Goal: Task Accomplishment & Management: Manage account settings

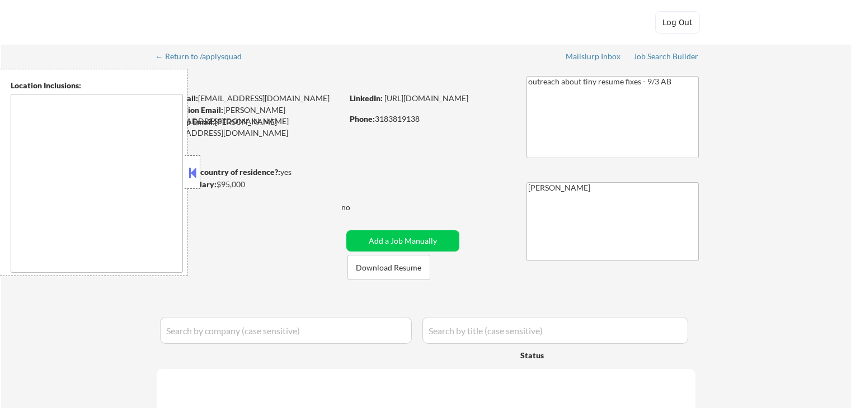
select select ""pending""
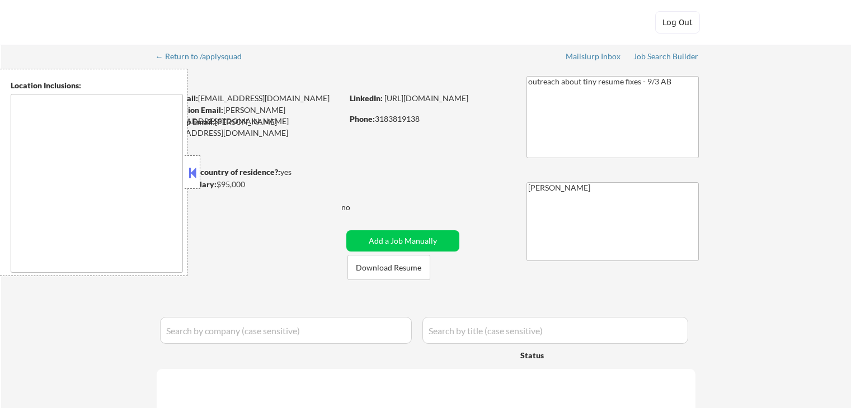
select select ""pending""
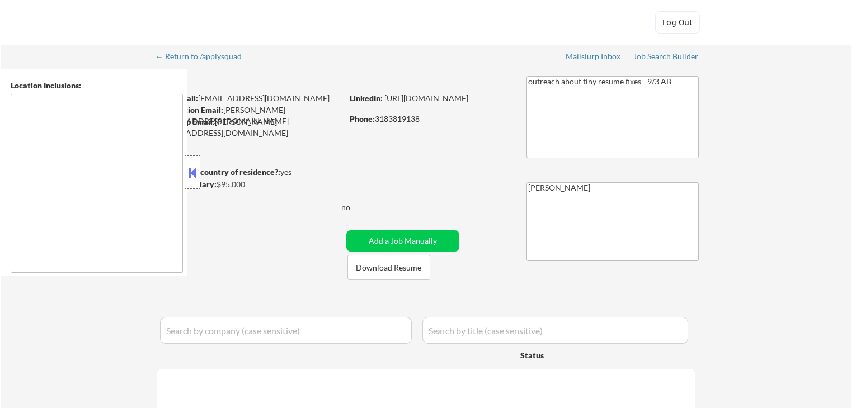
select select ""pending""
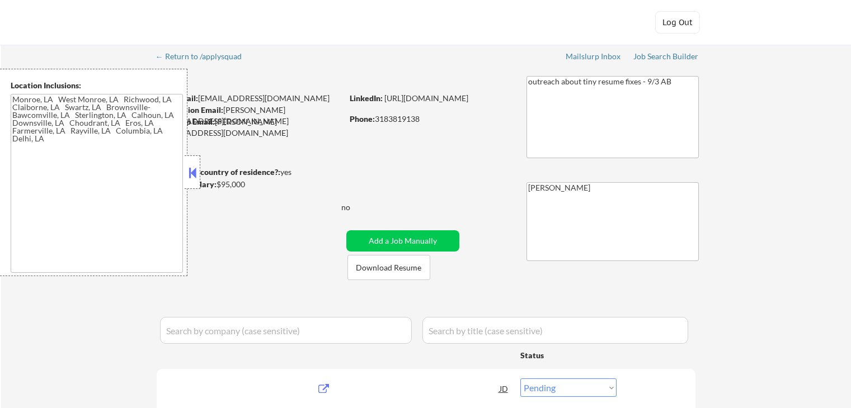
type textarea "Monroe, LA West Monroe, LA Richwood, LA Claiborne, LA Swartz, LA Brownsville-Ba…"
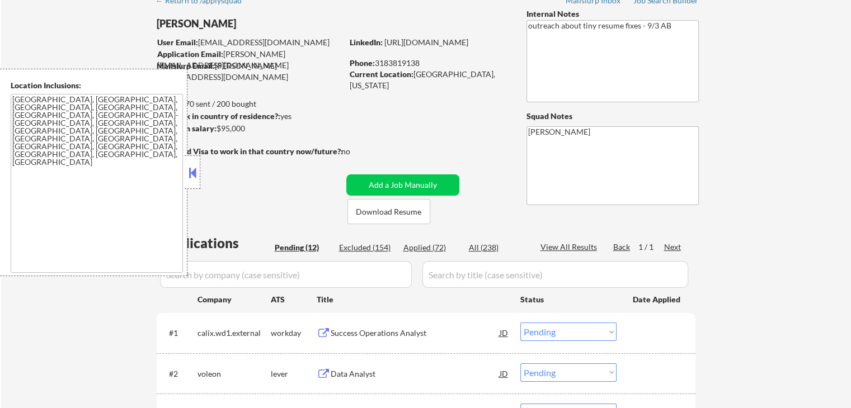
scroll to position [56, 0]
click at [190, 172] on button at bounding box center [192, 172] width 12 height 17
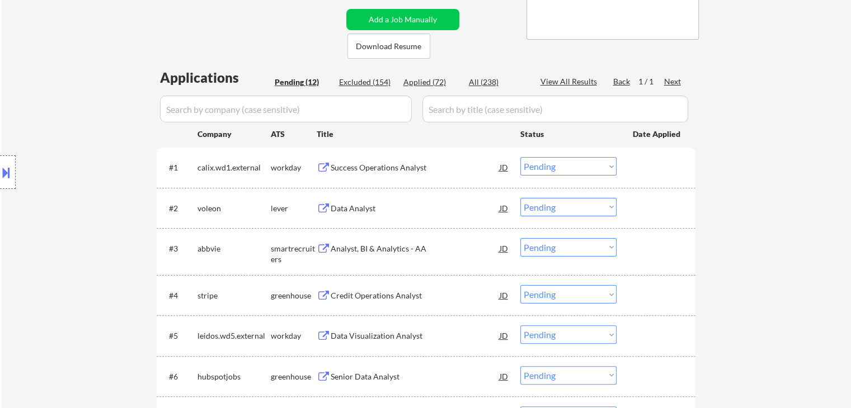
scroll to position [224, 0]
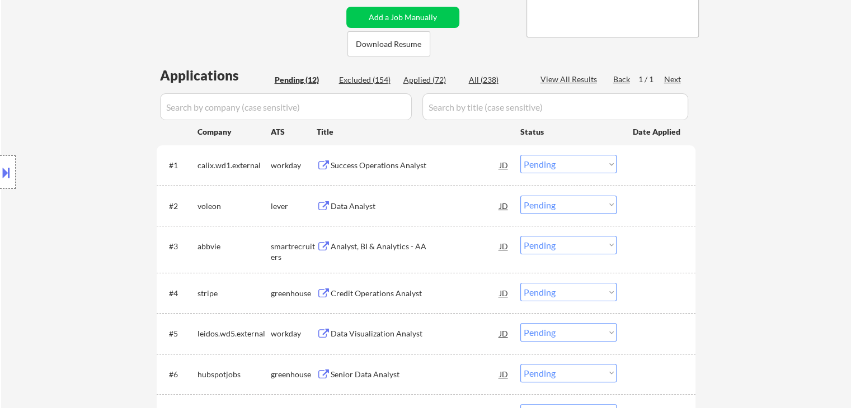
click at [590, 164] on select "Choose an option... Pending Applied Excluded (Questions) Excluded (Expired) Exc…" at bounding box center [568, 164] width 96 height 18
click at [520, 155] on select "Choose an option... Pending Applied Excluded (Questions) Excluded (Expired) Exc…" at bounding box center [568, 164] width 96 height 18
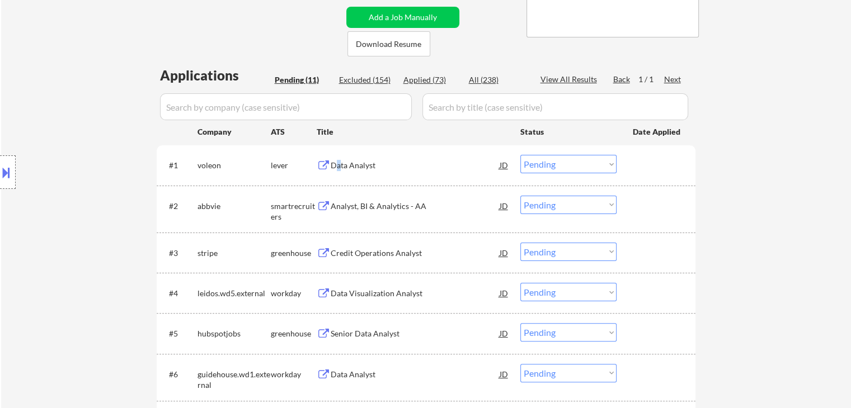
click at [338, 171] on div "Data Analyst" at bounding box center [415, 165] width 169 height 11
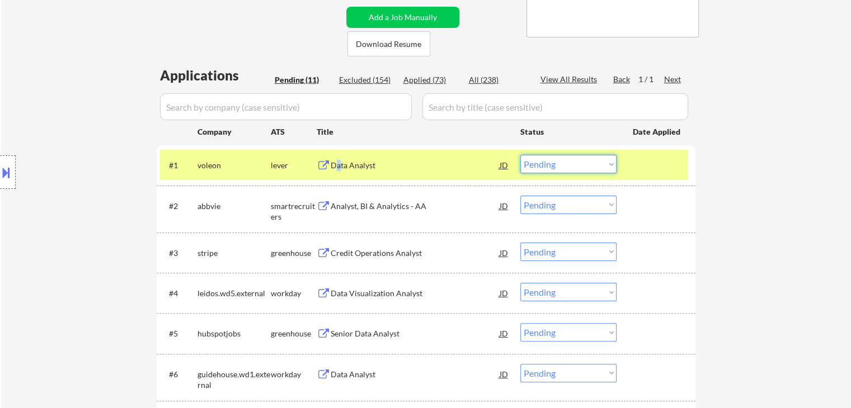
click at [551, 171] on select "Choose an option... Pending Applied Excluded (Questions) Excluded (Expired) Exc…" at bounding box center [568, 164] width 96 height 18
click at [520, 155] on select "Choose an option... Pending Applied Excluded (Questions) Excluded (Expired) Exc…" at bounding box center [568, 164] width 96 height 18
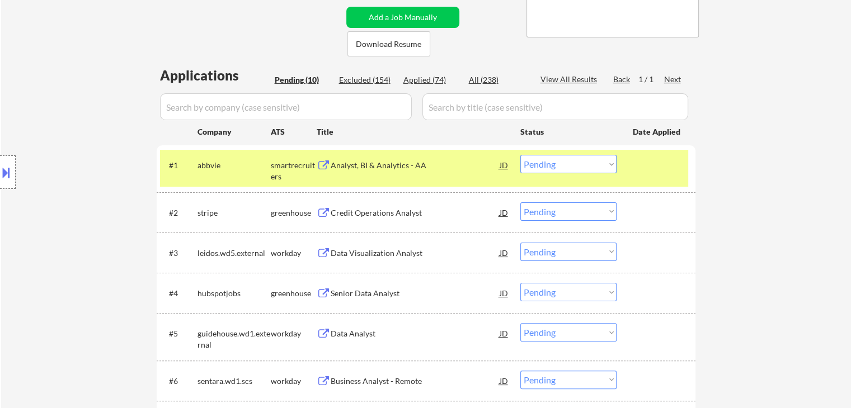
click at [358, 164] on div "Analyst, BI & Analytics - AA" at bounding box center [415, 165] width 169 height 11
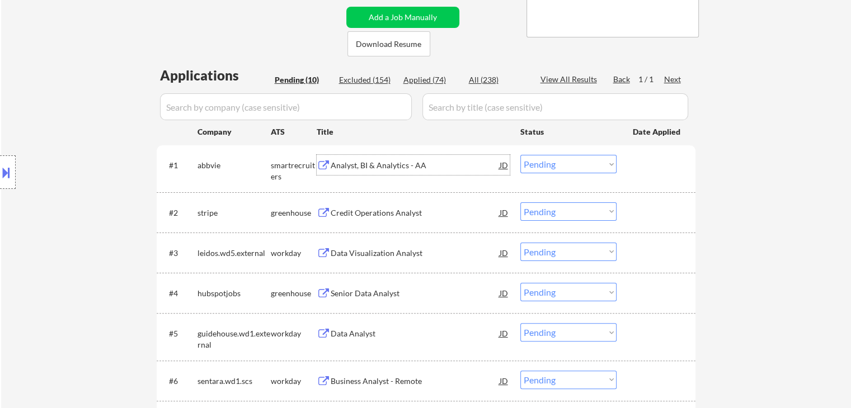
click at [555, 166] on select "Choose an option... Pending Applied Excluded (Questions) Excluded (Expired) Exc…" at bounding box center [568, 164] width 96 height 18
click at [520, 155] on select "Choose an option... Pending Applied Excluded (Questions) Excluded (Expired) Exc…" at bounding box center [568, 164] width 96 height 18
select select ""pending""
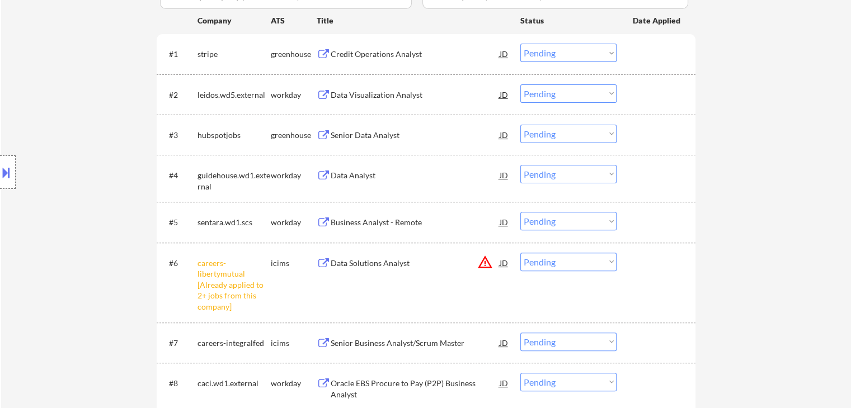
scroll to position [336, 0]
click at [557, 264] on select "Choose an option... Pending Applied Excluded (Questions) Excluded (Expired) Exc…" at bounding box center [568, 261] width 96 height 18
click at [520, 252] on select "Choose an option... Pending Applied Excluded (Questions) Excluded (Expired) Exc…" at bounding box center [568, 261] width 96 height 18
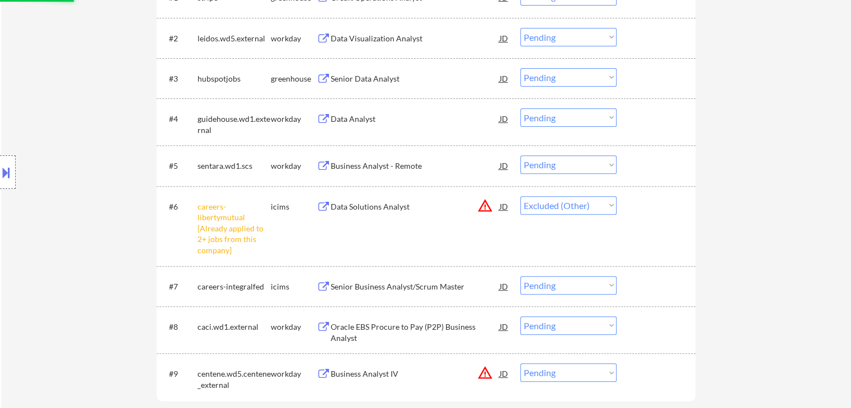
scroll to position [392, 0]
select select ""pending""
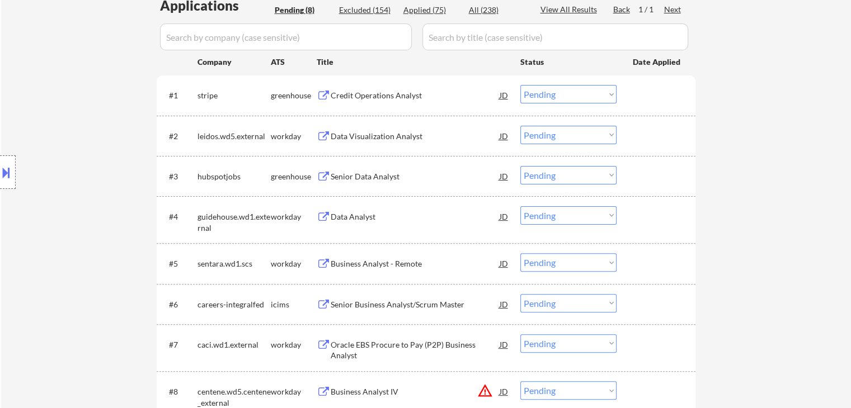
scroll to position [224, 0]
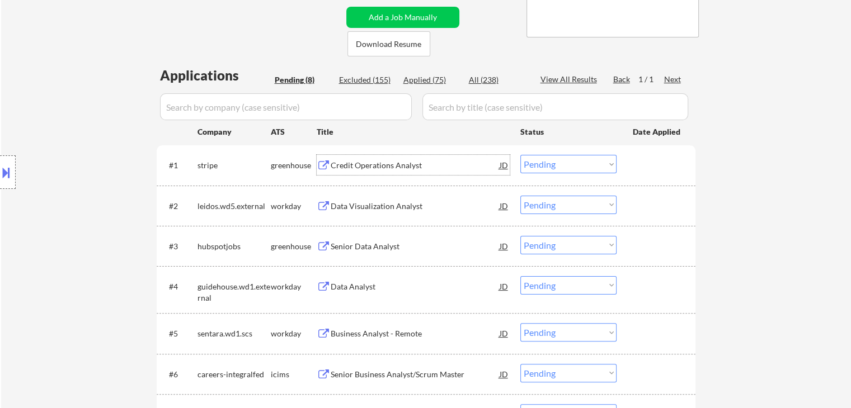
click at [387, 160] on div "Credit Operations Analyst" at bounding box center [415, 165] width 169 height 11
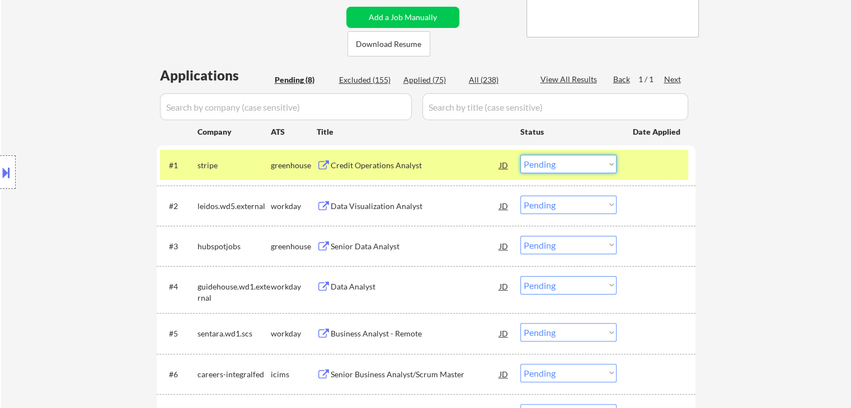
drag, startPoint x: 571, startPoint y: 163, endPoint x: 577, endPoint y: 173, distance: 11.8
click at [571, 163] on select "Choose an option... Pending Applied Excluded (Questions) Excluded (Expired) Exc…" at bounding box center [568, 164] width 96 height 18
click at [520, 155] on select "Choose an option... Pending Applied Excluded (Questions) Excluded (Expired) Exc…" at bounding box center [568, 164] width 96 height 18
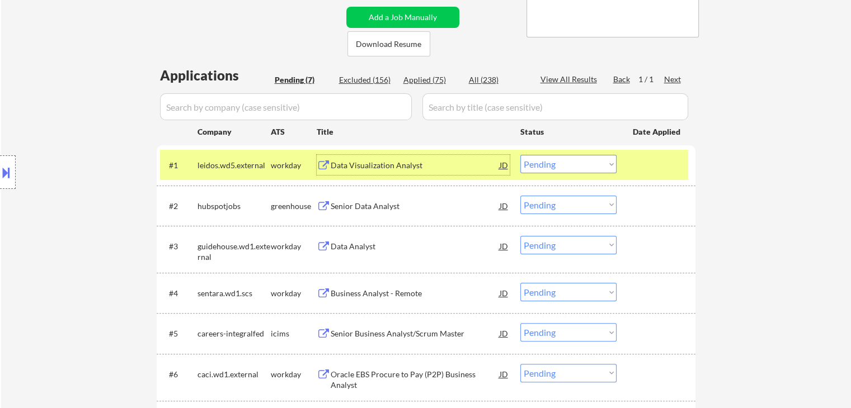
click at [358, 168] on div "Data Visualization Analyst" at bounding box center [415, 165] width 169 height 11
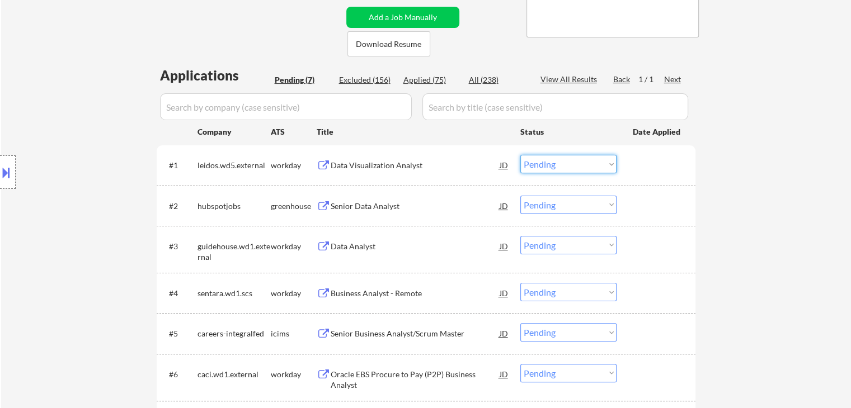
click at [551, 164] on select "Choose an option... Pending Applied Excluded (Questions) Excluded (Expired) Exc…" at bounding box center [568, 164] width 96 height 18
click at [520, 155] on select "Choose an option... Pending Applied Excluded (Questions) Excluded (Expired) Exc…" at bounding box center [568, 164] width 96 height 18
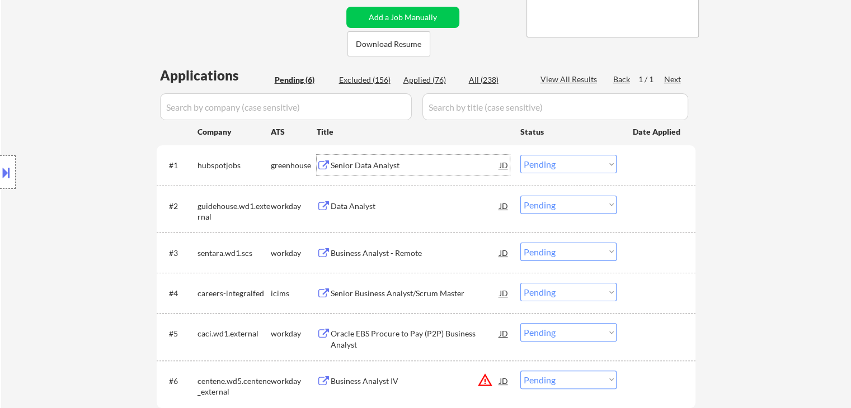
click at [356, 161] on div "Senior Data Analyst" at bounding box center [415, 165] width 169 height 11
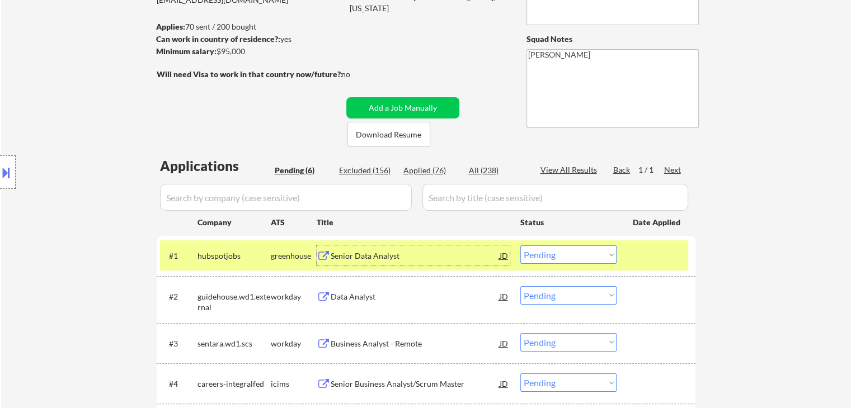
scroll to position [56, 0]
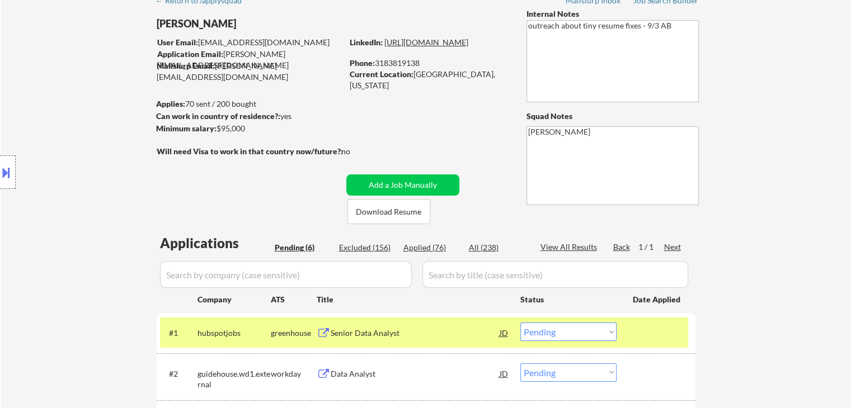
click at [468, 47] on link "https://www.linkedin.com/in/marcus-esters/" at bounding box center [426, 42] width 84 height 10
drag, startPoint x: 432, startPoint y: 72, endPoint x: 482, endPoint y: 77, distance: 50.6
click at [482, 77] on div "Current Location: Monroe, Louisiana" at bounding box center [429, 80] width 158 height 22
copy div "Monroe, Louisiana"
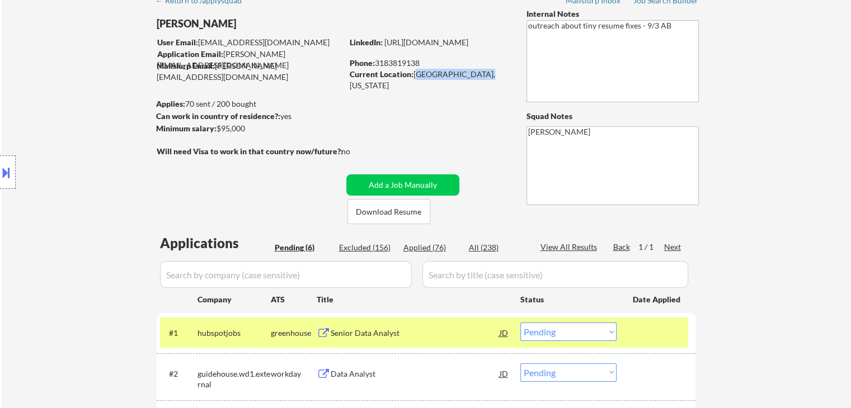
drag, startPoint x: 596, startPoint y: 335, endPoint x: 593, endPoint y: 328, distance: 7.8
click at [596, 335] on select "Choose an option... Pending Applied Excluded (Questions) Excluded (Expired) Exc…" at bounding box center [568, 332] width 96 height 18
click at [520, 323] on select "Choose an option... Pending Applied Excluded (Questions) Excluded (Expired) Exc…" at bounding box center [568, 332] width 96 height 18
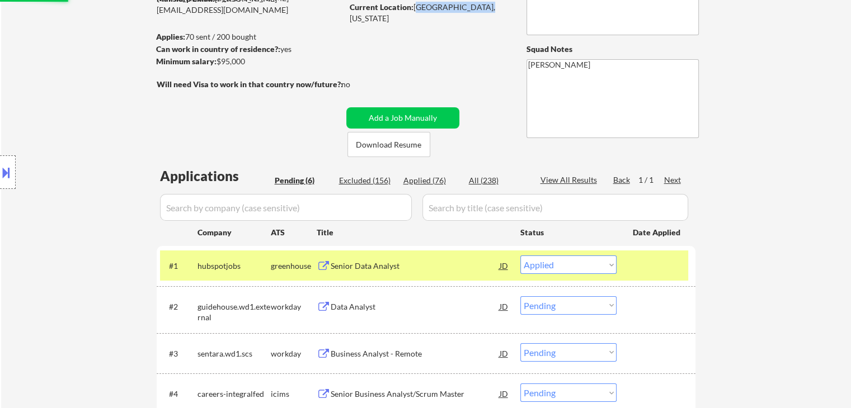
scroll to position [224, 0]
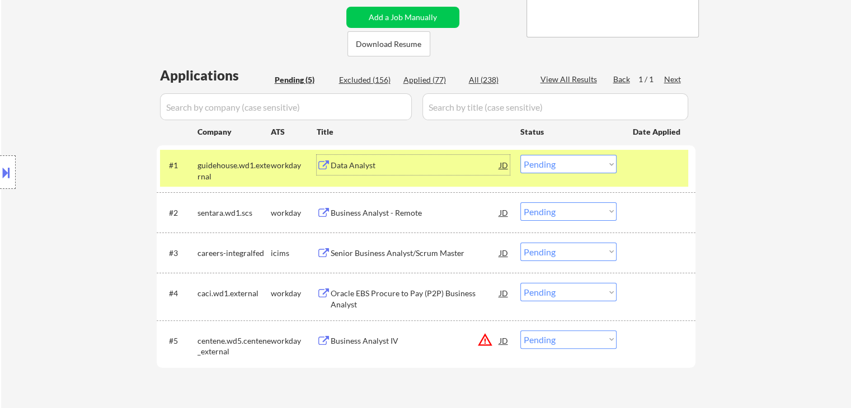
click at [387, 172] on div "Data Analyst" at bounding box center [415, 165] width 169 height 20
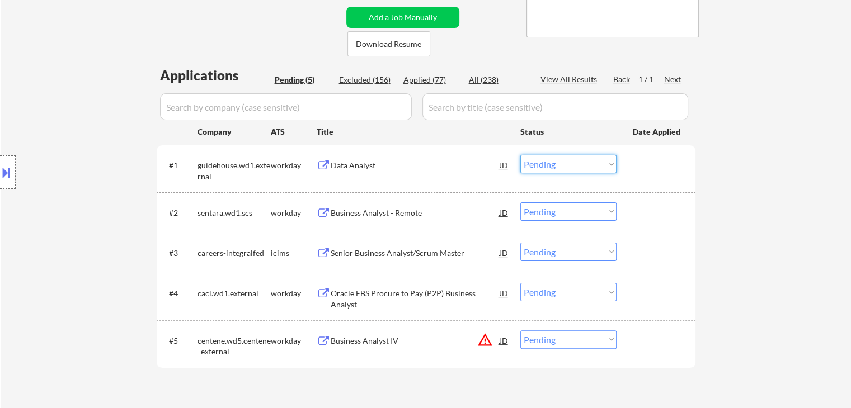
click at [556, 168] on select "Choose an option... Pending Applied Excluded (Questions) Excluded (Expired) Exc…" at bounding box center [568, 164] width 96 height 18
click at [520, 155] on select "Choose an option... Pending Applied Excluded (Questions) Excluded (Expired) Exc…" at bounding box center [568, 164] width 96 height 18
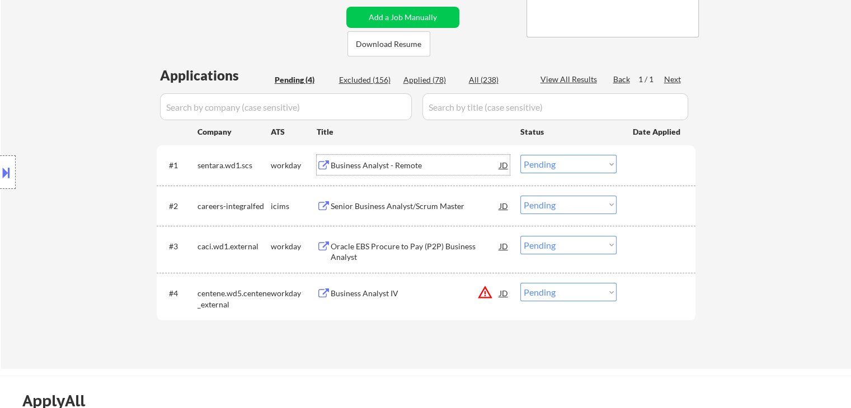
click at [398, 168] on div "Business Analyst - Remote" at bounding box center [415, 165] width 169 height 11
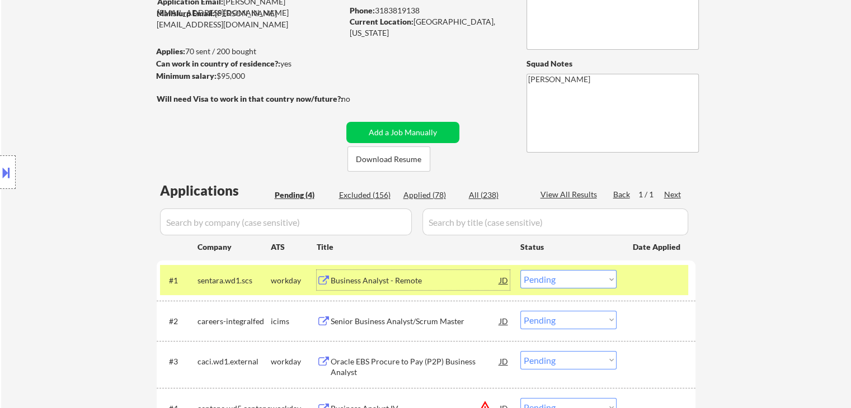
scroll to position [168, 0]
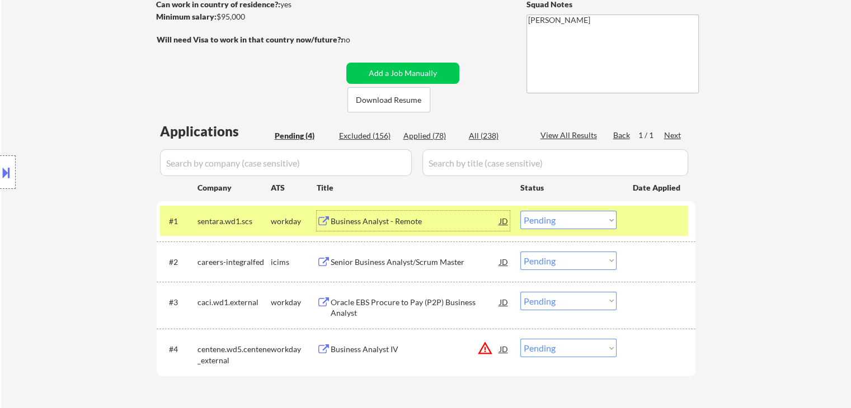
click at [563, 218] on select "Choose an option... Pending Applied Excluded (Questions) Excluded (Expired) Exc…" at bounding box center [568, 220] width 96 height 18
drag, startPoint x: 562, startPoint y: 218, endPoint x: 560, endPoint y: 228, distance: 10.9
click at [562, 219] on select "Choose an option... Pending Applied Excluded (Questions) Excluded (Expired) Exc…" at bounding box center [568, 220] width 96 height 18
click at [520, 211] on select "Choose an option... Pending Applied Excluded (Questions) Excluded (Expired) Exc…" at bounding box center [568, 220] width 96 height 18
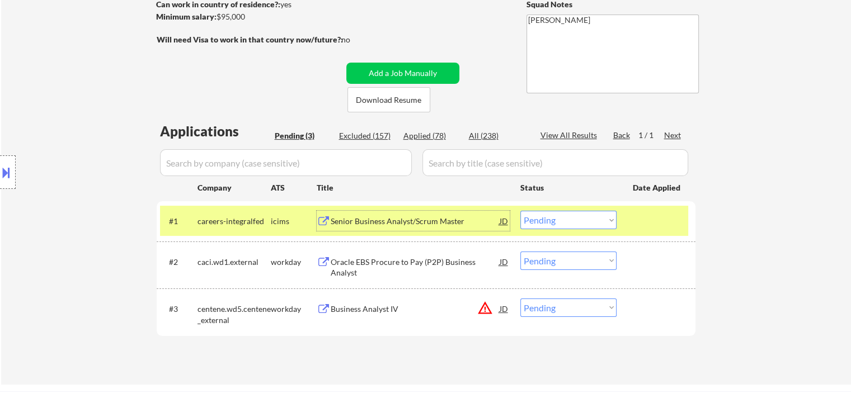
click at [391, 224] on div "Senior Business Analyst/Scrum Master" at bounding box center [415, 221] width 169 height 11
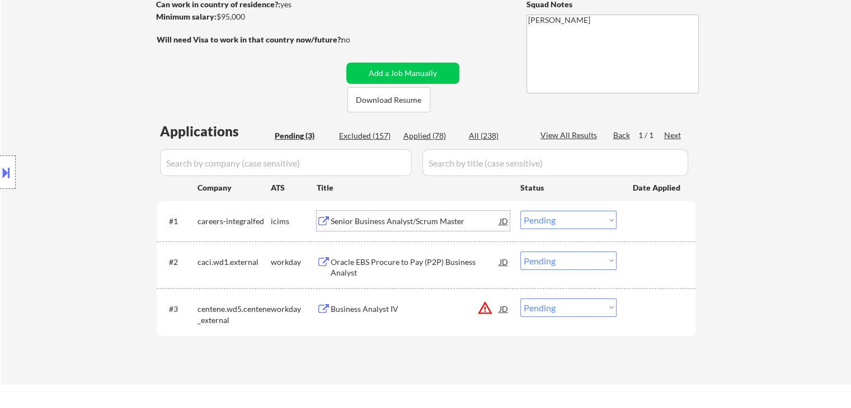
click at [582, 227] on select "Choose an option... Pending Applied Excluded (Questions) Excluded (Expired) Exc…" at bounding box center [568, 220] width 96 height 18
click at [520, 211] on select "Choose an option... Pending Applied Excluded (Questions) Excluded (Expired) Exc…" at bounding box center [568, 220] width 96 height 18
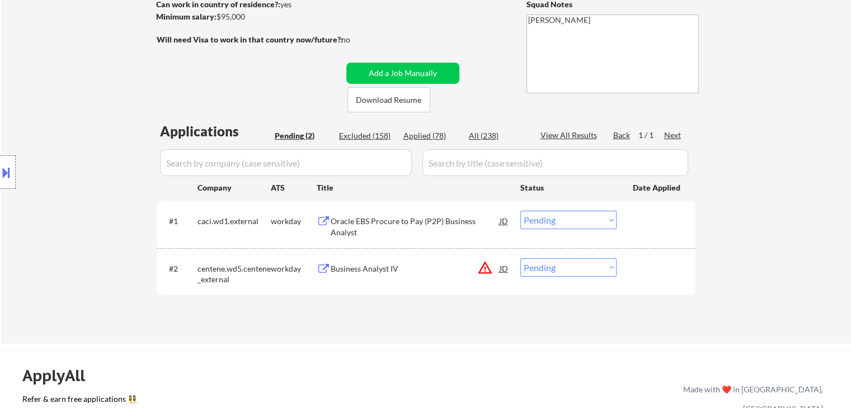
click at [389, 224] on div "Oracle EBS Procure to Pay (P2P) Business Analyst" at bounding box center [415, 227] width 169 height 22
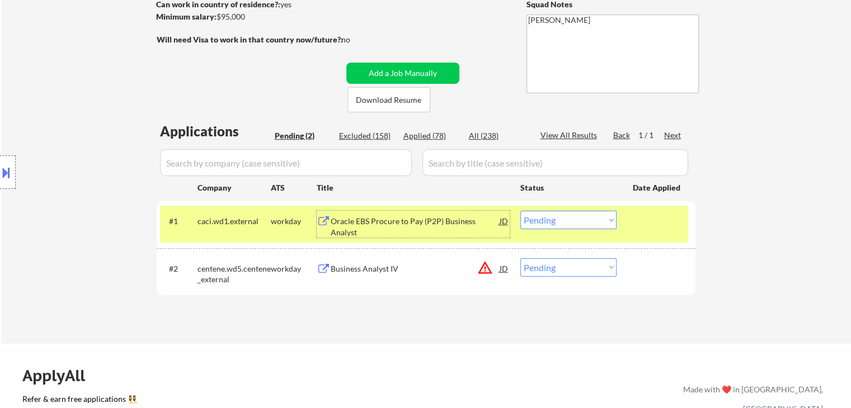
click at [552, 218] on select "Choose an option... Pending Applied Excluded (Questions) Excluded (Expired) Exc…" at bounding box center [568, 220] width 96 height 18
click at [520, 211] on select "Choose an option... Pending Applied Excluded (Questions) Excluded (Expired) Exc…" at bounding box center [568, 220] width 96 height 18
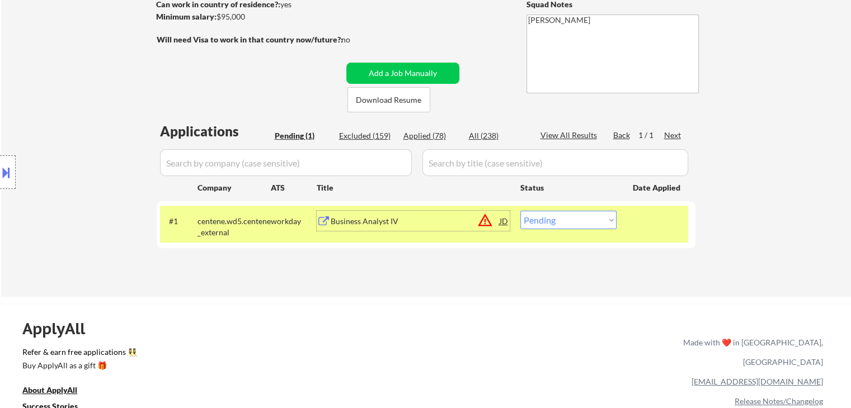
click at [368, 224] on div "Business Analyst IV" at bounding box center [415, 221] width 169 height 11
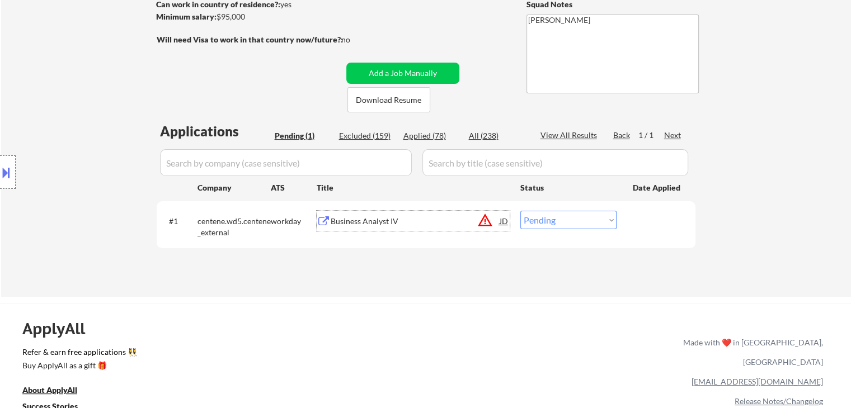
drag, startPoint x: 537, startPoint y: 218, endPoint x: 551, endPoint y: 228, distance: 17.1
click at [546, 222] on select "Choose an option... Pending Applied Excluded (Questions) Excluded (Expired) Exc…" at bounding box center [568, 220] width 96 height 18
select select ""excluded""
click at [520, 211] on select "Choose an option... Pending Applied Excluded (Questions) Excluded (Expired) Exc…" at bounding box center [568, 220] width 96 height 18
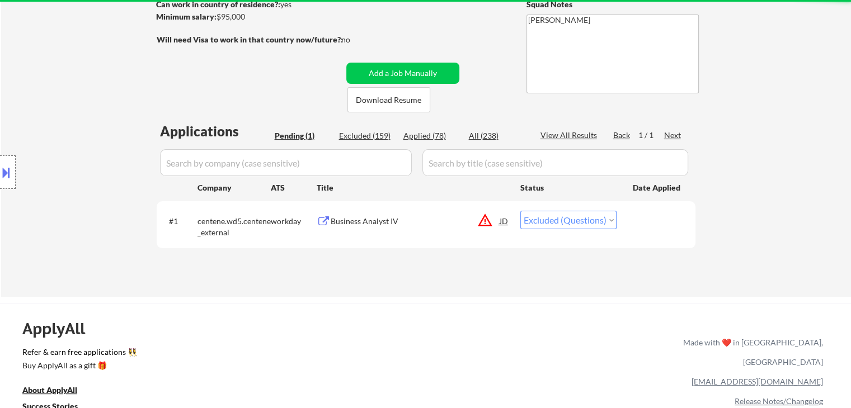
select select ""excluded""
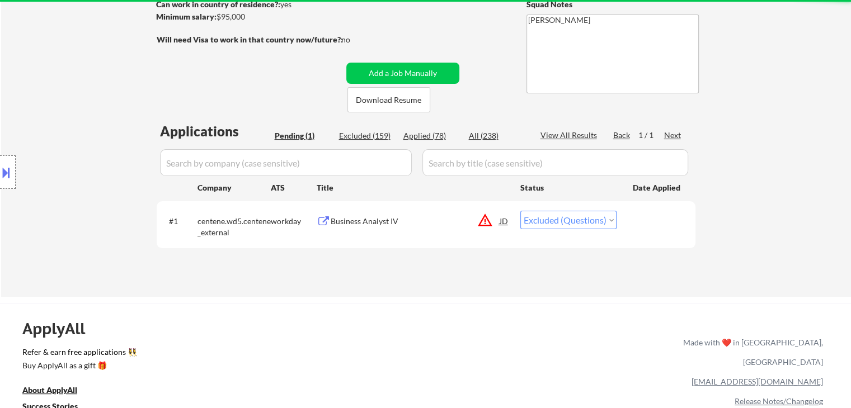
select select ""excluded""
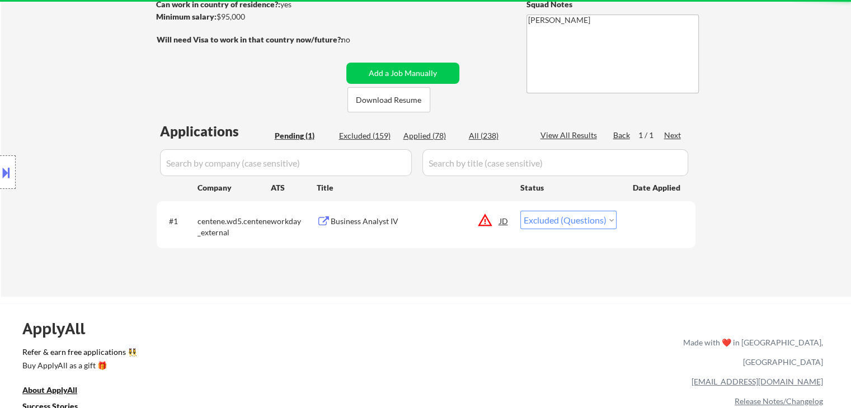
select select ""excluded""
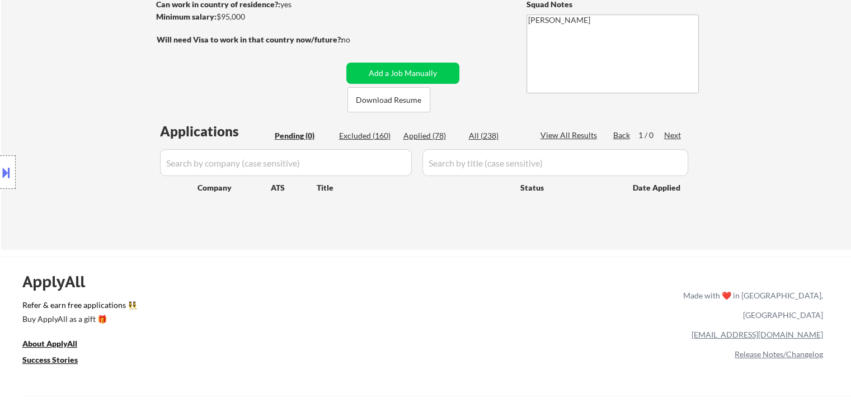
click at [427, 135] on div "Applied (78)" at bounding box center [431, 135] width 56 height 11
select select ""applied""
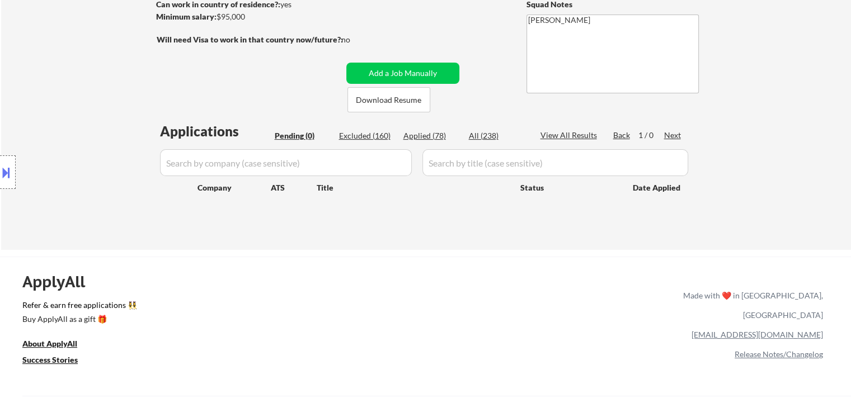
select select ""applied""
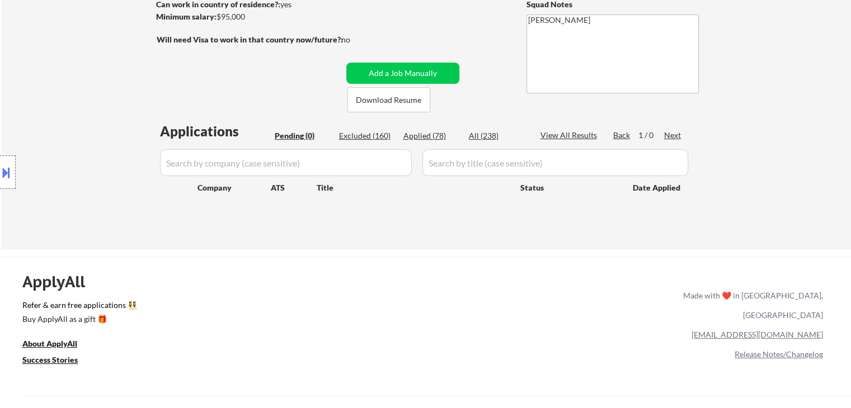
select select ""applied""
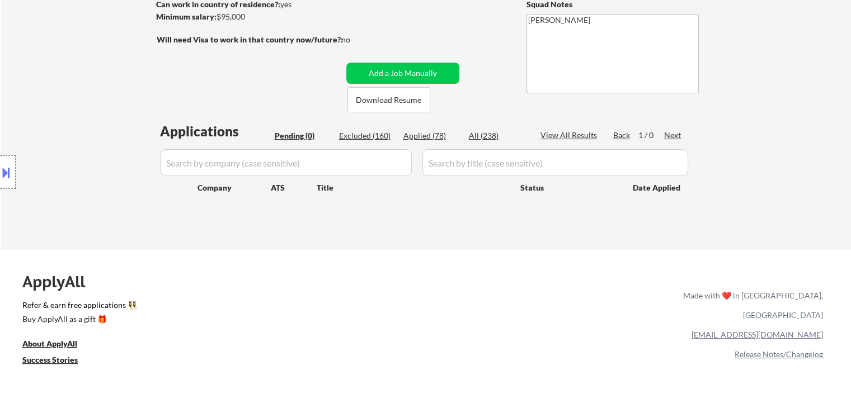
select select ""applied""
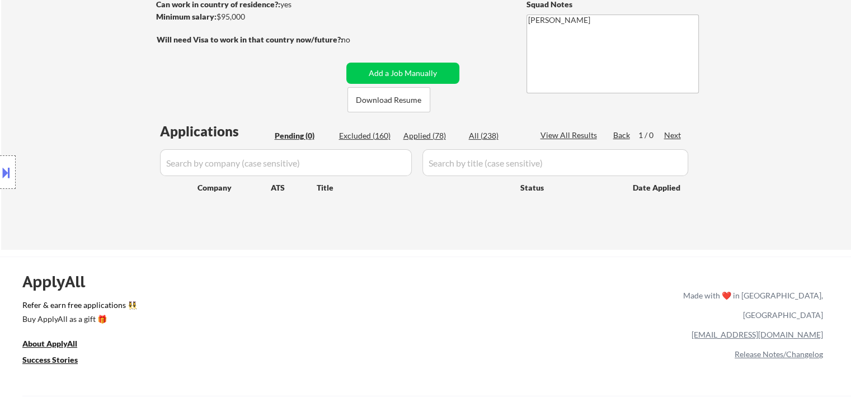
select select ""applied""
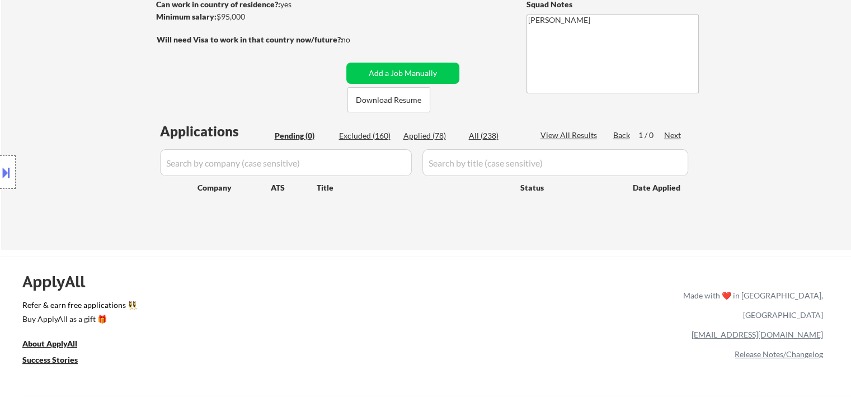
select select ""applied""
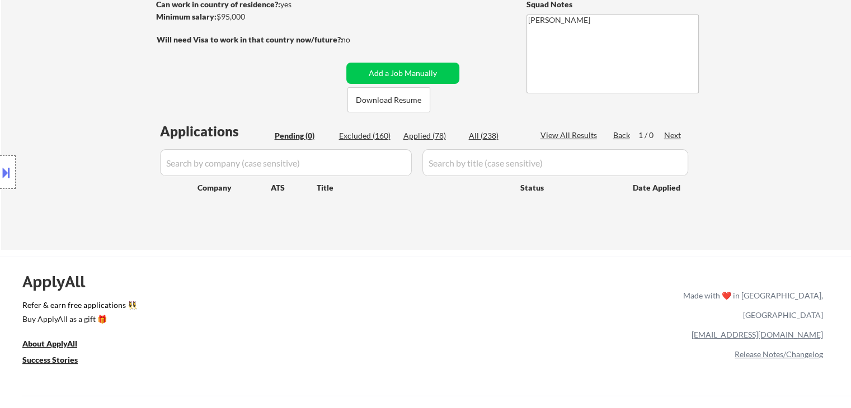
select select ""applied""
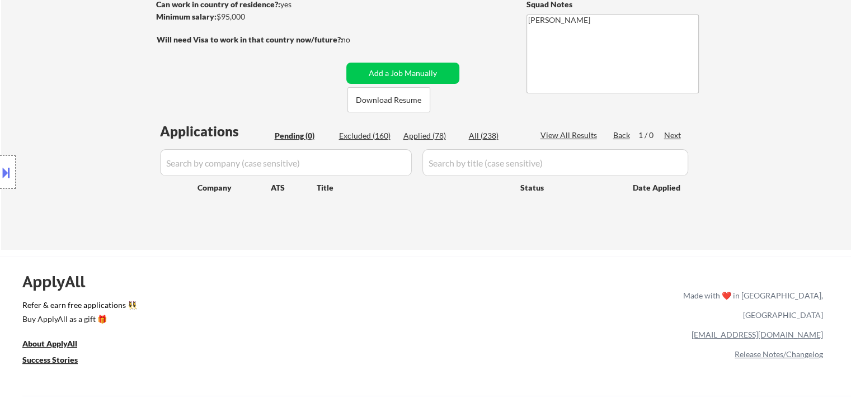
select select ""applied""
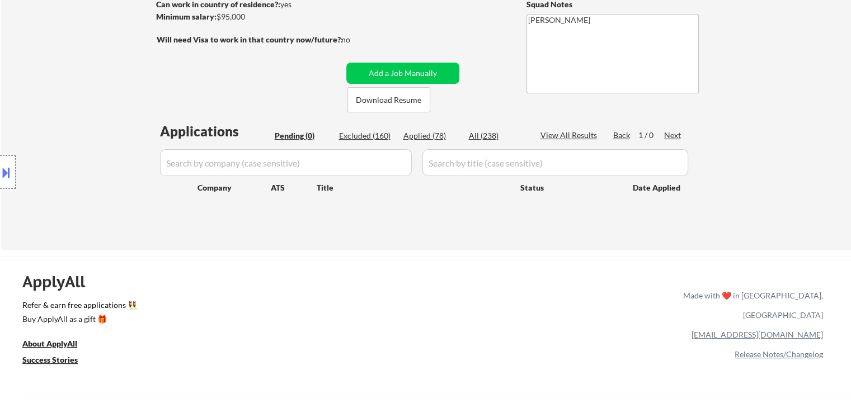
select select ""applied""
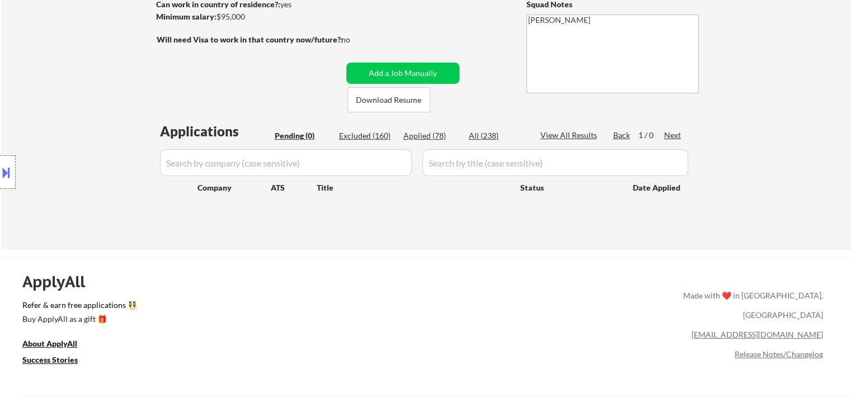
select select ""applied""
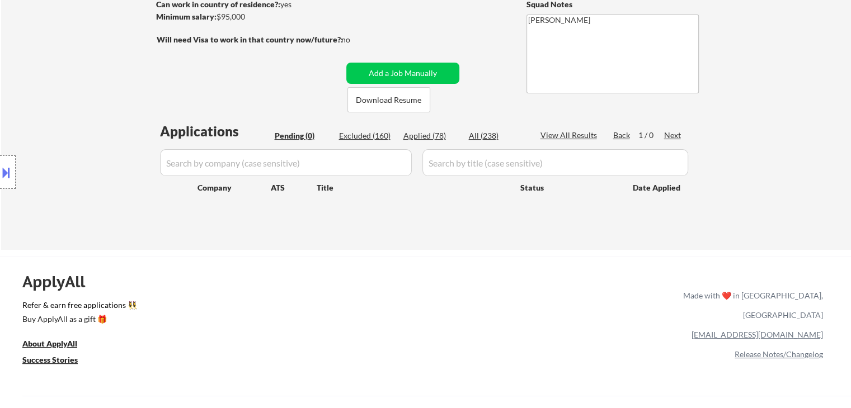
select select ""applied""
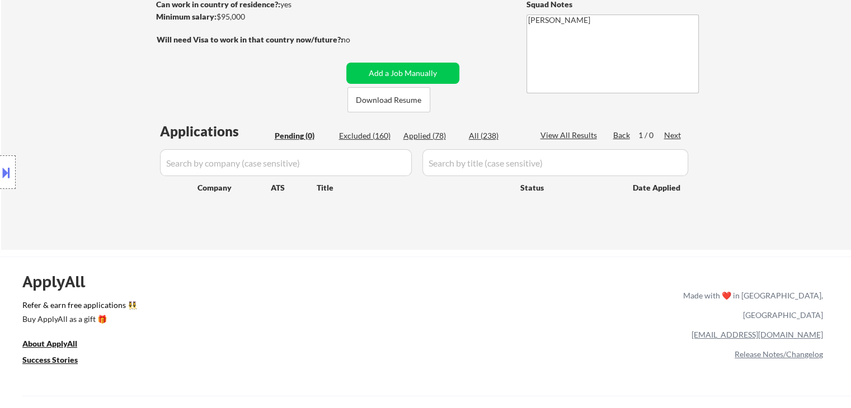
select select ""applied""
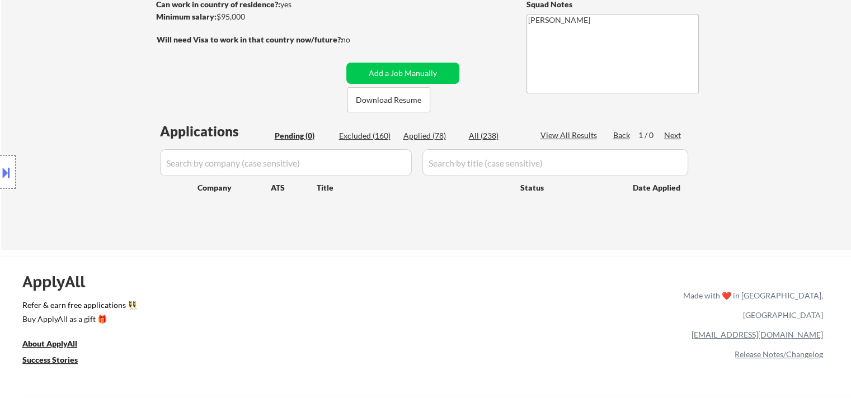
select select ""applied""
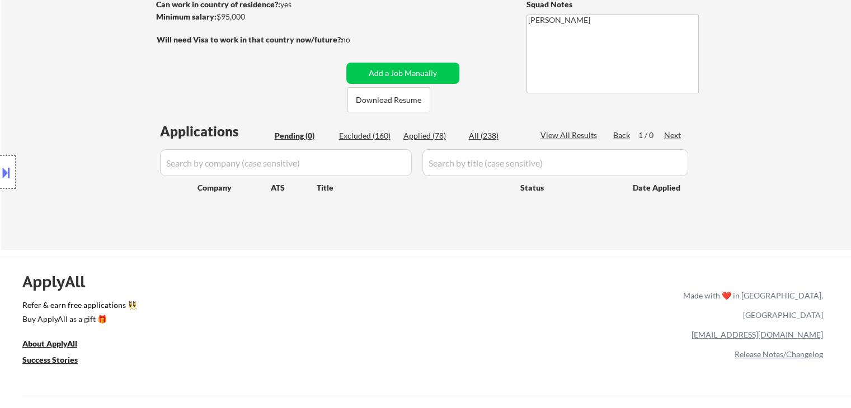
select select ""applied""
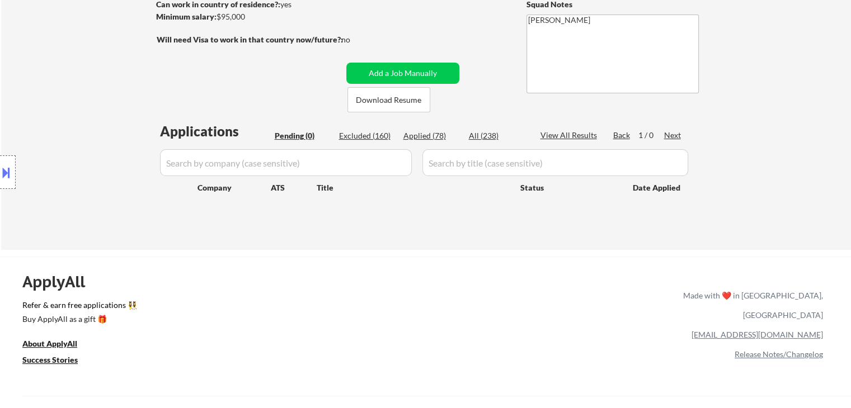
select select ""applied""
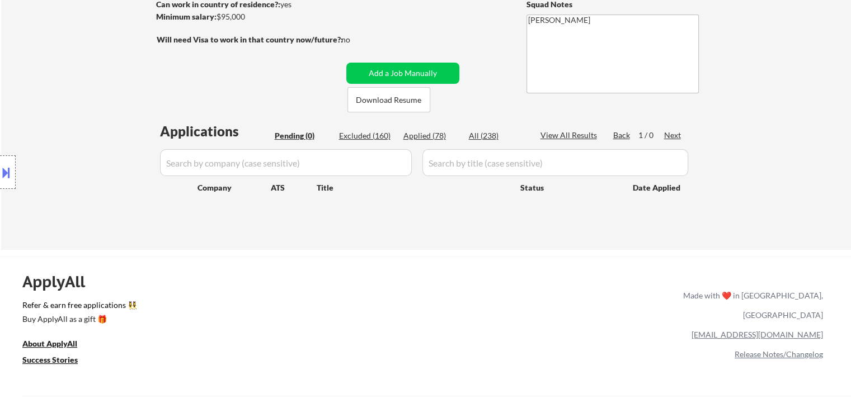
select select ""applied""
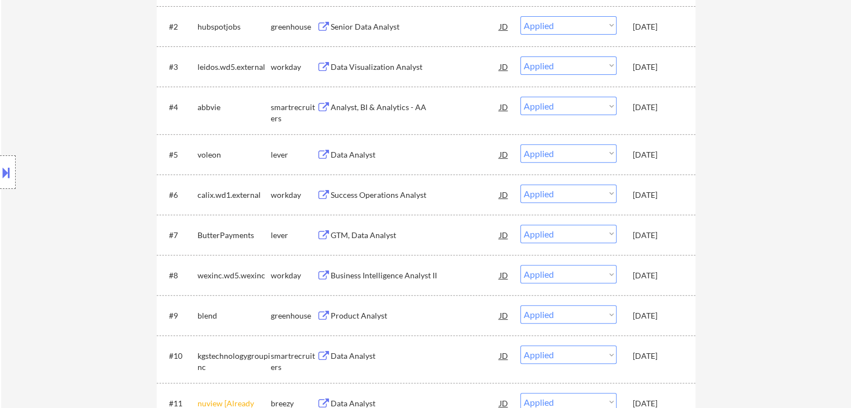
scroll to position [504, 0]
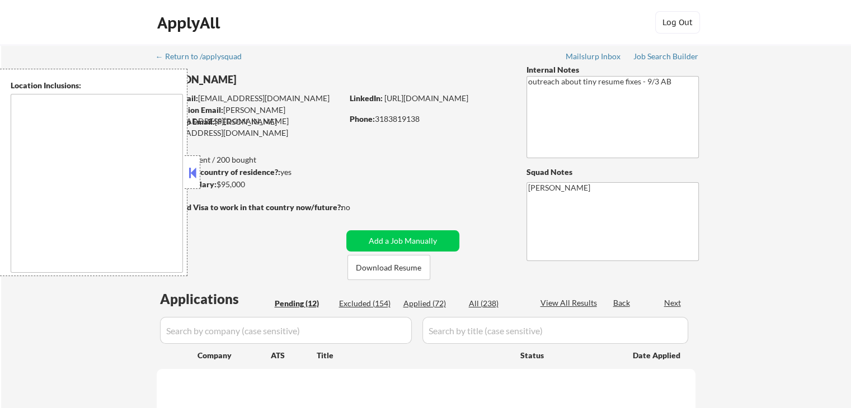
click at [185, 168] on div at bounding box center [193, 173] width 16 height 34
select select ""pending""
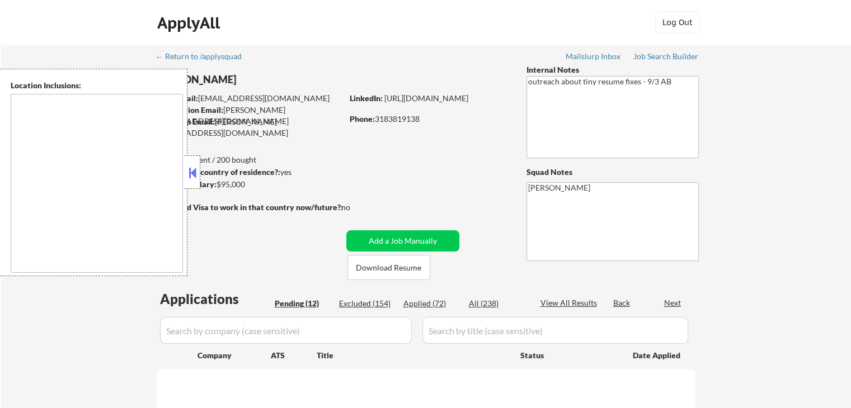
select select ""pending""
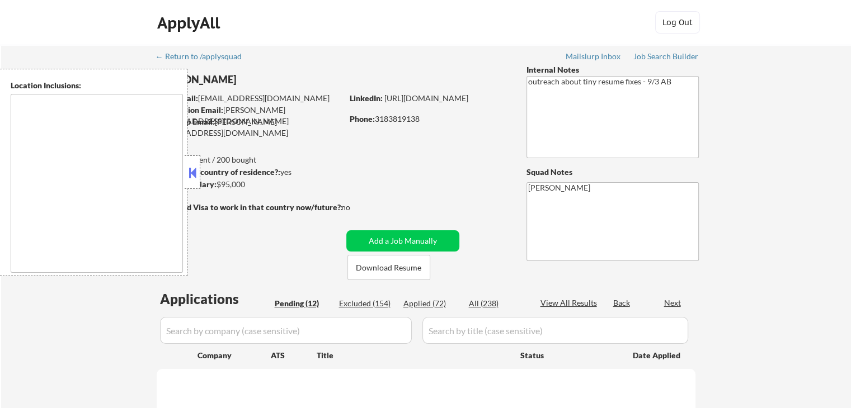
select select ""pending""
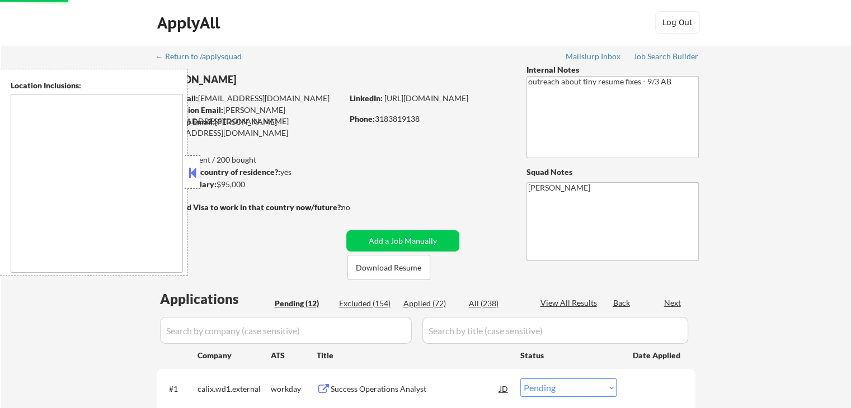
drag, startPoint x: 195, startPoint y: 173, endPoint x: 211, endPoint y: 177, distance: 16.7
click at [195, 173] on button at bounding box center [192, 172] width 12 height 17
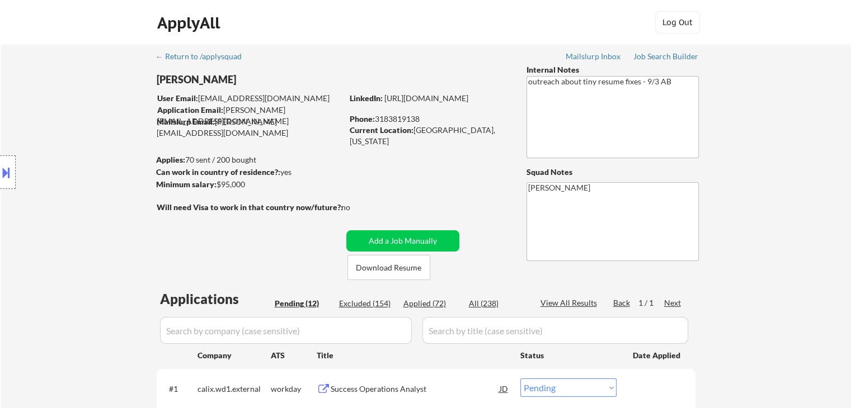
click at [431, 303] on div "Applied (72)" at bounding box center [431, 303] width 56 height 11
select select ""applied""
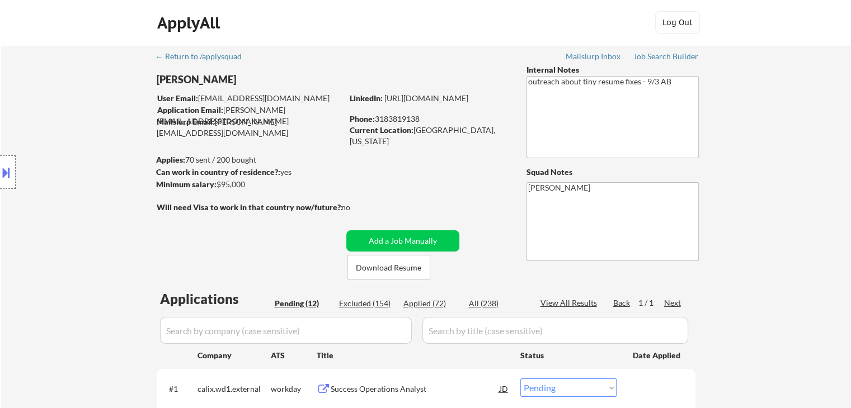
select select ""applied""
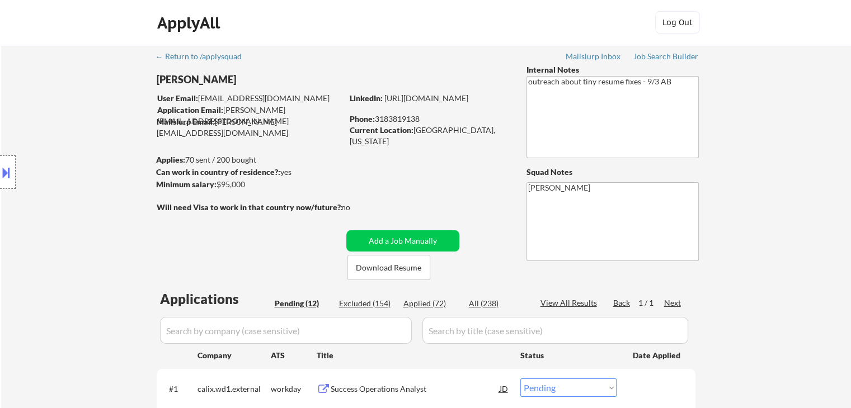
select select ""applied""
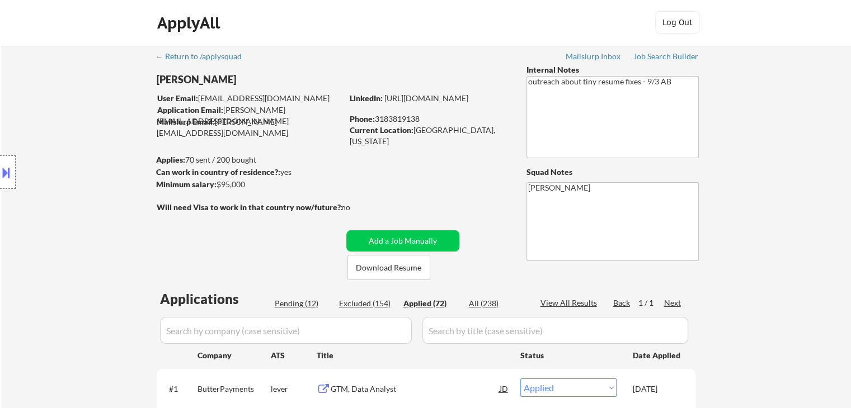
select select ""applied""
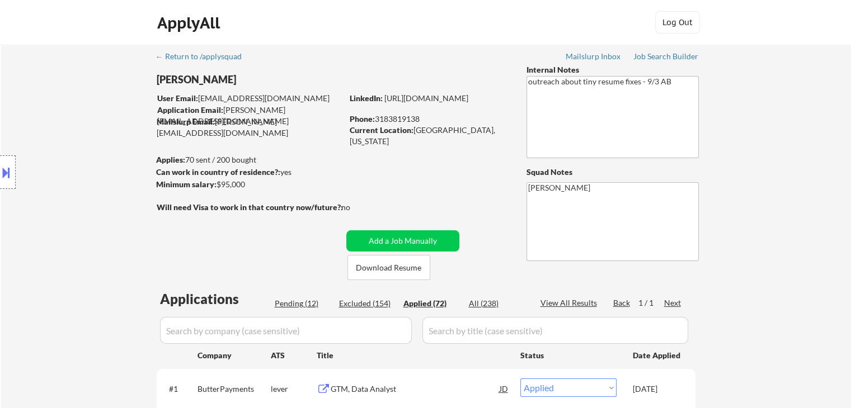
select select ""applied""
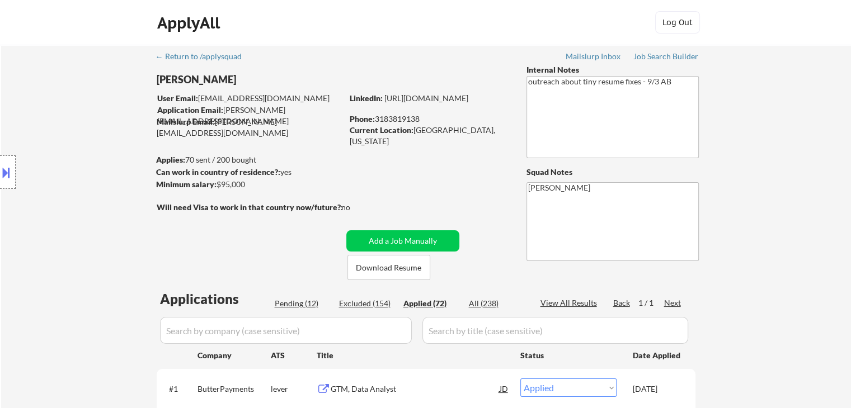
select select ""applied""
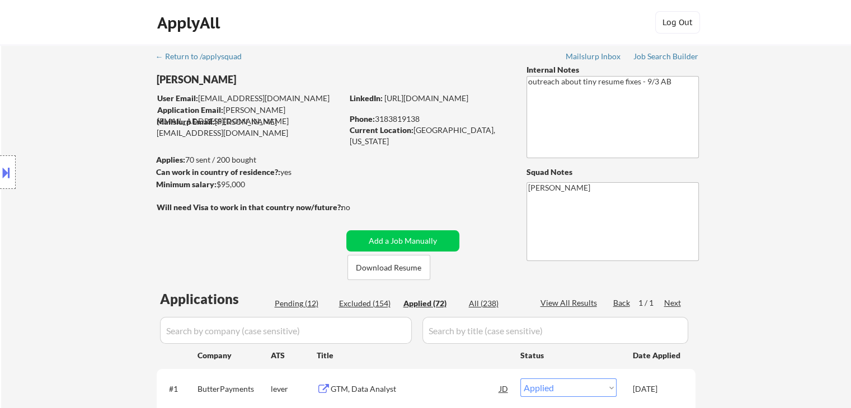
select select ""applied""
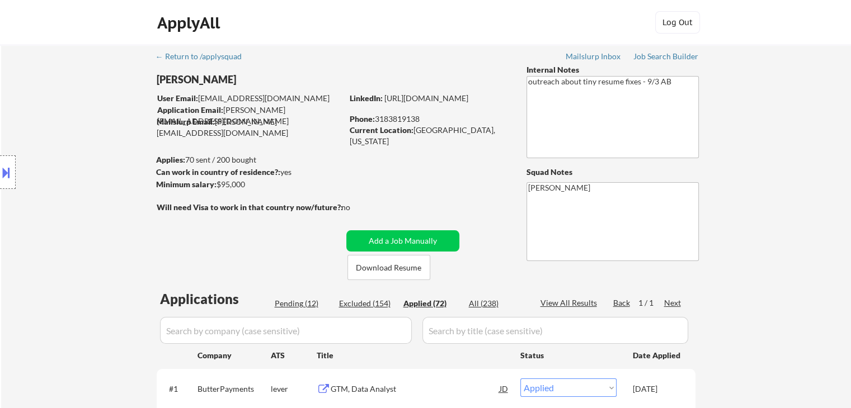
select select ""applied""
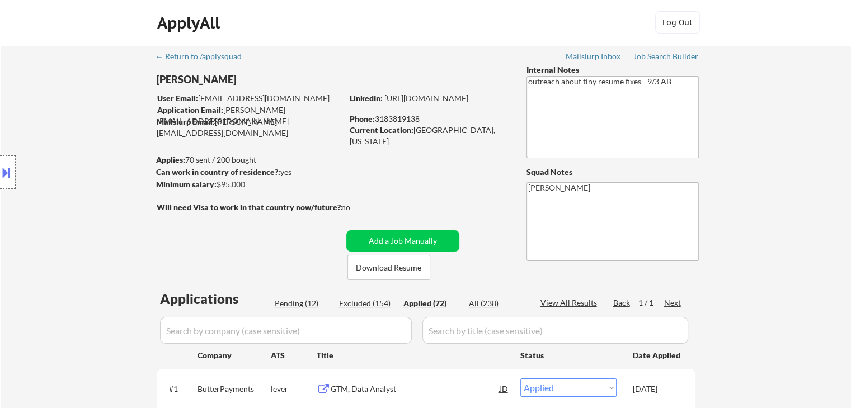
select select ""applied""
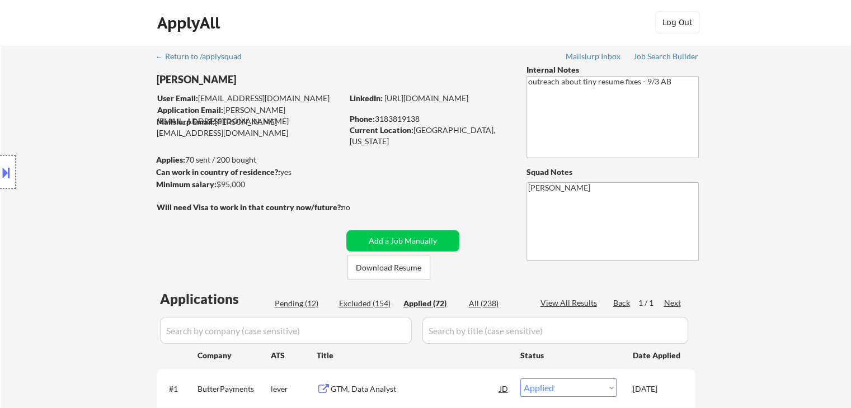
select select ""applied""
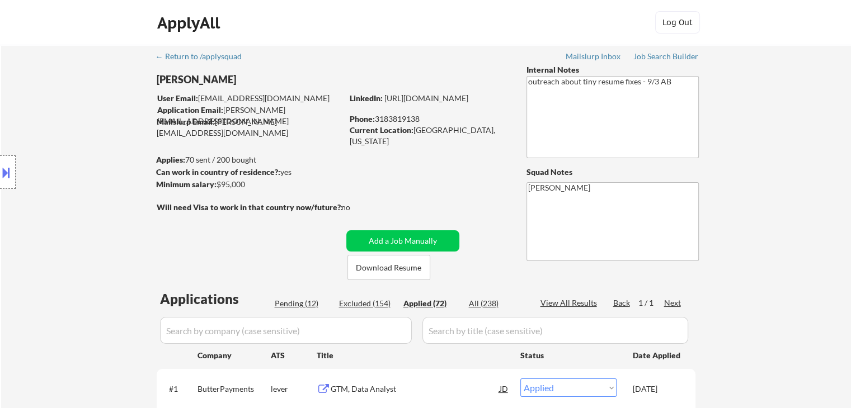
select select ""applied""
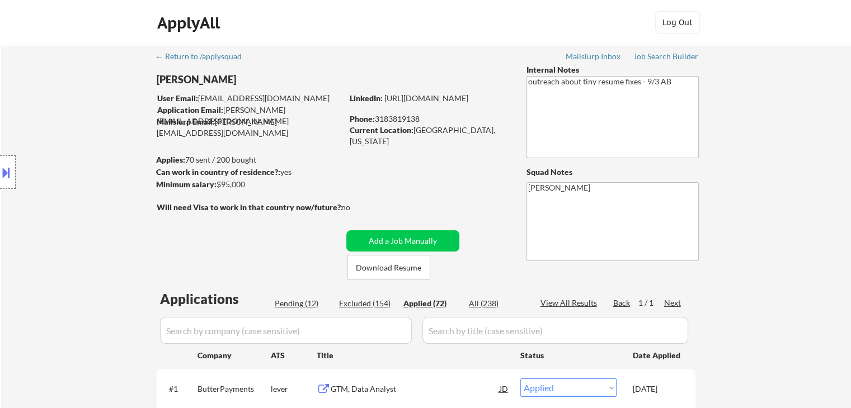
select select ""applied""
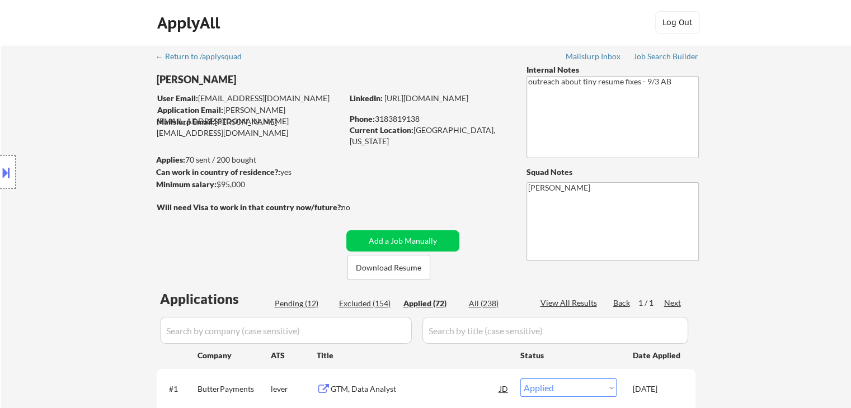
select select ""applied""
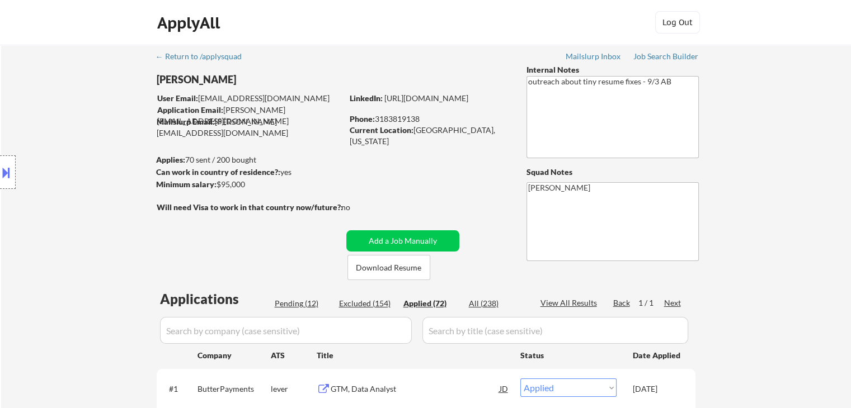
select select ""applied""
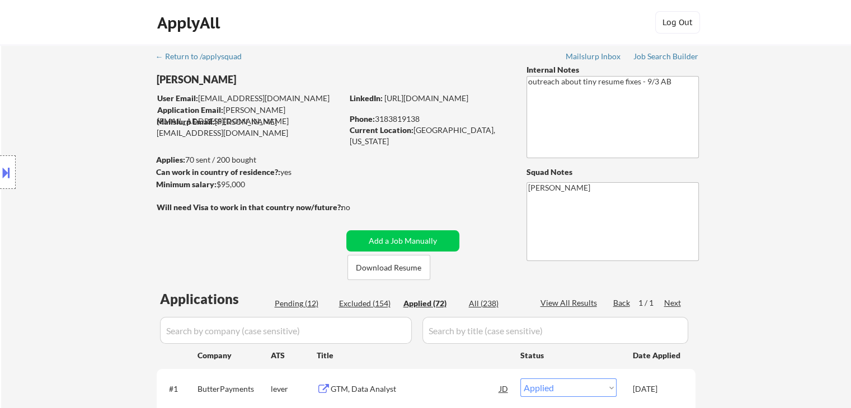
select select ""applied""
drag, startPoint x: 375, startPoint y: 119, endPoint x: 424, endPoint y: 117, distance: 48.1
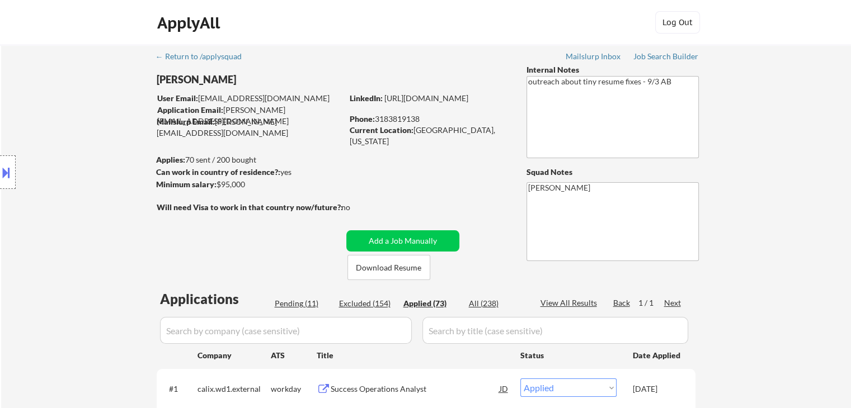
click at [424, 117] on div "Phone: 3183819138" at bounding box center [429, 119] width 158 height 11
copy div "3183819138"
drag, startPoint x: 414, startPoint y: 130, endPoint x: 485, endPoint y: 135, distance: 71.2
click at [485, 135] on div "Current Location: Monroe, Louisiana" at bounding box center [429, 136] width 158 height 22
copy div "Monroe, Louisiana"
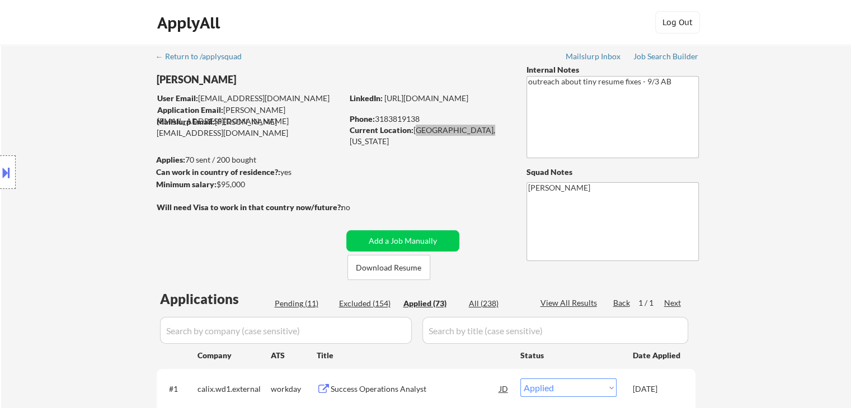
select select ""applied""
copy div "Monroe, Louisiana"
select select ""applied""
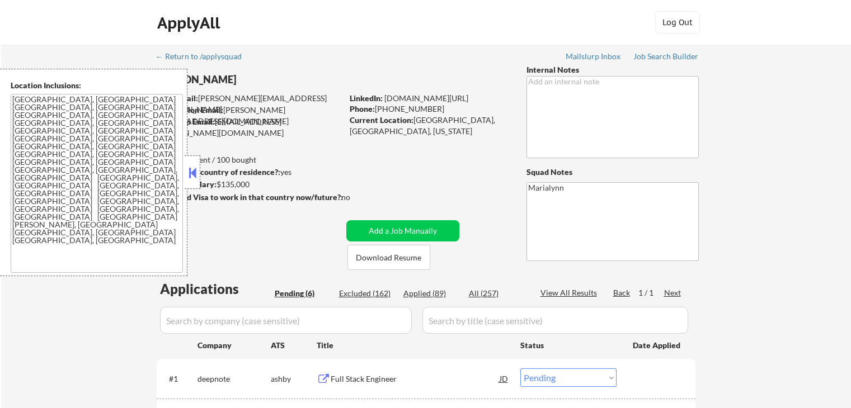
select select ""pending""
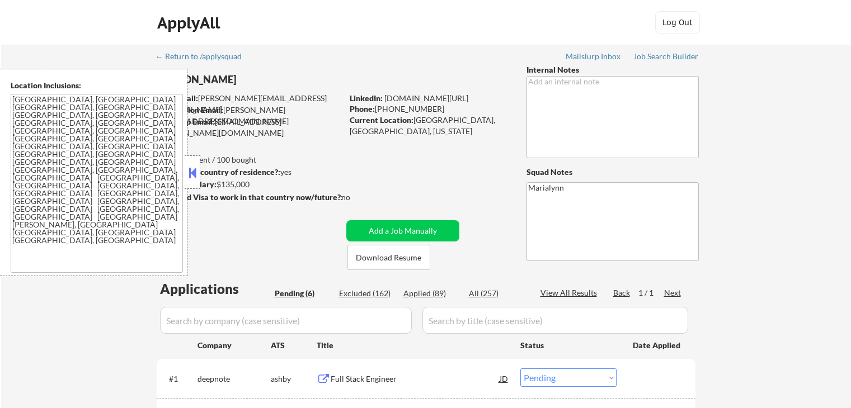
select select ""pending""
click at [191, 170] on button at bounding box center [192, 172] width 12 height 17
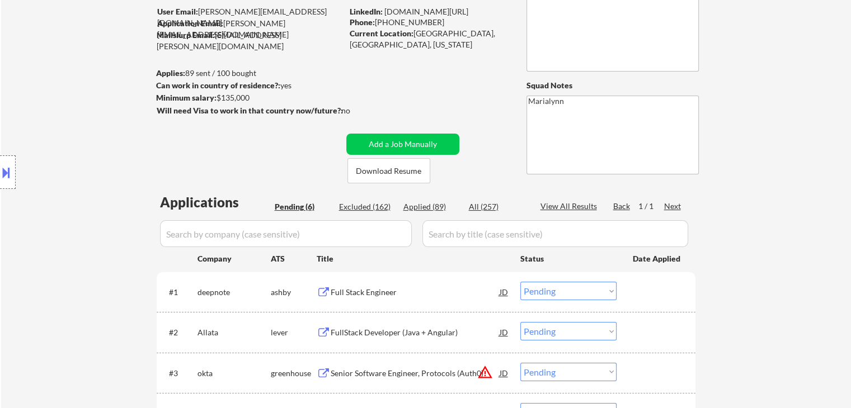
scroll to position [168, 0]
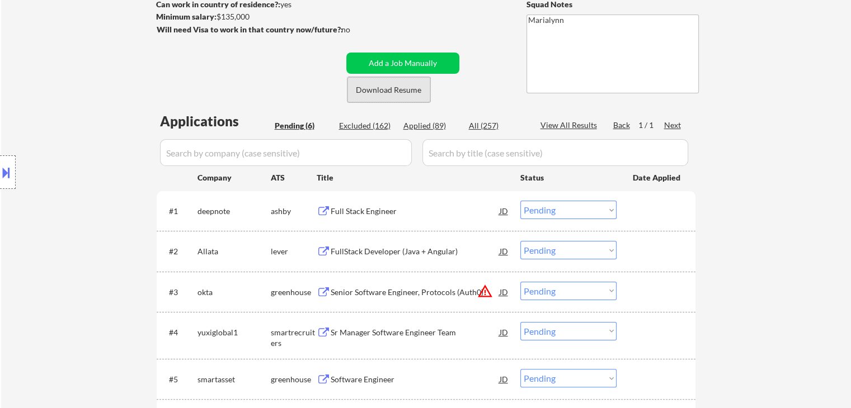
click at [407, 90] on button "Download Resume" at bounding box center [388, 89] width 83 height 25
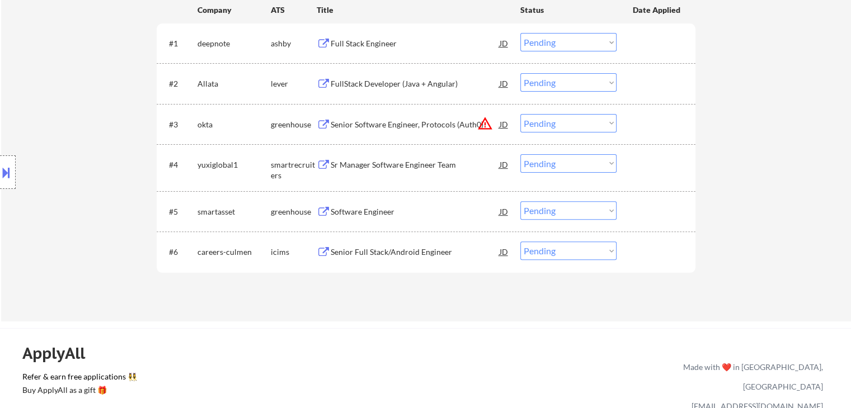
scroll to position [224, 0]
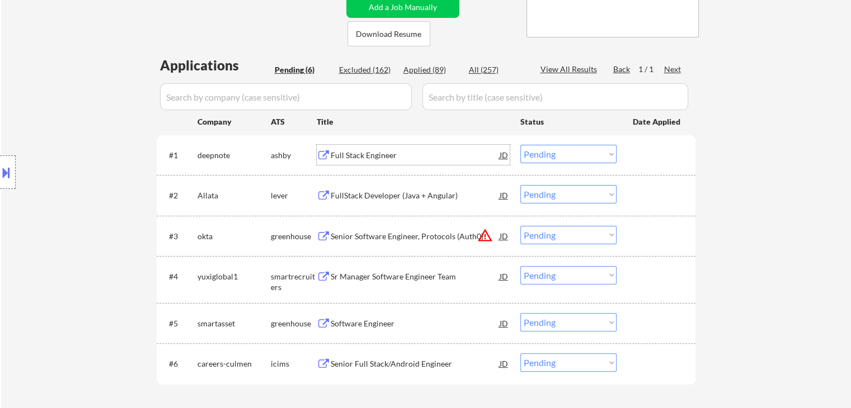
click at [383, 149] on div "Full Stack Engineer" at bounding box center [415, 155] width 169 height 20
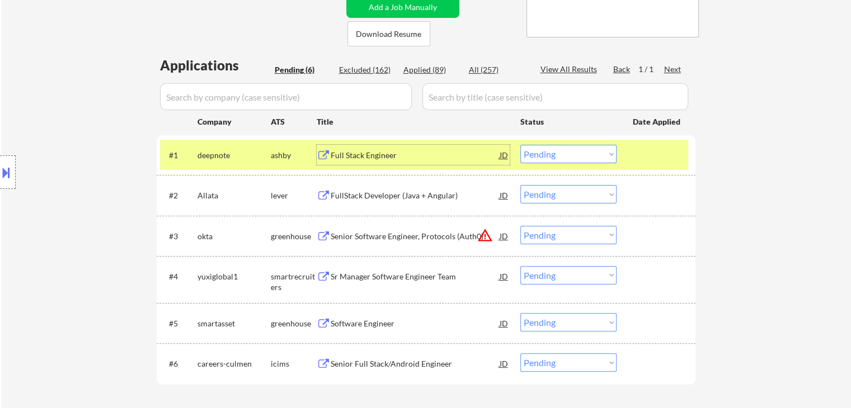
scroll to position [56, 0]
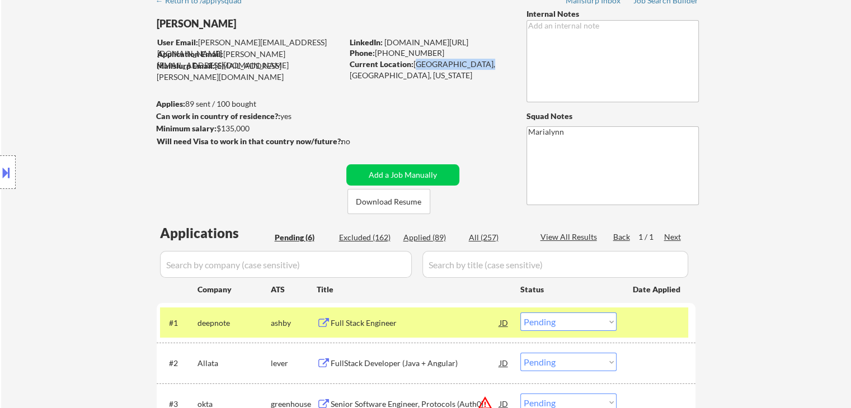
drag, startPoint x: 413, startPoint y: 63, endPoint x: 479, endPoint y: 63, distance: 65.5
click at [479, 63] on div "Current Location: Austin, TX, Texas" at bounding box center [429, 70] width 158 height 22
copy div "Austin, TX, Texas"
click at [425, 42] on link "linkedin.com/in/saraspaudel" at bounding box center [426, 42] width 84 height 10
drag, startPoint x: 529, startPoint y: 321, endPoint x: 531, endPoint y: 313, distance: 7.5
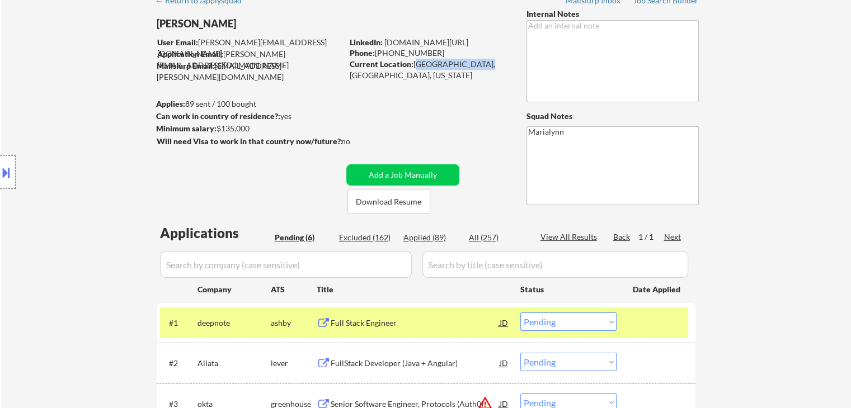
click at [530, 321] on select "Choose an option... Pending Applied Excluded (Questions) Excluded (Expired) Exc…" at bounding box center [568, 322] width 96 height 18
click at [520, 313] on select "Choose an option... Pending Applied Excluded (Questions) Excluded (Expired) Exc…" at bounding box center [568, 322] width 96 height 18
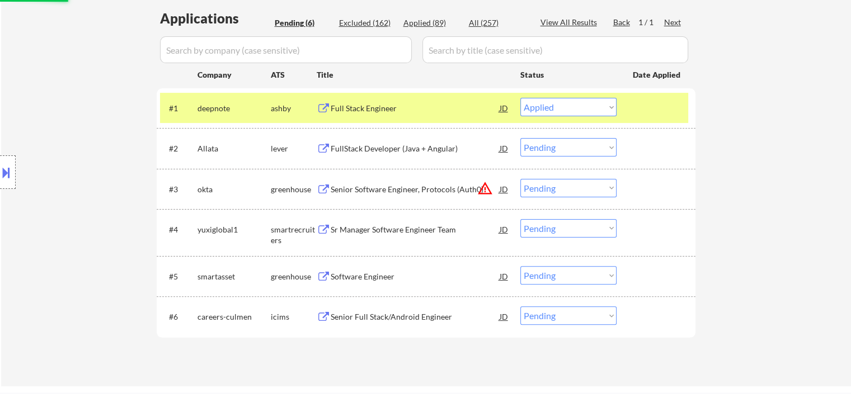
scroll to position [280, 0]
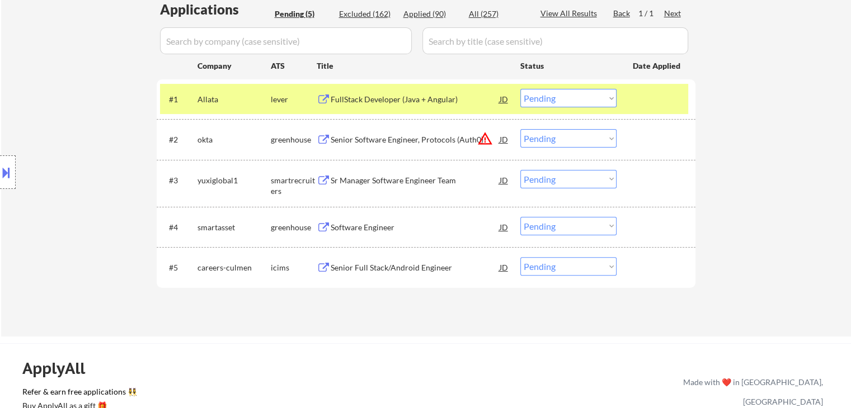
click at [378, 97] on div "FullStack Developer (Java + Angular)" at bounding box center [415, 99] width 169 height 11
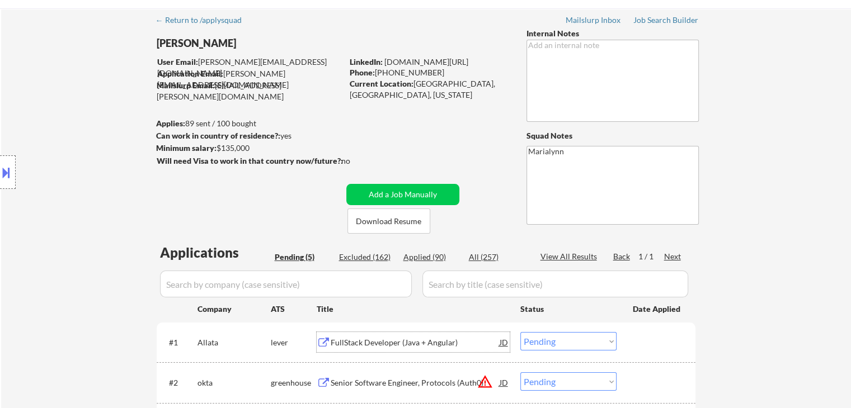
scroll to position [56, 0]
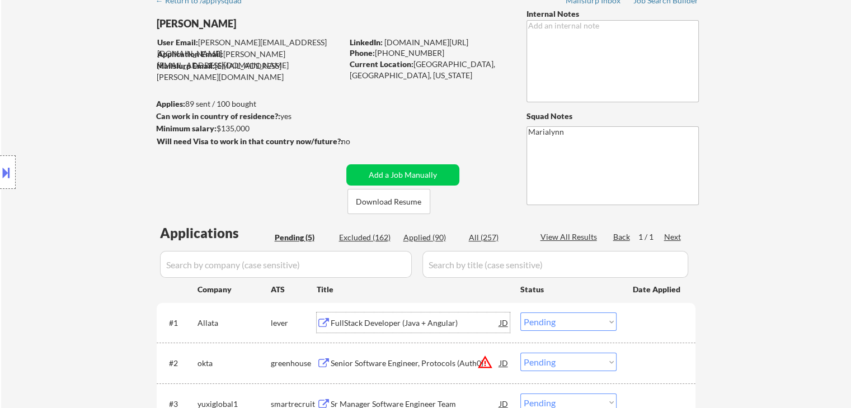
click at [237, 129] on div "Minimum salary: $135,000" at bounding box center [249, 128] width 186 height 11
drag, startPoint x: 236, startPoint y: 129, endPoint x: 216, endPoint y: 151, distance: 29.7
click at [216, 151] on div at bounding box center [251, 154] width 189 height 12
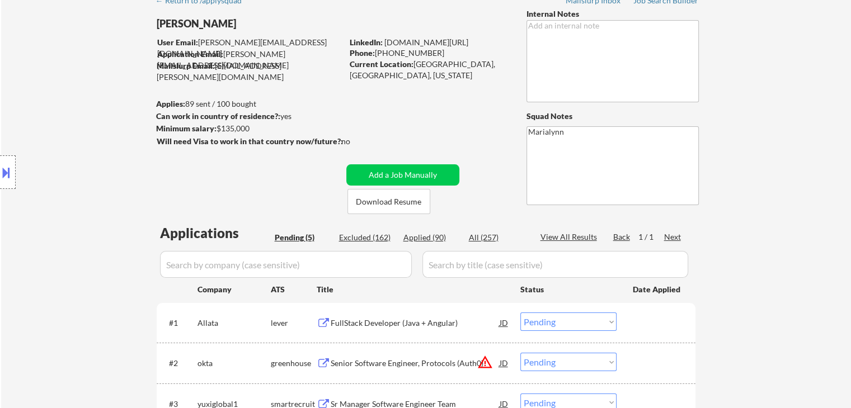
drag, startPoint x: 231, startPoint y: 128, endPoint x: 252, endPoint y: 129, distance: 21.8
click at [253, 128] on div "Minimum salary: $135,000" at bounding box center [249, 128] width 186 height 11
copy div "$135,000"
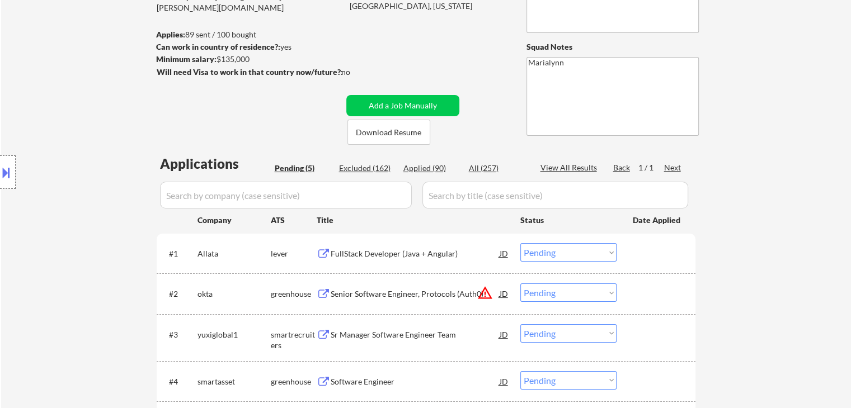
scroll to position [224, 0]
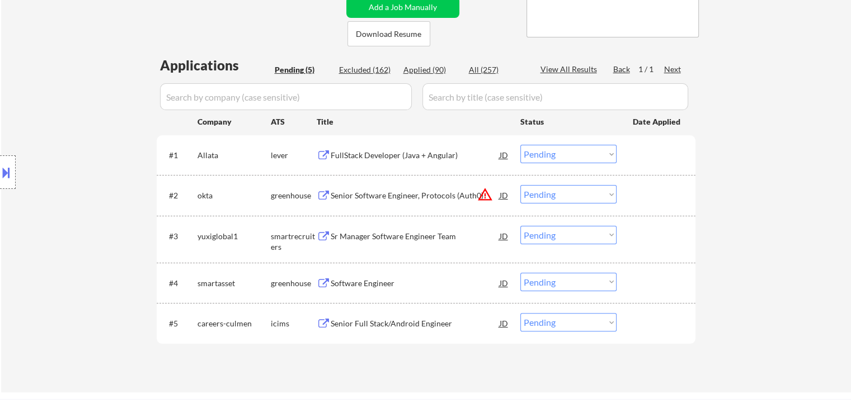
click at [554, 154] on select "Choose an option... Pending Applied Excluded (Questions) Excluded (Expired) Exc…" at bounding box center [568, 154] width 96 height 18
click at [520, 145] on select "Choose an option... Pending Applied Excluded (Questions) Excluded (Expired) Exc…" at bounding box center [568, 154] width 96 height 18
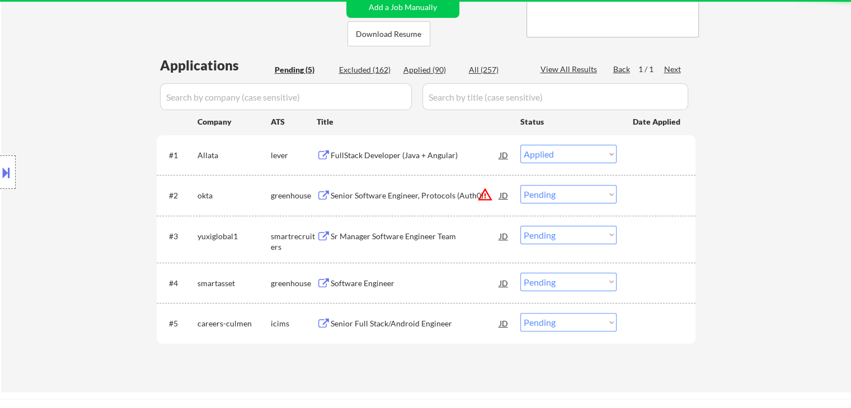
select select ""pending""
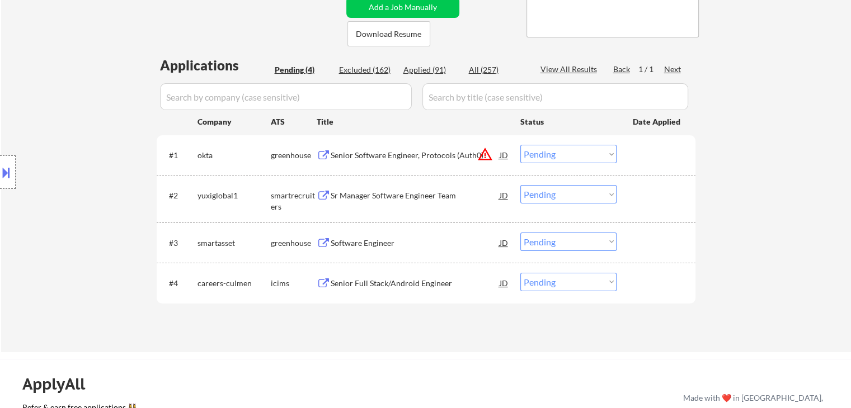
click at [386, 198] on div "Sr Manager Software Engineer Team" at bounding box center [415, 195] width 169 height 11
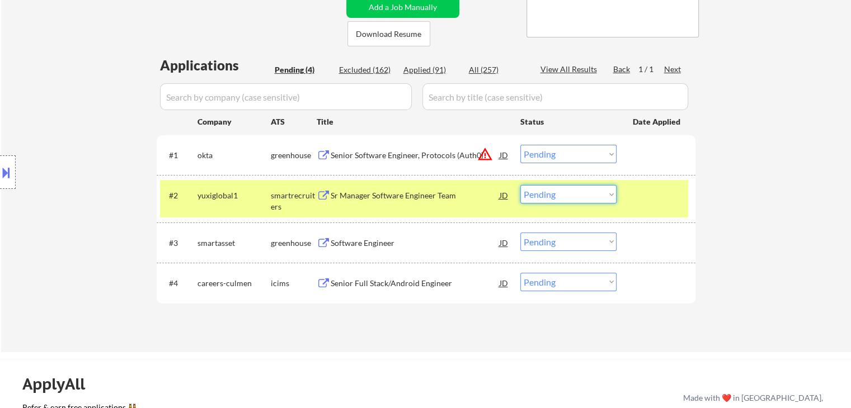
drag, startPoint x: 554, startPoint y: 196, endPoint x: 557, endPoint y: 202, distance: 6.3
click at [554, 198] on select "Choose an option... Pending Applied Excluded (Questions) Excluded (Expired) Exc…" at bounding box center [568, 194] width 96 height 18
click at [520, 185] on select "Choose an option... Pending Applied Excluded (Questions) Excluded (Expired) Exc…" at bounding box center [568, 194] width 96 height 18
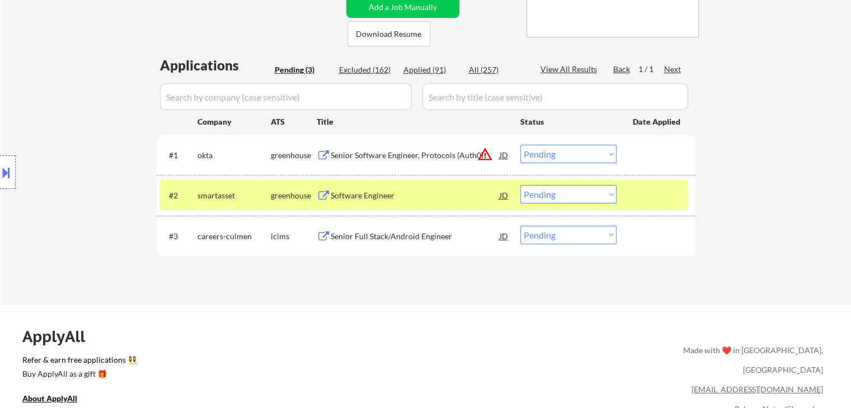
click at [392, 193] on div "Software Engineer" at bounding box center [415, 195] width 169 height 11
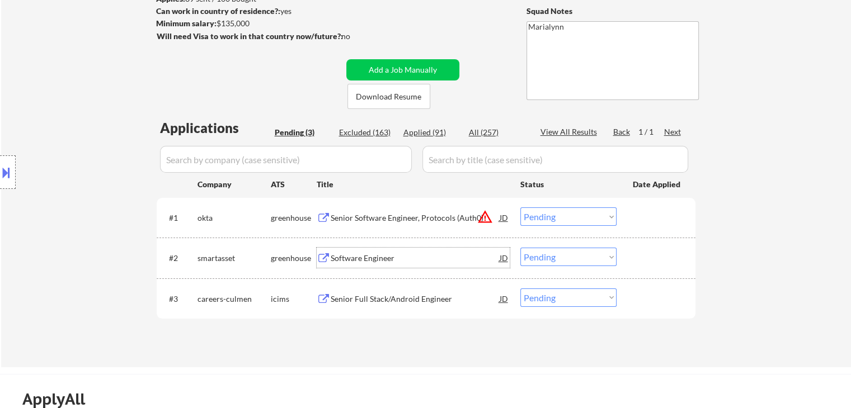
scroll to position [56, 0]
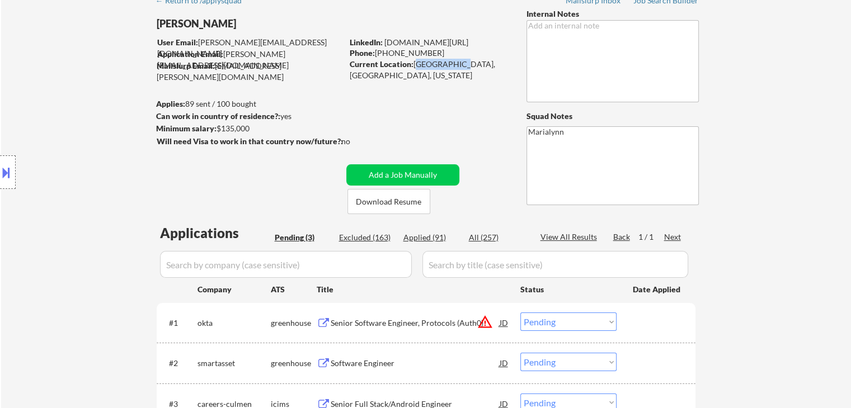
drag, startPoint x: 418, startPoint y: 63, endPoint x: 450, endPoint y: 59, distance: 32.7
click at [450, 59] on div "Current Location: Austin, TX, Texas" at bounding box center [429, 70] width 158 height 22
copy div "Austin, TX,"
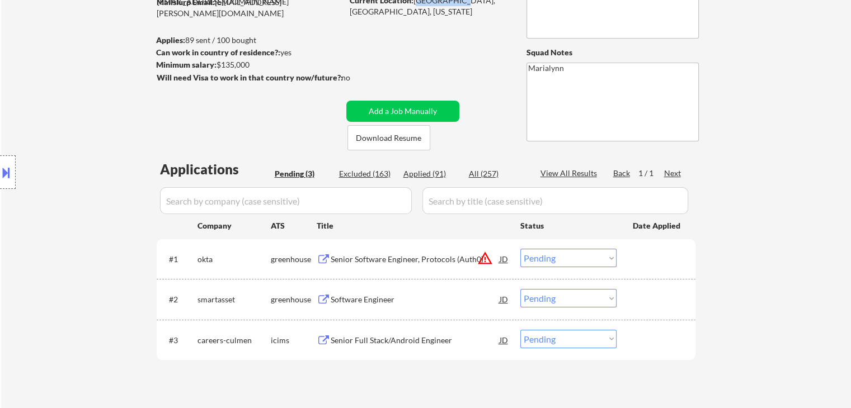
scroll to position [168, 0]
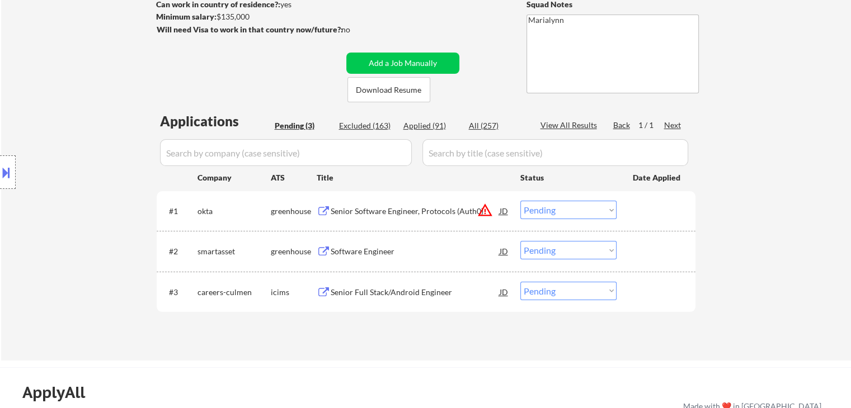
click at [568, 247] on select "Choose an option... Pending Applied Excluded (Questions) Excluded (Expired) Exc…" at bounding box center [568, 250] width 96 height 18
click at [520, 241] on select "Choose an option... Pending Applied Excluded (Questions) Excluded (Expired) Exc…" at bounding box center [568, 250] width 96 height 18
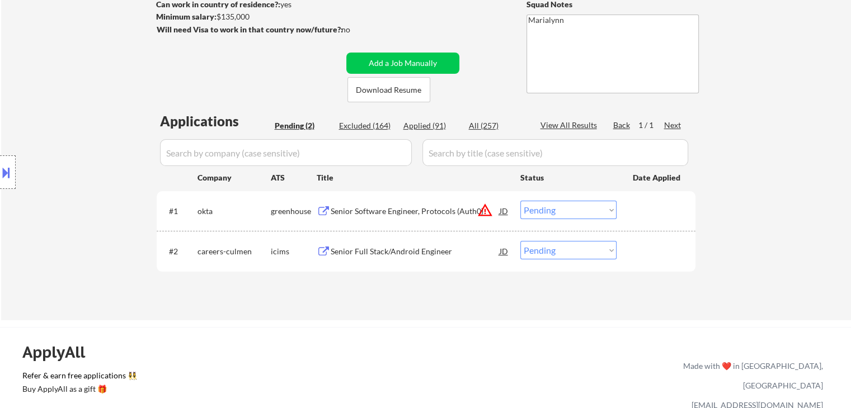
click at [405, 253] on div "Senior Full Stack/Android Engineer" at bounding box center [415, 251] width 169 height 11
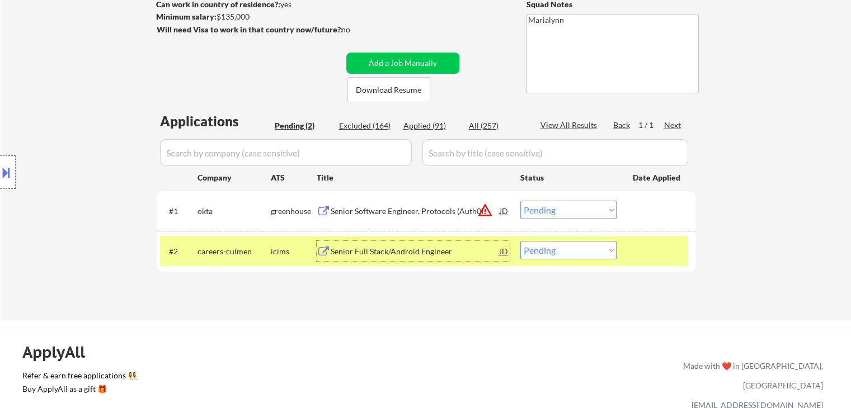
click at [562, 254] on select "Choose an option... Pending Applied Excluded (Questions) Excluded (Expired) Exc…" at bounding box center [568, 250] width 96 height 18
select select ""excluded__bad_match_""
click at [520, 241] on select "Choose an option... Pending Applied Excluded (Questions) Excluded (Expired) Exc…" at bounding box center [568, 250] width 96 height 18
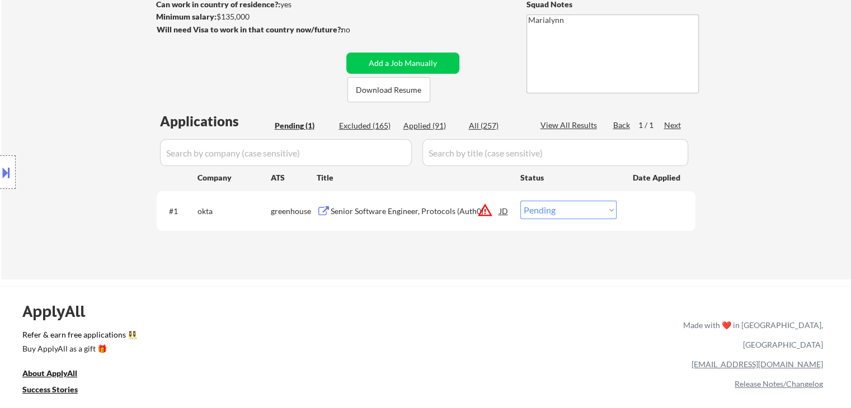
click at [394, 209] on div "Senior Software Engineer, Protocols (Auth0)" at bounding box center [415, 211] width 169 height 11
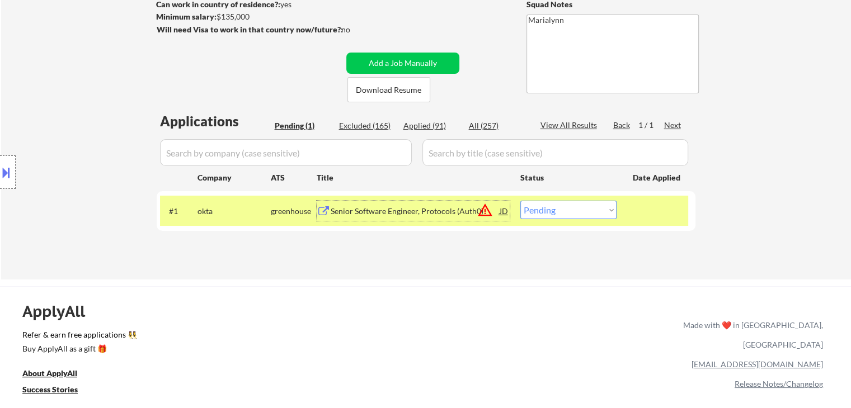
drag, startPoint x: 544, startPoint y: 209, endPoint x: 553, endPoint y: 217, distance: 12.3
click at [544, 209] on select "Choose an option... Pending Applied Excluded (Questions) Excluded (Expired) Exc…" at bounding box center [568, 210] width 96 height 18
click at [520, 201] on select "Choose an option... Pending Applied Excluded (Questions) Excluded (Expired) Exc…" at bounding box center [568, 210] width 96 height 18
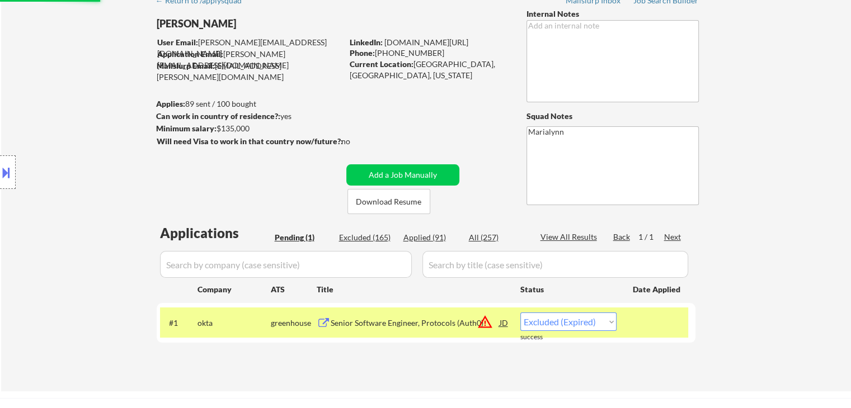
click at [440, 237] on div "Applied (91)" at bounding box center [431, 237] width 56 height 11
select select ""applied""
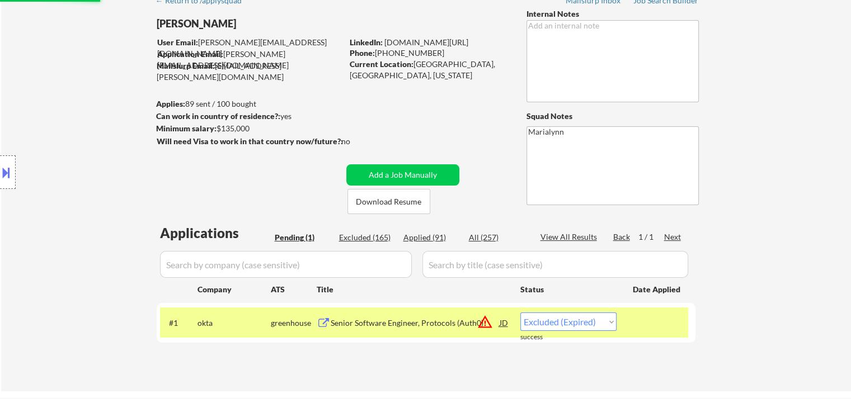
select select ""applied""
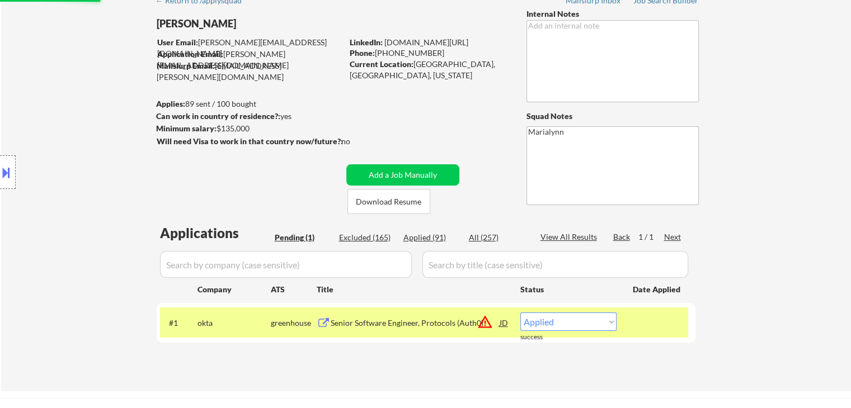
select select ""applied""
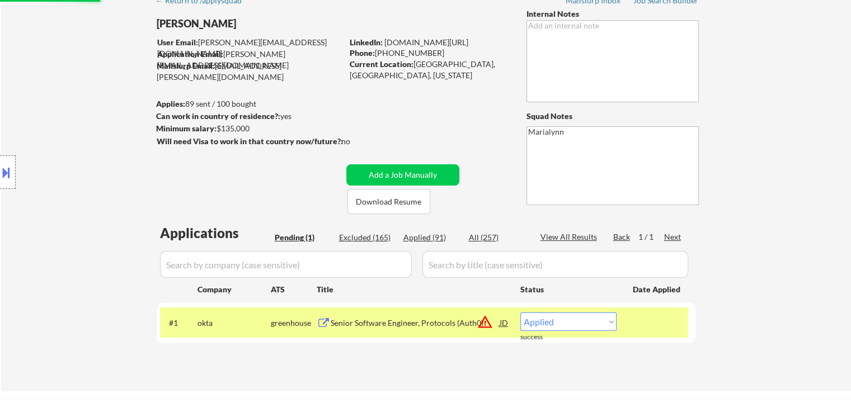
select select ""applied""
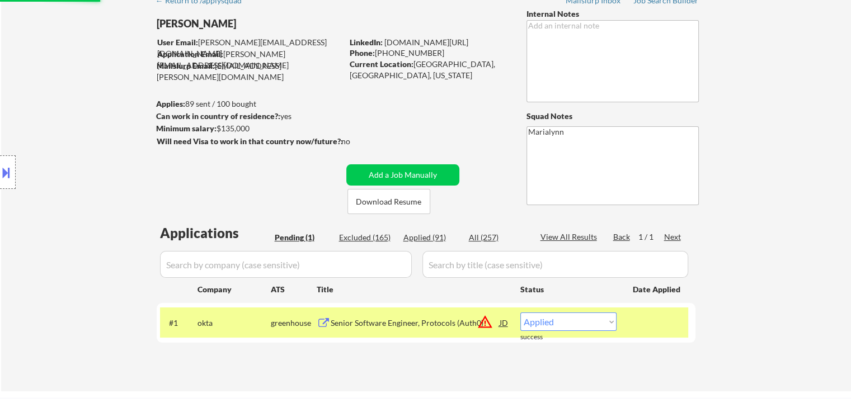
select select ""applied""
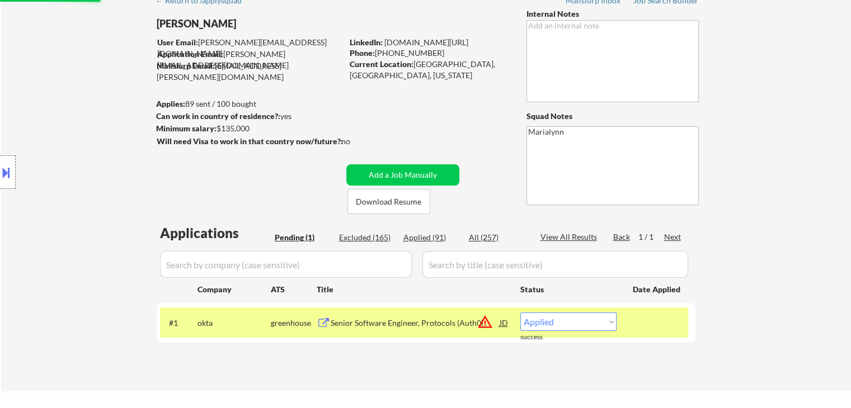
select select ""applied""
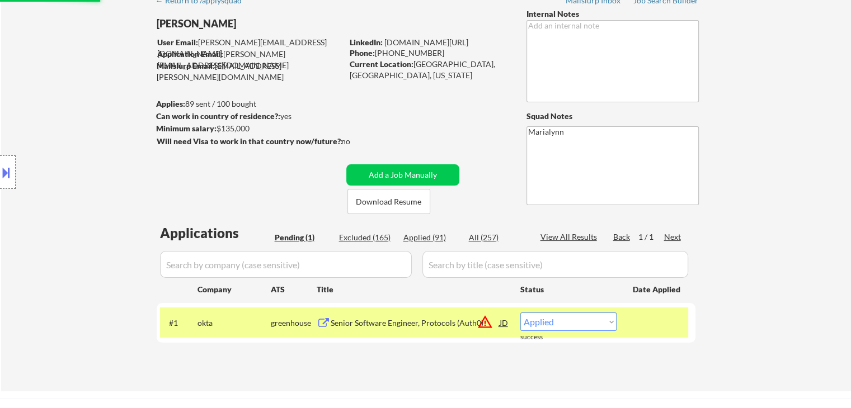
select select ""applied""
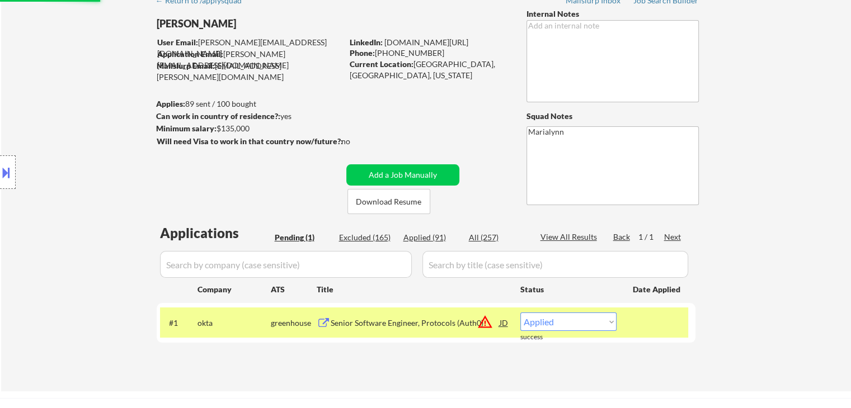
select select ""applied""
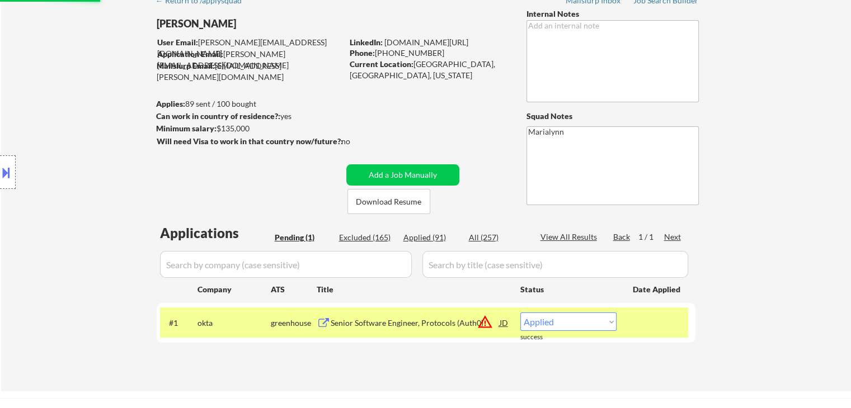
select select ""applied""
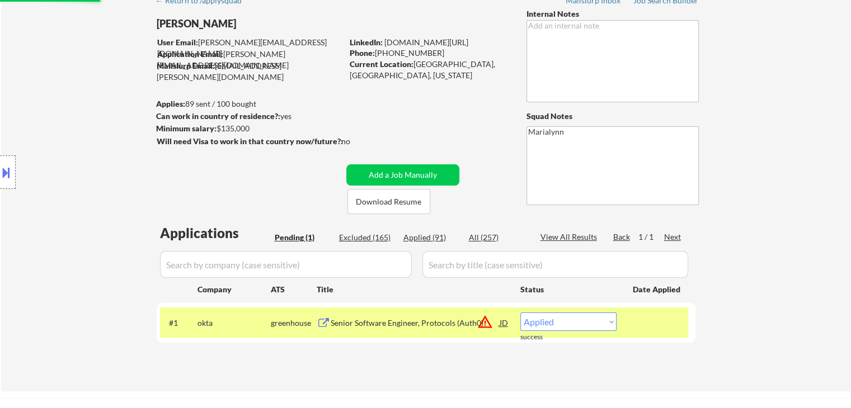
select select ""applied""
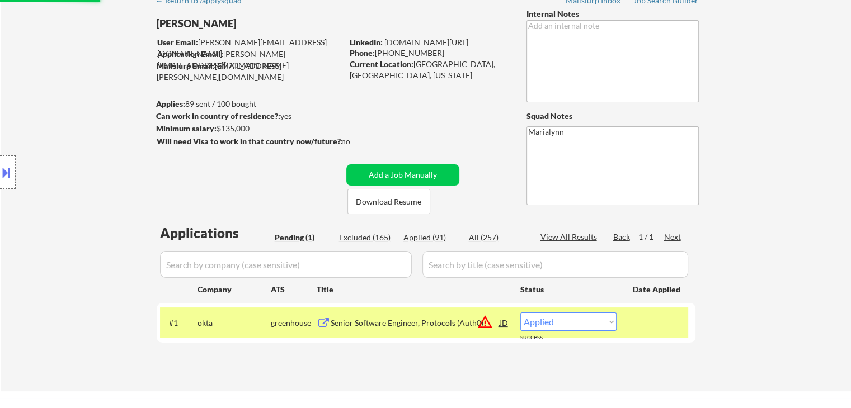
select select ""applied""
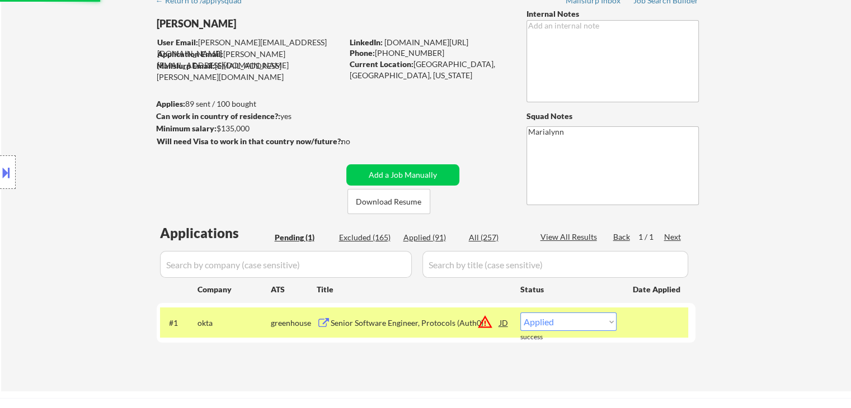
select select ""applied""
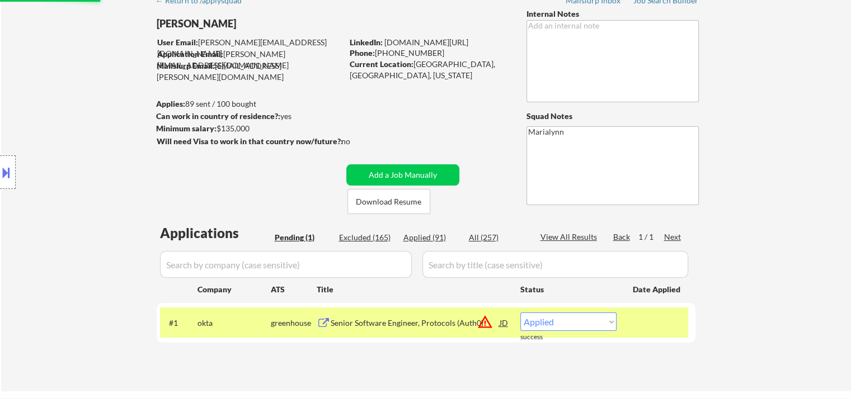
select select ""applied""
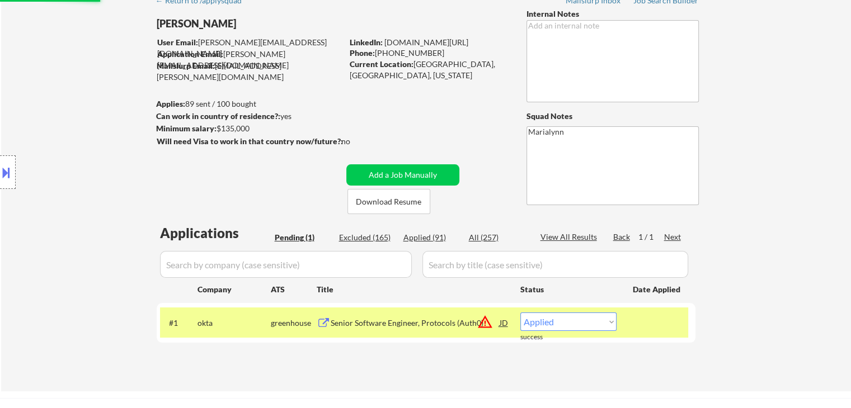
select select ""applied""
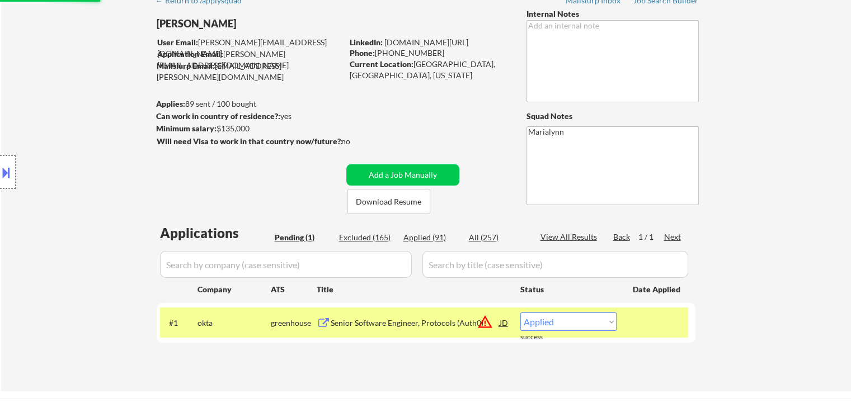
select select ""applied""
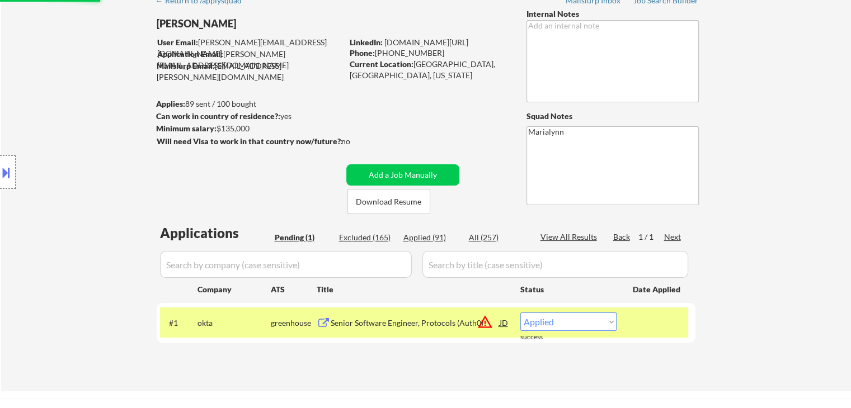
select select ""applied""
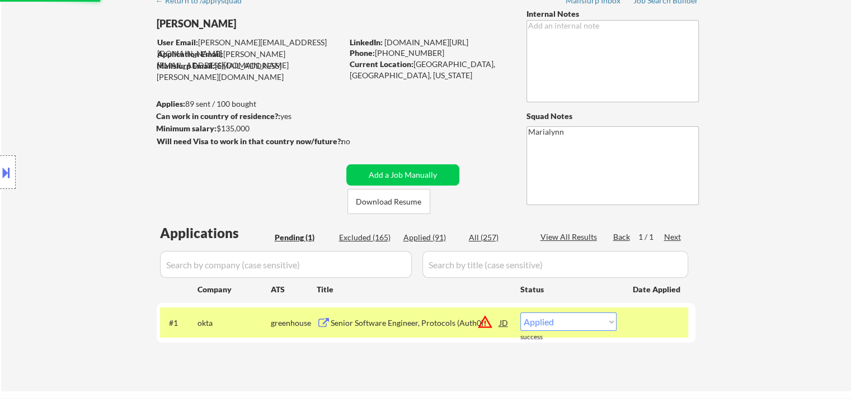
select select ""applied""
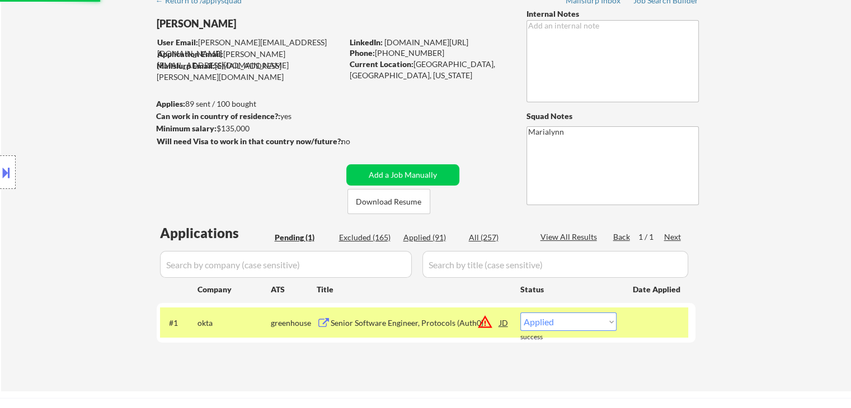
select select ""applied""
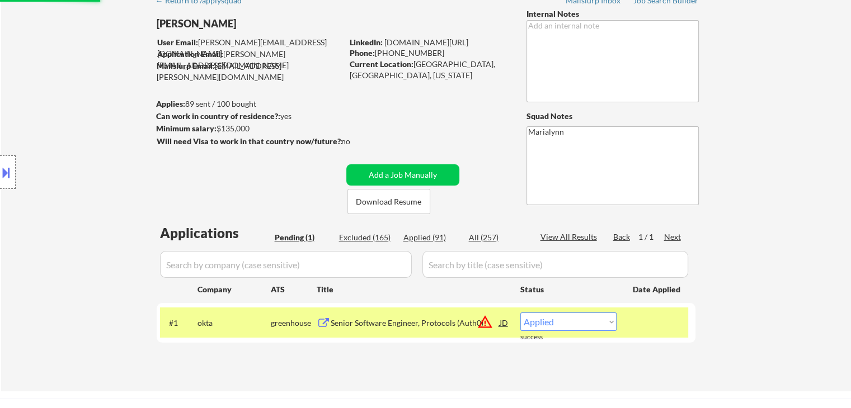
select select ""applied""
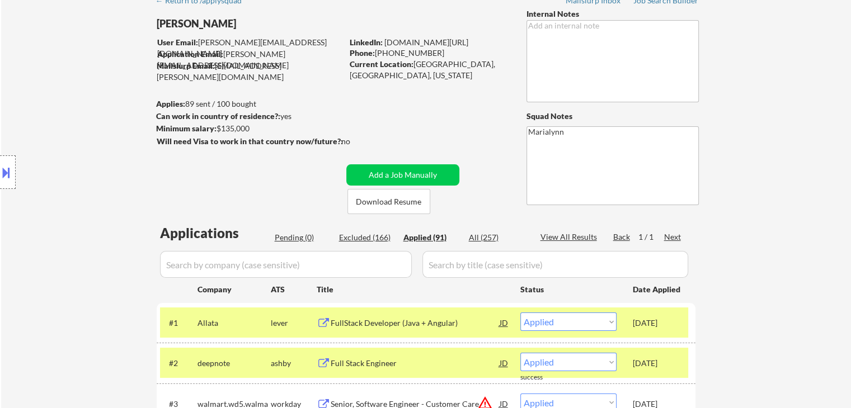
scroll to position [168, 0]
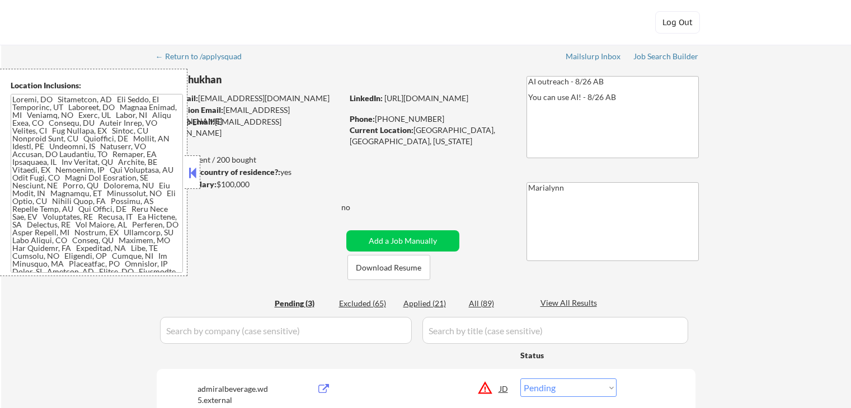
select select ""pending""
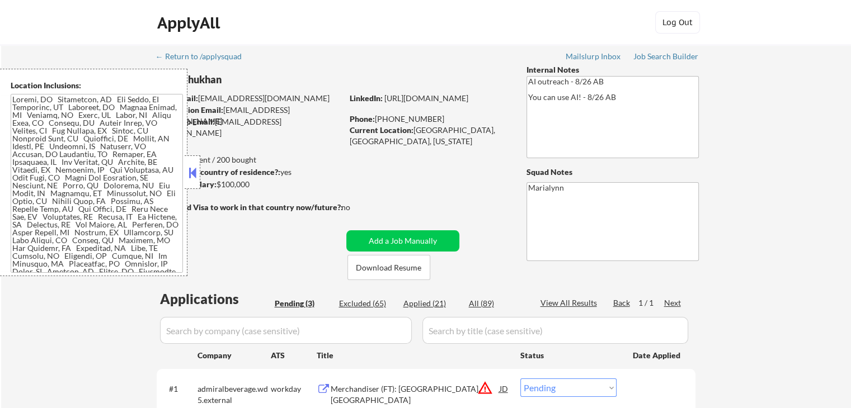
drag, startPoint x: 196, startPoint y: 173, endPoint x: 175, endPoint y: 183, distance: 23.3
click at [196, 174] on button at bounding box center [192, 172] width 12 height 17
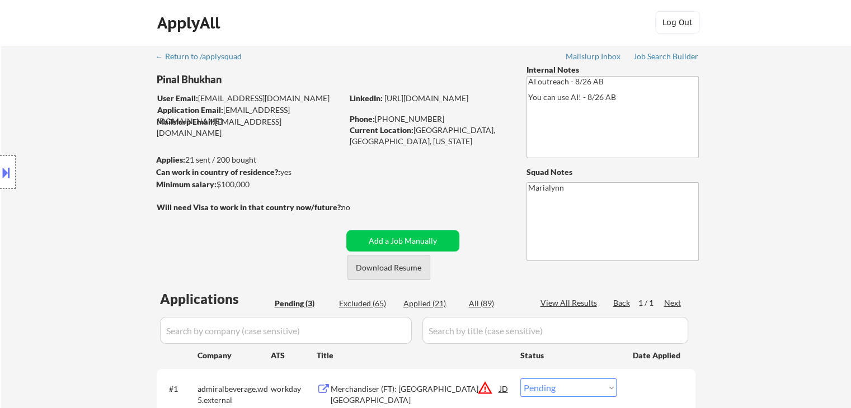
click at [406, 264] on button "Download Resume" at bounding box center [388, 267] width 83 height 25
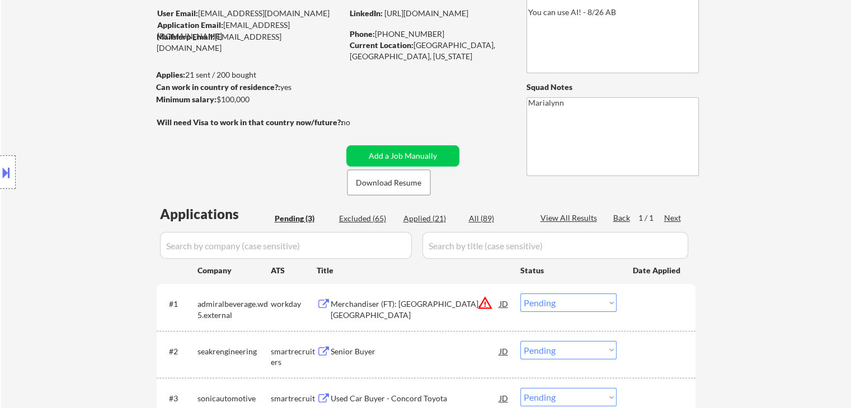
scroll to position [168, 0]
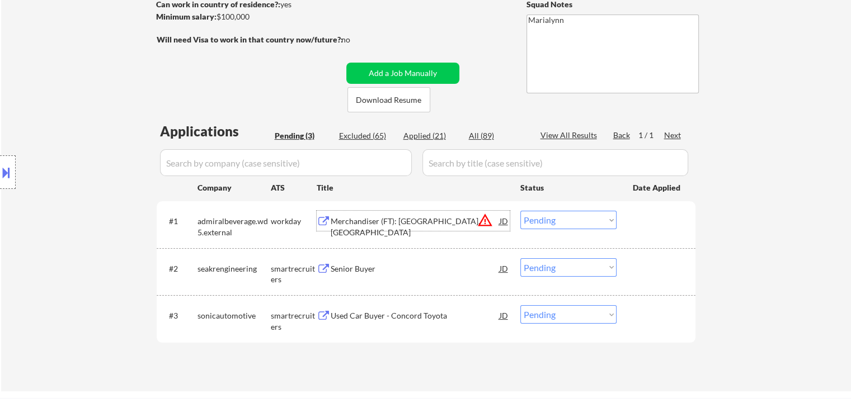
click at [395, 222] on div "Merchandiser (FT): Durango, CO" at bounding box center [415, 227] width 169 height 22
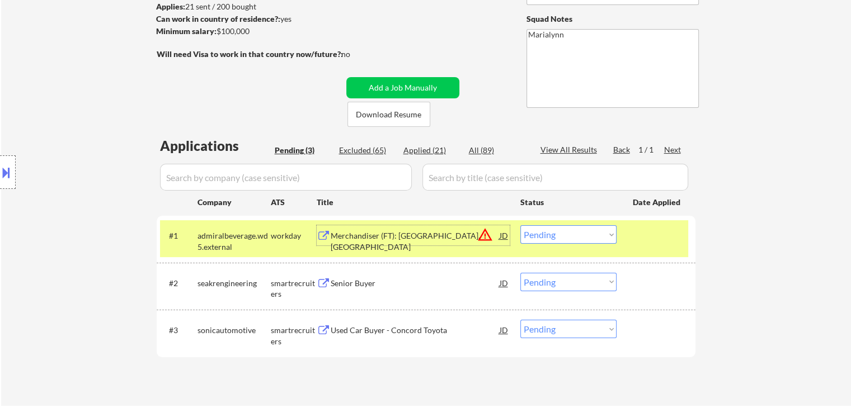
scroll to position [56, 0]
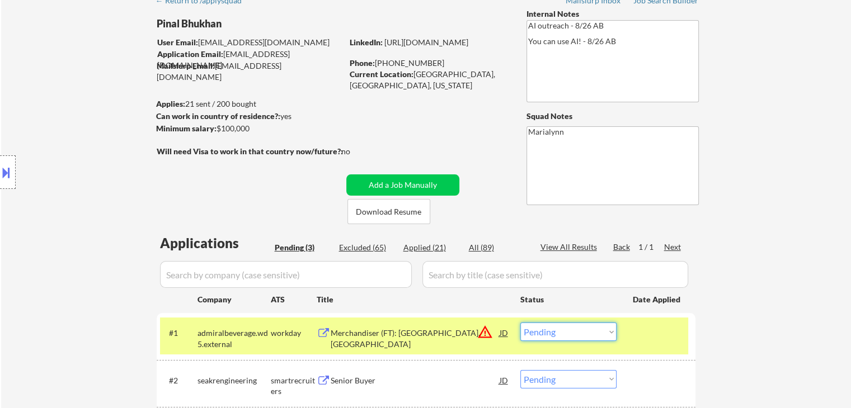
click at [577, 335] on select "Choose an option... Pending Applied Excluded (Questions) Excluded (Expired) Exc…" at bounding box center [568, 332] width 96 height 18
click at [568, 338] on select "Choose an option... Pending Applied Excluded (Questions) Excluded (Expired) Exc…" at bounding box center [568, 332] width 96 height 18
click at [520, 323] on select "Choose an option... Pending Applied Excluded (Questions) Excluded (Expired) Exc…" at bounding box center [568, 332] width 96 height 18
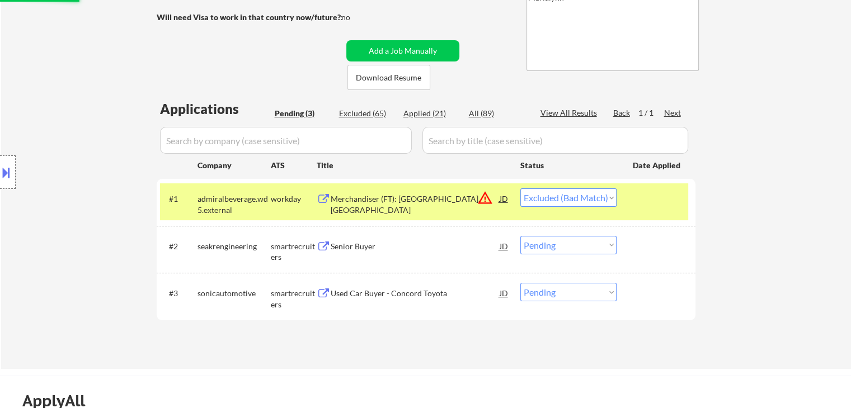
scroll to position [280, 0]
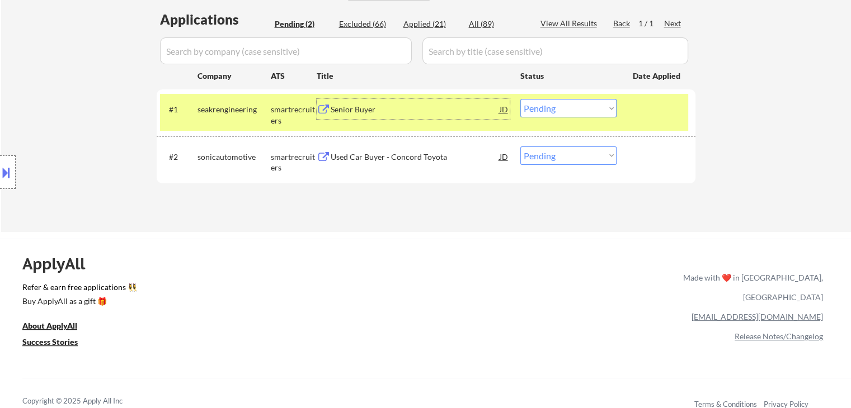
click at [345, 110] on div "Senior Buyer" at bounding box center [415, 109] width 169 height 11
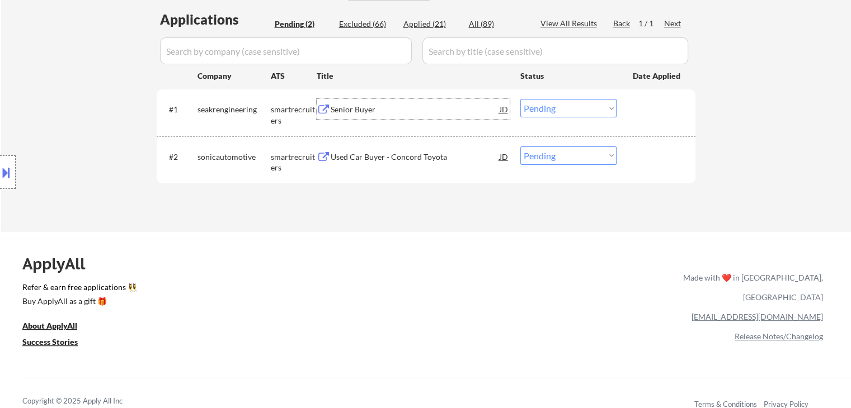
scroll to position [56, 0]
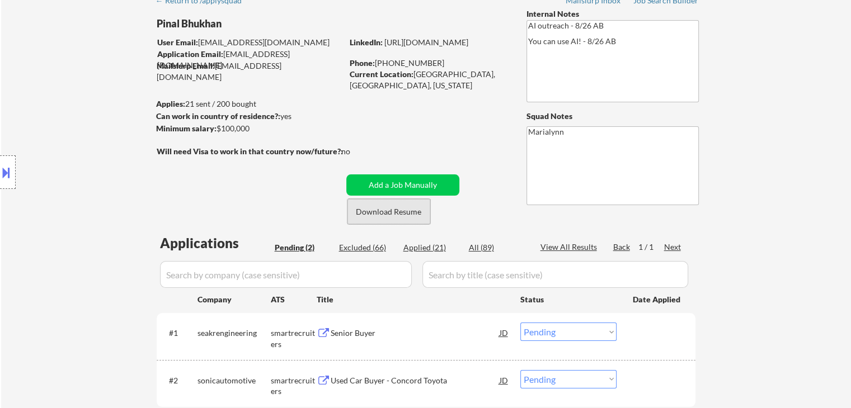
click at [395, 213] on button "Download Resume" at bounding box center [388, 211] width 83 height 25
drag, startPoint x: 414, startPoint y: 74, endPoint x: 450, endPoint y: 77, distance: 36.4
click at [450, 77] on div "Current Location: Dublin, CA, California" at bounding box center [429, 80] width 158 height 22
copy div "Dublin, CA"
click at [544, 336] on select "Choose an option... Pending Applied Excluded (Questions) Excluded (Expired) Exc…" at bounding box center [568, 332] width 96 height 18
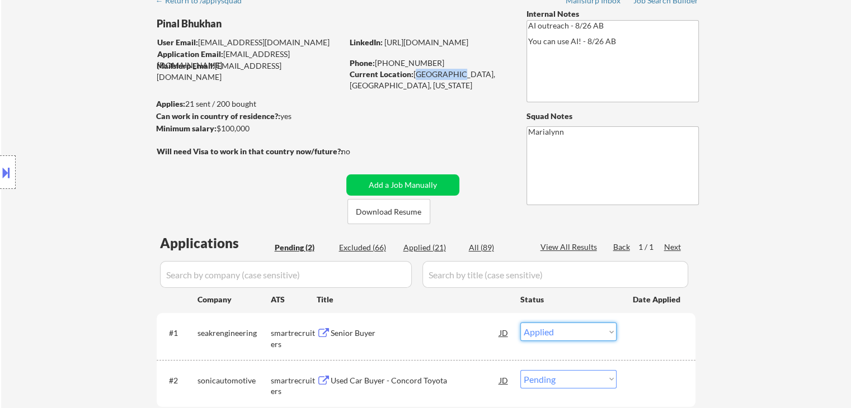
click at [520, 323] on select "Choose an option... Pending Applied Excluded (Questions) Excluded (Expired) Exc…" at bounding box center [568, 332] width 96 height 18
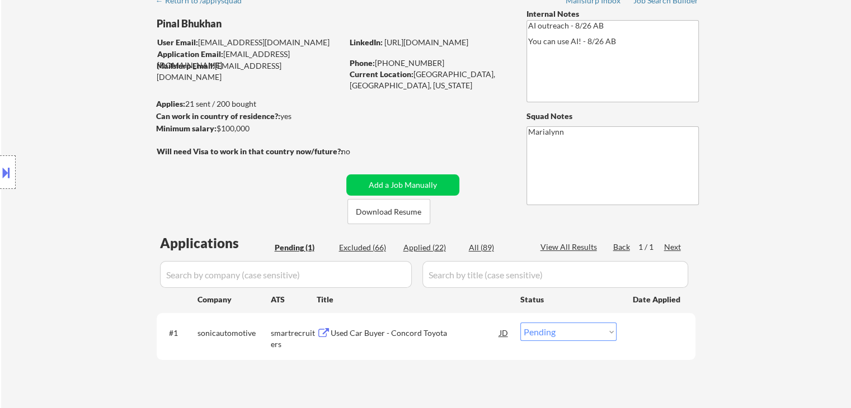
click at [48, 323] on div "← Return to /applysquad Mailslurp Inbox Job Search Builder Pinal Bhukhan User E…" at bounding box center [426, 199] width 850 height 420
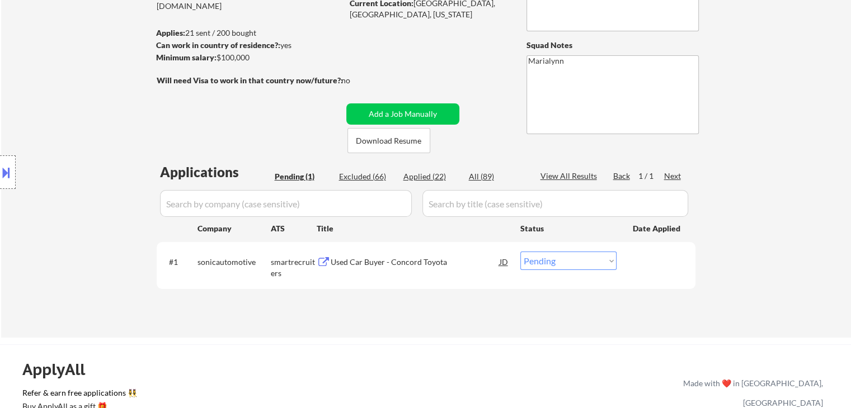
scroll to position [126, 0]
click at [385, 261] on div "Used Car Buyer - Concord Toyota" at bounding box center [415, 262] width 169 height 11
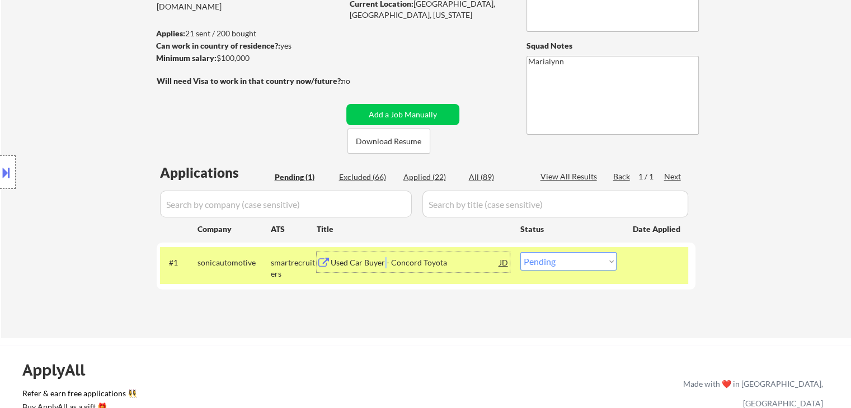
click at [560, 258] on select "Choose an option... Pending Applied Excluded (Questions) Excluded (Expired) Exc…" at bounding box center [568, 261] width 96 height 18
select select ""excluded__bad_match_""
click at [520, 252] on select "Choose an option... Pending Applied Excluded (Questions) Excluded (Expired) Exc…" at bounding box center [568, 261] width 96 height 18
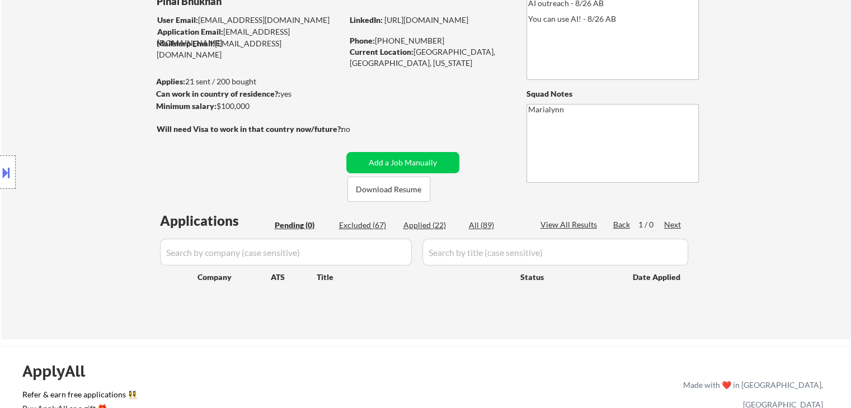
scroll to position [15, 0]
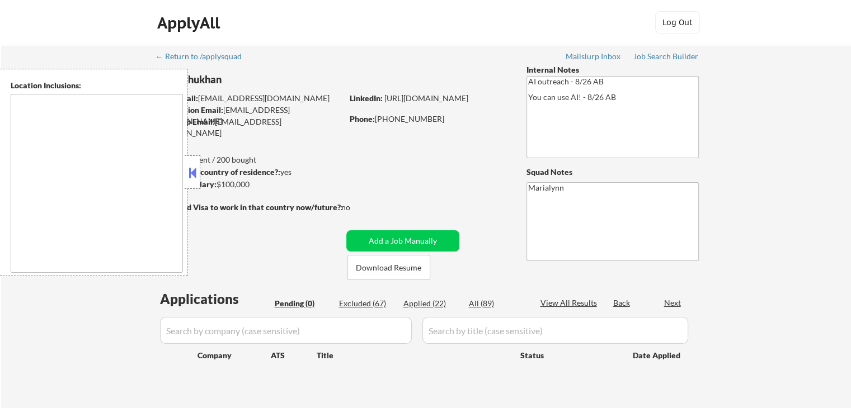
type textarea "[GEOGRAPHIC_DATA], [GEOGRAPHIC_DATA] [GEOGRAPHIC_DATA], [GEOGRAPHIC_DATA] [GEOG…"
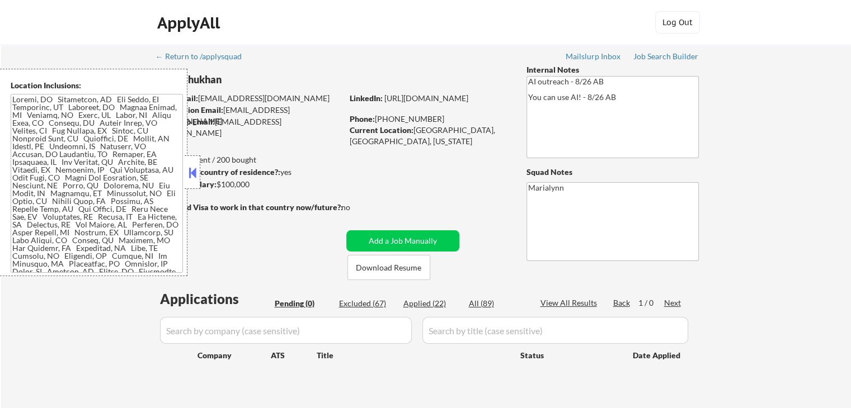
click at [189, 164] on div at bounding box center [193, 173] width 16 height 34
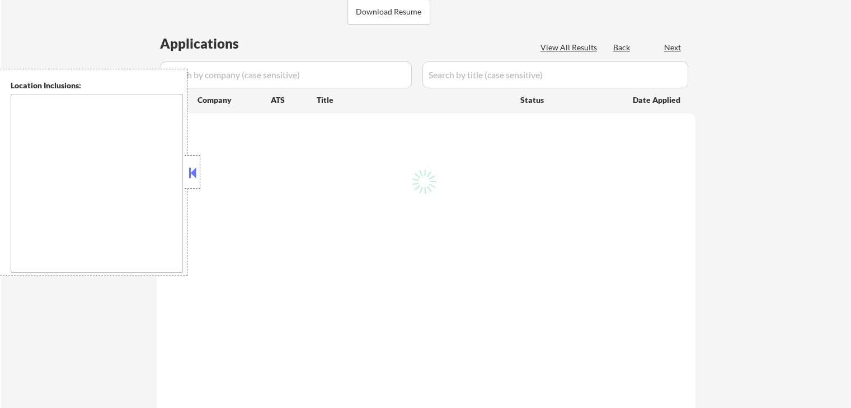
scroll to position [336, 0]
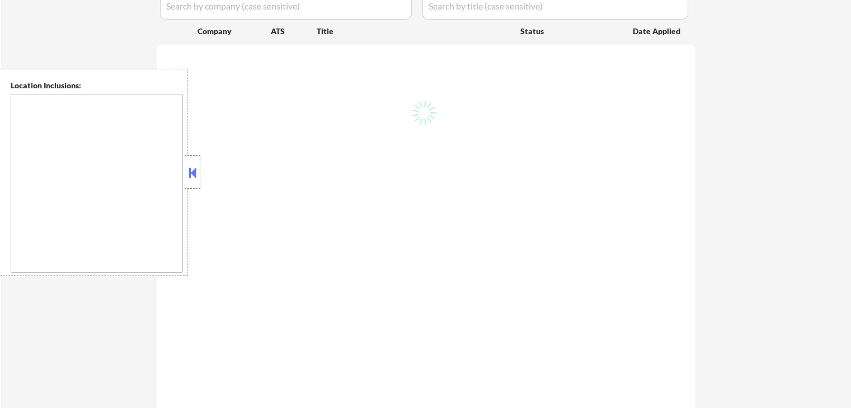
select select ""pending""
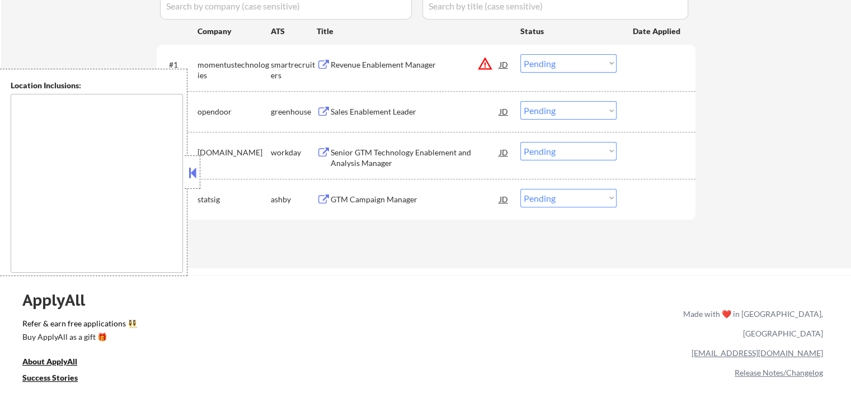
type textarea "Fargo, ND Moorhead, [GEOGRAPHIC_DATA] [GEOGRAPHIC_DATA], [GEOGRAPHIC_DATA] [GEO…"
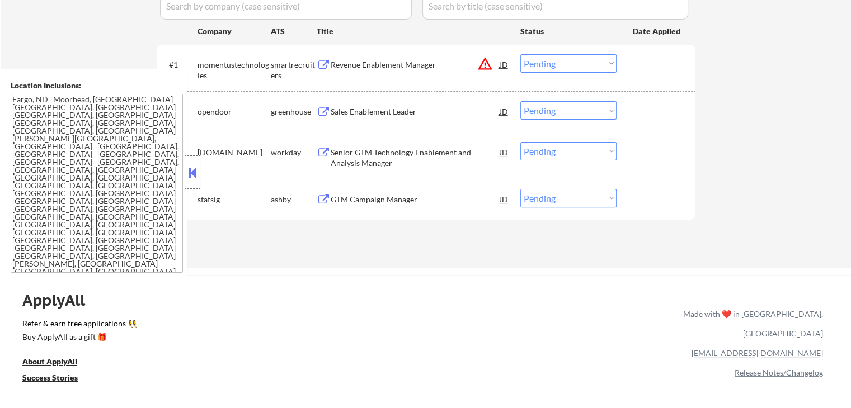
click at [198, 167] on button at bounding box center [192, 172] width 12 height 17
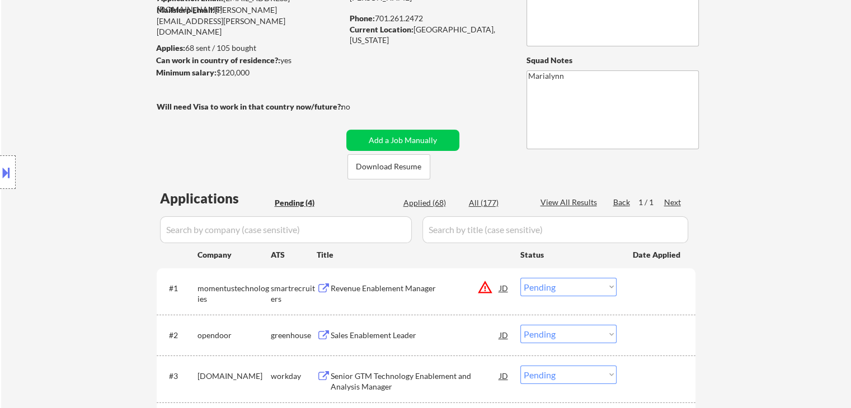
scroll to position [112, 0]
click at [414, 164] on button "Download Resume" at bounding box center [388, 166] width 83 height 25
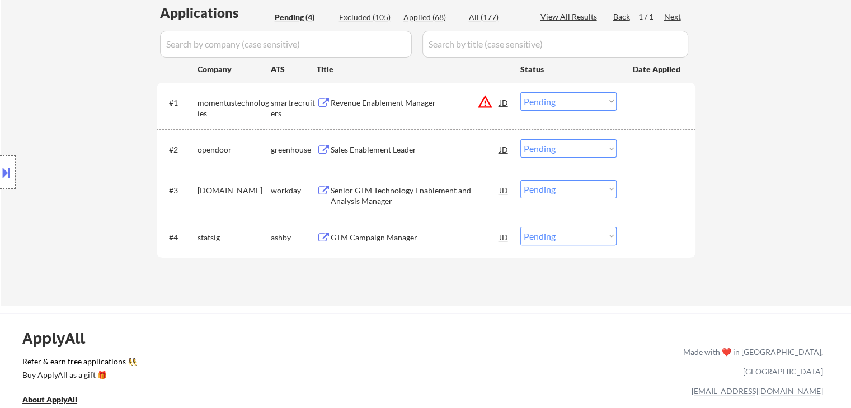
scroll to position [392, 0]
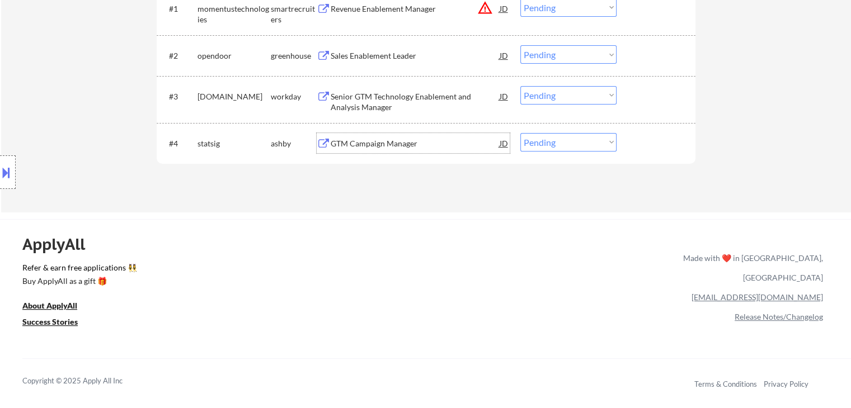
click at [373, 146] on div "GTM Campaign Manager" at bounding box center [415, 143] width 169 height 11
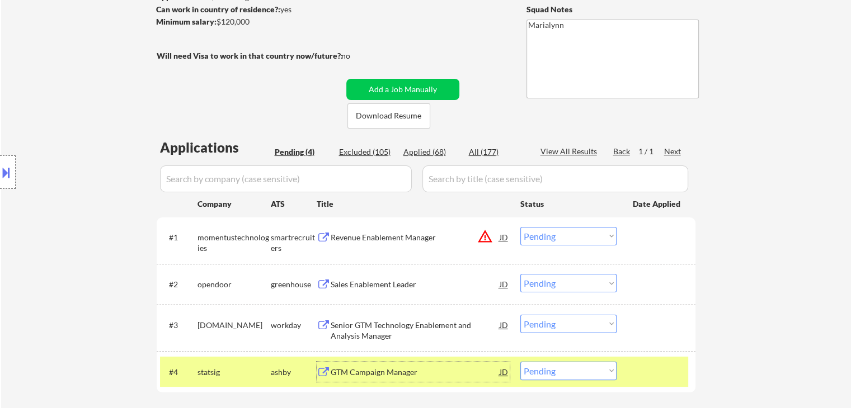
scroll to position [280, 0]
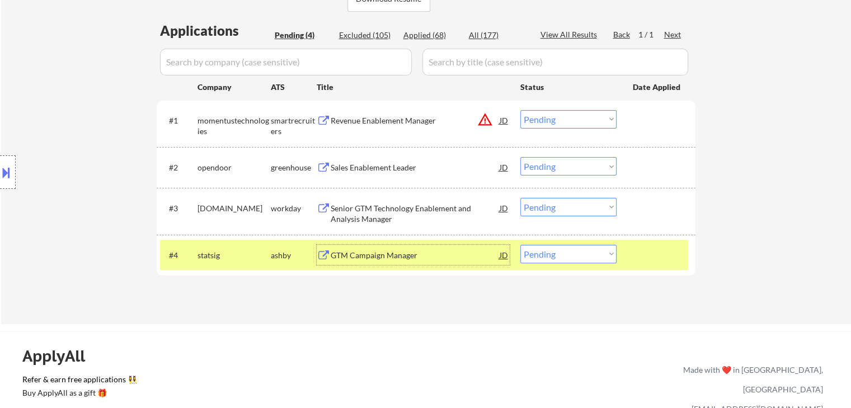
click at [577, 258] on select "Choose an option... Pending Applied Excluded (Questions) Excluded (Expired) Exc…" at bounding box center [568, 254] width 96 height 18
select select ""excluded__location_""
click at [520, 245] on select "Choose an option... Pending Applied Excluded (Questions) Excluded (Expired) Exc…" at bounding box center [568, 254] width 96 height 18
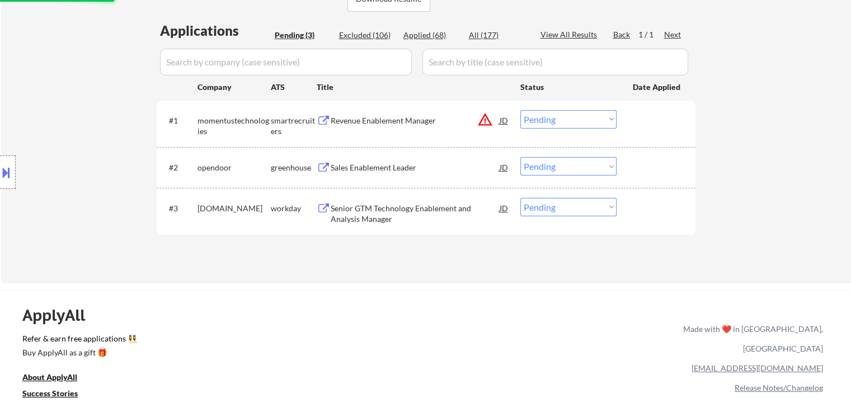
click at [385, 194] on div "#3 workiva.wd1.careers workday Senior GTM Technology Enablement and Analysis Ma…" at bounding box center [424, 211] width 528 height 37
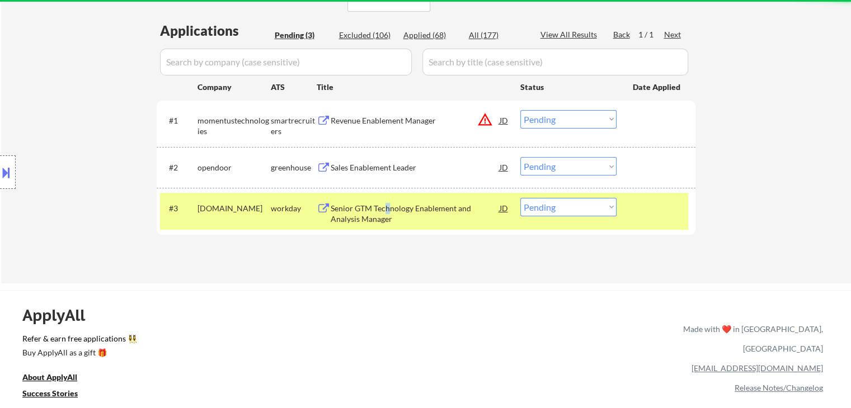
click at [387, 206] on div "Senior GTM Technology Enablement and Analysis Manager" at bounding box center [415, 214] width 169 height 22
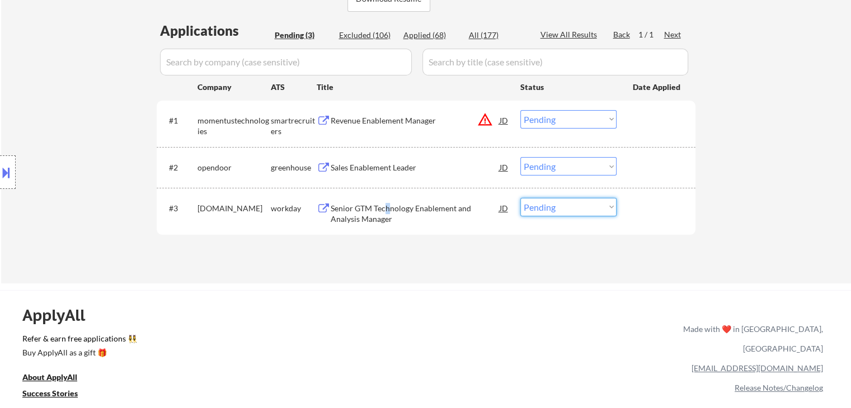
click at [555, 209] on select "Choose an option... Pending Applied Excluded (Questions) Excluded (Expired) Exc…" at bounding box center [568, 207] width 96 height 18
select select ""excluded__bad_match_""
click at [520, 198] on select "Choose an option... Pending Applied Excluded (Questions) Excluded (Expired) Exc…" at bounding box center [568, 207] width 96 height 18
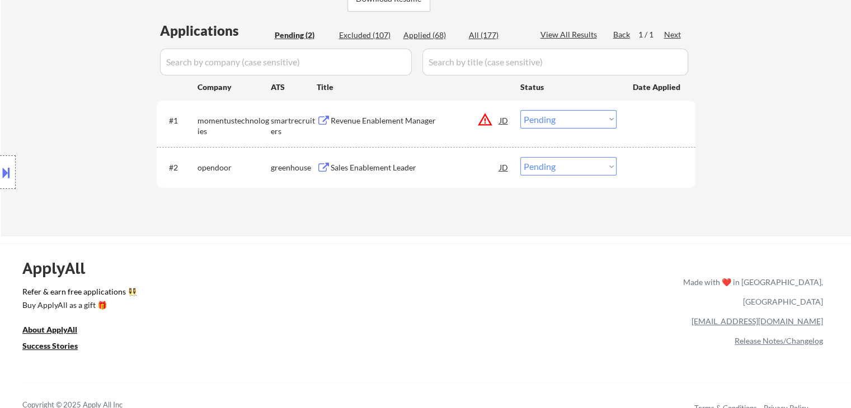
click at [360, 173] on div "Sales Enablement Leader" at bounding box center [415, 167] width 169 height 11
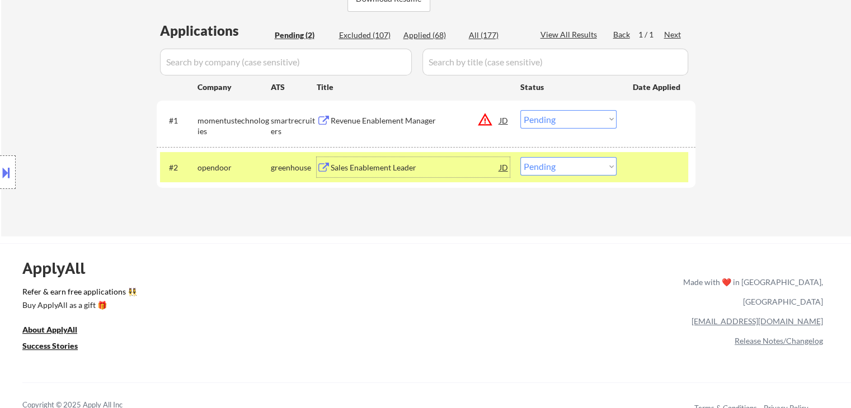
click at [563, 171] on select "Choose an option... Pending Applied Excluded (Questions) Excluded (Expired) Exc…" at bounding box center [568, 166] width 96 height 18
select select ""excluded__salary_""
click at [520, 157] on select "Choose an option... Pending Applied Excluded (Questions) Excluded (Expired) Exc…" at bounding box center [568, 166] width 96 height 18
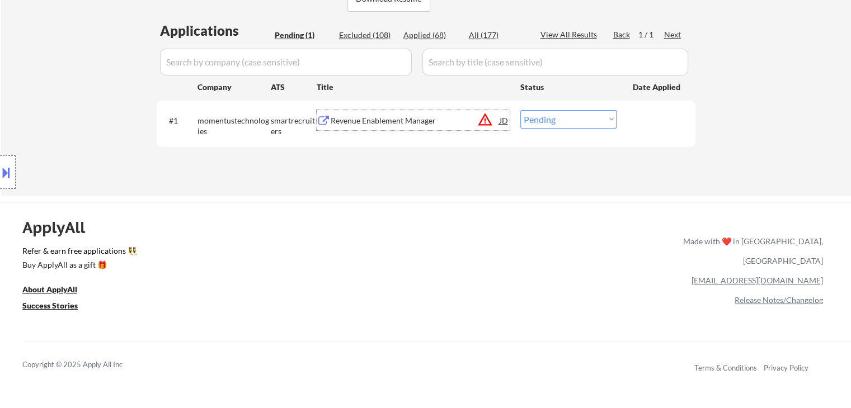
click at [356, 121] on div "Revenue Enablement Manager" at bounding box center [415, 120] width 169 height 11
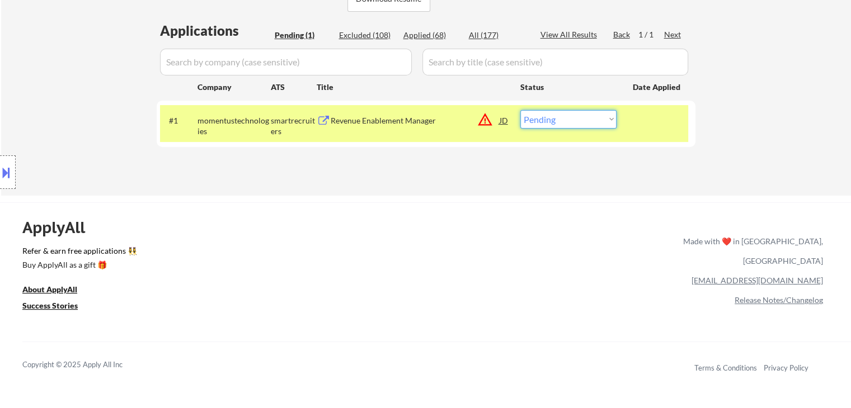
click at [547, 115] on select "Choose an option... Pending Applied Excluded (Questions) Excluded (Expired) Exc…" at bounding box center [568, 119] width 96 height 18
select select ""excluded__location_""
click at [520, 110] on select "Choose an option... Pending Applied Excluded (Questions) Excluded (Expired) Exc…" at bounding box center [568, 119] width 96 height 18
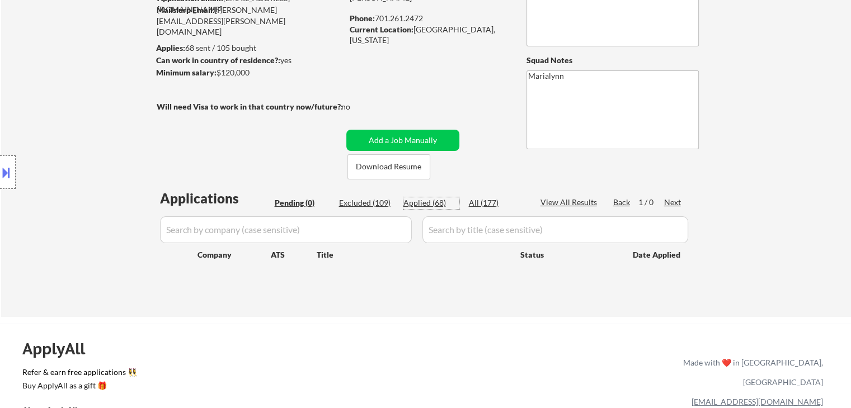
click at [413, 209] on div "Applied (68)" at bounding box center [431, 204] width 56 height 12
click at [417, 204] on div "Applied (68)" at bounding box center [431, 203] width 56 height 11
select select ""applied""
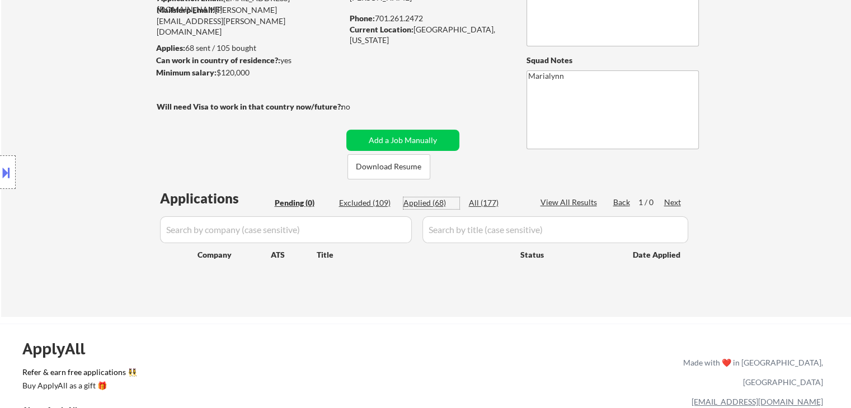
select select ""applied""
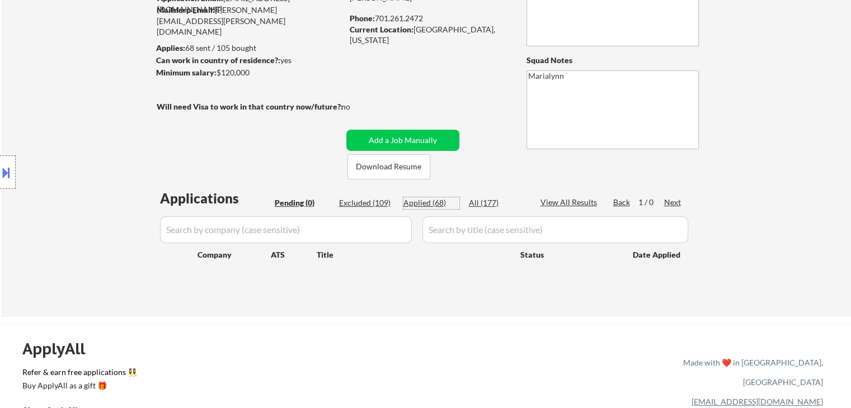
select select ""applied""
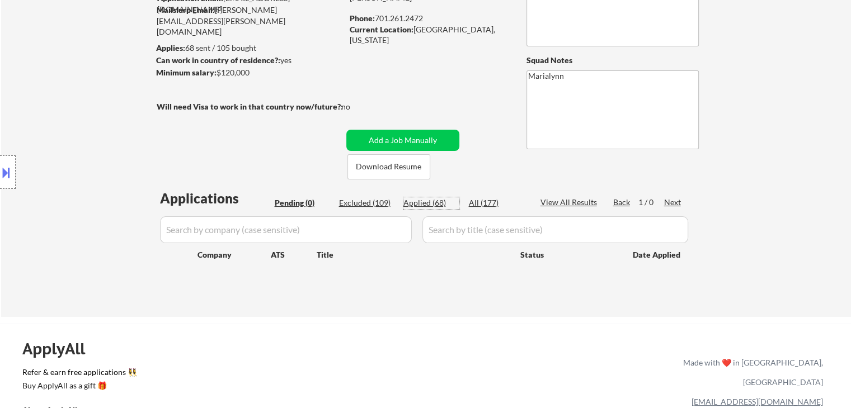
select select ""applied""
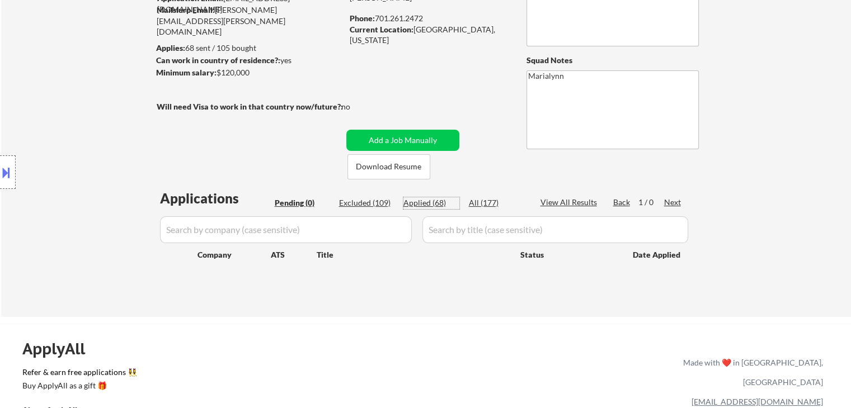
select select ""applied""
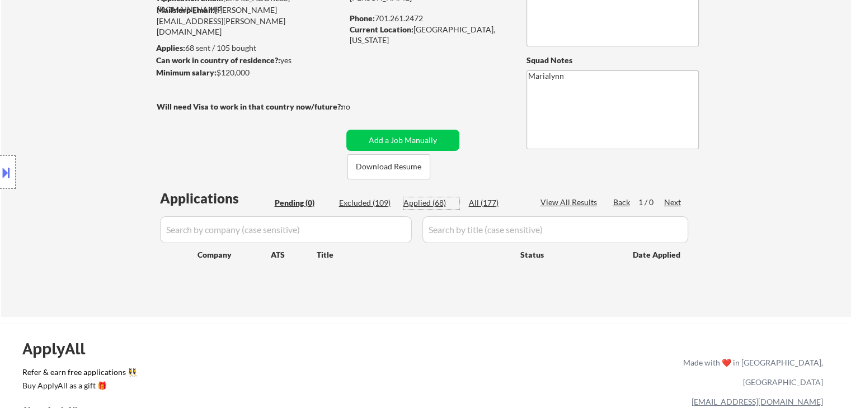
select select ""applied""
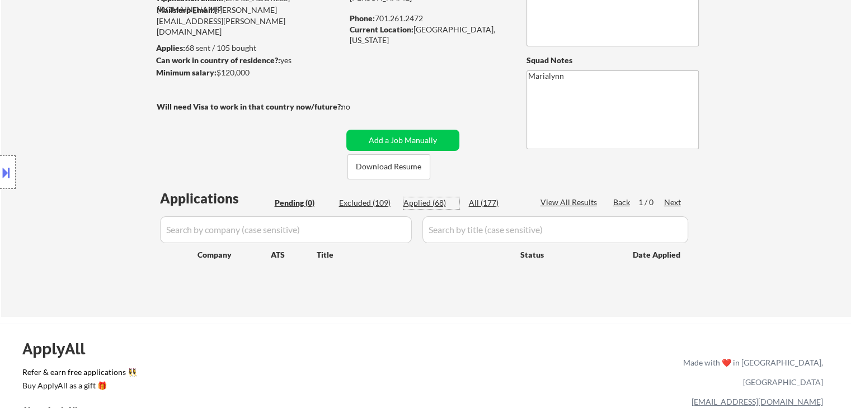
select select ""applied""
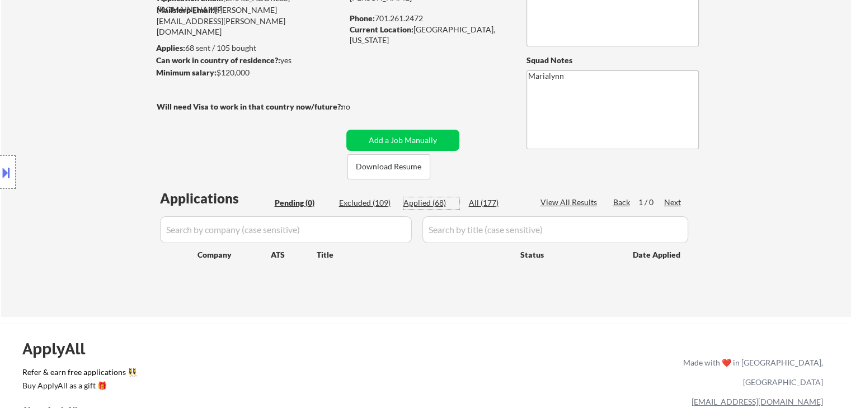
select select ""applied""
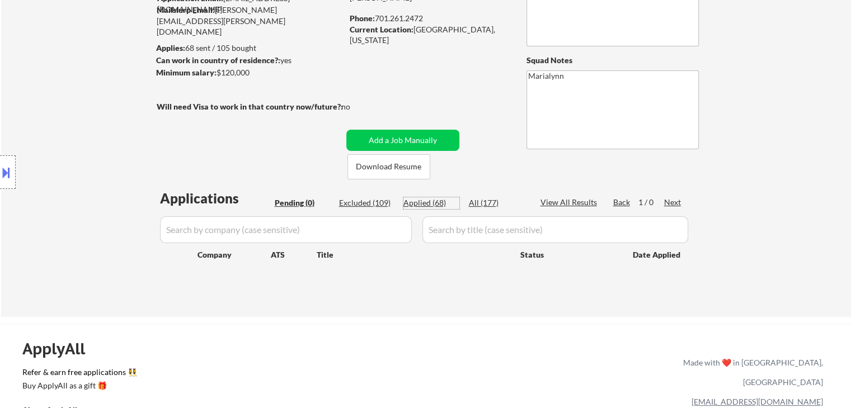
select select ""applied""
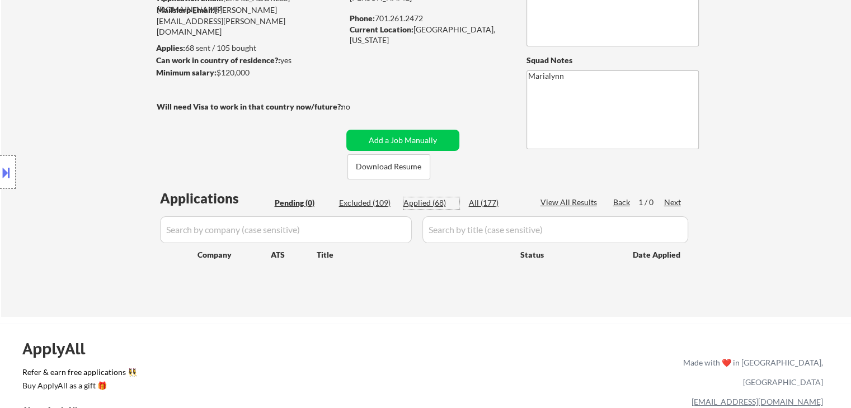
select select ""applied""
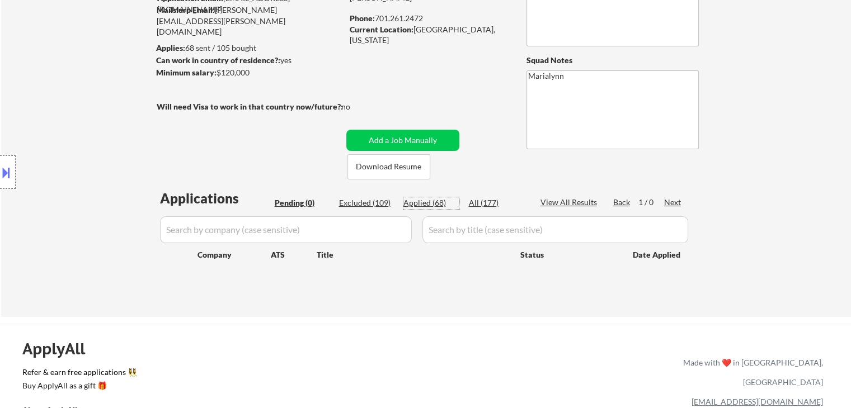
select select ""applied""
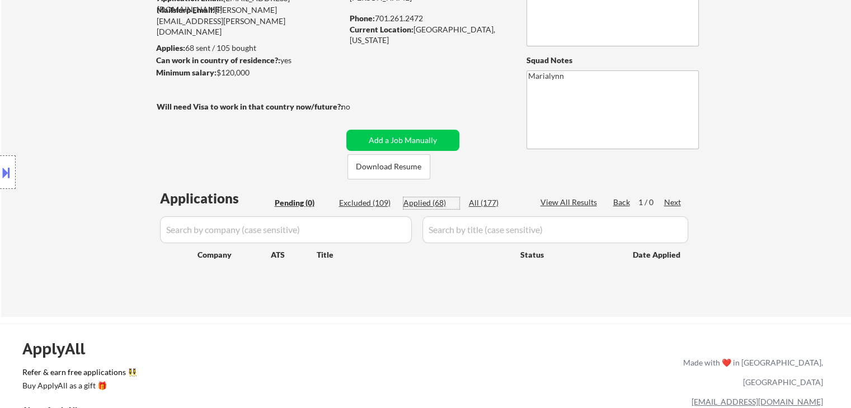
select select ""applied""
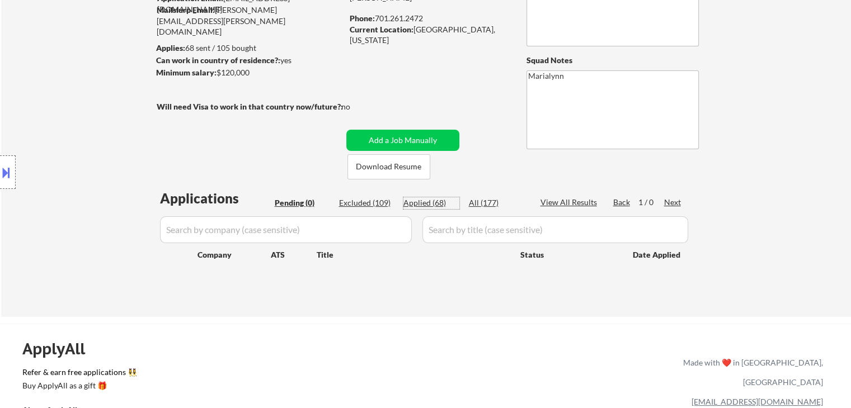
select select ""applied""
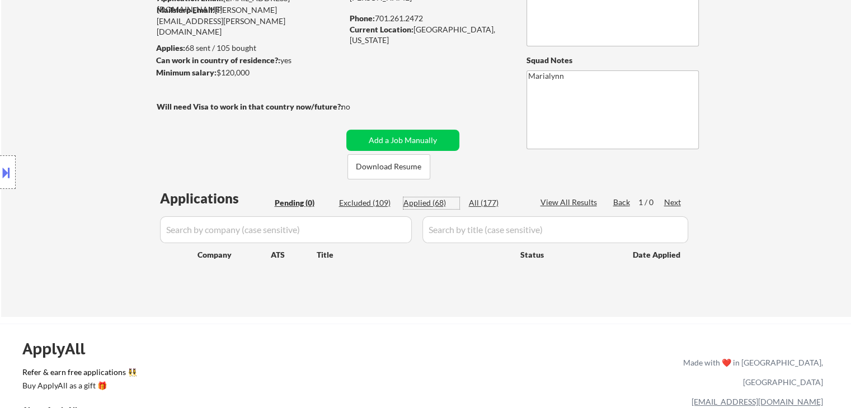
select select ""applied""
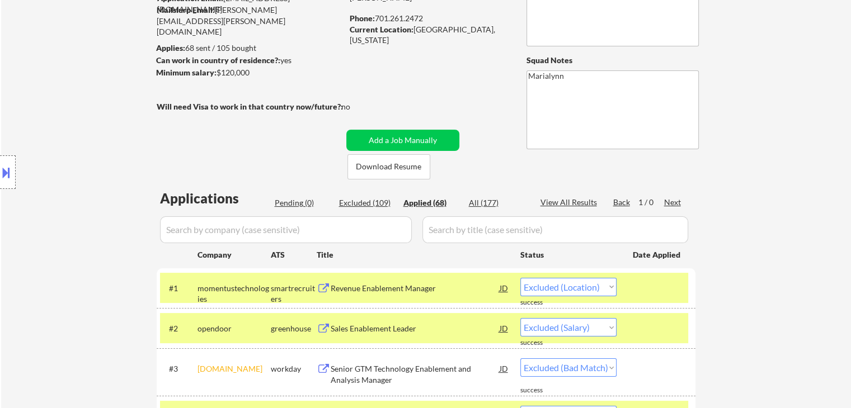
select select ""applied""
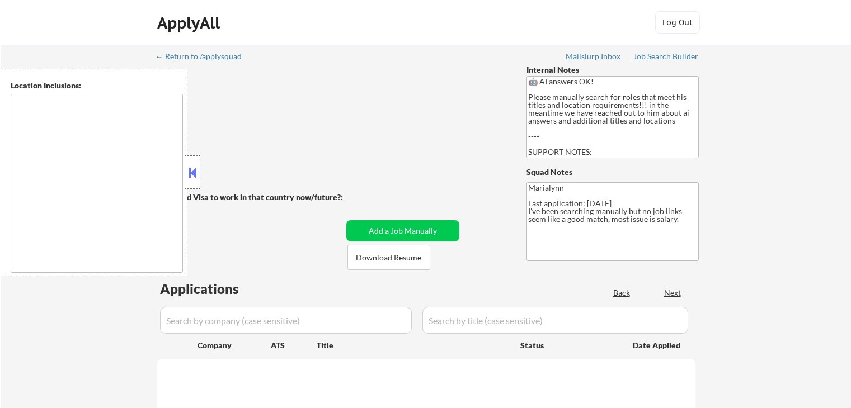
type textarea "[GEOGRAPHIC_DATA], [GEOGRAPHIC_DATA] [GEOGRAPHIC_DATA], [GEOGRAPHIC_DATA] [GEOG…"
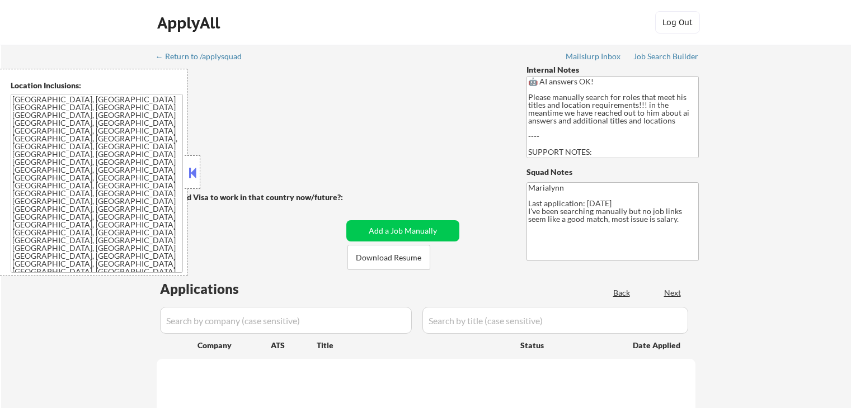
select select ""pending""
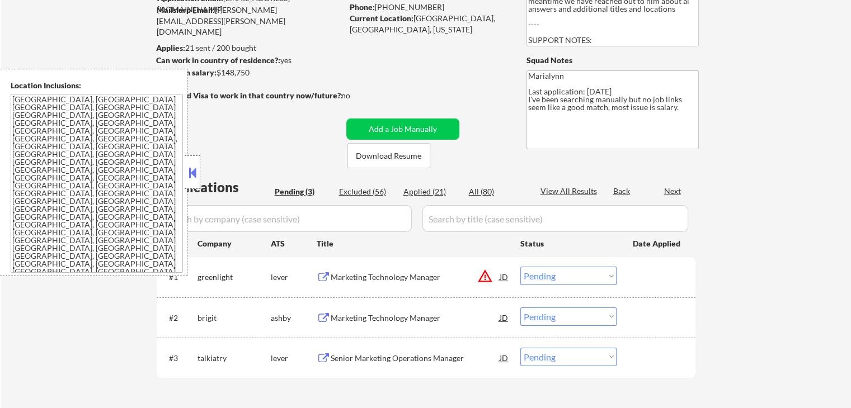
scroll to position [111, 0]
click at [194, 173] on button at bounding box center [192, 172] width 12 height 17
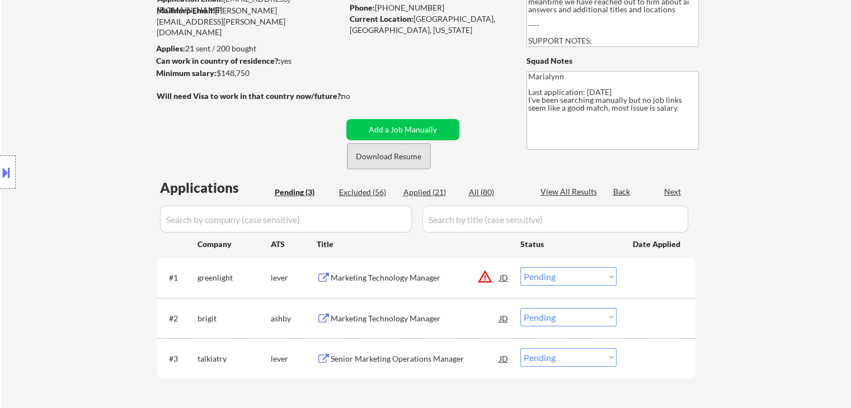
click at [393, 155] on button "Download Resume" at bounding box center [388, 156] width 83 height 25
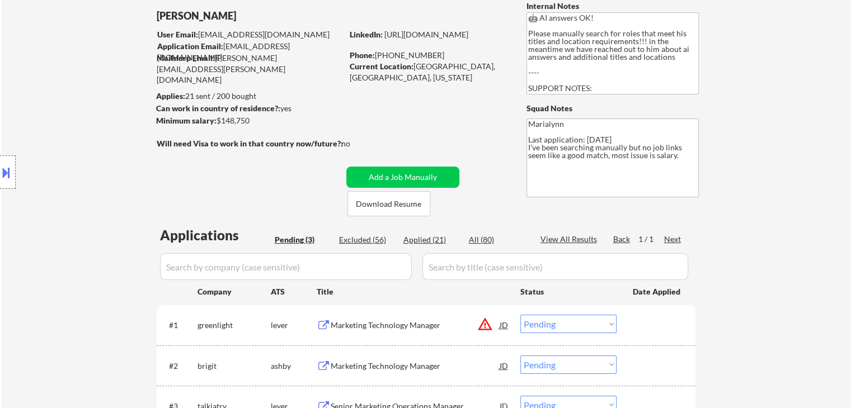
scroll to position [0, 0]
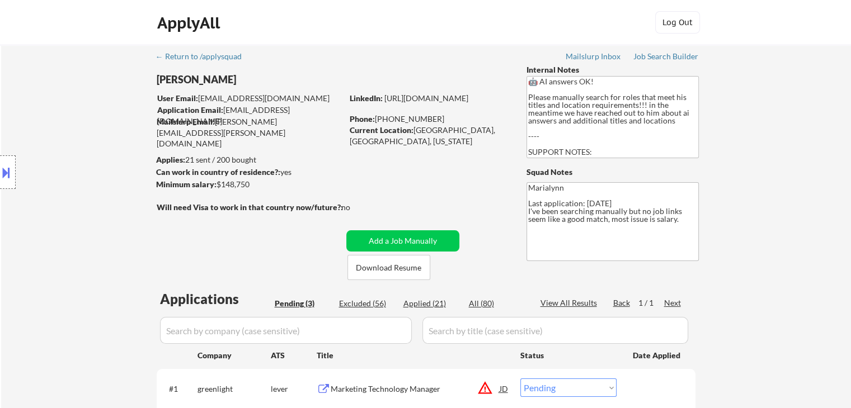
drag, startPoint x: 216, startPoint y: 185, endPoint x: 260, endPoint y: 186, distance: 44.2
click at [260, 186] on div "Minimum salary: $148,750" at bounding box center [249, 184] width 186 height 11
copy div "$148,750"
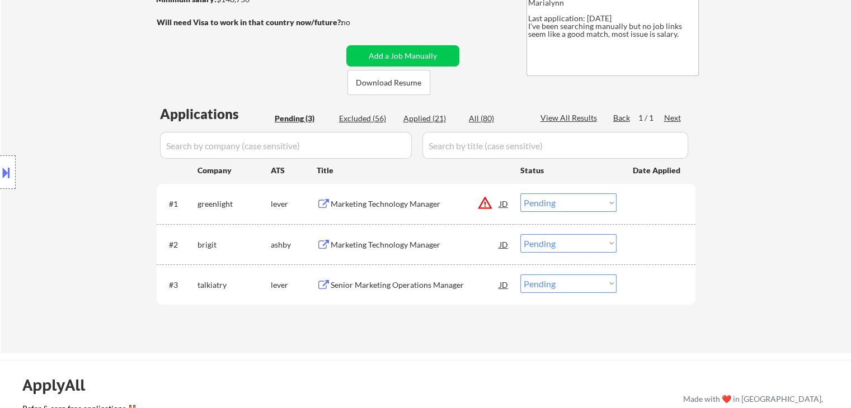
scroll to position [280, 0]
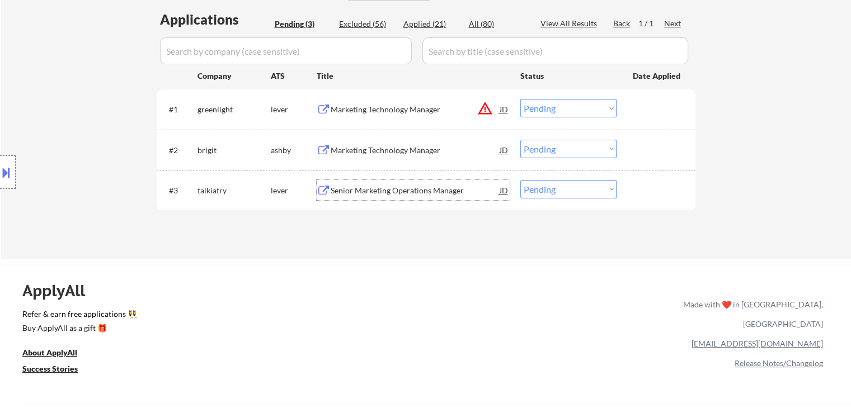
click at [372, 195] on div "Senior Marketing Operations Manager" at bounding box center [415, 190] width 169 height 11
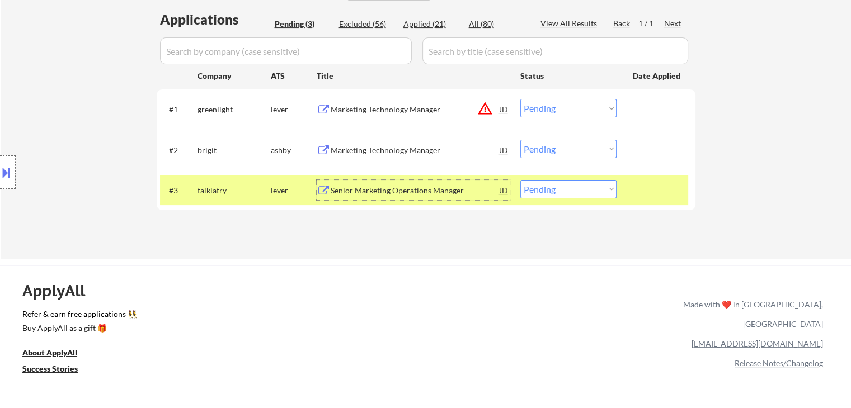
drag, startPoint x: 544, startPoint y: 189, endPoint x: 560, endPoint y: 198, distance: 18.0
click at [544, 188] on select "Choose an option... Pending Applied Excluded (Questions) Excluded (Expired) Exc…" at bounding box center [568, 189] width 96 height 18
select select ""excluded__salary_""
click at [520, 180] on select "Choose an option... Pending Applied Excluded (Questions) Excluded (Expired) Exc…" at bounding box center [568, 189] width 96 height 18
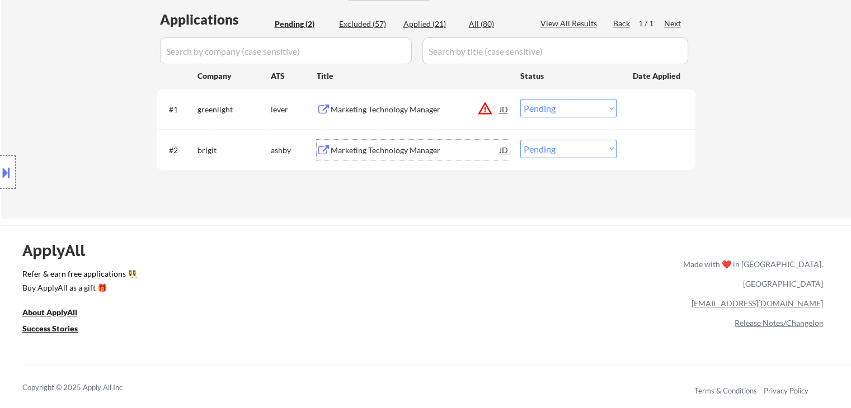
click at [394, 152] on div "Marketing Technology Manager" at bounding box center [415, 150] width 169 height 11
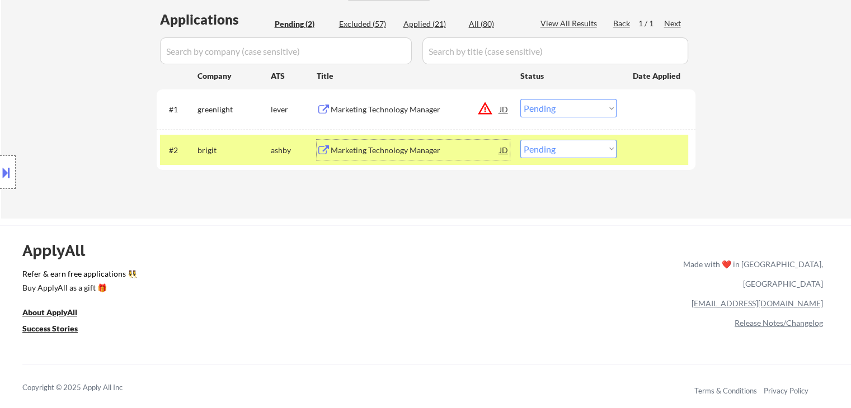
click at [405, 154] on div "Marketing Technology Manager" at bounding box center [415, 150] width 169 height 11
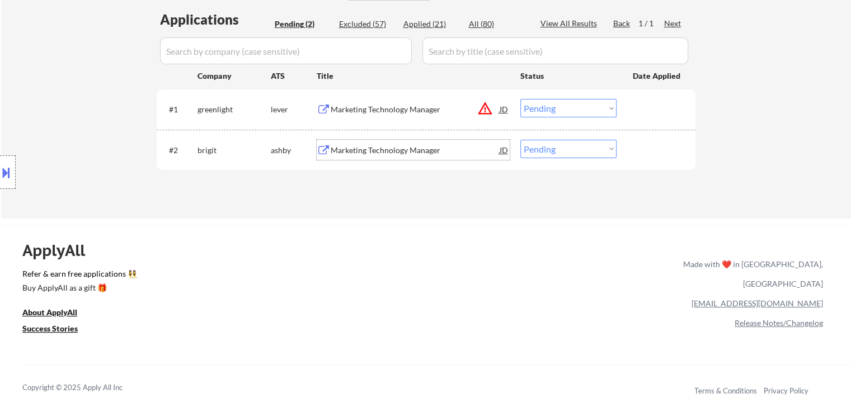
click at [358, 145] on div "Marketing Technology Manager" at bounding box center [415, 150] width 169 height 11
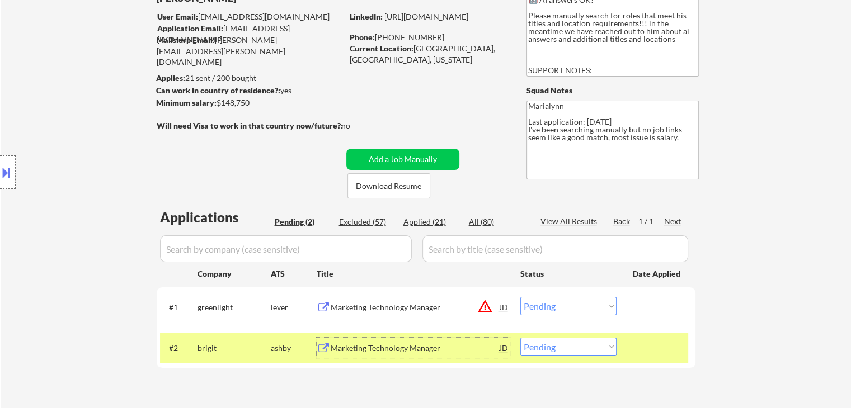
scroll to position [0, 0]
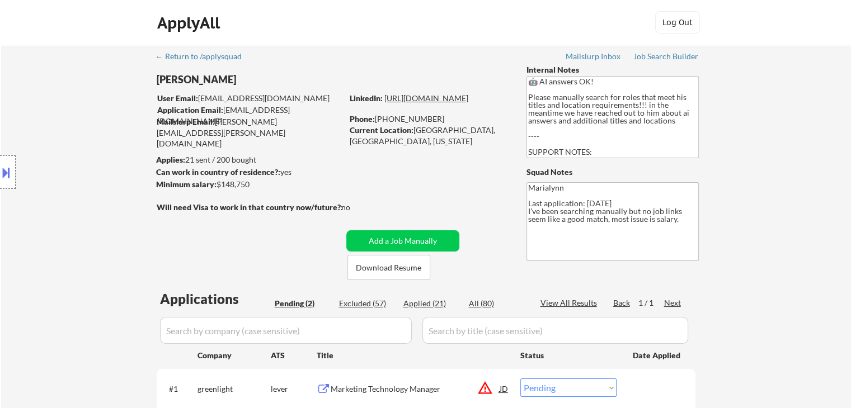
click at [427, 103] on link "[URL][DOMAIN_NAME]" at bounding box center [426, 98] width 84 height 10
drag, startPoint x: 413, startPoint y: 133, endPoint x: 452, endPoint y: 127, distance: 39.0
click at [452, 127] on div "Current Location: [GEOGRAPHIC_DATA], [GEOGRAPHIC_DATA], [US_STATE]" at bounding box center [429, 136] width 158 height 22
copy div "[GEOGRAPHIC_DATA], [GEOGRAPHIC_DATA]"
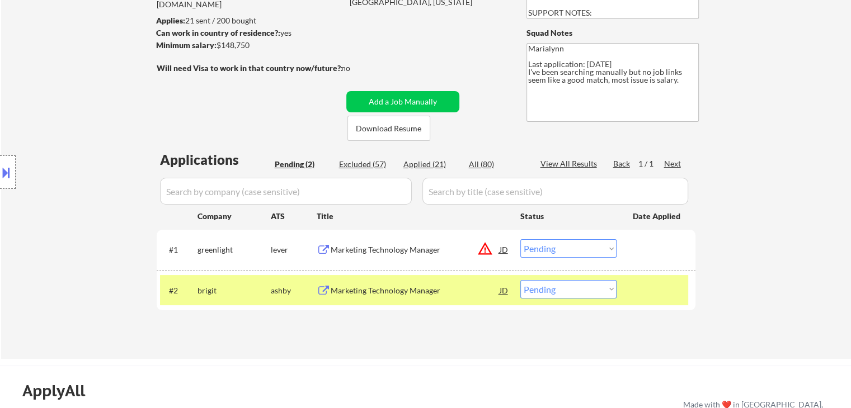
scroll to position [280, 0]
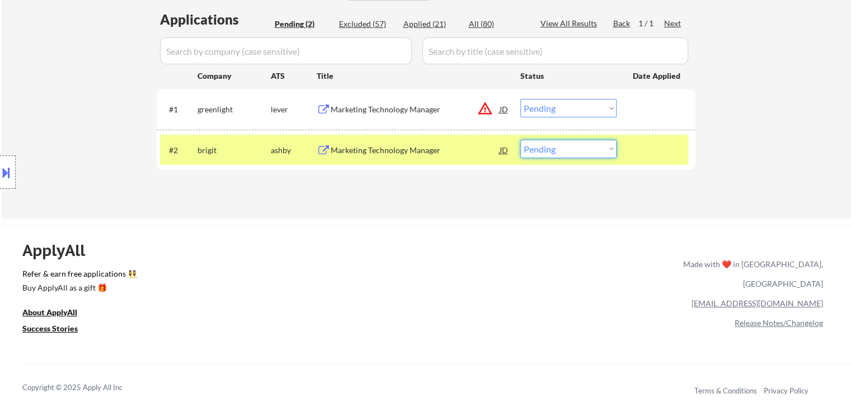
drag, startPoint x: 566, startPoint y: 146, endPoint x: 567, endPoint y: 157, distance: 11.2
click at [567, 146] on select "Choose an option... Pending Applied Excluded (Questions) Excluded (Expired) Exc…" at bounding box center [568, 149] width 96 height 18
select select ""applied""
click at [520, 140] on select "Choose an option... Pending Applied Excluded (Questions) Excluded (Expired) Exc…" at bounding box center [568, 149] width 96 height 18
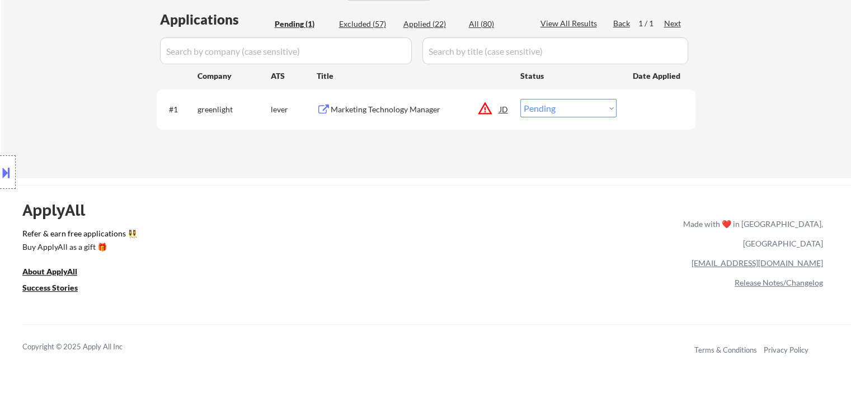
scroll to position [56, 0]
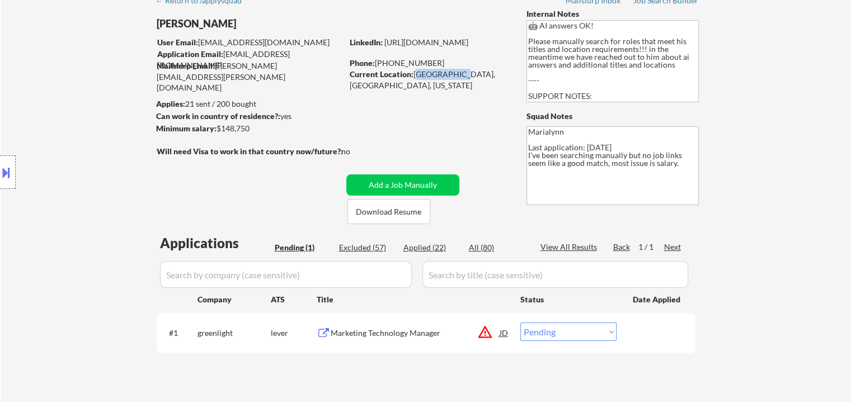
copy div "[GEOGRAPHIC_DATA], [GEOGRAPHIC_DATA]"
click at [428, 249] on div "Applied (22)" at bounding box center [431, 247] width 56 height 11
select select ""applied""
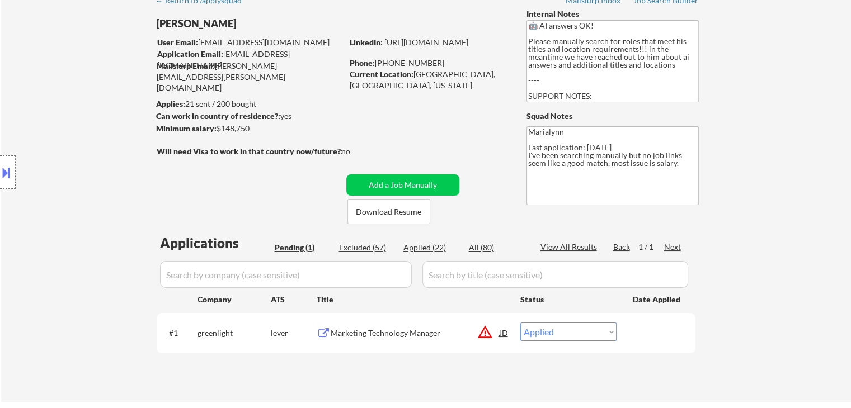
select select ""applied""
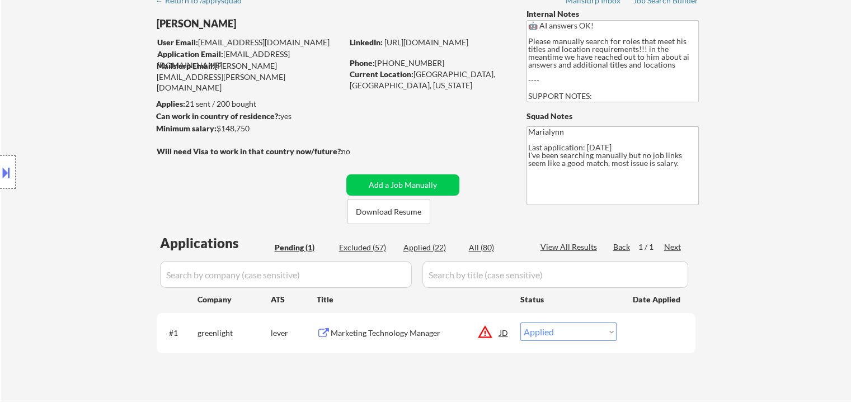
select select ""applied""
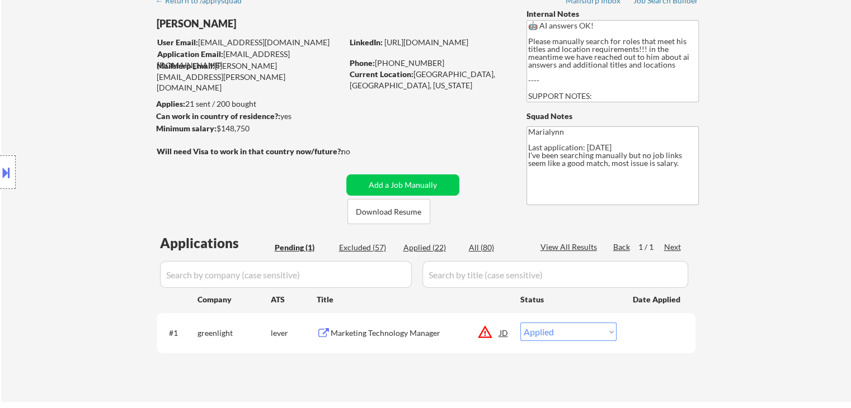
select select ""applied""
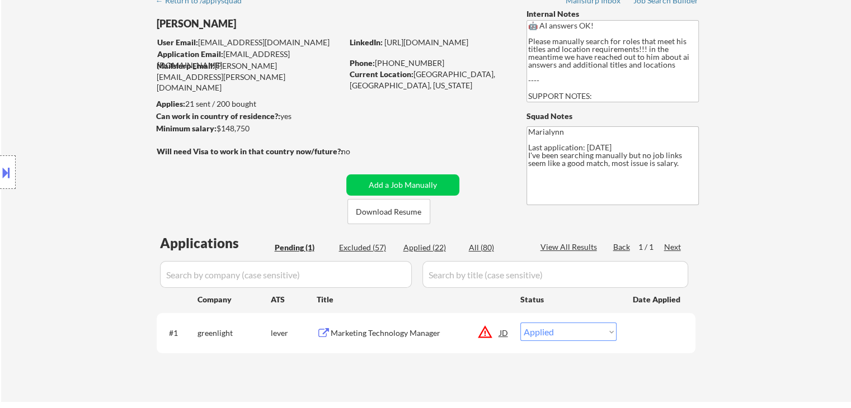
select select ""applied""
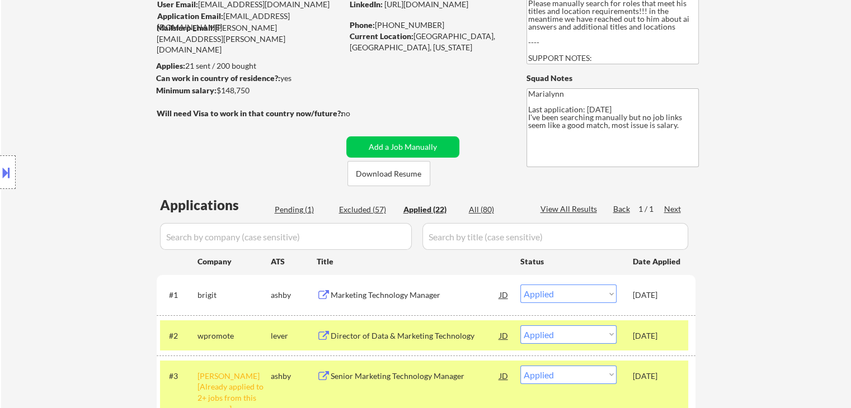
scroll to position [112, 0]
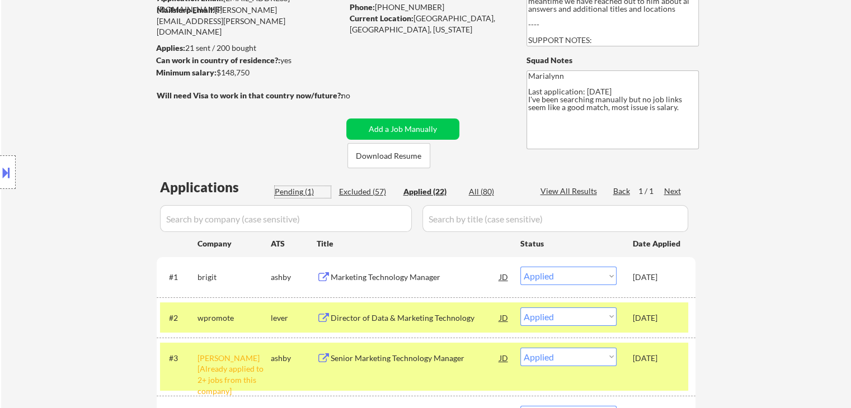
click at [310, 193] on div "Pending (1)" at bounding box center [303, 191] width 56 height 11
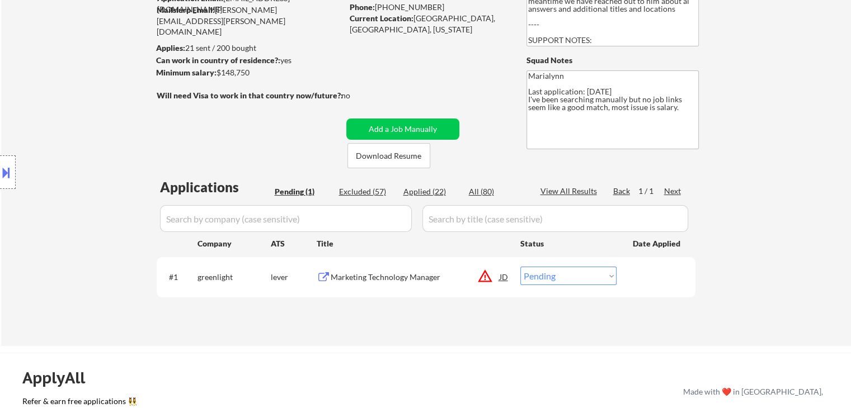
click at [356, 276] on div "Marketing Technology Manager" at bounding box center [415, 277] width 169 height 11
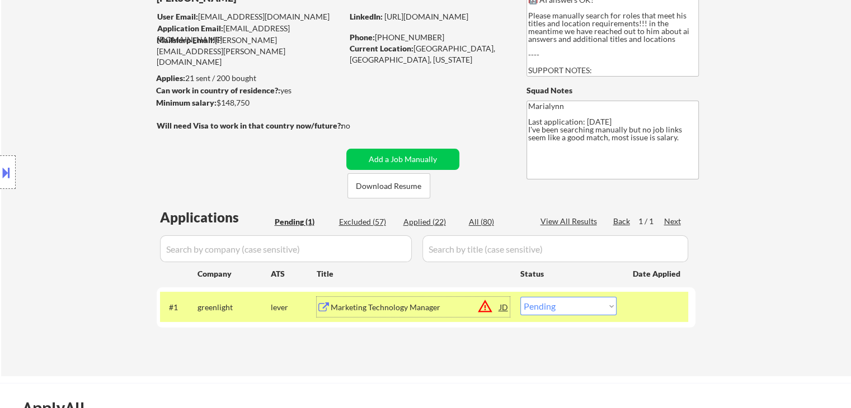
scroll to position [56, 0]
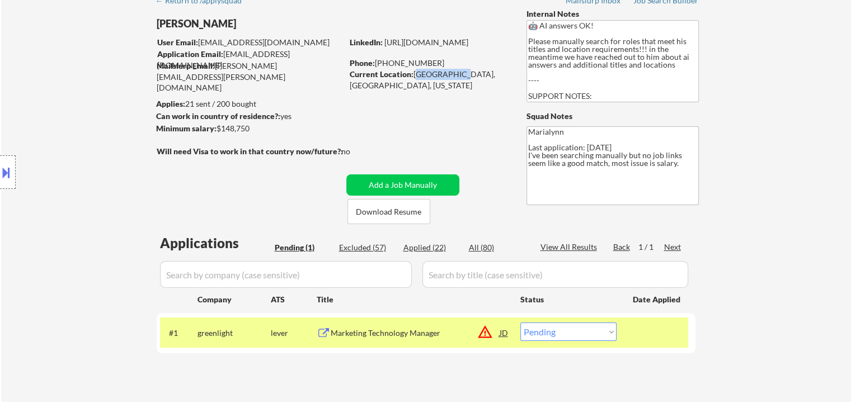
drag, startPoint x: 415, startPoint y: 74, endPoint x: 454, endPoint y: 76, distance: 39.2
click at [454, 76] on div "Current Location: [GEOGRAPHIC_DATA], [GEOGRAPHIC_DATA], [US_STATE]" at bounding box center [429, 80] width 158 height 22
copy div "[GEOGRAPHIC_DATA], [GEOGRAPHIC_DATA]"
click at [584, 338] on select "Choose an option... Pending Applied Excluded (Questions) Excluded (Expired) Exc…" at bounding box center [568, 332] width 96 height 18
click at [520, 323] on select "Choose an option... Pending Applied Excluded (Questions) Excluded (Expired) Exc…" at bounding box center [568, 332] width 96 height 18
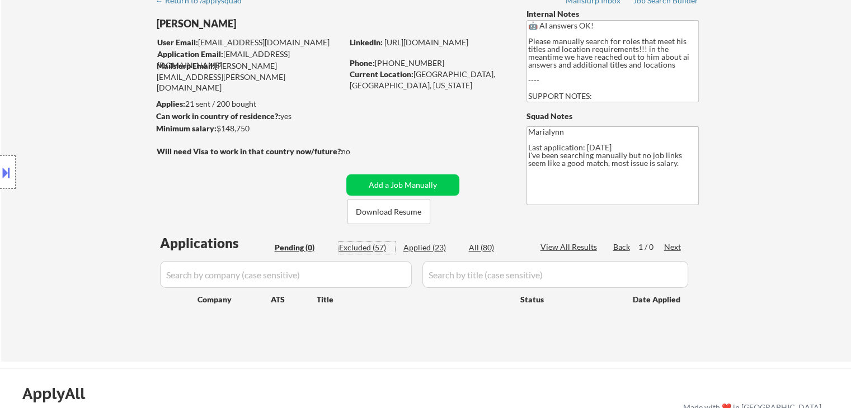
click at [369, 242] on div "Excluded (57)" at bounding box center [367, 247] width 56 height 11
select select ""excluded__blocklist_""
select select ""excluded__other_""
select select ""excluded""
select select ""excluded__expired_""
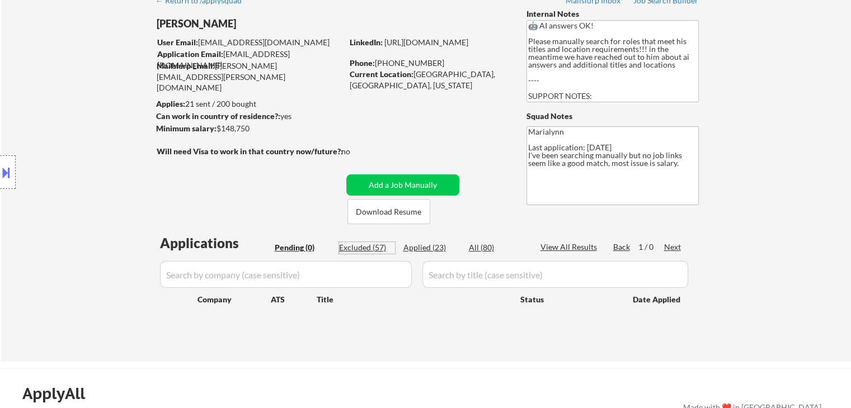
select select ""excluded__bad_match_""
select select ""excluded__salary_""
select select ""excluded__bad_match_""
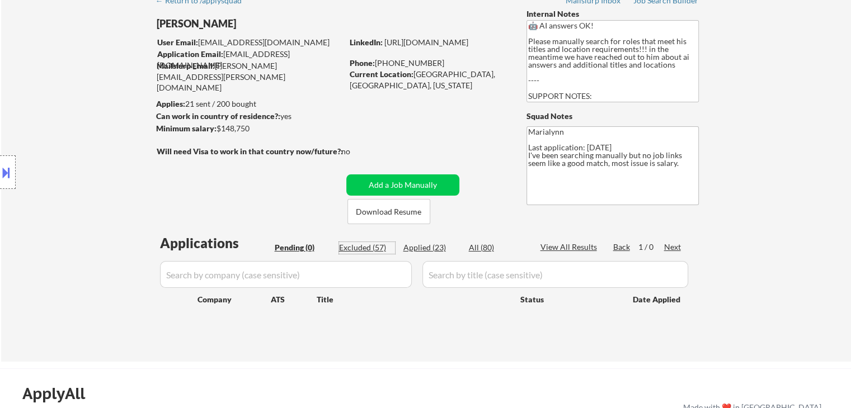
select select ""excluded__bad_match_""
select select ""excluded__location_""
select select ""excluded__salary_""
select select ""excluded__bad_match_""
select select ""excluded__salary_""
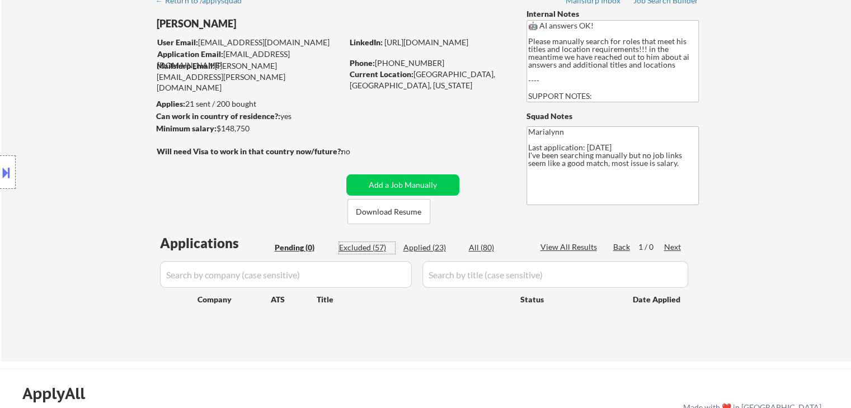
select select ""excluded__salary_""
select select ""excluded__expired_""
select select ""excluded__location_""
select select ""excluded__salary_""
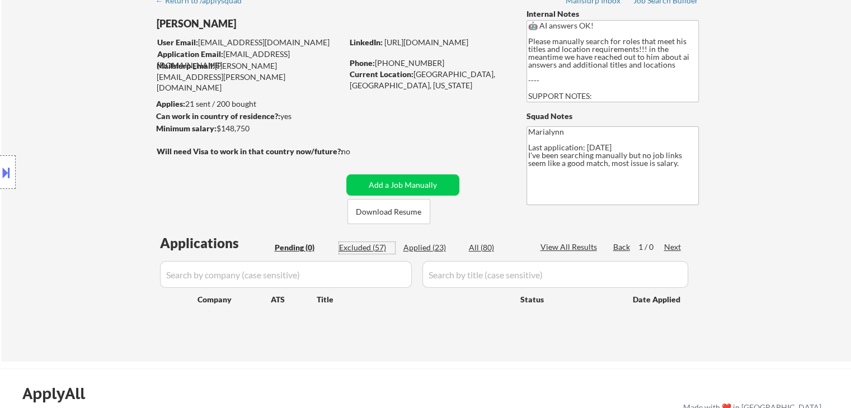
select select ""excluded__salary_""
select select ""excluded__location_""
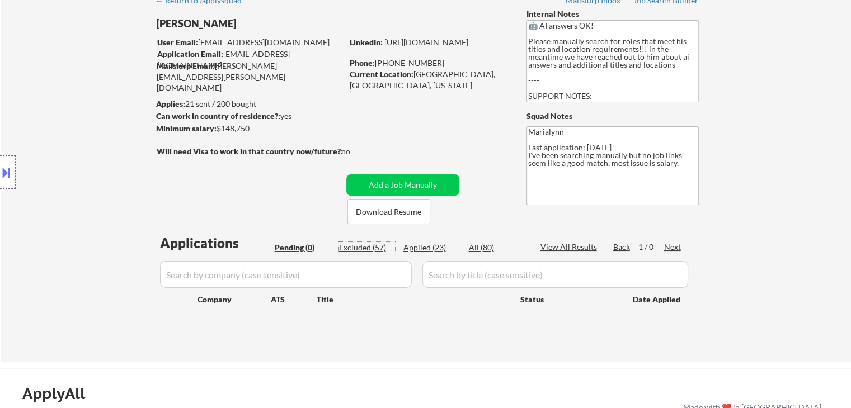
select select ""excluded""
select select ""excluded__salary_""
select select ""excluded__expired_""
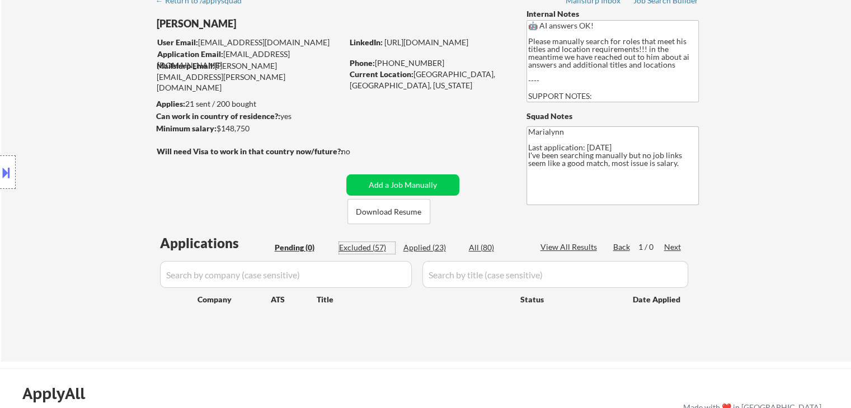
select select ""excluded__salary_""
select select ""excluded__expired_""
select select ""excluded__bad_match_""
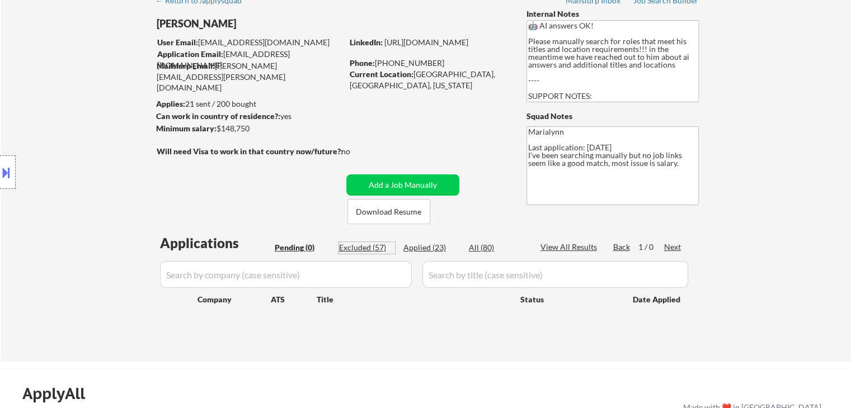
select select ""excluded__location_""
select select ""excluded__bad_match_""
select select ""excluded__expired_""
select select ""excluded__bad_match_""
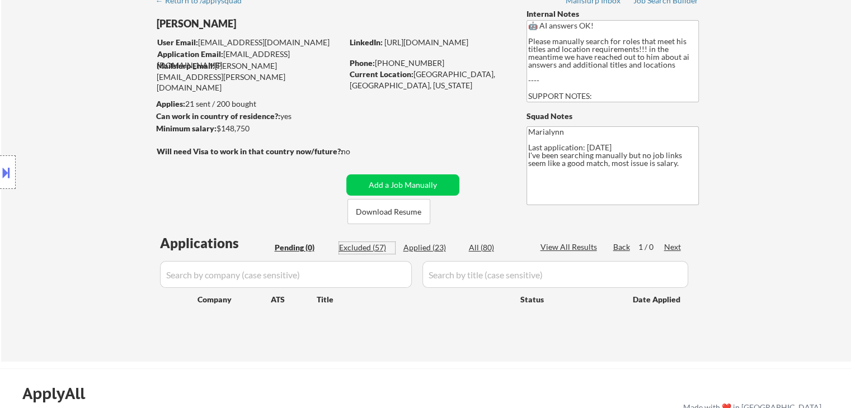
select select ""excluded__bad_match_""
select select ""excluded__expired_""
select select ""excluded__bad_match_""
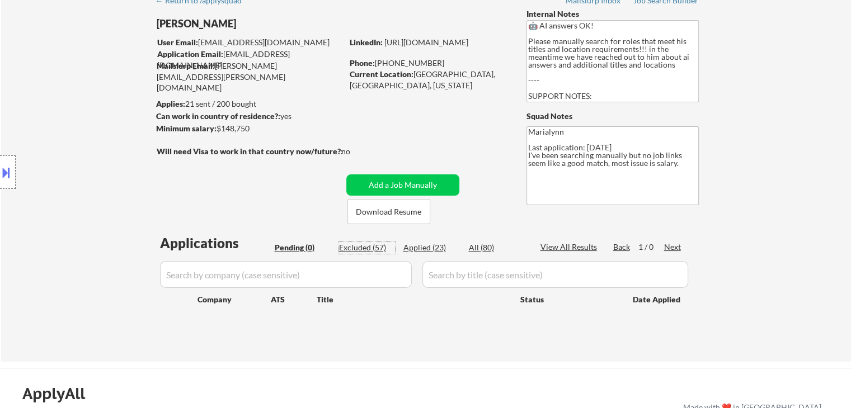
select select ""excluded__salary_""
select select ""excluded__bad_match_""
select select ""excluded__salary_""
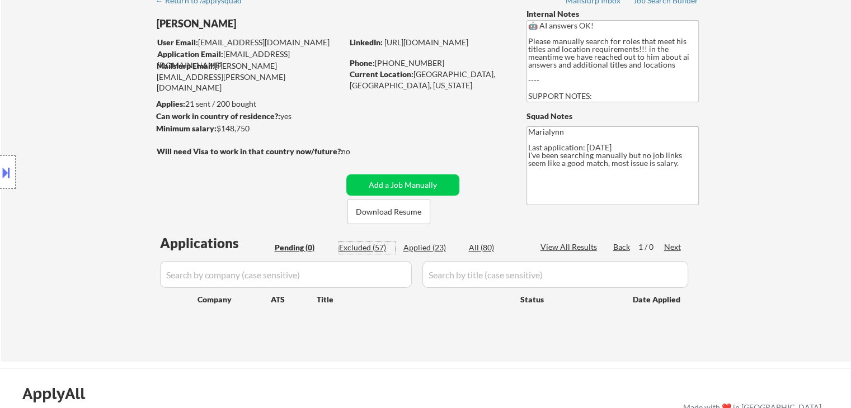
select select ""excluded__bad_match_""
select select ""excluded__salary_""
select select ""excluded__bad_match_""
select select ""excluded__expired_""
select select ""excluded__salary_""
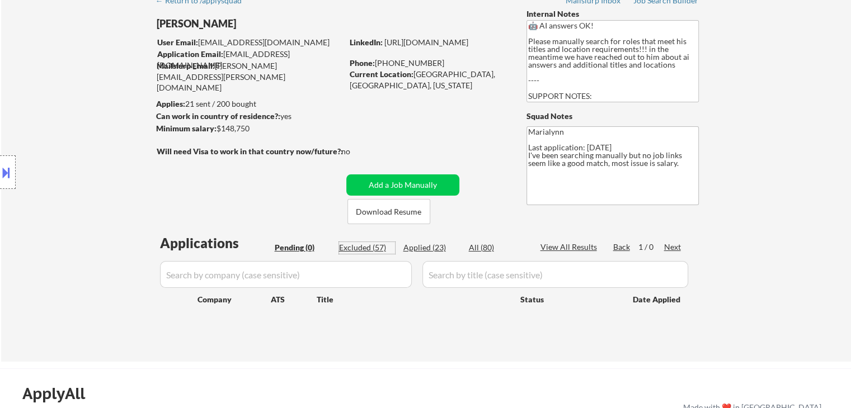
select select ""excluded__bad_match_""
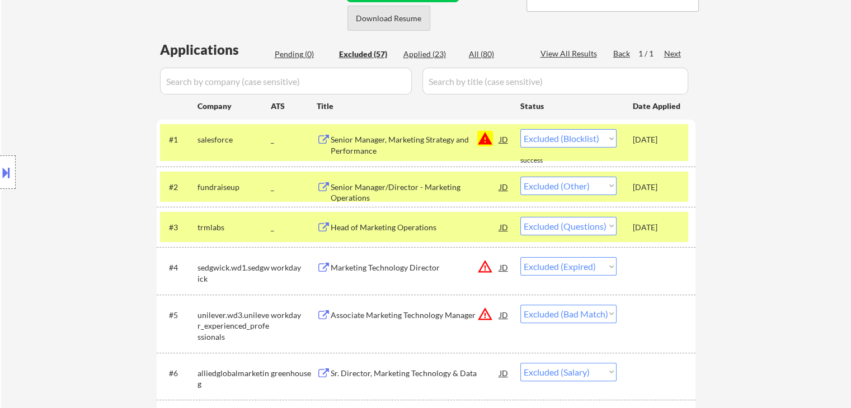
scroll to position [280, 0]
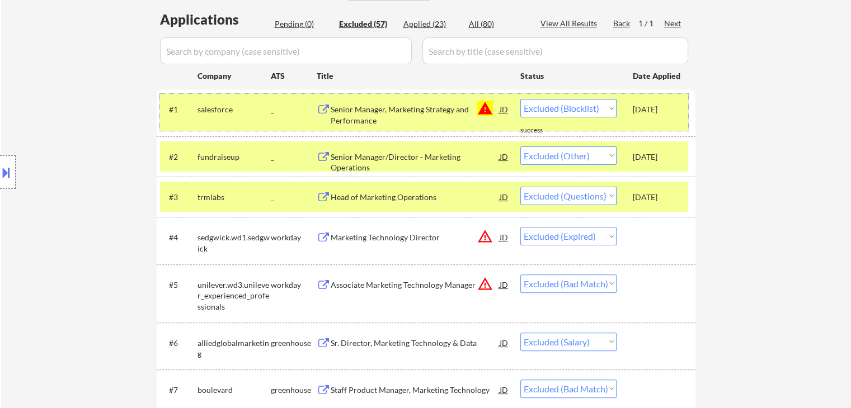
click at [269, 111] on div "salesforce" at bounding box center [234, 109] width 73 height 11
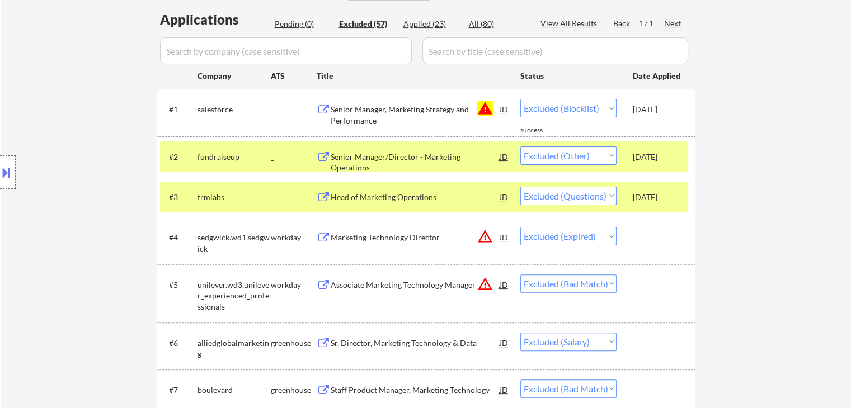
click at [271, 163] on div "_" at bounding box center [294, 157] width 46 height 20
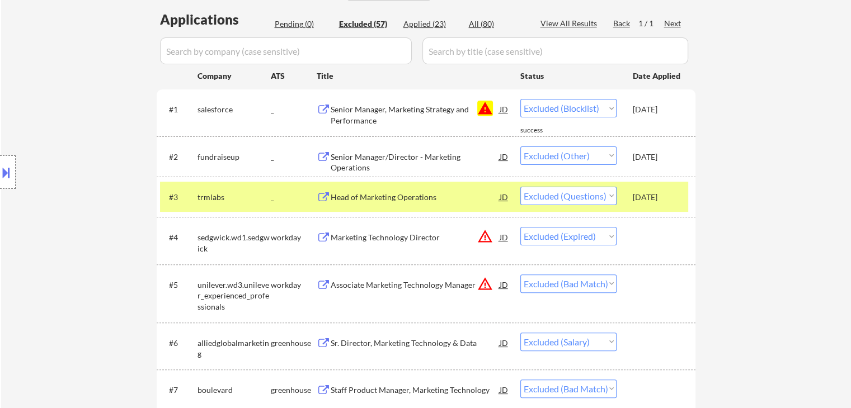
click at [271, 200] on div "_" at bounding box center [294, 197] width 46 height 11
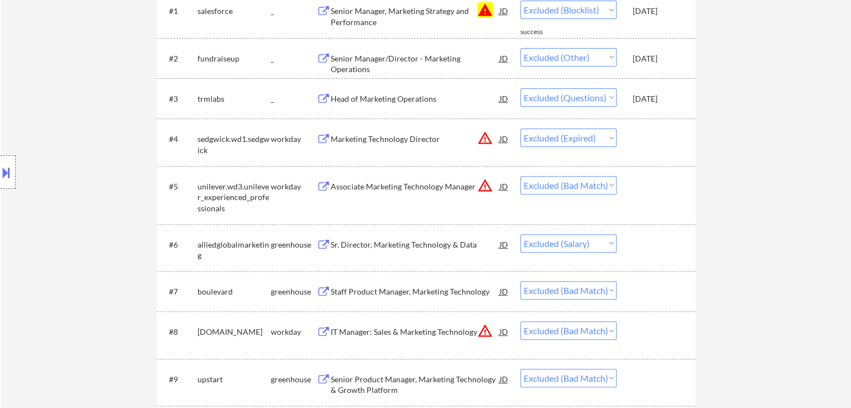
scroll to position [448, 0]
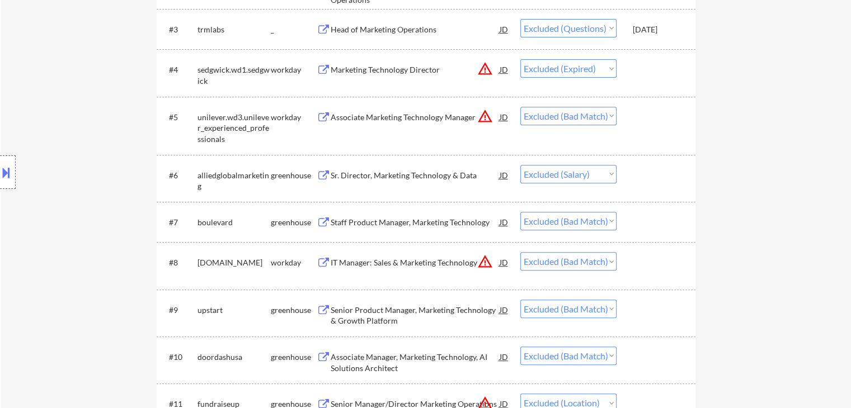
click at [461, 176] on div "Sr. Director, Marketing Technology & Data" at bounding box center [415, 175] width 169 height 11
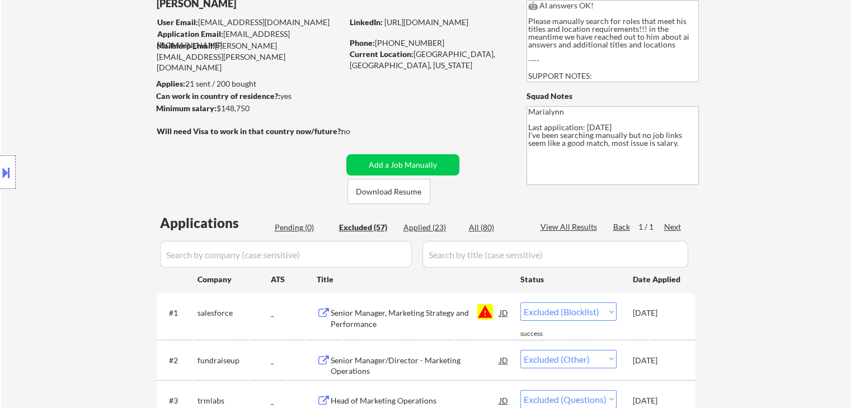
scroll to position [0, 0]
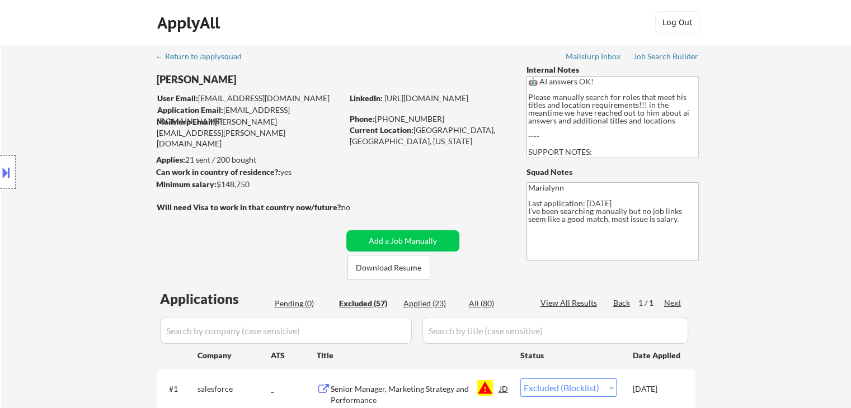
drag, startPoint x: 218, startPoint y: 182, endPoint x: 260, endPoint y: 187, distance: 41.7
click at [260, 187] on div "Minimum salary: $148,750" at bounding box center [249, 184] width 186 height 11
copy div "$148,750"
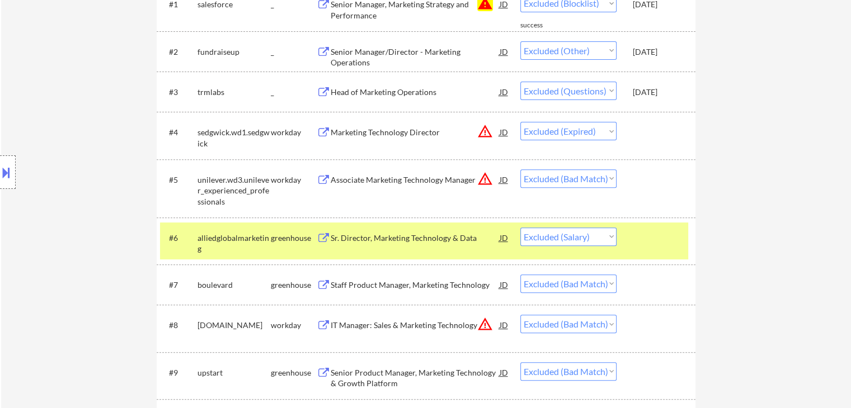
scroll to position [392, 0]
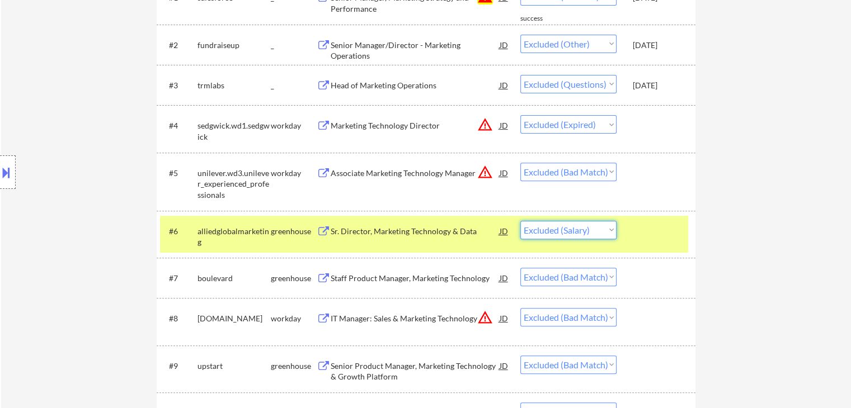
drag, startPoint x: 587, startPoint y: 227, endPoint x: 582, endPoint y: 231, distance: 6.3
click at [587, 227] on select "Choose an option... Pending Applied Excluded (Questions) Excluded (Expired) Exc…" at bounding box center [568, 230] width 96 height 18
click at [520, 221] on select "Choose an option... Pending Applied Excluded (Questions) Excluded (Expired) Exc…" at bounding box center [568, 230] width 96 height 18
select select ""excluded__bad_match_""
select select ""excluded__location_""
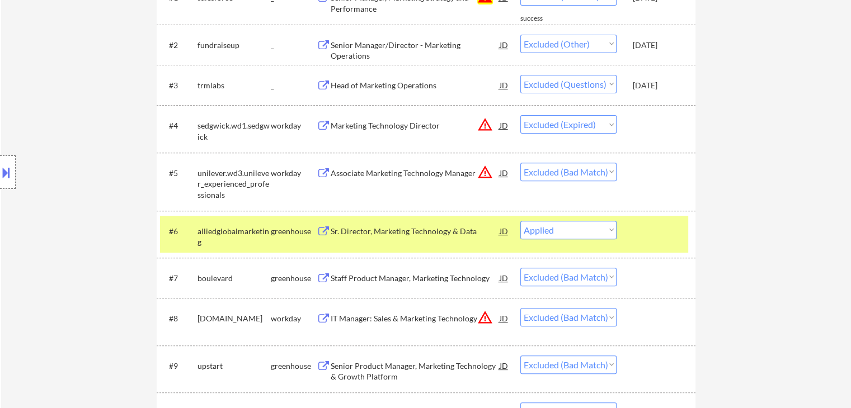
select select ""excluded__salary_""
select select ""excluded__bad_match_""
select select ""excluded__salary_""
select select ""excluded__expired_""
select select ""excluded__location_""
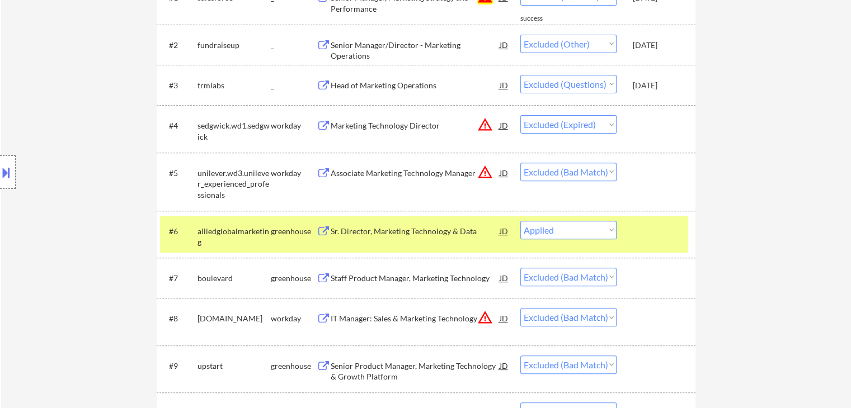
select select ""excluded__salary_""
select select ""excluded__location_""
select select ""excluded""
select select ""excluded__salary_""
select select ""excluded__expired_""
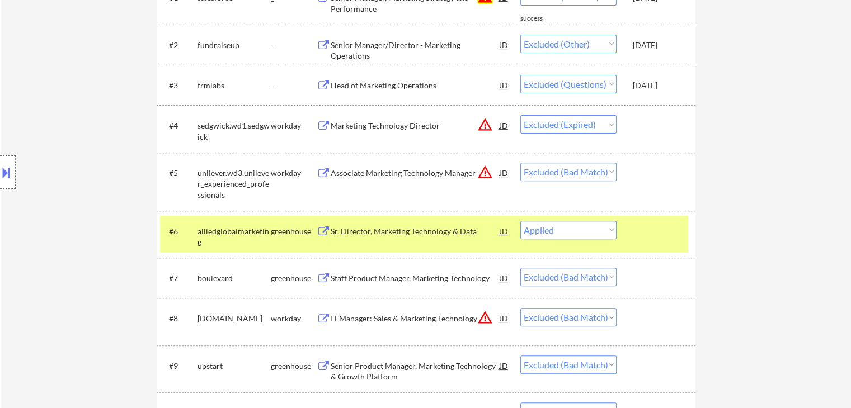
select select ""excluded__salary_""
select select ""excluded__expired_""
select select ""excluded__bad_match_""
select select ""excluded__location_""
select select ""excluded__bad_match_""
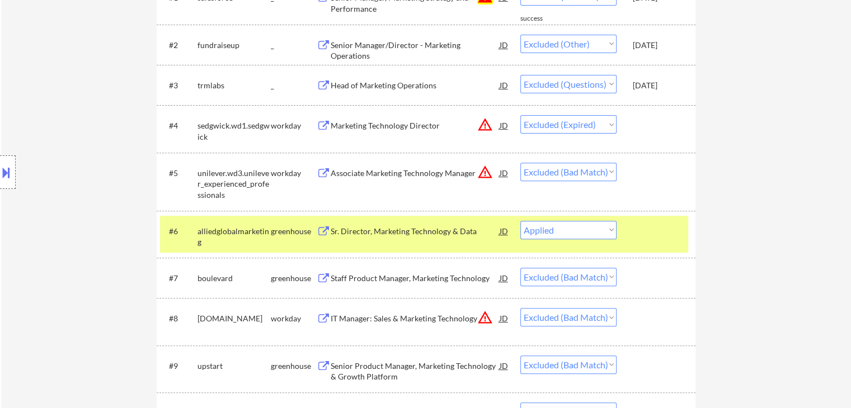
select select ""excluded__expired_""
select select ""excluded__bad_match_""
select select ""excluded__expired_""
select select ""excluded__bad_match_""
select select ""excluded__salary_""
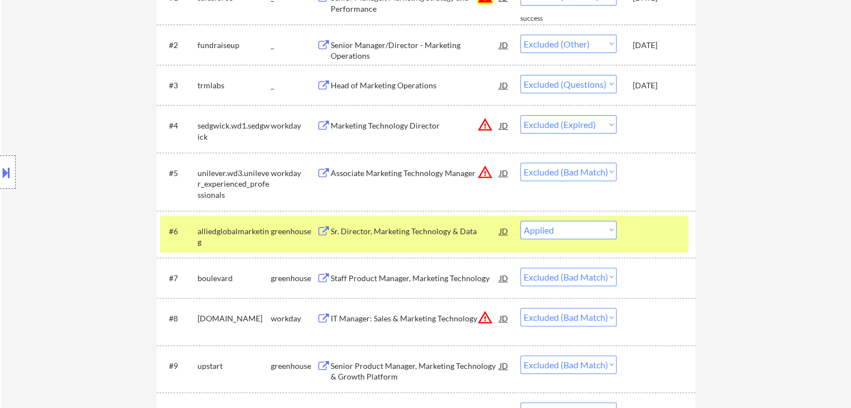
select select ""excluded__bad_match_""
select select ""excluded__salary_""
select select ""excluded__bad_match_""
select select ""excluded__salary_""
select select ""excluded__bad_match_""
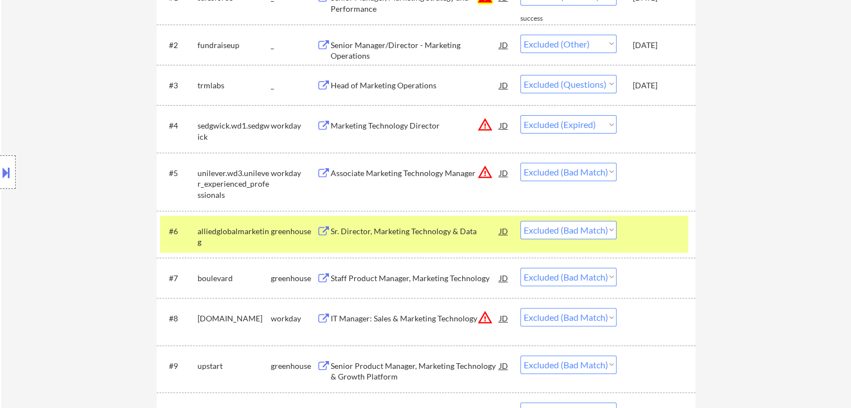
select select ""excluded__expired_""
select select ""excluded__salary_""
select select ""excluded__bad_match_""
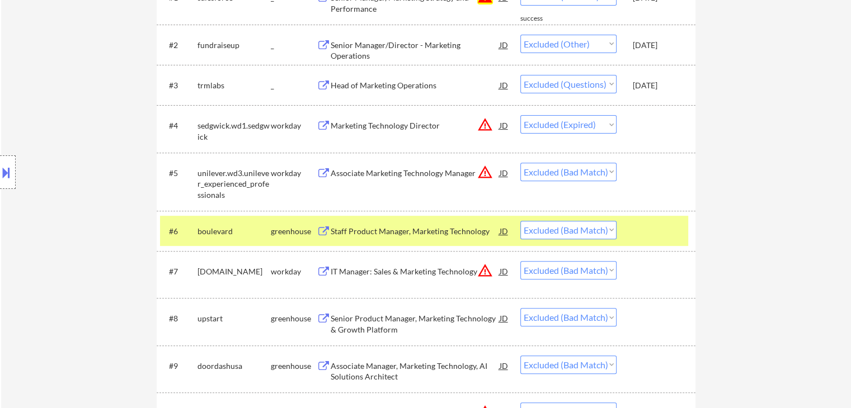
click at [283, 233] on div "greenhouse" at bounding box center [294, 231] width 46 height 11
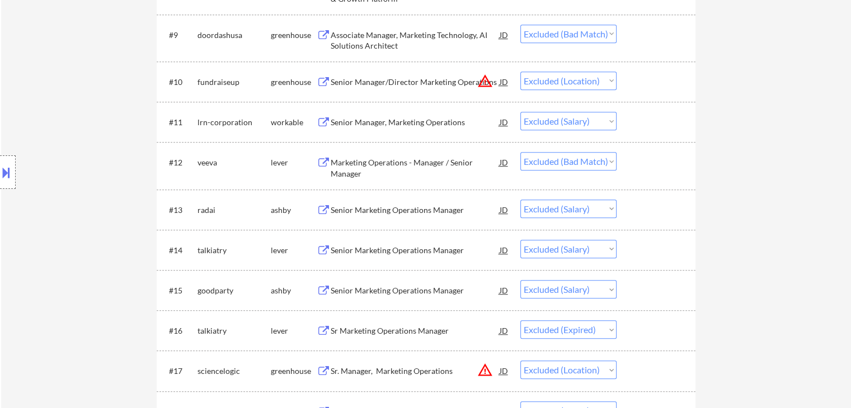
scroll to position [727, 0]
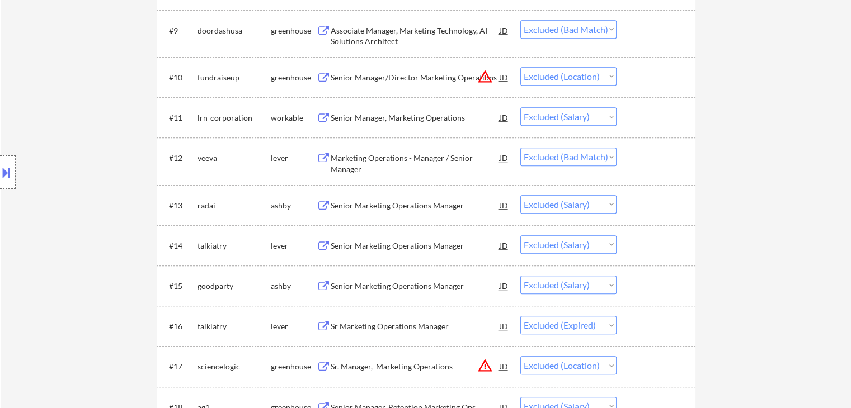
click at [419, 116] on div "Senior Manager, Marketing Operations" at bounding box center [415, 117] width 169 height 11
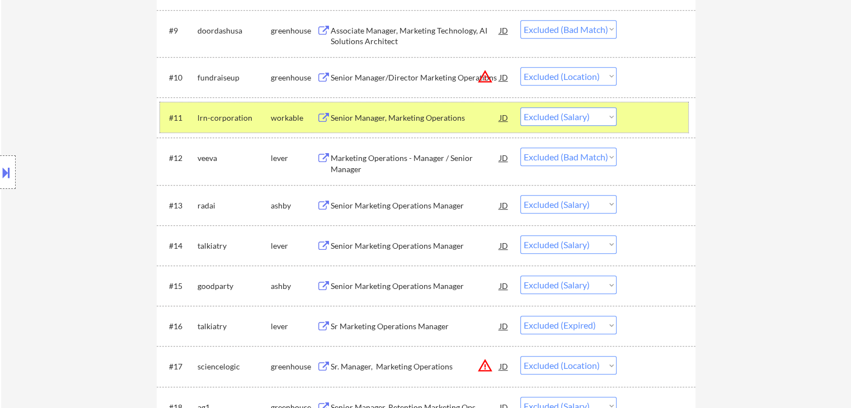
click at [292, 116] on div "workable" at bounding box center [294, 117] width 46 height 11
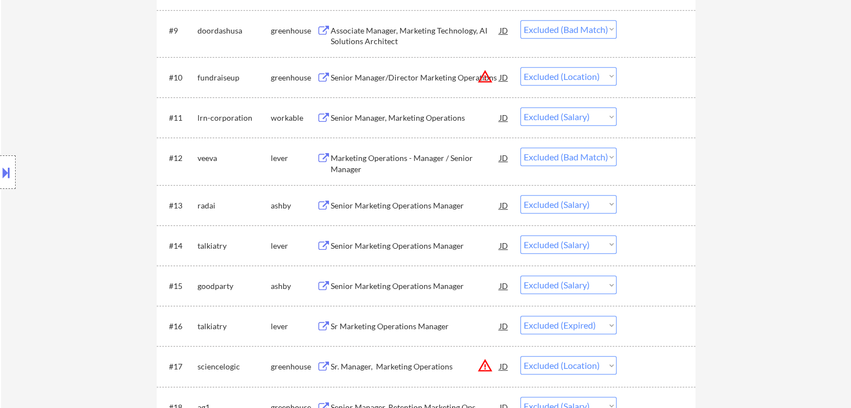
click at [370, 206] on div "Senior Marketing Operations Manager" at bounding box center [415, 205] width 169 height 11
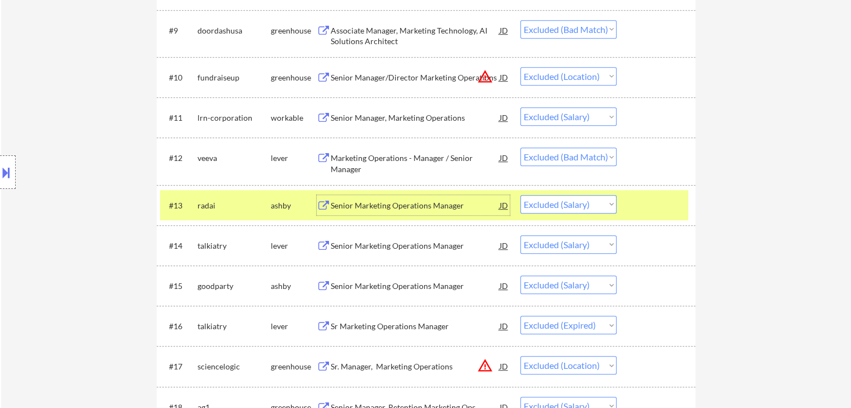
click at [264, 208] on div "radai" at bounding box center [234, 205] width 73 height 11
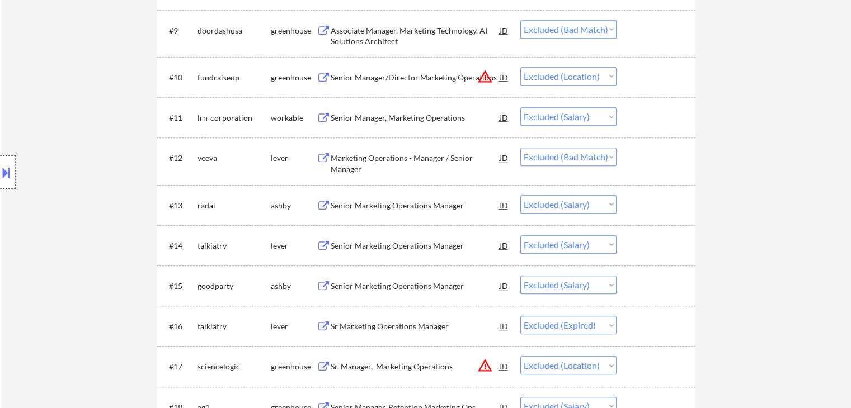
click at [423, 243] on div "Senior Marketing Operations Manager" at bounding box center [415, 246] width 169 height 11
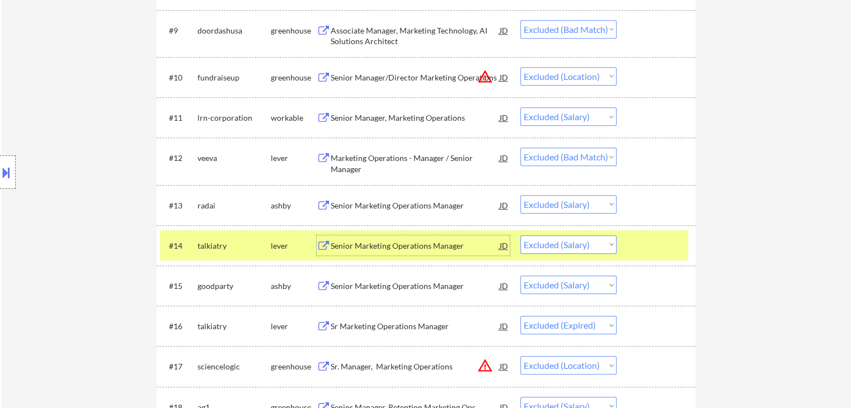
click at [258, 248] on div "talkiatry" at bounding box center [234, 246] width 73 height 11
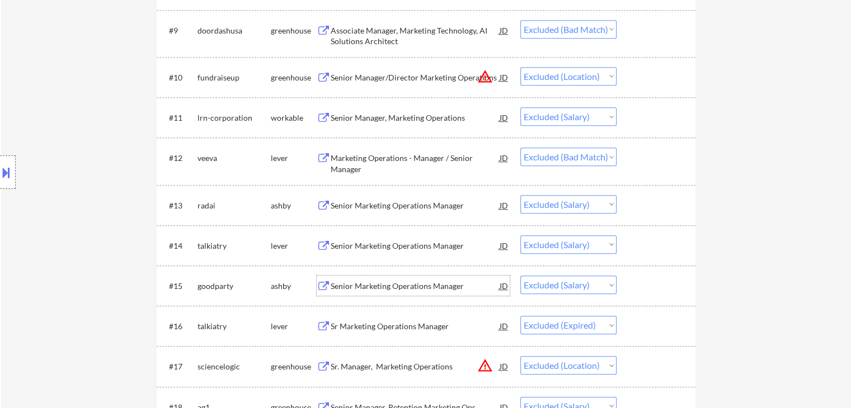
click at [384, 292] on div "Senior Marketing Operations Manager" at bounding box center [415, 286] width 169 height 11
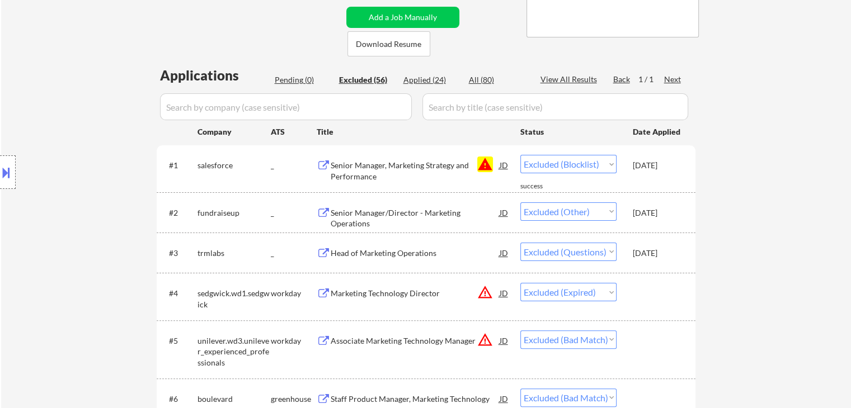
scroll to position [0, 0]
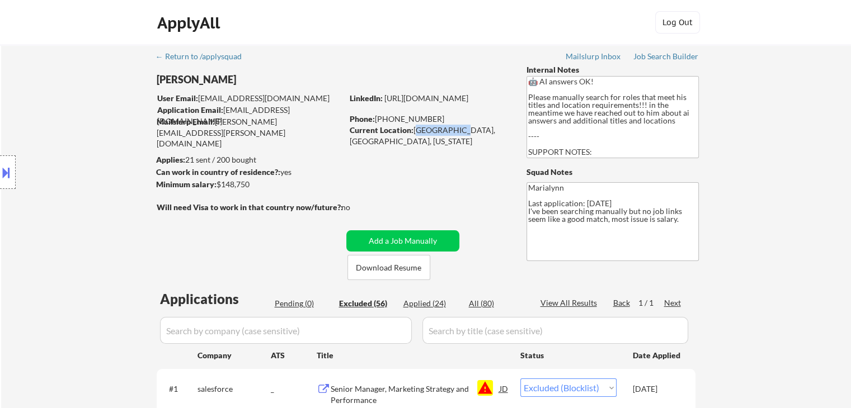
drag, startPoint x: 414, startPoint y: 129, endPoint x: 454, endPoint y: 135, distance: 40.2
click at [454, 135] on div "Current Location: Seattle, WA, Washington" at bounding box center [429, 136] width 158 height 22
copy div "Seattle, WA"
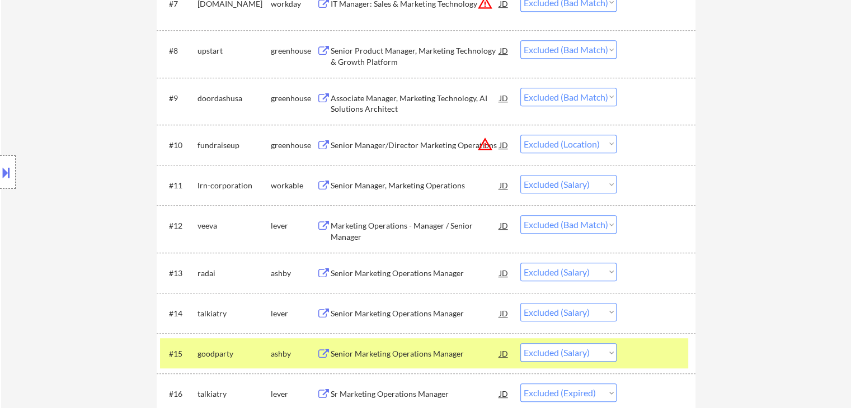
scroll to position [727, 0]
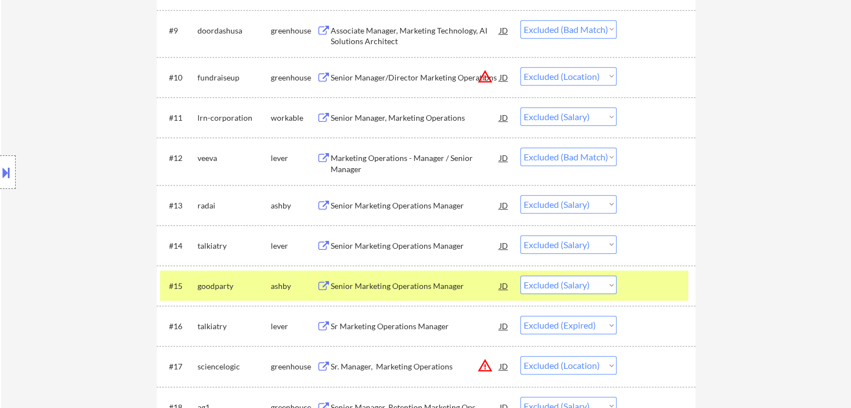
click at [366, 286] on div "Senior Marketing Operations Manager" at bounding box center [415, 286] width 169 height 11
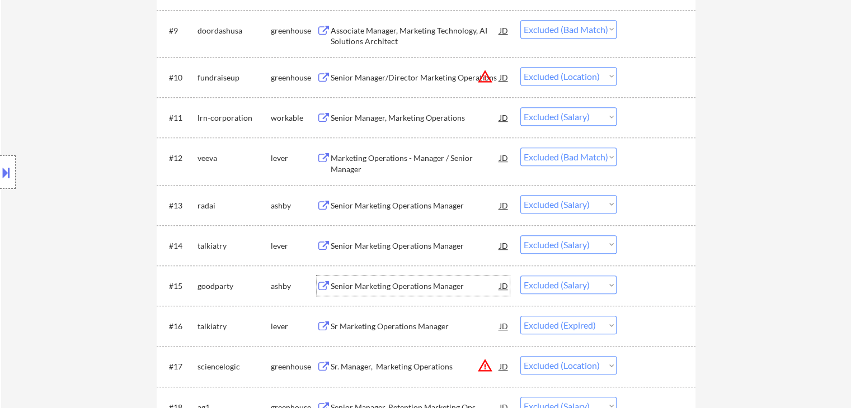
click at [421, 287] on div "Senior Marketing Operations Manager" at bounding box center [415, 286] width 169 height 11
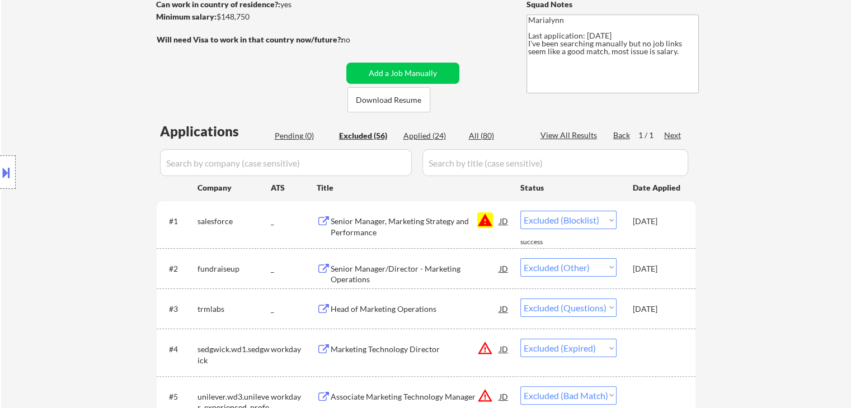
scroll to position [0, 0]
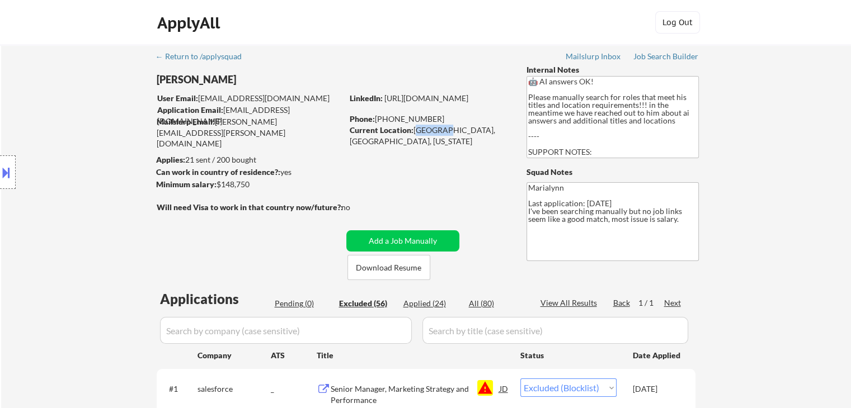
drag, startPoint x: 414, startPoint y: 128, endPoint x: 423, endPoint y: 128, distance: 9.0
click at [415, 128] on div "Current Location: Seattle, WA, Washington" at bounding box center [429, 136] width 158 height 22
drag, startPoint x: 454, startPoint y: 132, endPoint x: 413, endPoint y: 132, distance: 40.8
click at [413, 132] on div "Current Location: Seattle, WA, Washington" at bounding box center [429, 136] width 158 height 22
copy div "Seattle, WA"
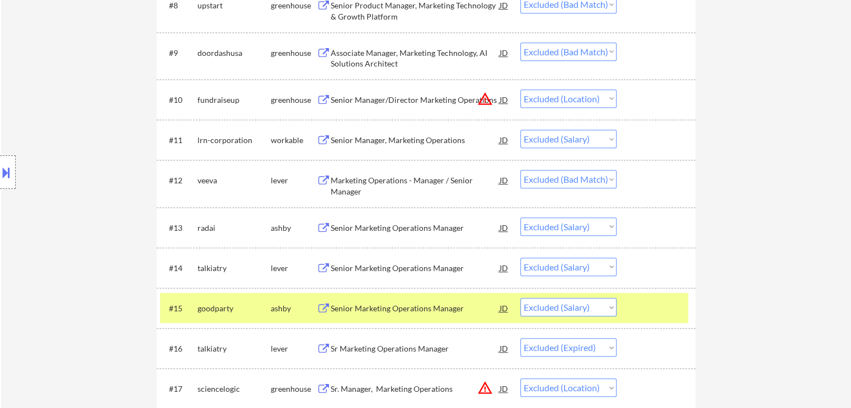
scroll to position [783, 0]
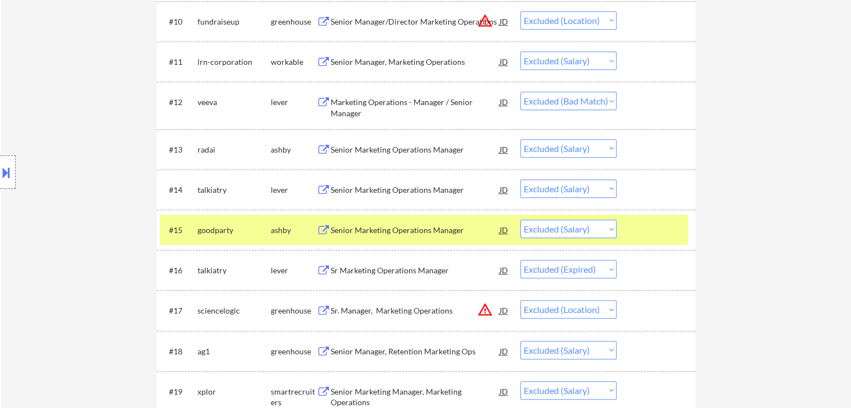
click at [586, 223] on select "Choose an option... Pending Applied Excluded (Questions) Excluded (Expired) Exc…" at bounding box center [568, 229] width 96 height 18
click at [520, 220] on select "Choose an option... Pending Applied Excluded (Questions) Excluded (Expired) Exc…" at bounding box center [568, 229] width 96 height 18
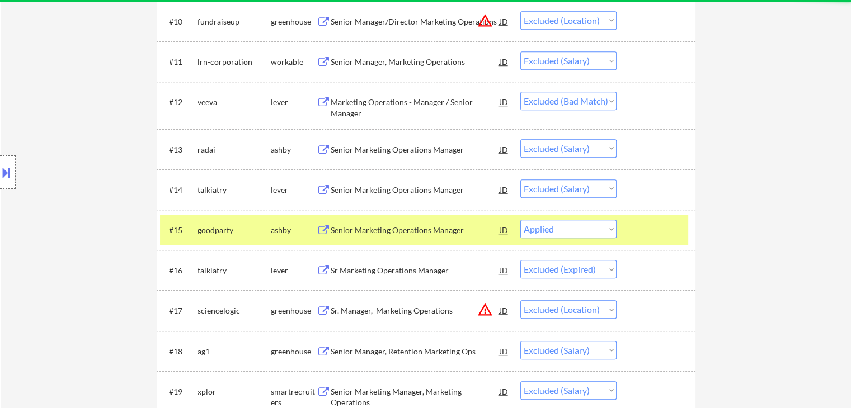
select select ""excluded__expired_""
select select ""excluded__location_""
select select ""excluded__salary_""
select select ""excluded__location_""
select select ""excluded""
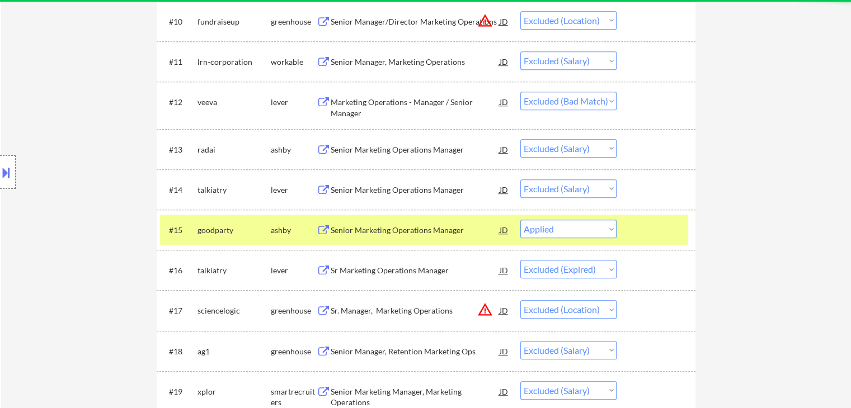
select select ""excluded__salary_""
select select ""excluded__expired_""
select select ""excluded__salary_""
select select ""excluded__expired_""
select select ""excluded__bad_match_""
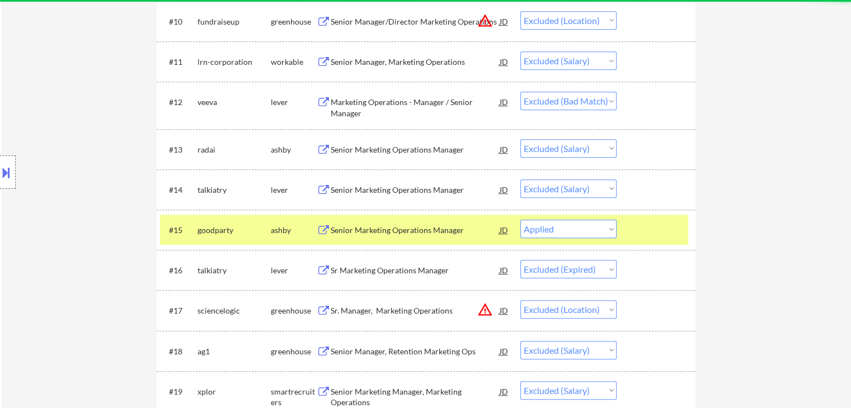
select select ""excluded__location_""
select select ""excluded__bad_match_""
select select ""excluded__expired_""
select select ""excluded__bad_match_""
select select ""excluded__expired_""
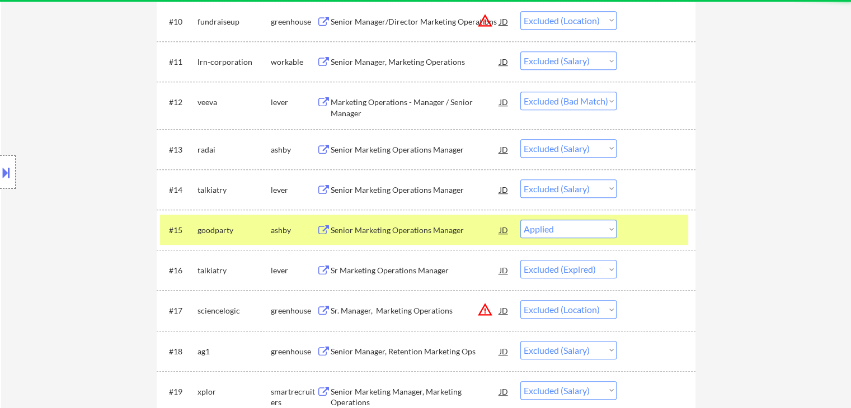
select select ""excluded__bad_match_""
select select ""excluded__salary_""
select select ""excluded__bad_match_""
select select ""excluded__salary_""
select select ""excluded__bad_match_""
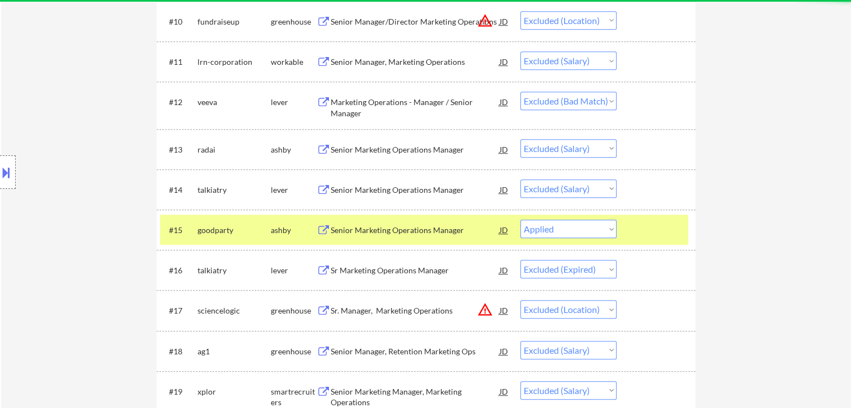
select select ""excluded__salary_""
select select ""excluded__bad_match_""
select select ""excluded__expired_""
select select ""excluded__salary_""
select select ""excluded__bad_match_""
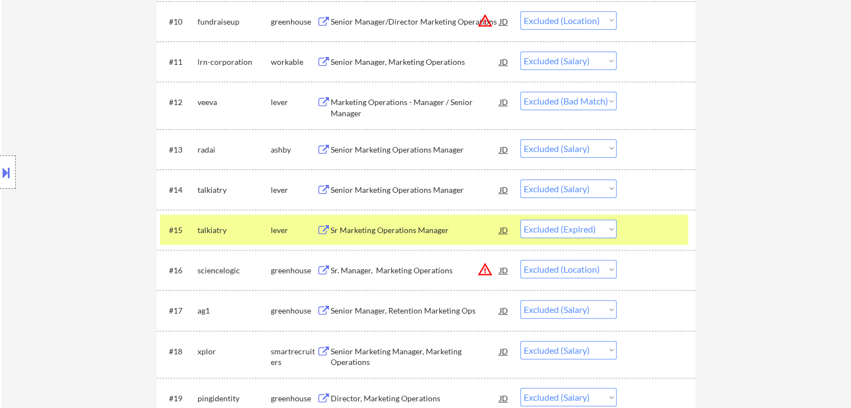
drag, startPoint x: 283, startPoint y: 227, endPoint x: 354, endPoint y: 256, distance: 76.5
click at [284, 227] on div "lever" at bounding box center [294, 230] width 46 height 11
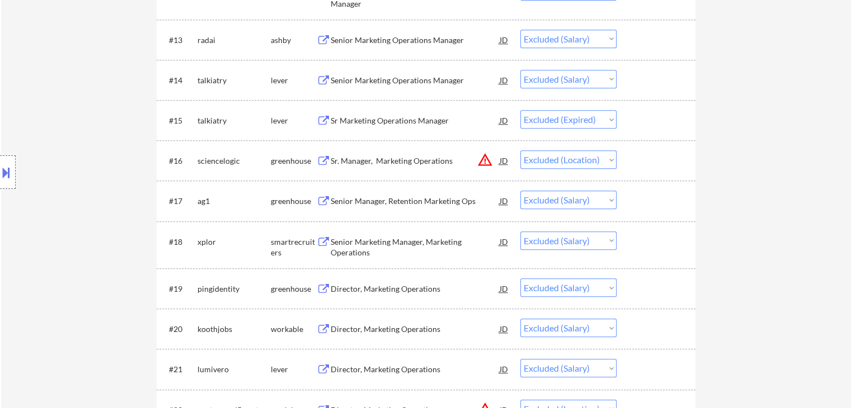
scroll to position [895, 0]
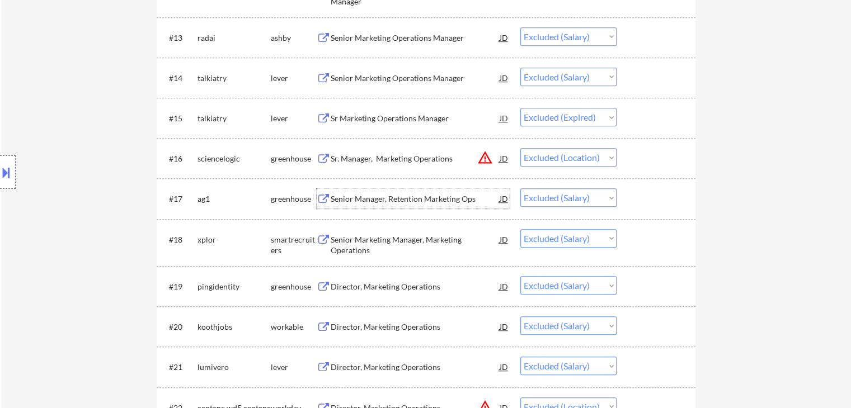
click at [380, 201] on div "Senior Manager, Retention Marketing Ops" at bounding box center [415, 199] width 169 height 11
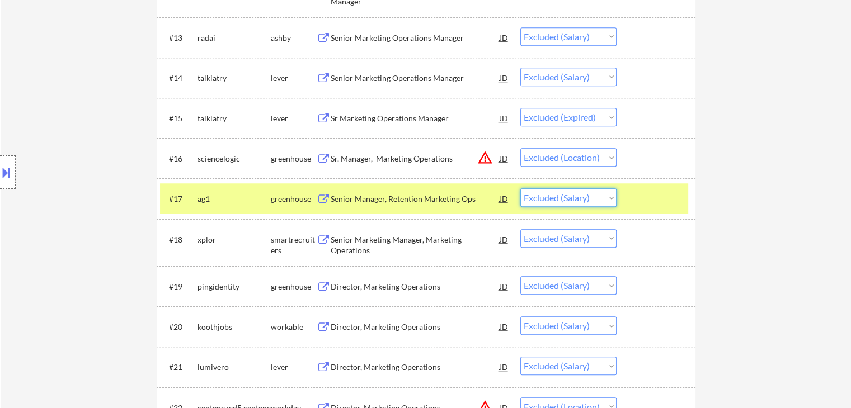
click at [577, 201] on select "Choose an option... Pending Applied Excluded (Questions) Excluded (Expired) Exc…" at bounding box center [568, 198] width 96 height 18
select select ""excluded__expired_""
click at [520, 189] on select "Choose an option... Pending Applied Excluded (Questions) Excluded (Expired) Exc…" at bounding box center [568, 198] width 96 height 18
click at [260, 204] on div "ag1" at bounding box center [234, 199] width 73 height 11
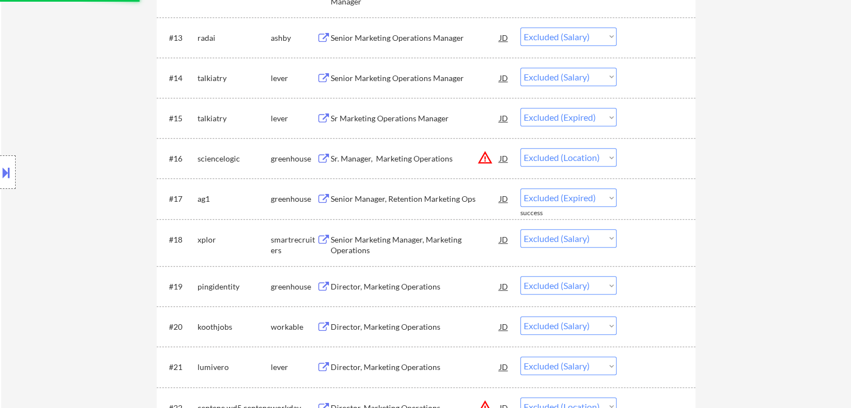
click at [420, 238] on div "Senior Marketing Manager, Marketing Operations" at bounding box center [415, 245] width 169 height 22
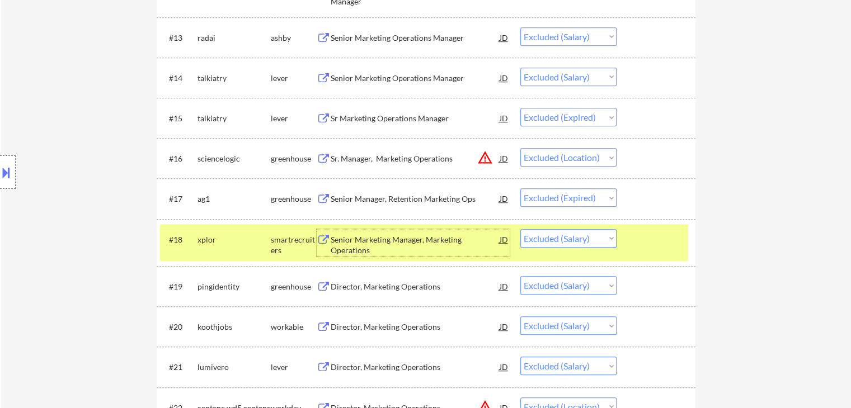
click at [272, 233] on div "smartrecruiters" at bounding box center [294, 242] width 46 height 27
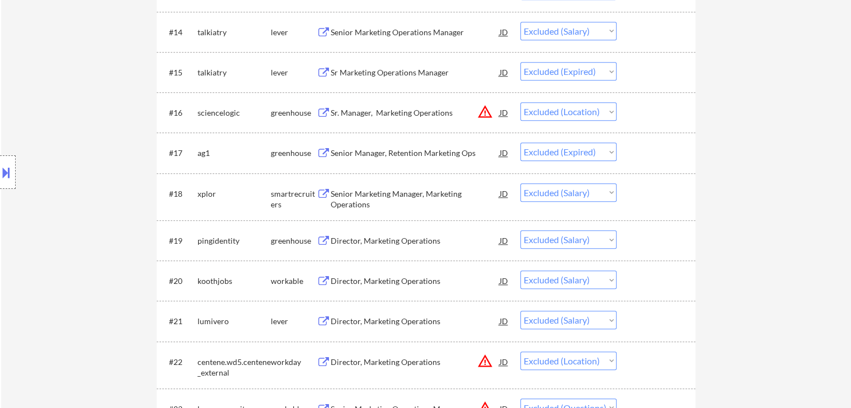
scroll to position [1007, 0]
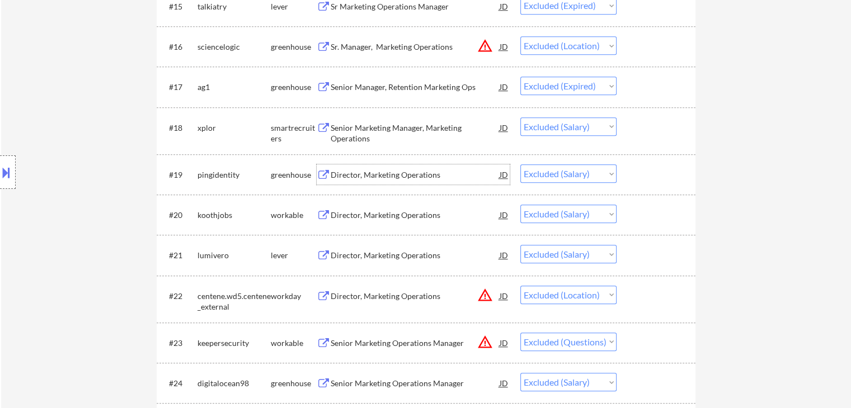
click at [387, 170] on div "Director, Marketing Operations" at bounding box center [415, 175] width 169 height 11
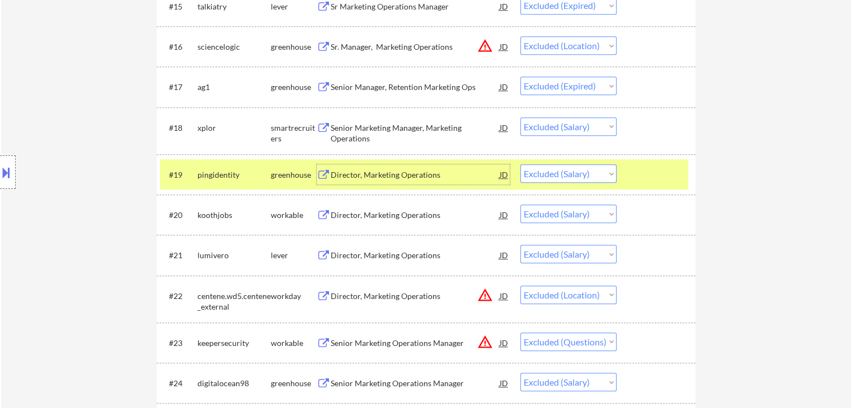
click at [555, 171] on select "Choose an option... Pending Applied Excluded (Questions) Excluded (Expired) Exc…" at bounding box center [568, 173] width 96 height 18
select select ""excluded__expired_""
click at [520, 164] on select "Choose an option... Pending Applied Excluded (Questions) Excluded (Expired) Exc…" at bounding box center [568, 173] width 96 height 18
drag, startPoint x: 283, startPoint y: 175, endPoint x: 301, endPoint y: 205, distance: 34.9
click at [284, 175] on div "greenhouse" at bounding box center [294, 175] width 46 height 11
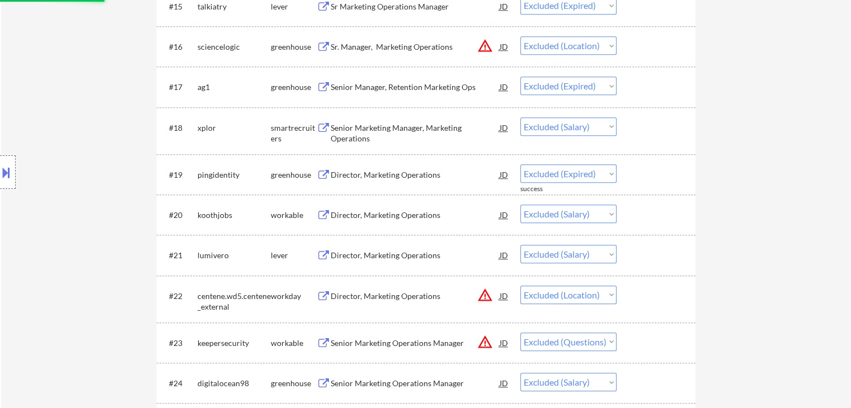
click at [352, 211] on div "Director, Marketing Operations" at bounding box center [415, 215] width 169 height 11
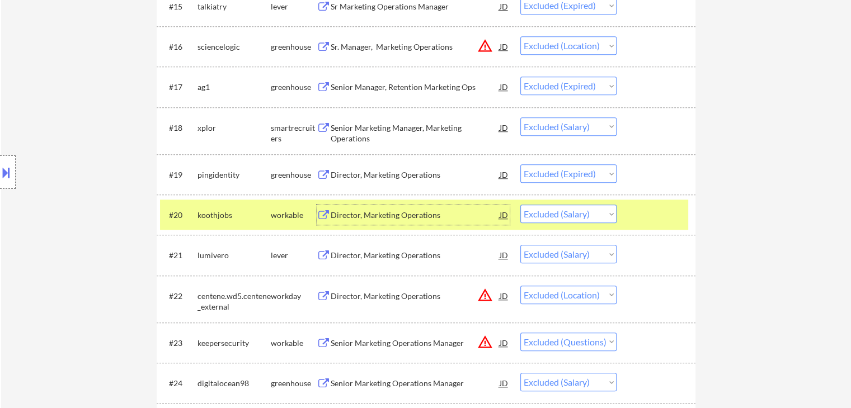
click at [582, 216] on select "Choose an option... Pending Applied Excluded (Questions) Excluded (Expired) Exc…" at bounding box center [568, 214] width 96 height 18
click at [520, 205] on select "Choose an option... Pending Applied Excluded (Questions) Excluded (Expired) Exc…" at bounding box center [568, 214] width 96 height 18
select select ""excluded__salary_""
select select ""excluded__location_""
select select ""excluded""
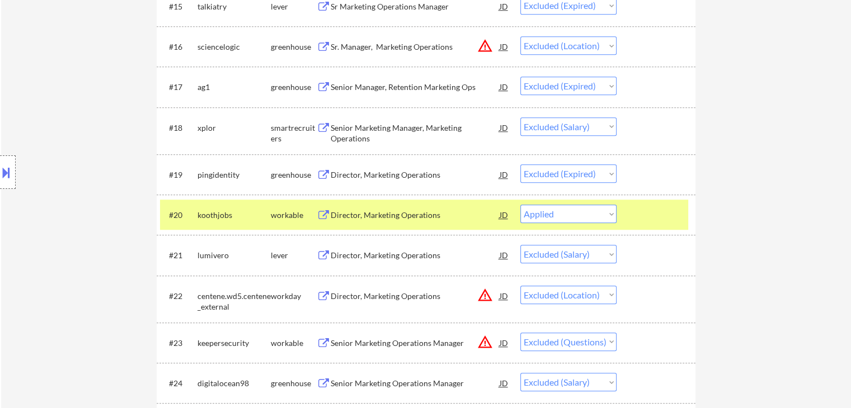
select select ""excluded__salary_""
select select ""excluded__expired_""
select select ""excluded__salary_""
select select ""excluded__expired_""
select select ""excluded__bad_match_""
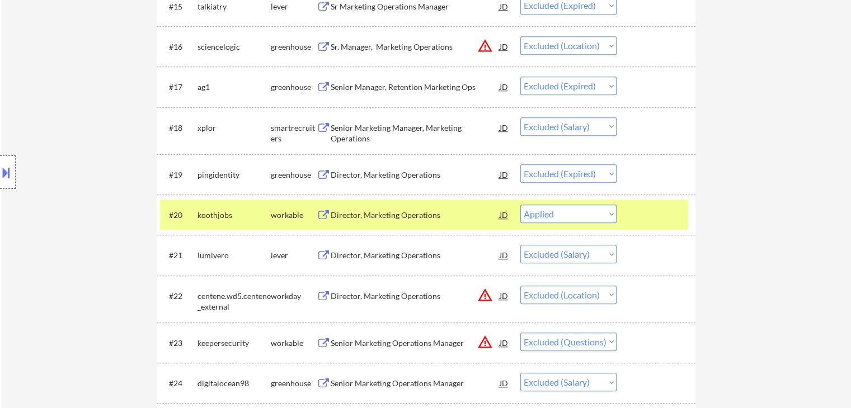
select select ""excluded__location_""
select select ""excluded__bad_match_""
select select ""excluded__expired_""
select select ""excluded__bad_match_""
select select ""excluded__expired_""
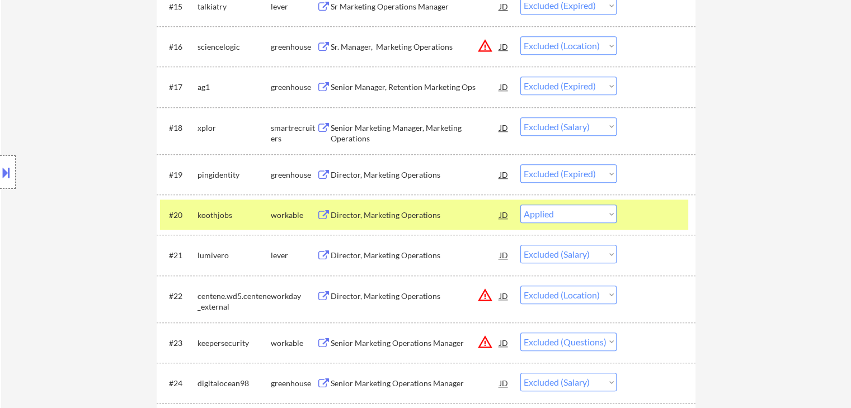
select select ""excluded__bad_match_""
select select ""excluded__salary_""
select select ""excluded__bad_match_""
select select ""excluded__salary_""
select select ""excluded__bad_match_""
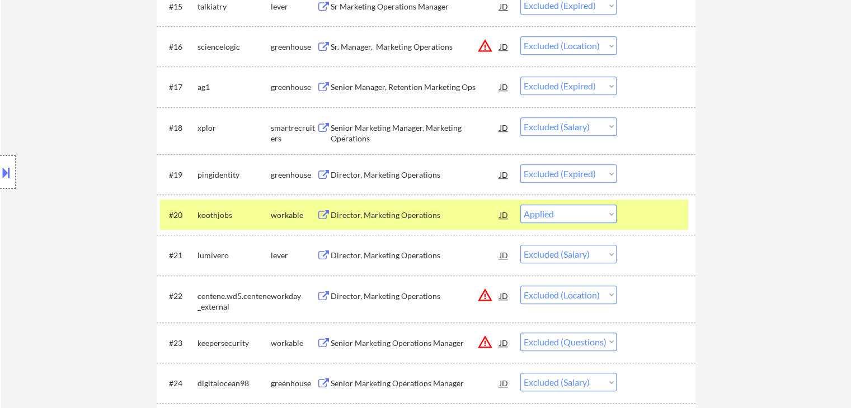
select select ""excluded__salary_""
select select ""excluded__bad_match_""
select select ""excluded__expired_""
select select ""excluded__salary_""
select select ""excluded__bad_match_""
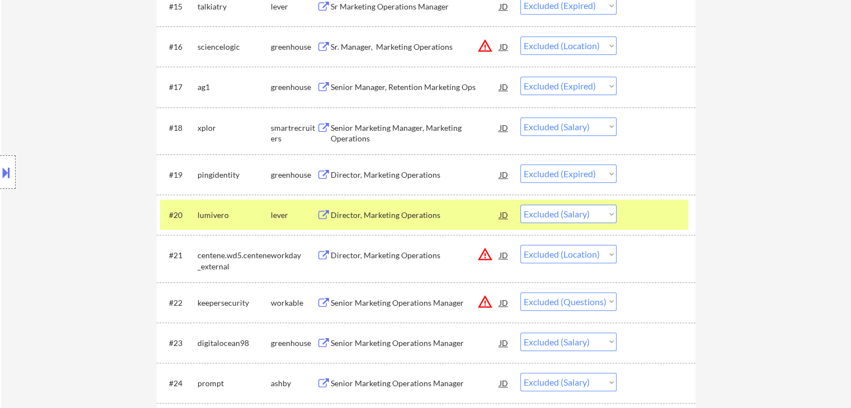
click at [292, 216] on div "lever" at bounding box center [294, 215] width 46 height 11
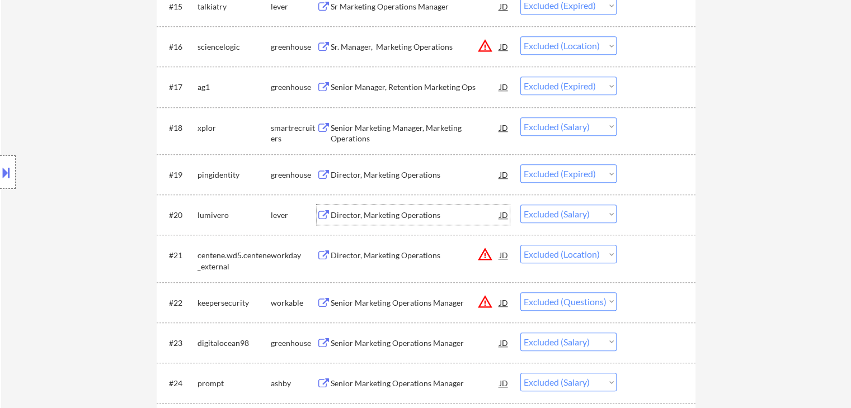
click at [380, 222] on div "Director, Marketing Operations" at bounding box center [415, 215] width 169 height 20
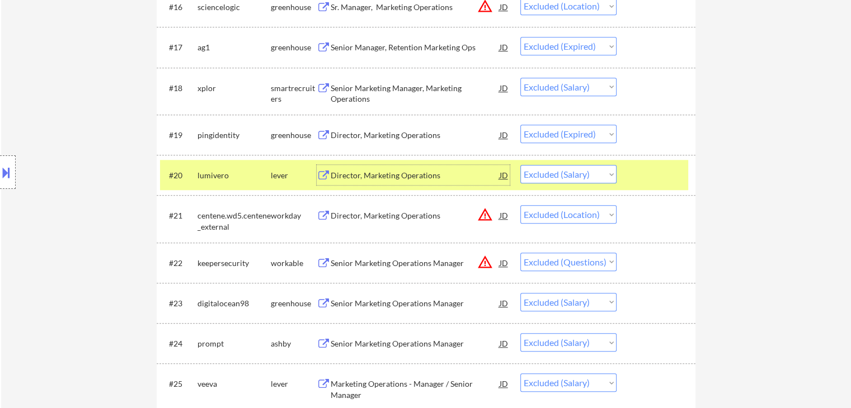
scroll to position [1063, 0]
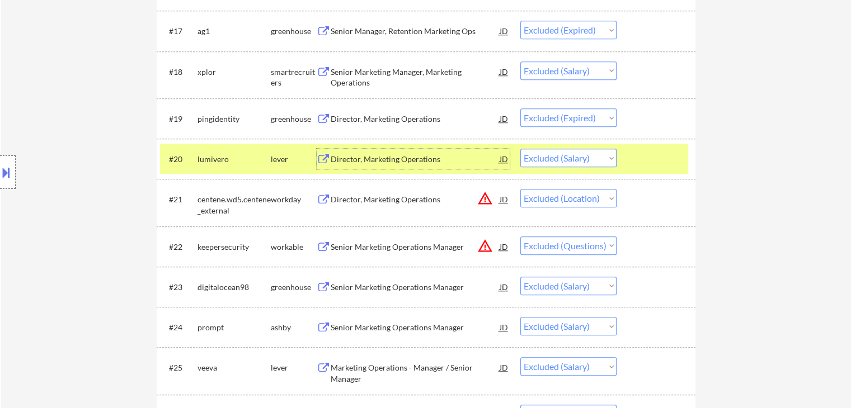
click at [577, 159] on select "Choose an option... Pending Applied Excluded (Questions) Excluded (Expired) Exc…" at bounding box center [568, 158] width 96 height 18
click at [520, 149] on select "Choose an option... Pending Applied Excluded (Questions) Excluded (Expired) Exc…" at bounding box center [568, 158] width 96 height 18
select select ""excluded__location_""
select select ""excluded""
select select ""excluded__salary_""
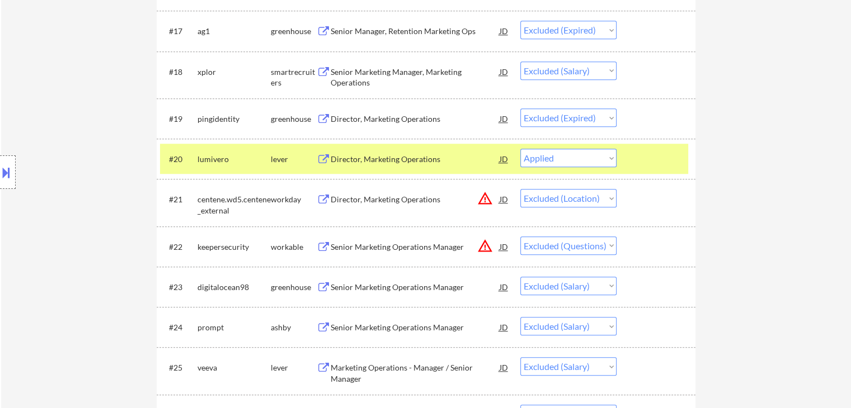
select select ""excluded__expired_""
select select ""excluded__salary_""
select select ""excluded__expired_""
select select ""excluded__bad_match_""
select select ""excluded__location_""
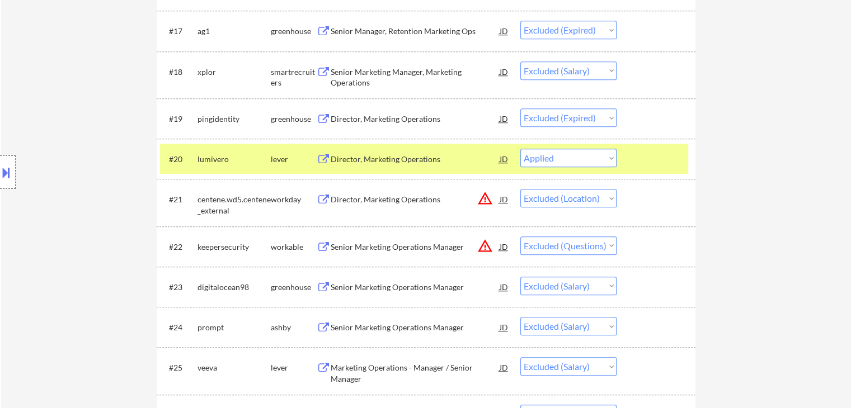
select select ""excluded__bad_match_""
select select ""excluded__expired_""
select select ""excluded__bad_match_""
select select ""excluded__expired_""
select select ""excluded__bad_match_""
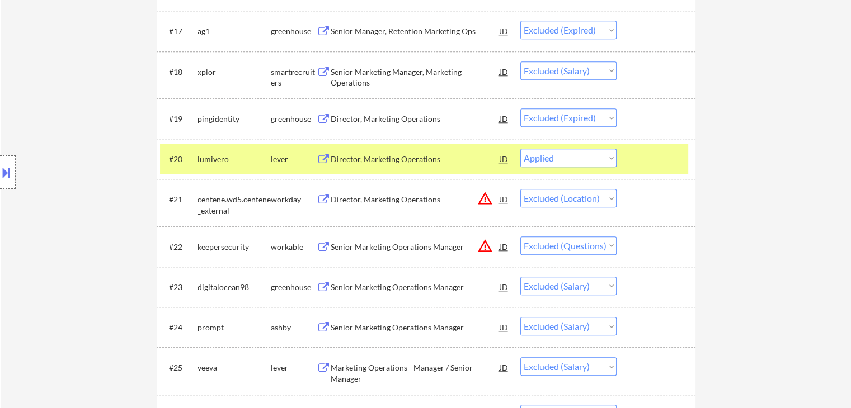
select select ""excluded__salary_""
select select ""excluded__bad_match_""
select select ""excluded__salary_""
select select ""excluded__bad_match_""
select select ""excluded__salary_""
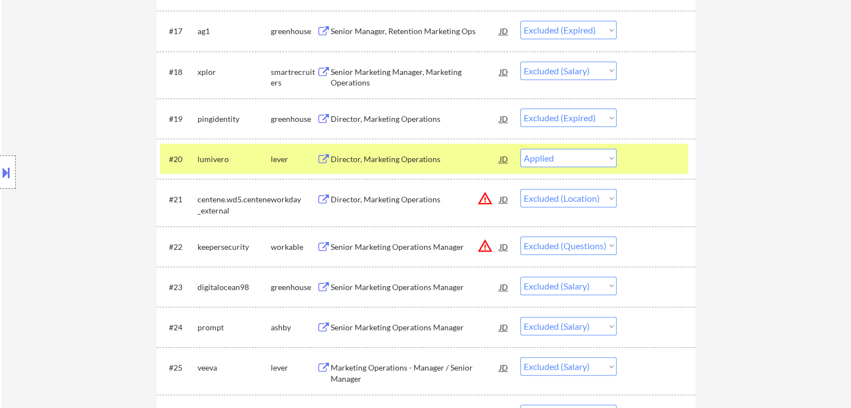
select select ""excluded__bad_match_""
select select ""excluded__expired_""
select select ""excluded__salary_""
select select ""excluded__bad_match_""
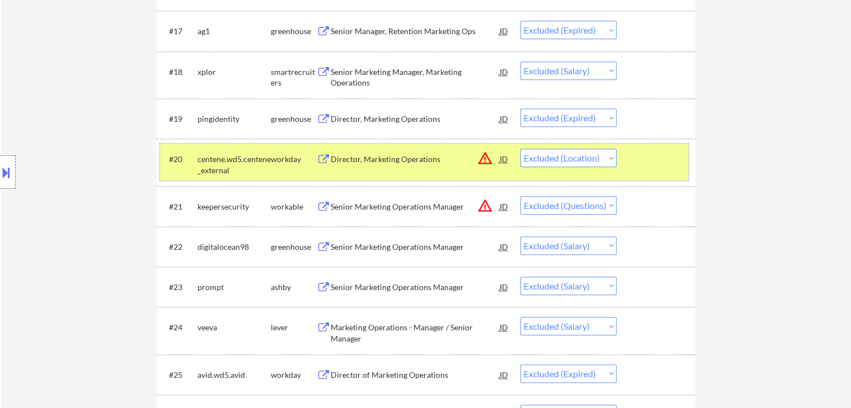
click at [298, 159] on div "workday" at bounding box center [294, 159] width 46 height 11
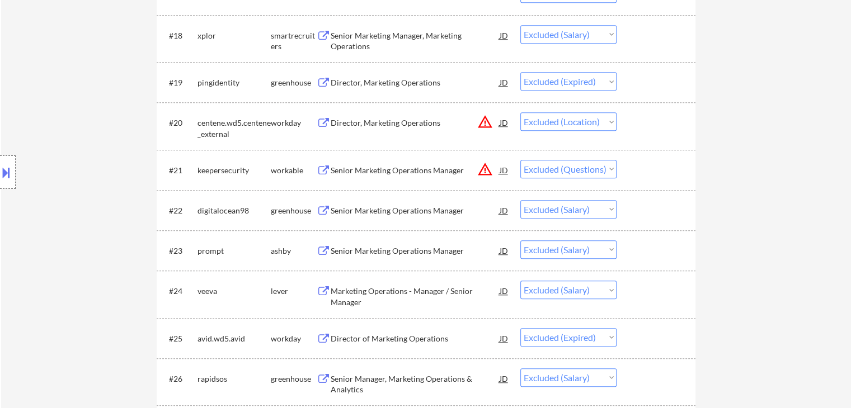
scroll to position [1175, 0]
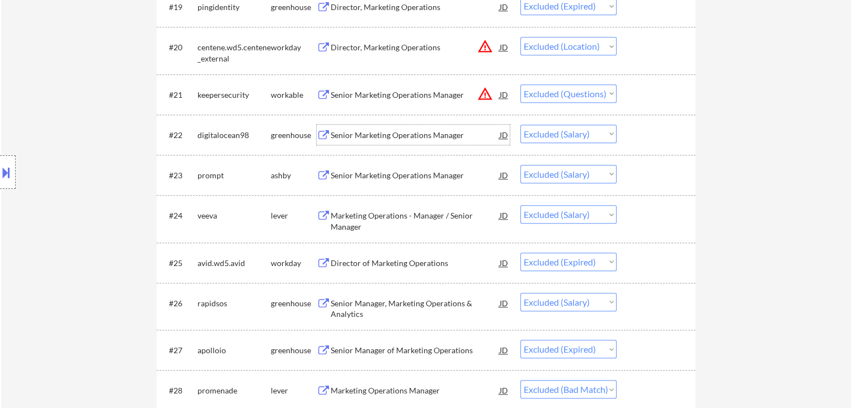
click at [392, 142] on div "Senior Marketing Operations Manager" at bounding box center [415, 135] width 169 height 20
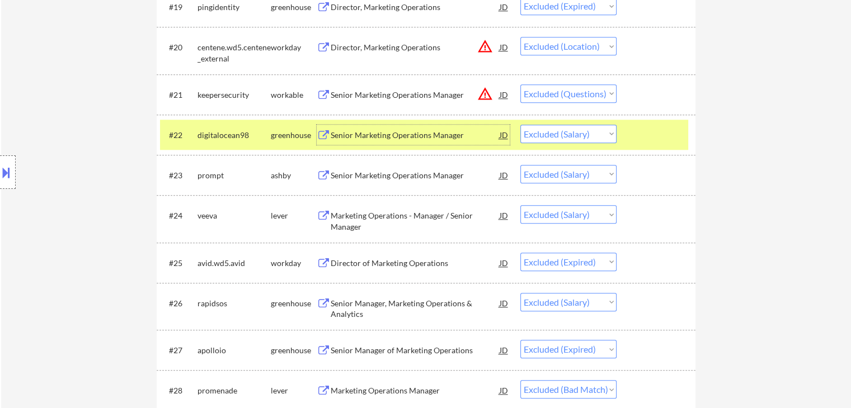
click at [551, 134] on select "Choose an option... Pending Applied Excluded (Questions) Excluded (Expired) Exc…" at bounding box center [568, 134] width 96 height 18
select select ""excluded__expired_""
click at [520, 125] on select "Choose an option... Pending Applied Excluded (Questions) Excluded (Expired) Exc…" at bounding box center [568, 134] width 96 height 18
click at [295, 132] on div "greenhouse" at bounding box center [294, 135] width 46 height 11
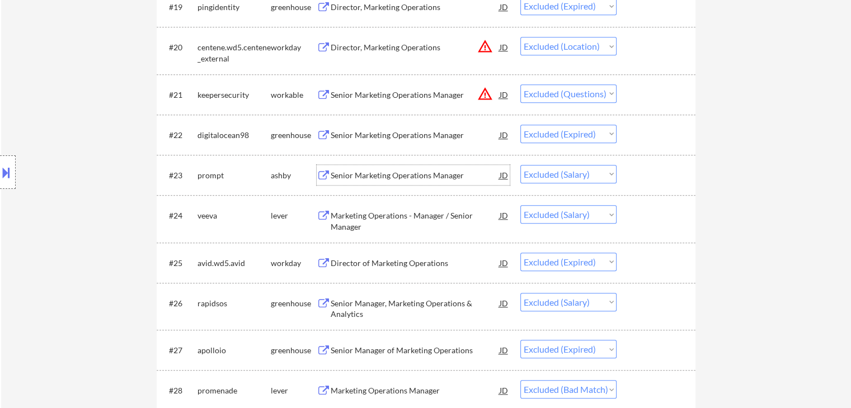
click at [394, 176] on div "Senior Marketing Operations Manager" at bounding box center [415, 175] width 169 height 11
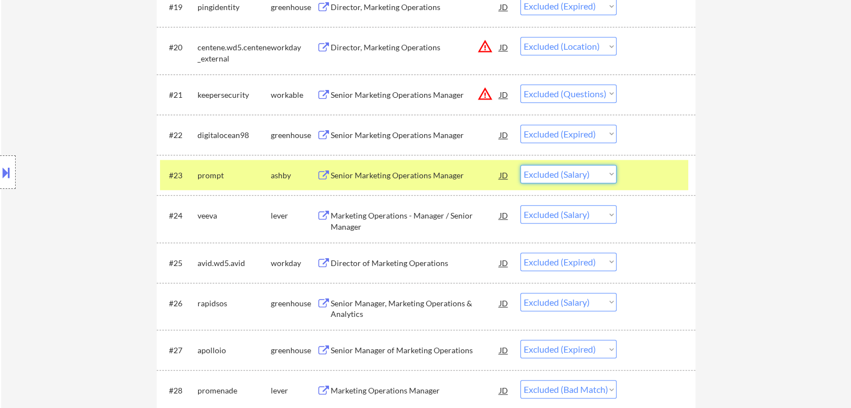
click at [579, 170] on select "Choose an option... Pending Applied Excluded (Questions) Excluded (Expired) Exc…" at bounding box center [568, 174] width 96 height 18
select select ""excluded__expired_""
click at [520, 165] on select "Choose an option... Pending Applied Excluded (Questions) Excluded (Expired) Exc…" at bounding box center [568, 174] width 96 height 18
click at [270, 176] on div "#23 prompt ashby Senior Marketing Operations Manager JD warning_amber Choose an…" at bounding box center [424, 175] width 528 height 20
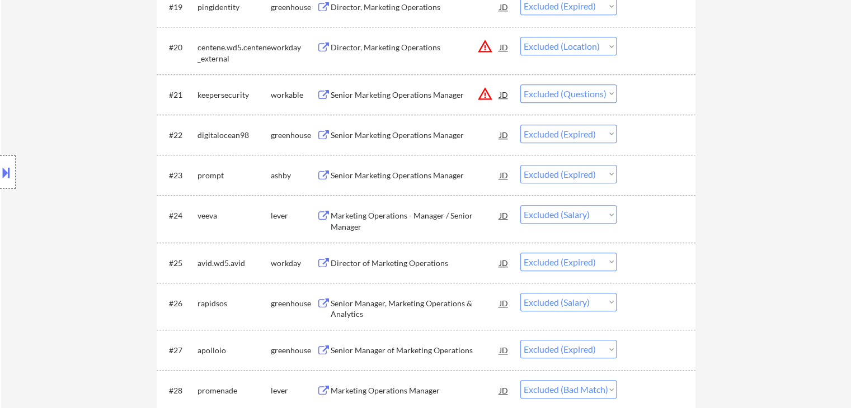
scroll to position [1231, 0]
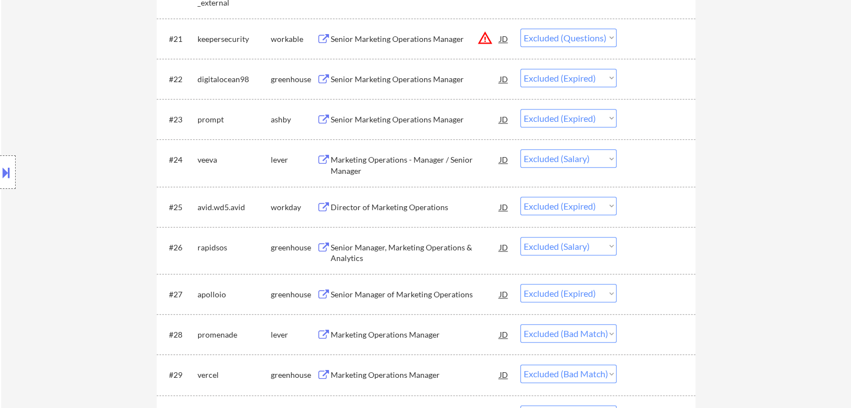
click at [392, 162] on div "Marketing Operations - Manager / Senior Manager" at bounding box center [415, 165] width 169 height 22
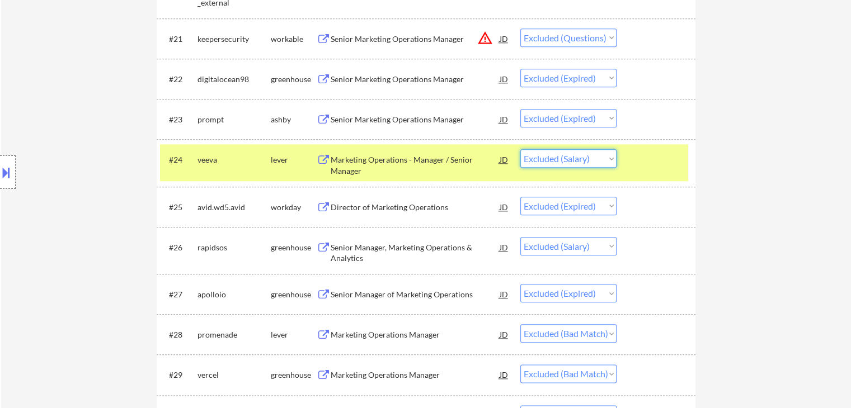
drag, startPoint x: 586, startPoint y: 161, endPoint x: 591, endPoint y: 167, distance: 7.5
click at [586, 161] on select "Choose an option... Pending Applied Excluded (Questions) Excluded (Expired) Exc…" at bounding box center [568, 158] width 96 height 18
select select ""excluded__expired_""
click at [520, 149] on select "Choose an option... Pending Applied Excluded (Questions) Excluded (Expired) Exc…" at bounding box center [568, 158] width 96 height 18
drag, startPoint x: 286, startPoint y: 163, endPoint x: 323, endPoint y: 181, distance: 41.3
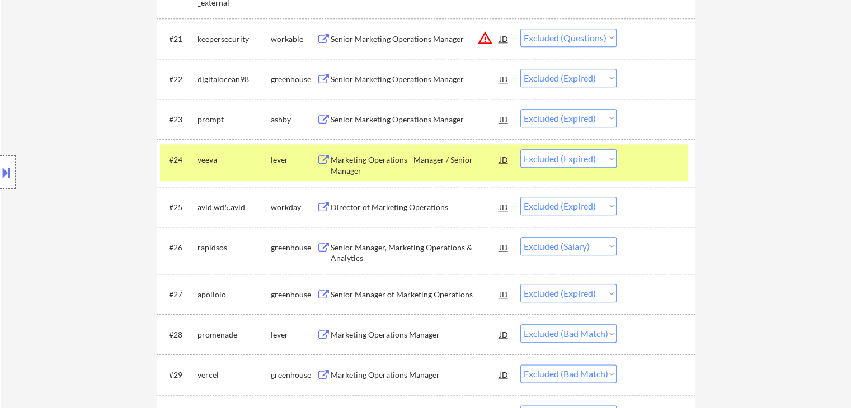
click at [287, 163] on div "lever" at bounding box center [294, 159] width 46 height 11
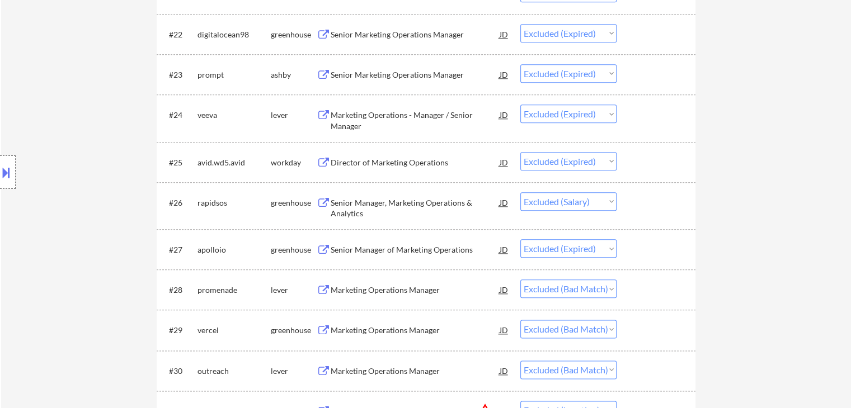
scroll to position [1343, 0]
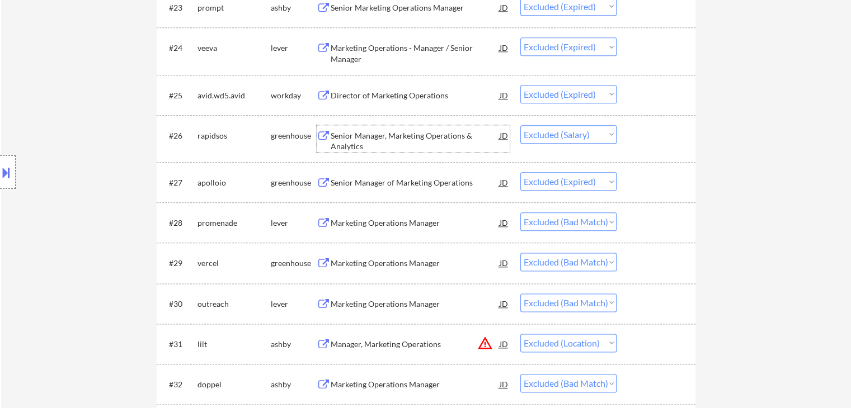
click at [401, 133] on div "Senior Manager, Marketing Operations & Analytics" at bounding box center [415, 141] width 169 height 22
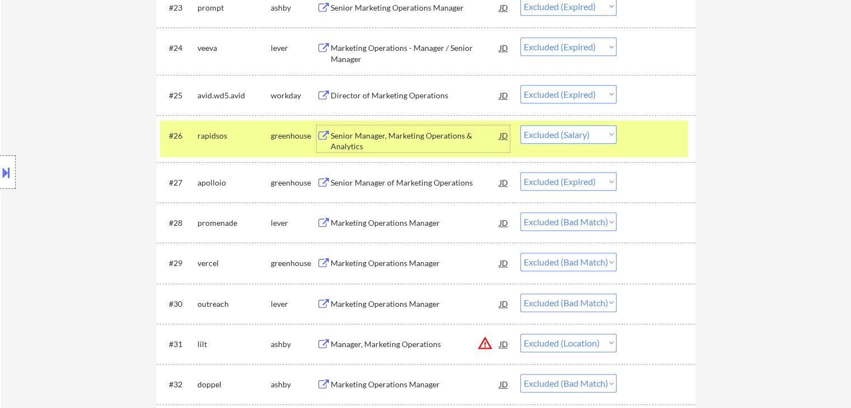
drag, startPoint x: 571, startPoint y: 135, endPoint x: 578, endPoint y: 142, distance: 9.9
click at [571, 135] on select "Choose an option... Pending Applied Excluded (Questions) Excluded (Expired) Exc…" at bounding box center [568, 134] width 96 height 18
select select ""excluded__expired_""
click at [520, 125] on select "Choose an option... Pending Applied Excluded (Questions) Excluded (Expired) Exc…" at bounding box center [568, 134] width 96 height 18
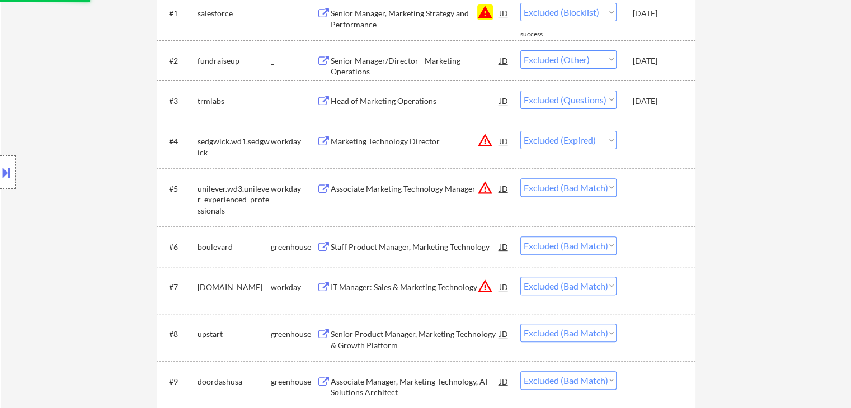
scroll to position [224, 0]
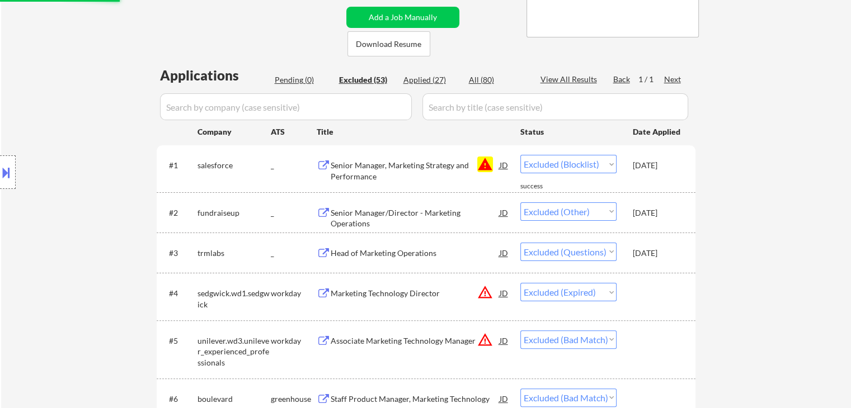
click at [429, 79] on div "Applied (27)" at bounding box center [431, 79] width 56 height 11
select select ""applied""
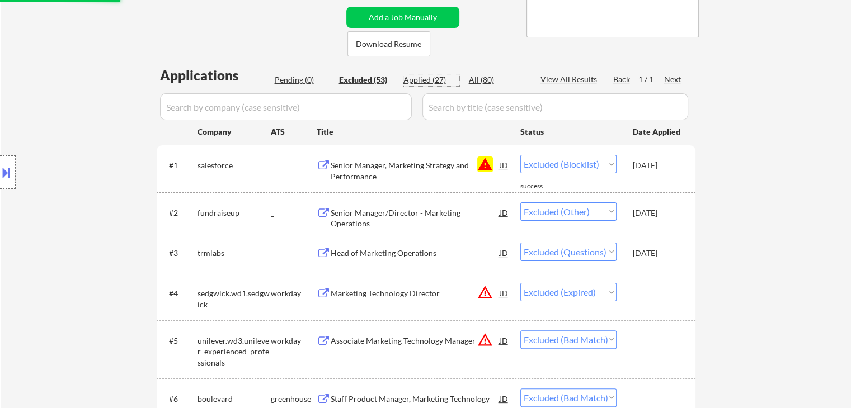
select select ""applied""
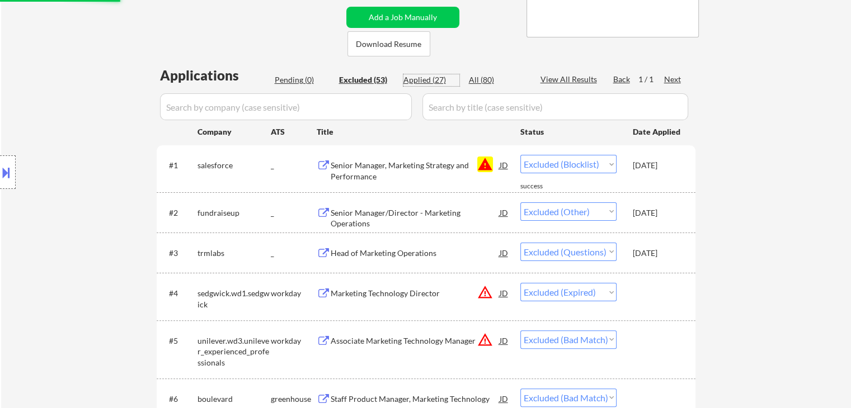
select select ""applied""
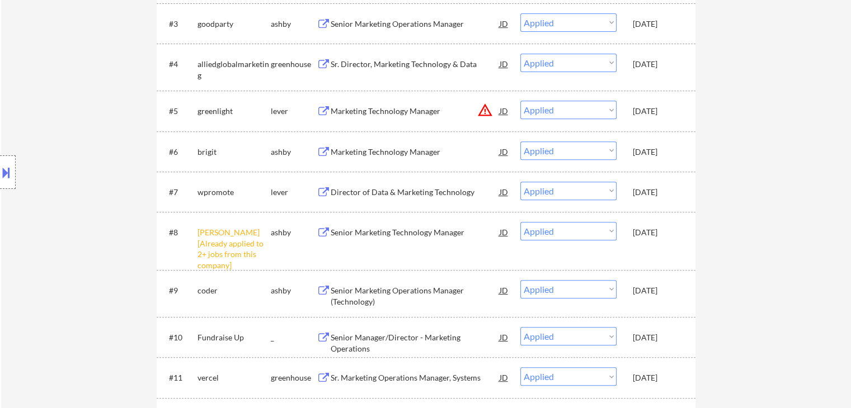
scroll to position [392, 0]
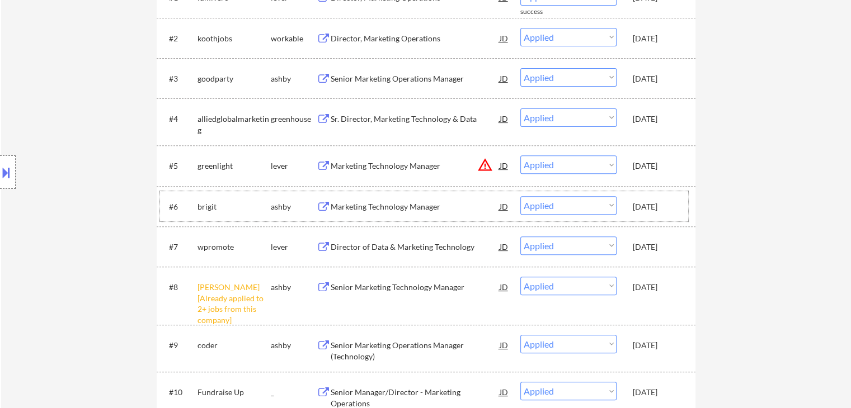
click at [280, 211] on div "ashby" at bounding box center [294, 206] width 46 height 11
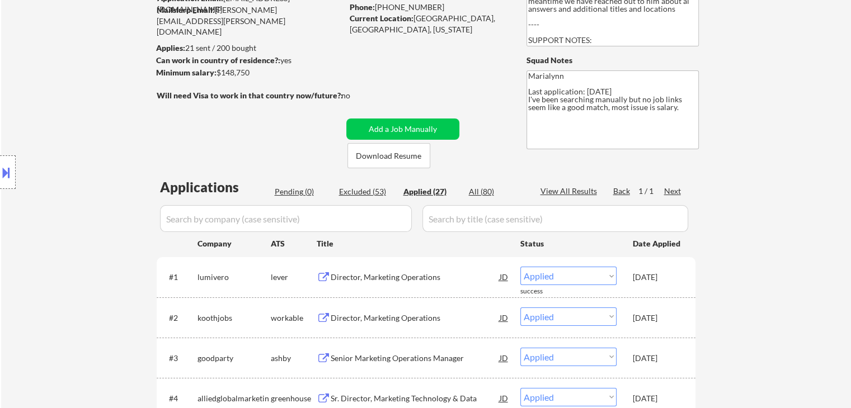
scroll to position [0, 0]
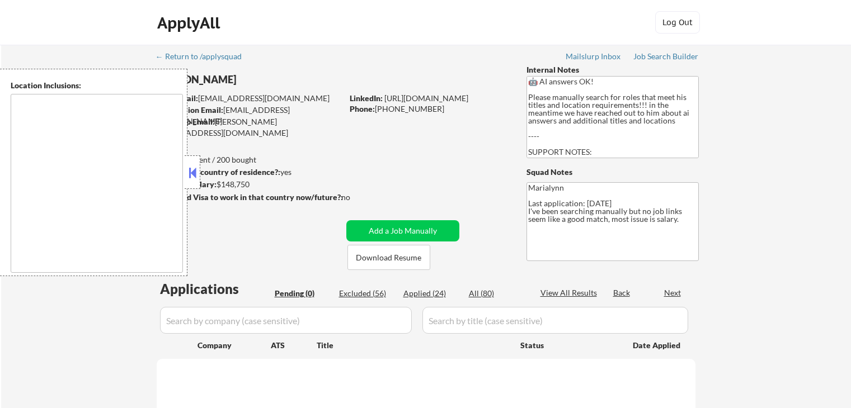
type textarea "[GEOGRAPHIC_DATA], [GEOGRAPHIC_DATA] [GEOGRAPHIC_DATA], [GEOGRAPHIC_DATA] [GEOG…"
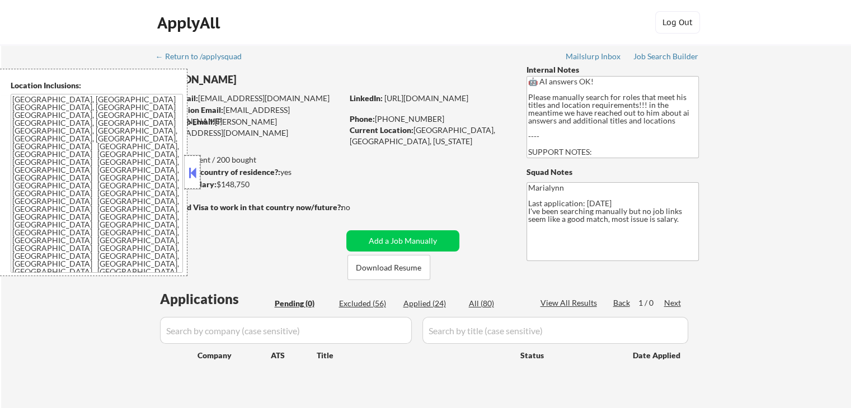
click at [198, 162] on div at bounding box center [193, 173] width 16 height 34
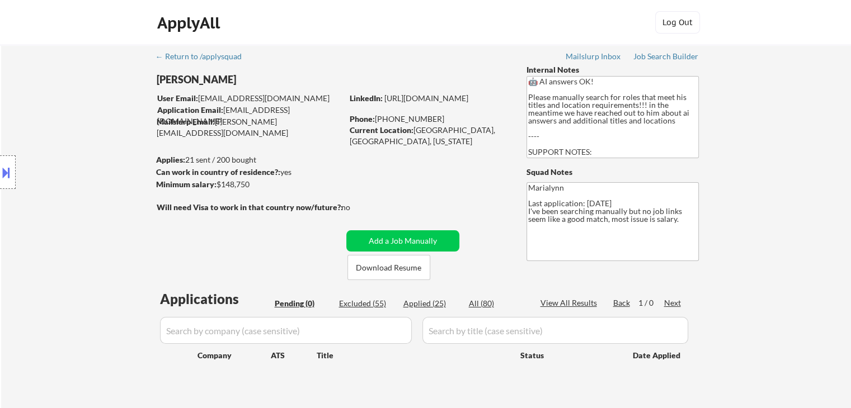
click at [198, 75] on div "Location Inclusions: [GEOGRAPHIC_DATA], [GEOGRAPHIC_DATA] [GEOGRAPHIC_DATA], [G…" at bounding box center [100, 173] width 200 height 208
click at [198, 77] on div "Location Inclusions: [GEOGRAPHIC_DATA], [GEOGRAPHIC_DATA] [GEOGRAPHIC_DATA], [G…" at bounding box center [100, 173] width 200 height 208
click at [199, 79] on div "Location Inclusions: [GEOGRAPHIC_DATA], [GEOGRAPHIC_DATA] [GEOGRAPHIC_DATA], [G…" at bounding box center [100, 173] width 200 height 208
click at [200, 79] on div "Location Inclusions: [GEOGRAPHIC_DATA], [GEOGRAPHIC_DATA] [GEOGRAPHIC_DATA], [G…" at bounding box center [100, 173] width 200 height 208
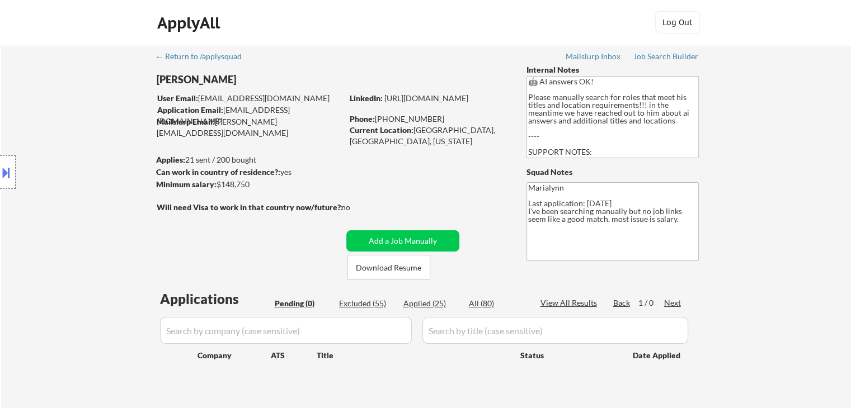
click at [200, 79] on div "[PERSON_NAME]" at bounding box center [272, 80] width 230 height 14
click at [202, 79] on div "[PERSON_NAME]" at bounding box center [272, 80] width 230 height 14
click at [203, 79] on div "[PERSON_NAME]" at bounding box center [272, 80] width 230 height 14
copy div "[PERSON_NAME]"
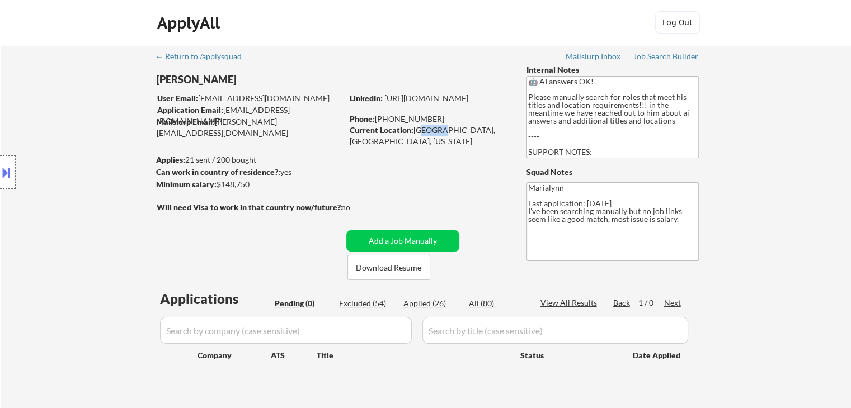
drag, startPoint x: 416, startPoint y: 131, endPoint x: 432, endPoint y: 131, distance: 16.2
click at [432, 131] on div "Current Location: [GEOGRAPHIC_DATA], [GEOGRAPHIC_DATA], [US_STATE]" at bounding box center [429, 136] width 158 height 22
drag, startPoint x: 413, startPoint y: 132, endPoint x: 454, endPoint y: 131, distance: 40.8
click at [454, 131] on div "Current Location: [GEOGRAPHIC_DATA], [GEOGRAPHIC_DATA], [US_STATE]" at bounding box center [429, 136] width 158 height 22
copy div "[GEOGRAPHIC_DATA], [GEOGRAPHIC_DATA],"
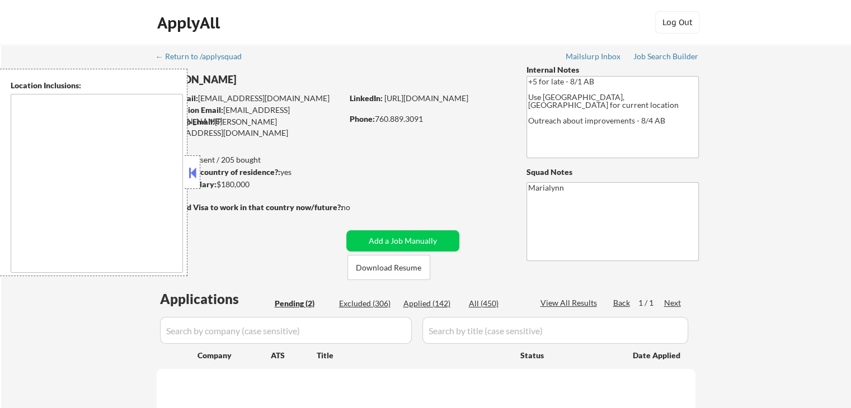
type textarea "[GEOGRAPHIC_DATA], [GEOGRAPHIC_DATA] [GEOGRAPHIC_DATA], [GEOGRAPHIC_DATA] [GEOG…"
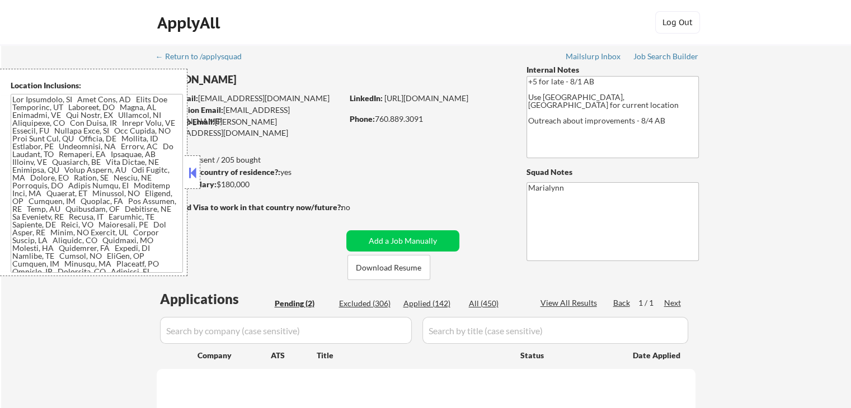
click at [194, 177] on button at bounding box center [192, 172] width 12 height 17
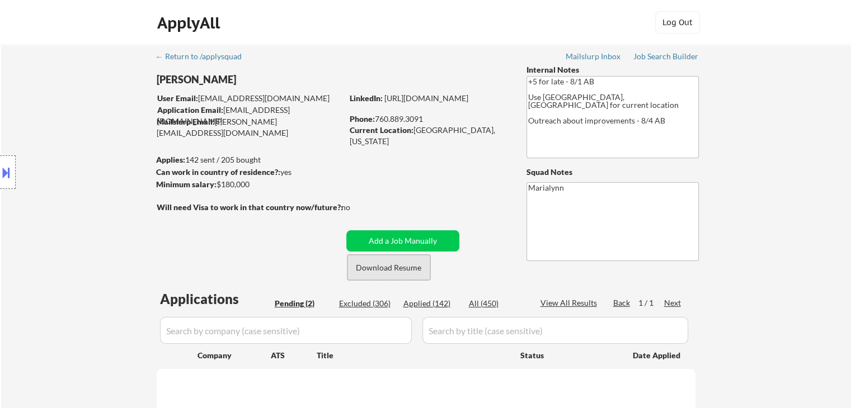
click at [365, 268] on button "Download Resume" at bounding box center [388, 267] width 83 height 25
select select ""pending""
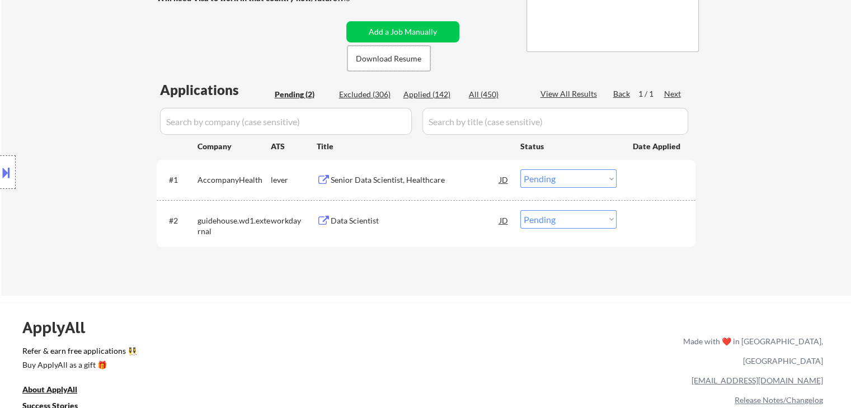
scroll to position [280, 0]
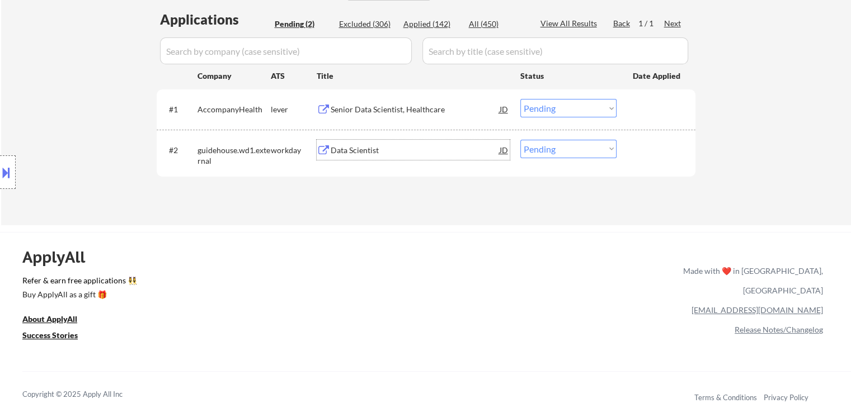
click at [360, 151] on div "Data Scientist" at bounding box center [415, 150] width 169 height 11
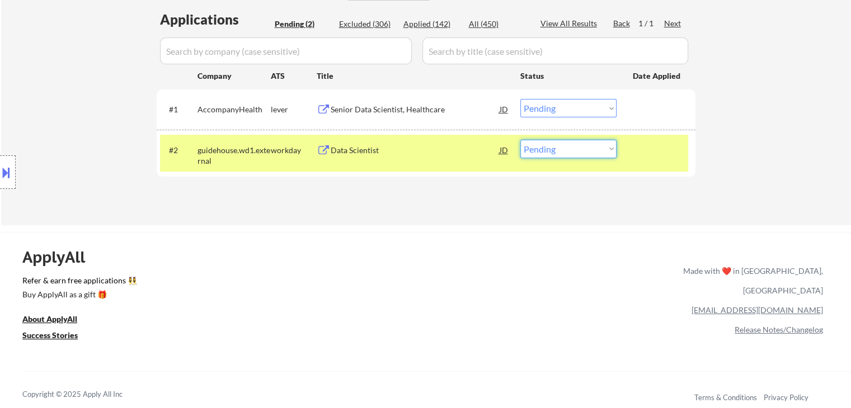
drag, startPoint x: 557, startPoint y: 146, endPoint x: 564, endPoint y: 157, distance: 12.9
click at [557, 146] on select "Choose an option... Pending Applied Excluded (Questions) Excluded (Expired) Exc…" at bounding box center [568, 149] width 96 height 18
select select ""excluded__salary_""
click at [520, 140] on select "Choose an option... Pending Applied Excluded (Questions) Excluded (Expired) Exc…" at bounding box center [568, 149] width 96 height 18
click at [337, 153] on div "Data Scientist" at bounding box center [415, 150] width 169 height 11
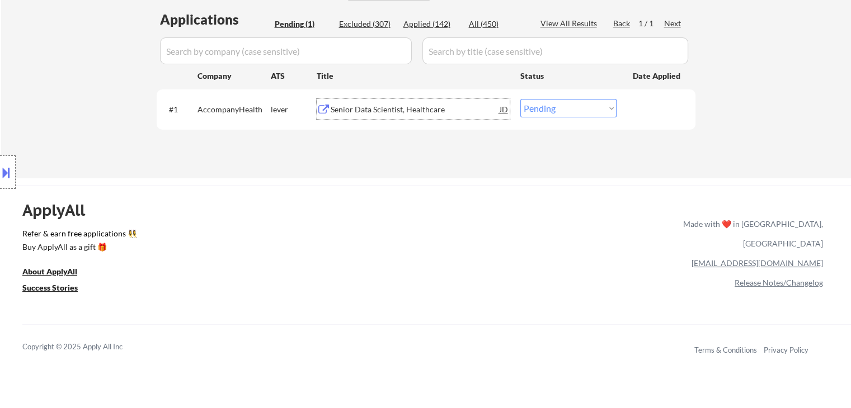
click at [378, 99] on div "Senior Data Scientist, Healthcare" at bounding box center [415, 109] width 169 height 20
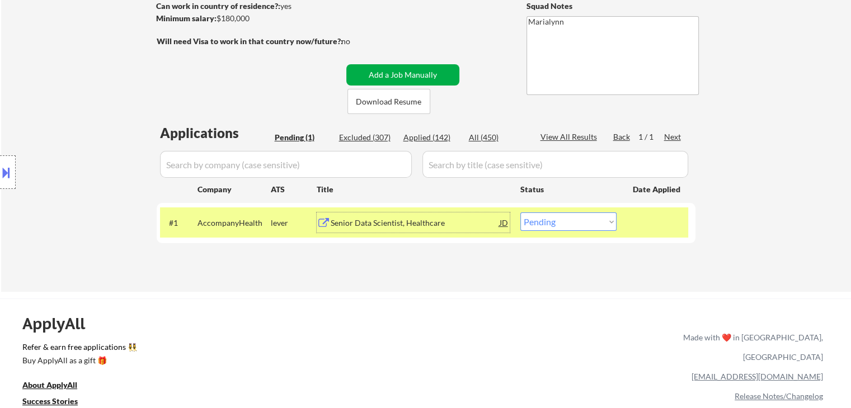
scroll to position [168, 0]
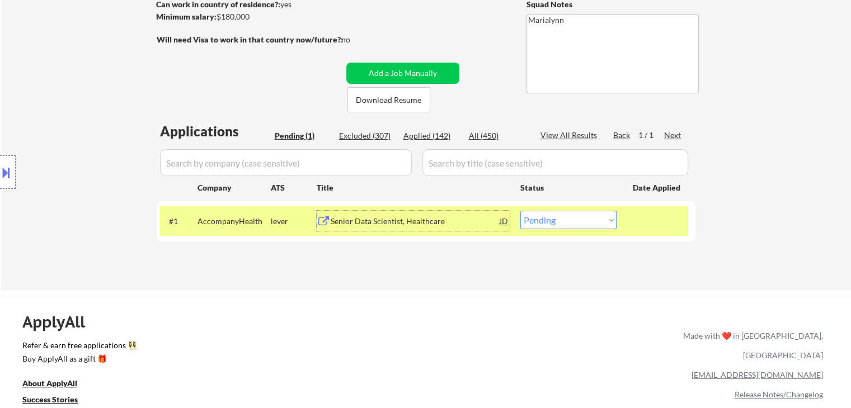
drag, startPoint x: 558, startPoint y: 218, endPoint x: 563, endPoint y: 224, distance: 8.4
click at [558, 218] on select "Choose an option... Pending Applied Excluded (Questions) Excluded (Expired) Exc…" at bounding box center [568, 220] width 96 height 18
select select ""applied""
click at [520, 211] on select "Choose an option... Pending Applied Excluded (Questions) Excluded (Expired) Exc…" at bounding box center [568, 220] width 96 height 18
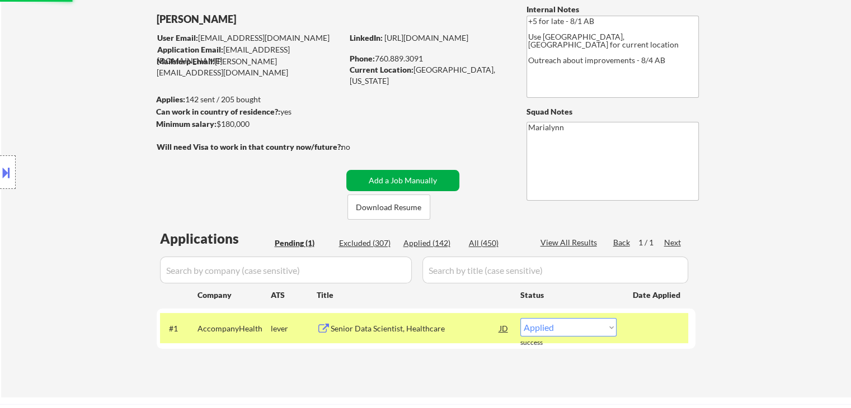
scroll to position [56, 0]
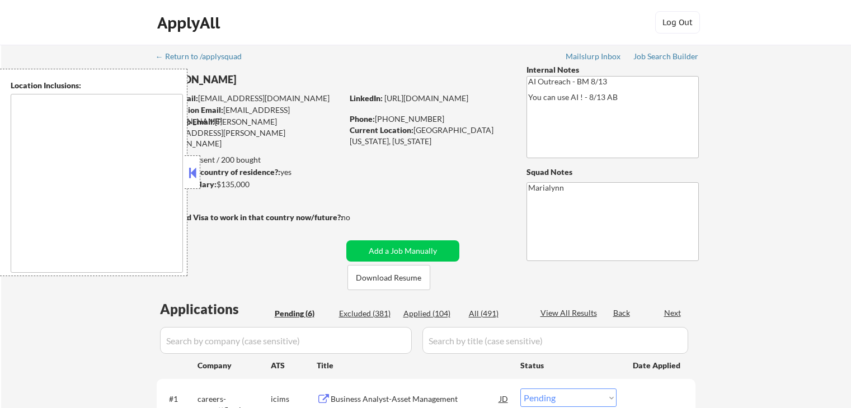
select select ""pending""
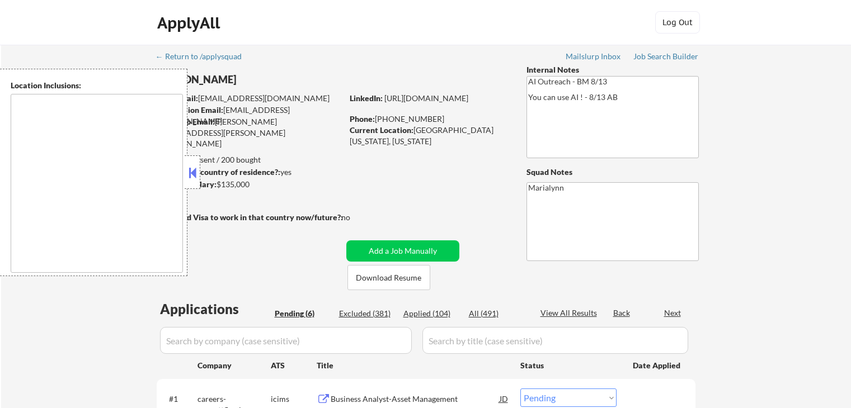
select select ""pending""
click at [196, 179] on button at bounding box center [192, 172] width 12 height 17
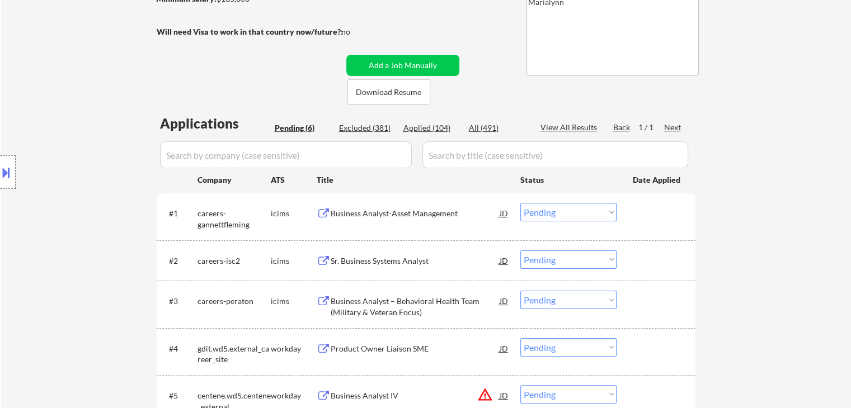
scroll to position [224, 0]
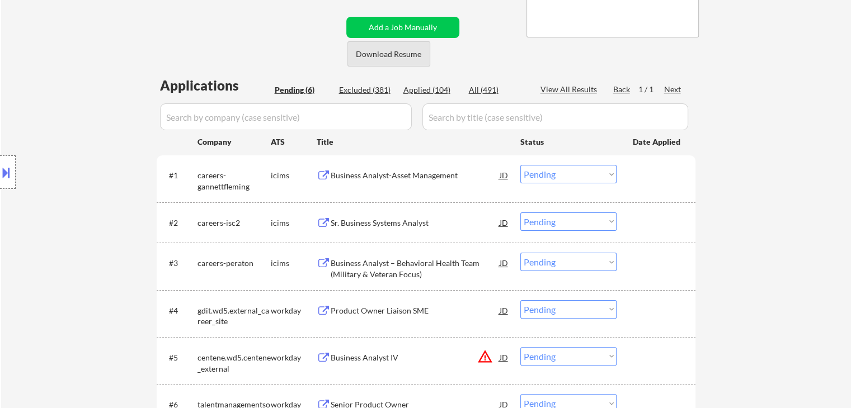
click at [403, 52] on button "Download Resume" at bounding box center [388, 53] width 83 height 25
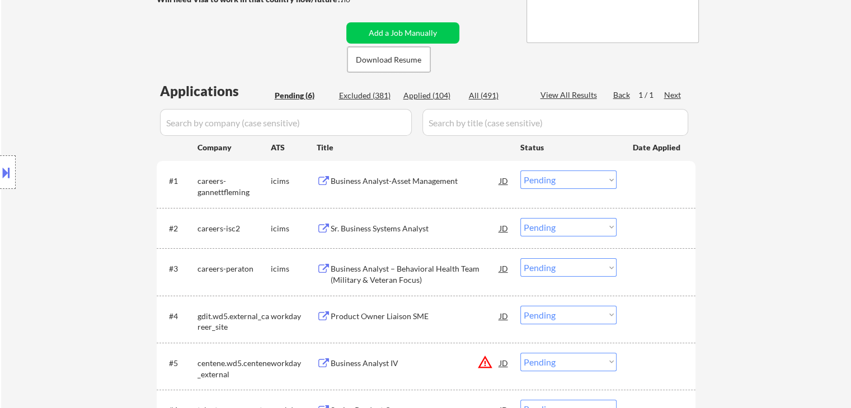
scroll to position [280, 0]
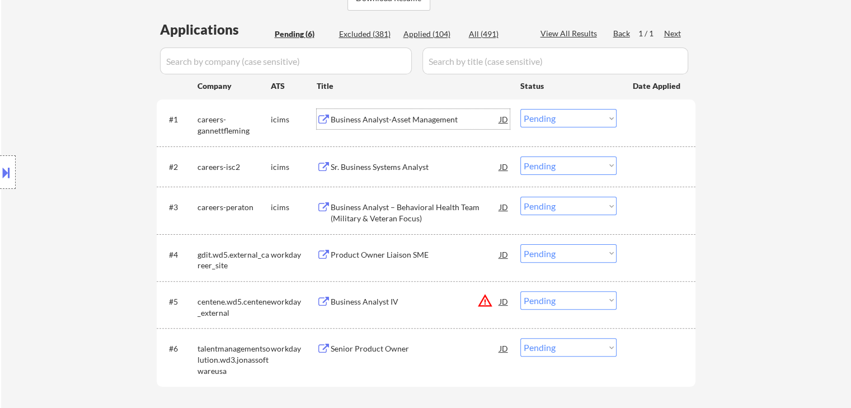
click at [392, 121] on div "Business Analyst-Asset Management" at bounding box center [415, 119] width 169 height 11
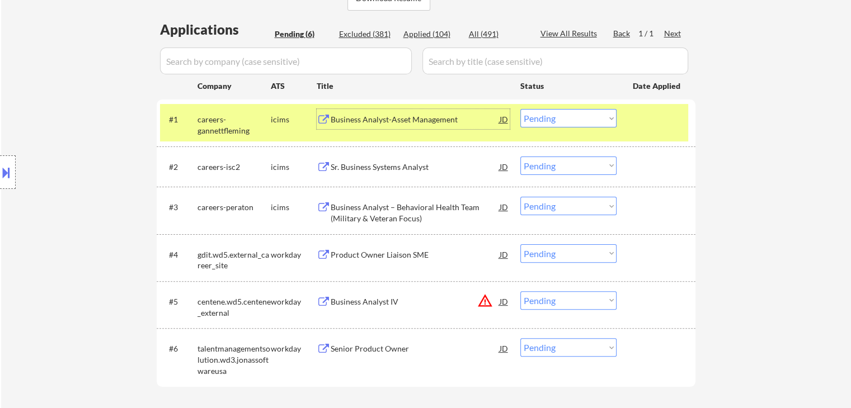
click at [564, 123] on select "Choose an option... Pending Applied Excluded (Questions) Excluded (Expired) Exc…" at bounding box center [568, 118] width 96 height 18
click at [542, 117] on select "Choose an option... Pending Applied Excluded (Questions) Excluded (Expired) Exc…" at bounding box center [568, 118] width 96 height 18
click at [520, 109] on select "Choose an option... Pending Applied Excluded (Questions) Excluded (Expired) Exc…" at bounding box center [568, 118] width 96 height 18
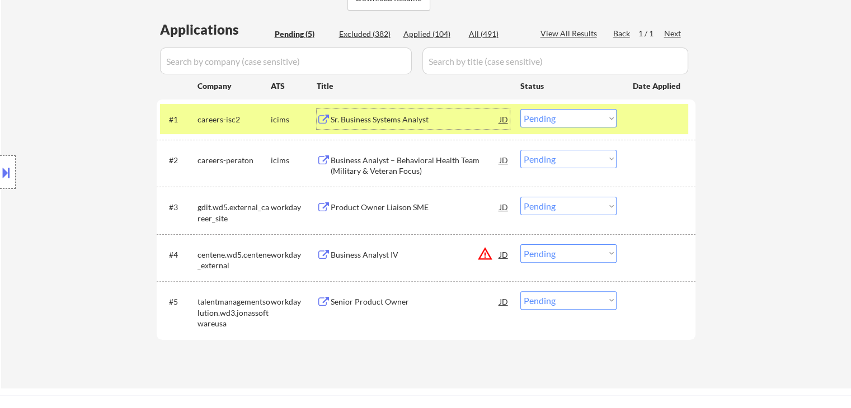
click at [406, 124] on div "Sr. Business Systems Analyst" at bounding box center [415, 119] width 169 height 11
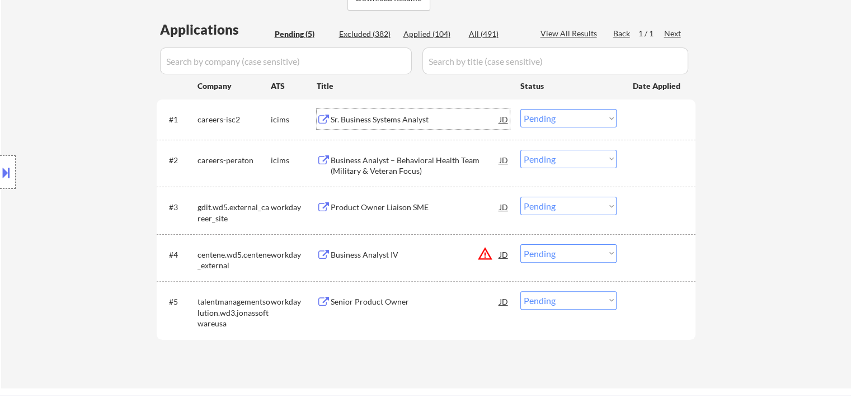
drag, startPoint x: 554, startPoint y: 121, endPoint x: 560, endPoint y: 126, distance: 7.2
click at [554, 121] on select "Choose an option... Pending Applied Excluded (Questions) Excluded (Expired) Exc…" at bounding box center [568, 118] width 96 height 18
click at [520, 109] on select "Choose an option... Pending Applied Excluded (Questions) Excluded (Expired) Exc…" at bounding box center [568, 118] width 96 height 18
select select ""pending""
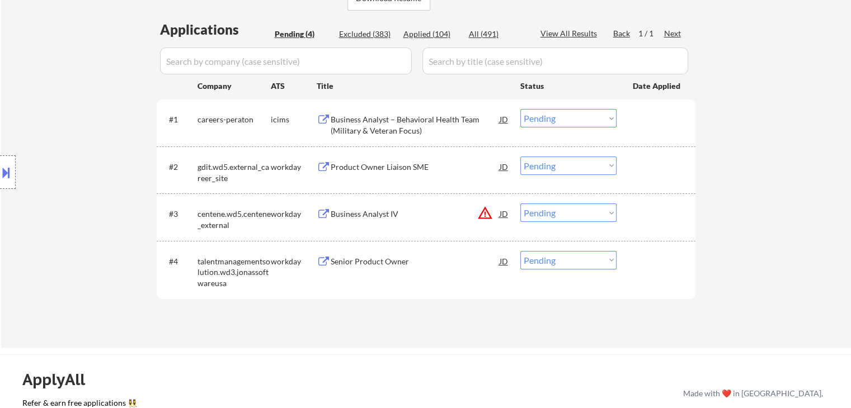
click at [402, 261] on div "Senior Product Owner" at bounding box center [415, 261] width 169 height 11
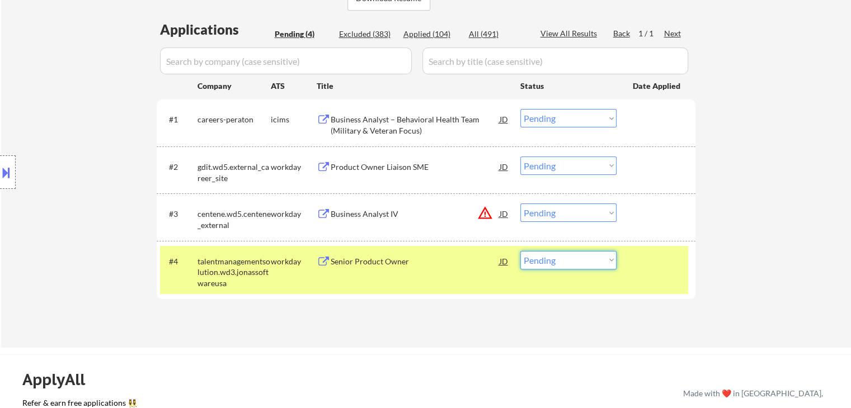
click at [558, 264] on select "Choose an option... Pending Applied Excluded (Questions) Excluded (Expired) Exc…" at bounding box center [568, 260] width 96 height 18
select select ""applied""
click at [520, 251] on select "Choose an option... Pending Applied Excluded (Questions) Excluded (Expired) Exc…" at bounding box center [568, 260] width 96 height 18
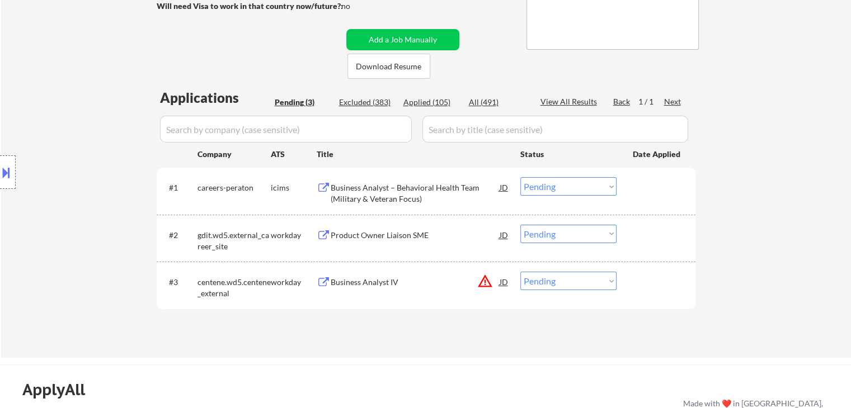
scroll to position [336, 0]
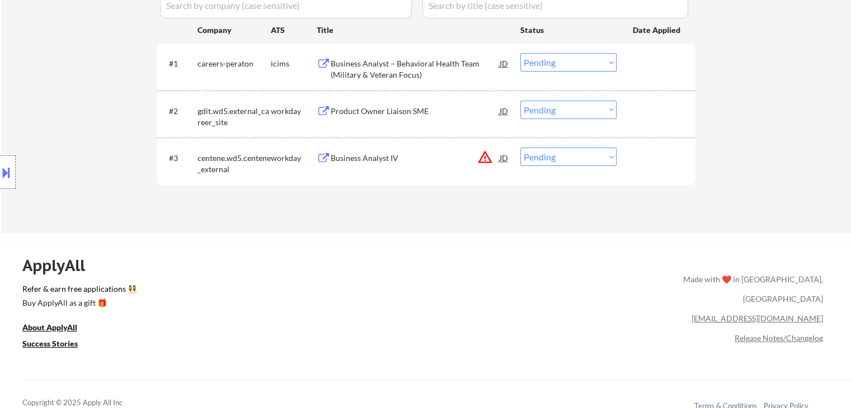
click at [378, 112] on div "Product Owner Liaison SME" at bounding box center [415, 111] width 169 height 11
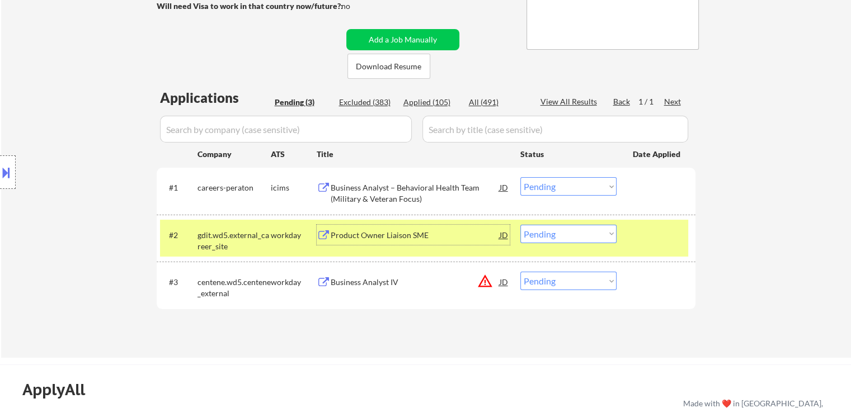
scroll to position [280, 0]
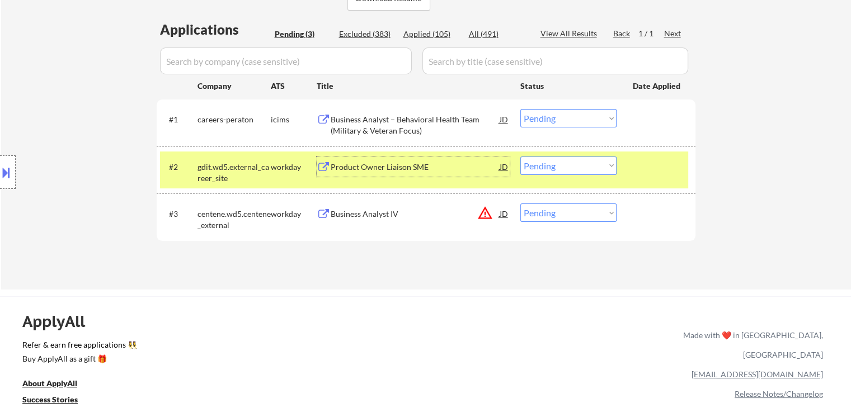
drag, startPoint x: 596, startPoint y: 167, endPoint x: 593, endPoint y: 173, distance: 7.5
click at [596, 167] on select "Choose an option... Pending Applied Excluded (Questions) Excluded (Expired) Exc…" at bounding box center [568, 166] width 96 height 18
click at [520, 157] on select "Choose an option... Pending Applied Excluded (Questions) Excluded (Expired) Exc…" at bounding box center [568, 166] width 96 height 18
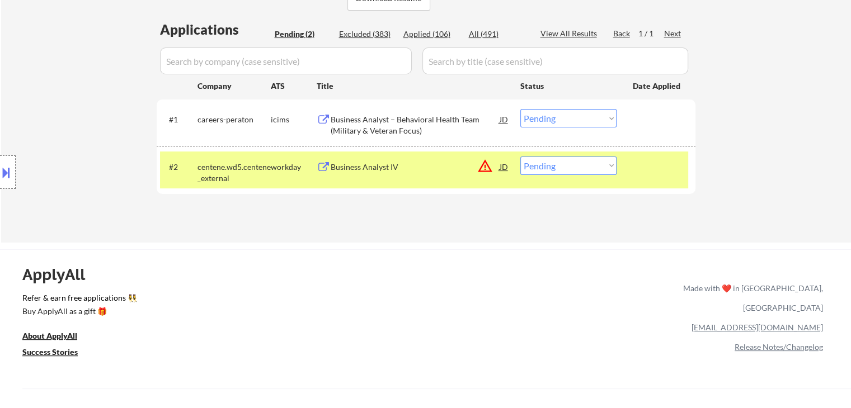
click at [355, 173] on div "Business Analyst IV" at bounding box center [415, 167] width 169 height 20
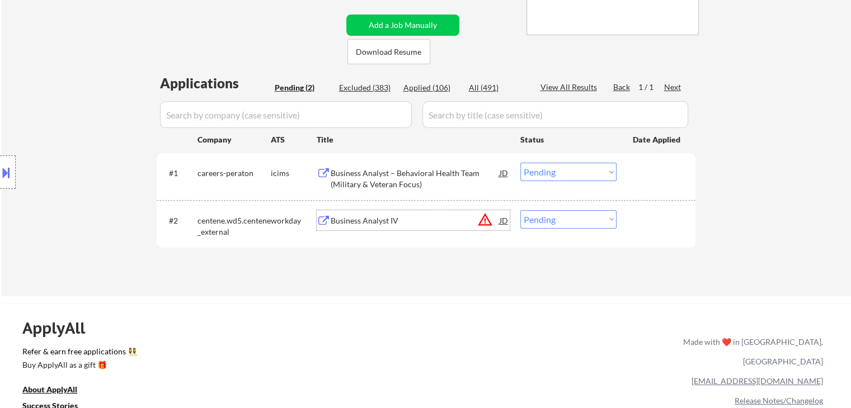
scroll to position [112, 0]
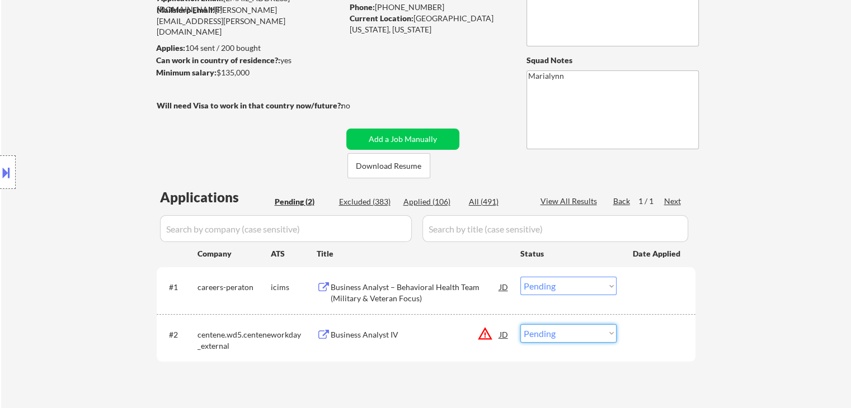
click at [565, 331] on select "Choose an option... Pending Applied Excluded (Questions) Excluded (Expired) Exc…" at bounding box center [568, 334] width 96 height 18
select select ""excluded""
click at [520, 325] on select "Choose an option... Pending Applied Excluded (Questions) Excluded (Expired) Exc…" at bounding box center [568, 334] width 96 height 18
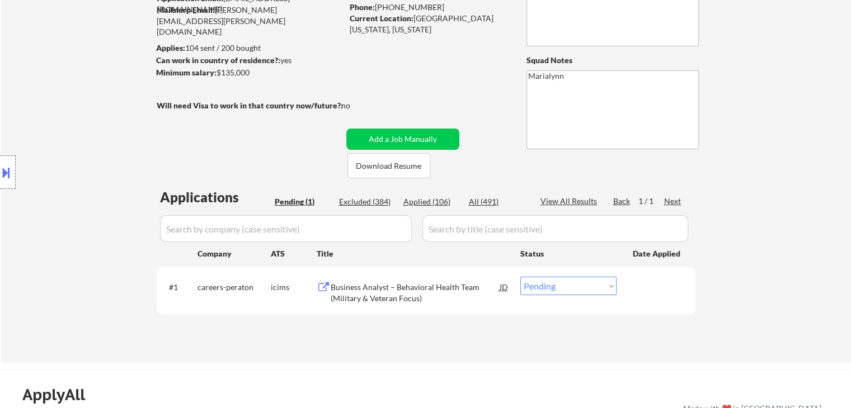
click at [391, 294] on div "Business Analyst – Behavioral Health Team (Military & Veteran Focus)" at bounding box center [415, 293] width 169 height 22
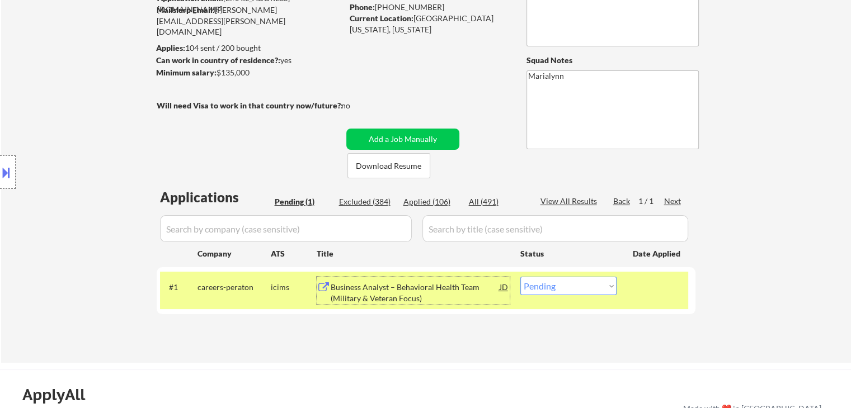
click at [429, 204] on div "Applied (106)" at bounding box center [431, 201] width 56 height 11
select select ""applied""
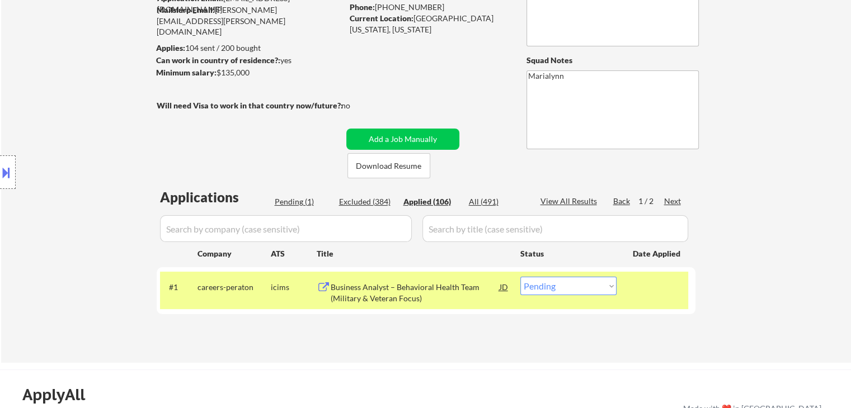
select select ""applied""
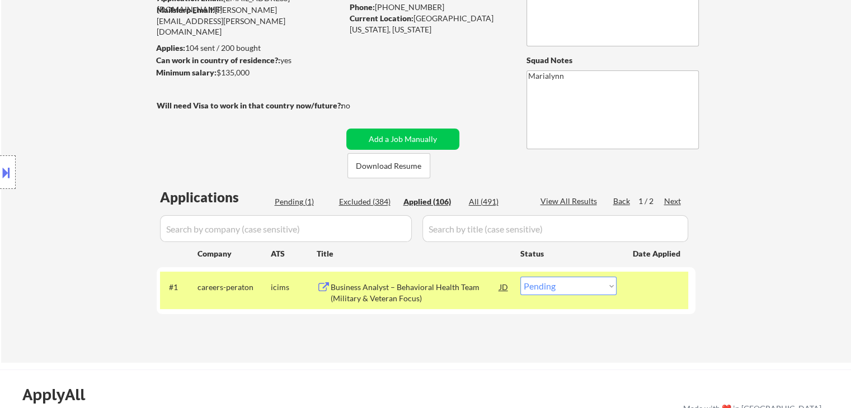
select select ""applied""
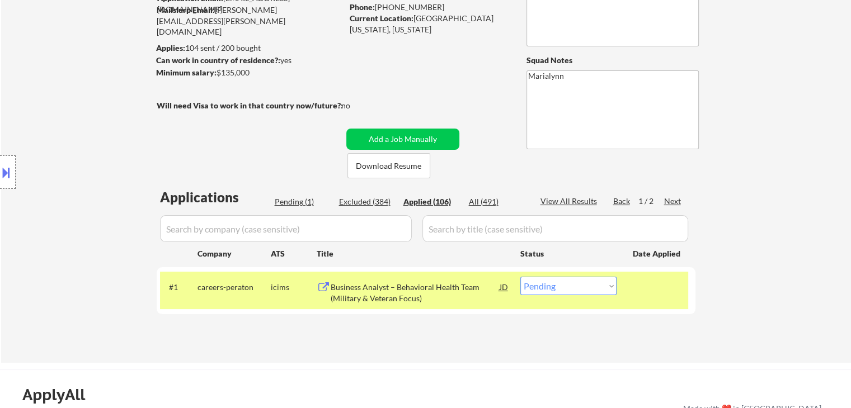
select select ""applied""
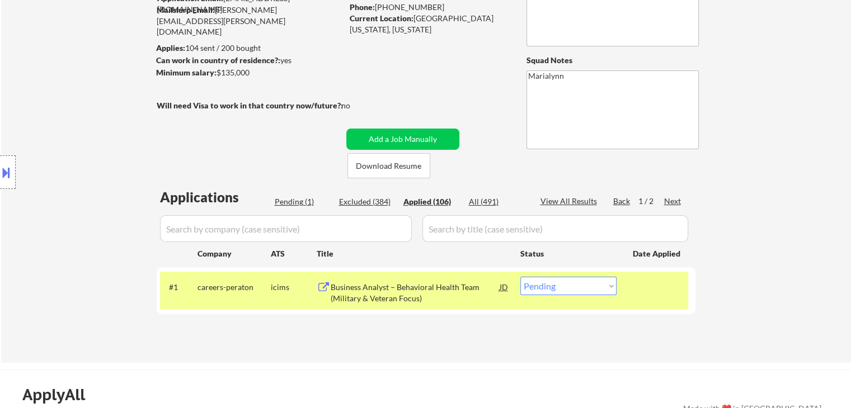
select select ""applied""
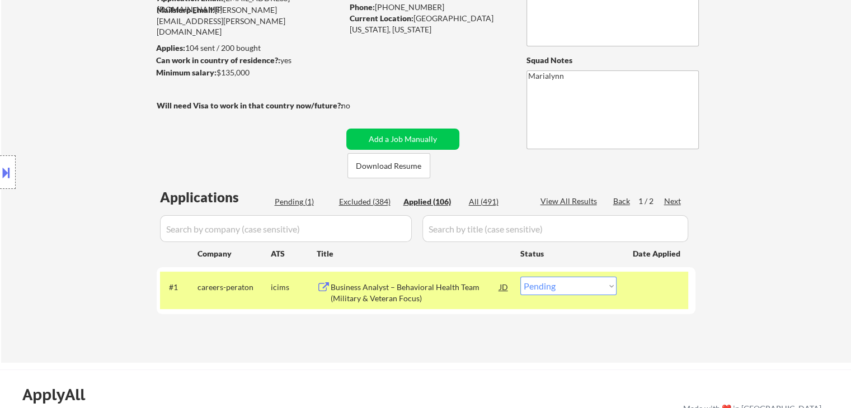
select select ""applied""
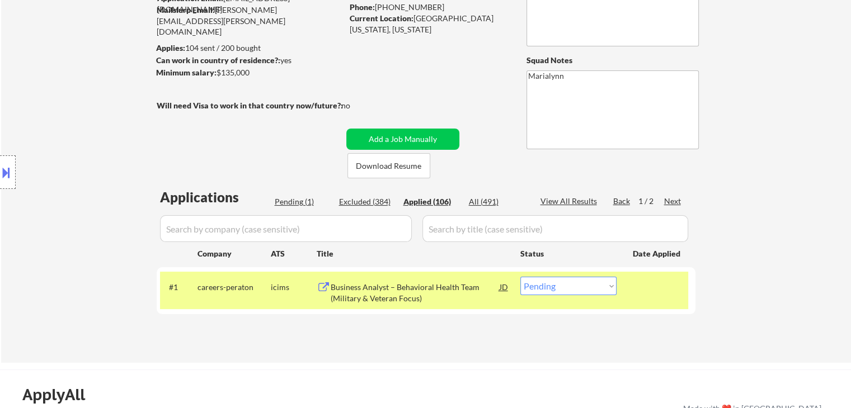
select select ""applied""
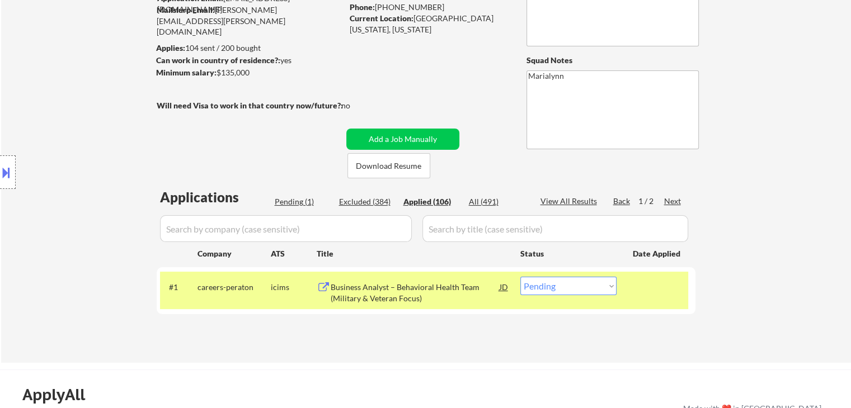
select select ""applied""
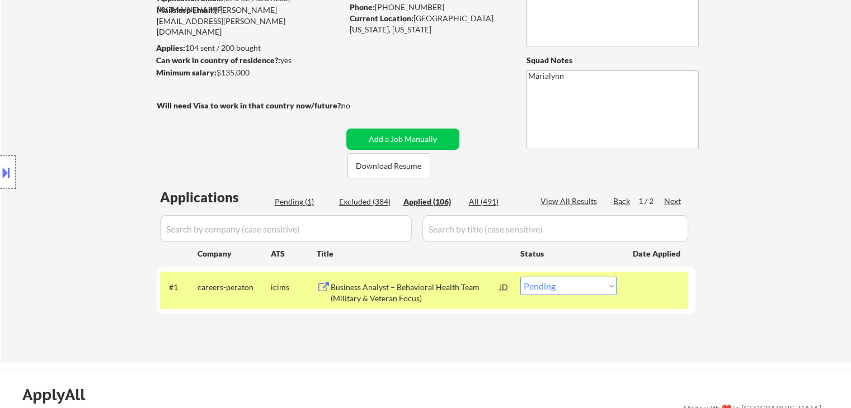
select select ""applied""
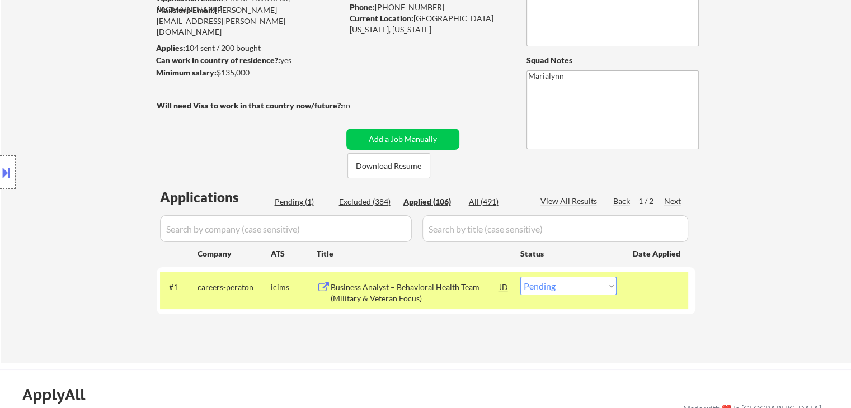
select select ""applied""
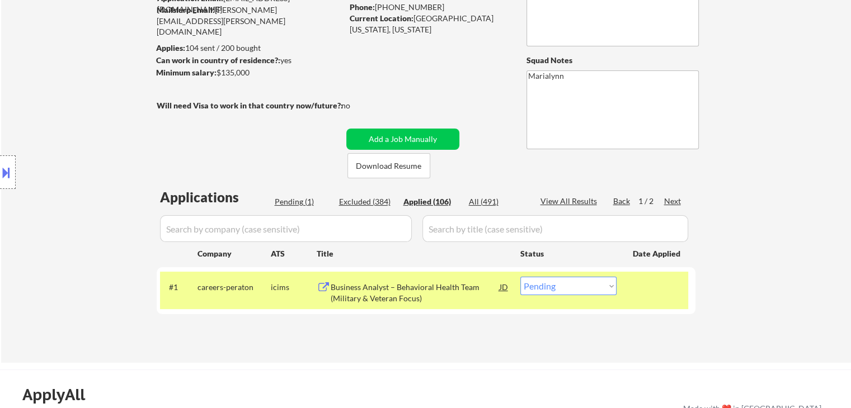
select select ""applied""
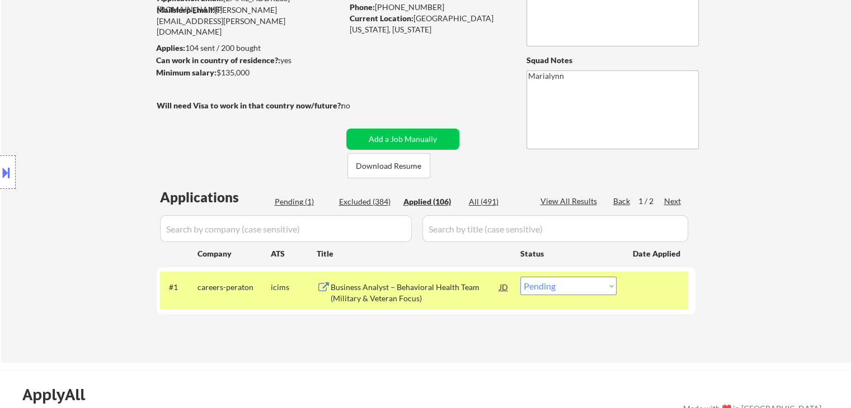
select select ""applied""
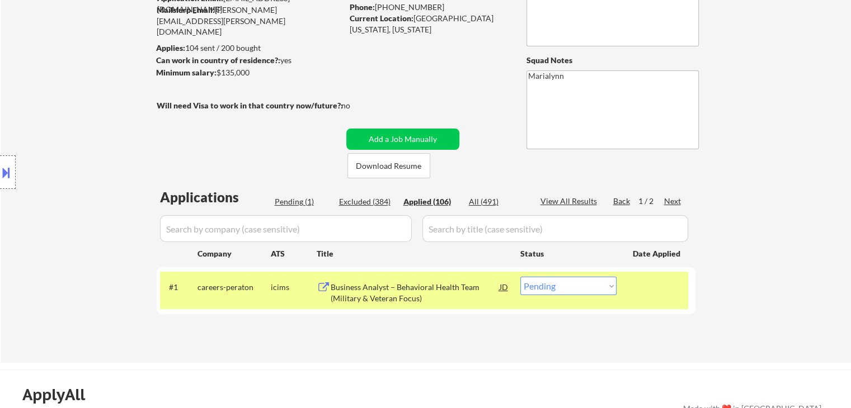
select select ""applied""
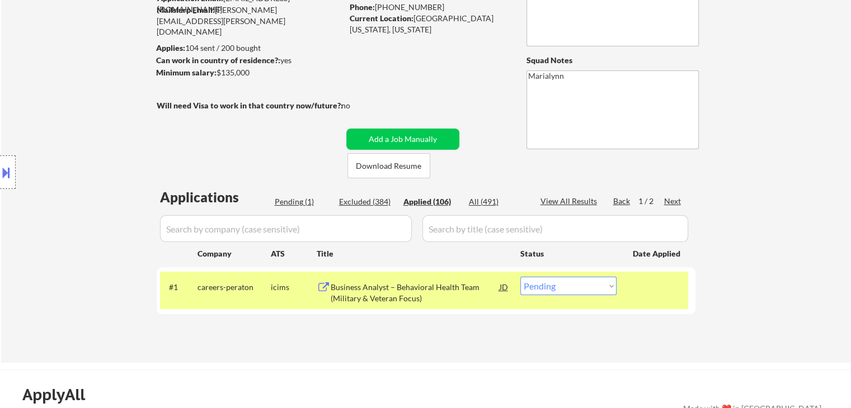
select select ""applied""
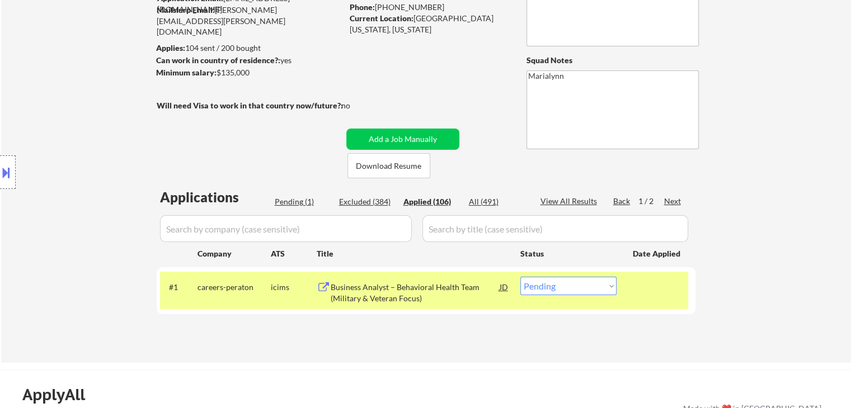
select select ""applied""
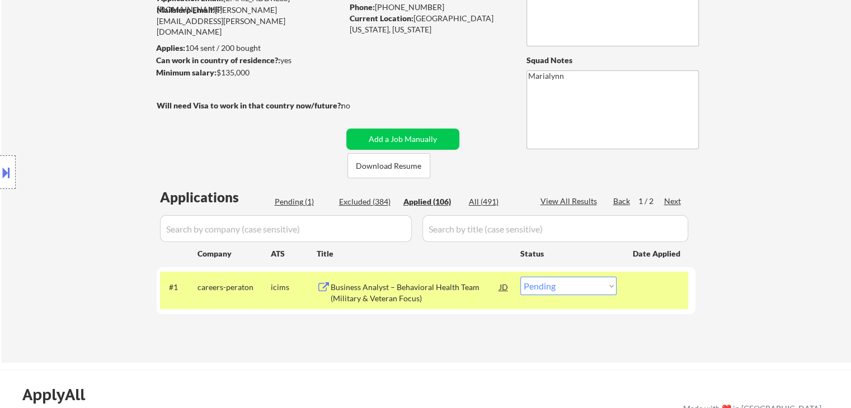
select select ""applied""
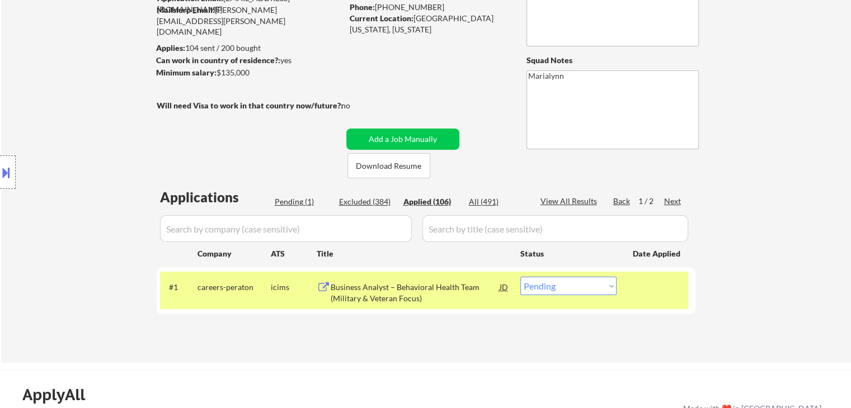
select select ""applied""
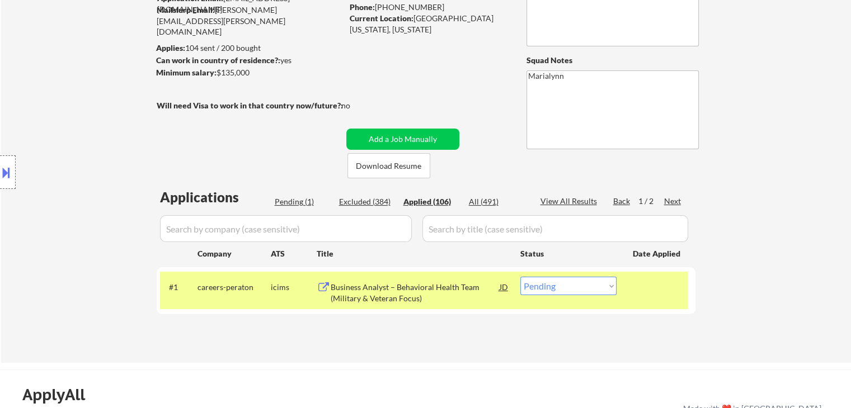
select select ""applied""
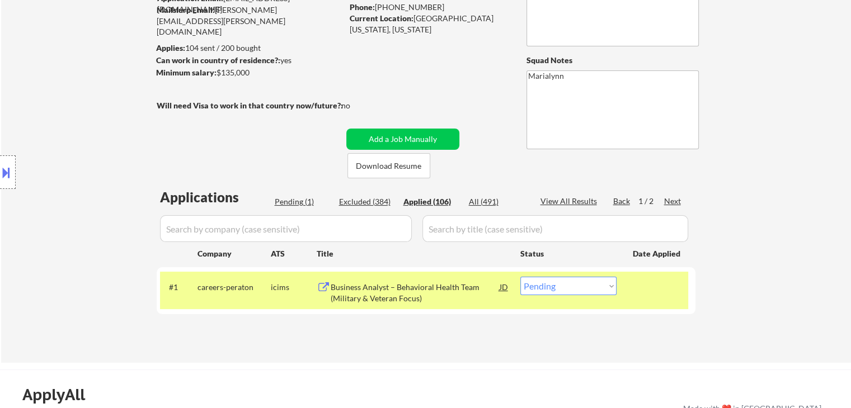
select select ""applied""
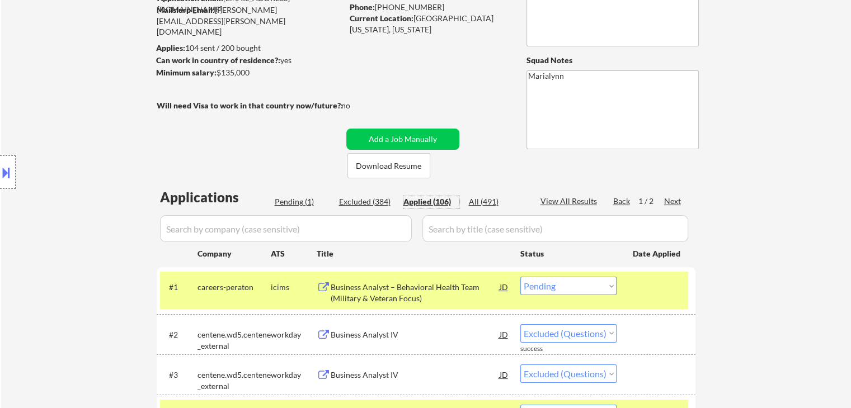
select select ""applied""
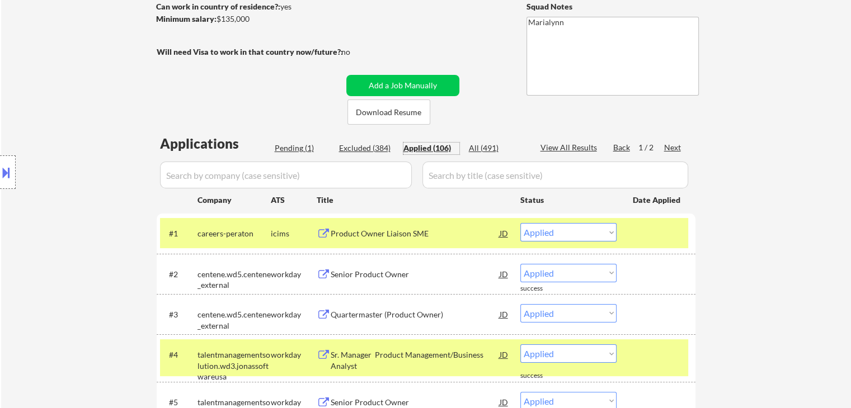
scroll to position [280, 0]
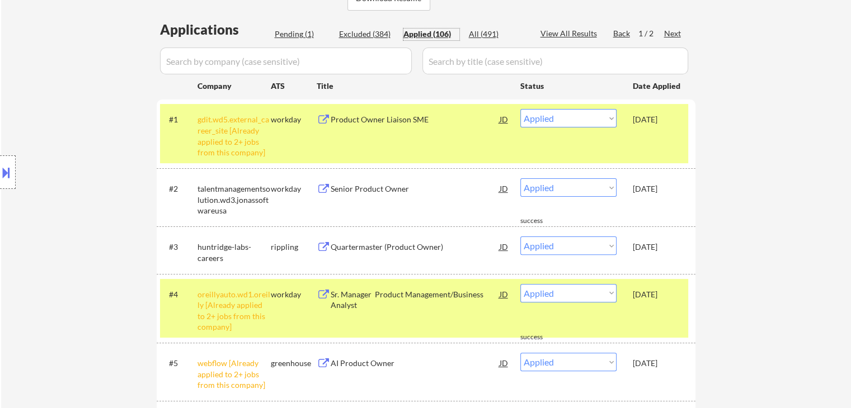
click at [228, 139] on div "gdit.wd5.external_career_site [Already applied to 2+ jobs from this company]" at bounding box center [234, 136] width 73 height 44
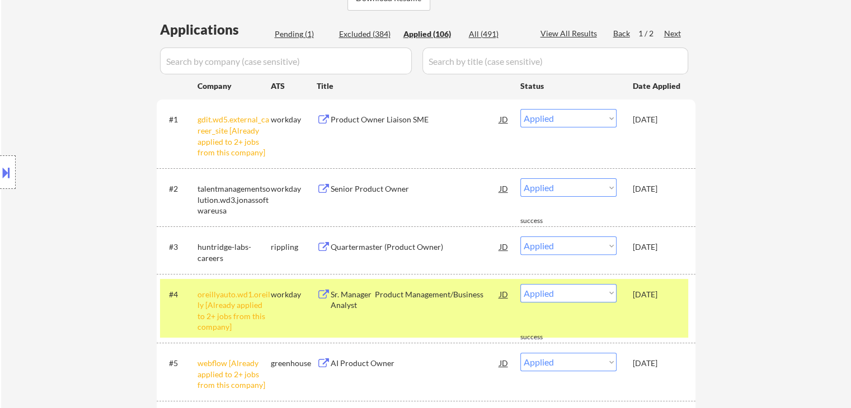
drag, startPoint x: 235, startPoint y: 294, endPoint x: 236, endPoint y: 314, distance: 20.1
click at [236, 294] on div "oreillyauto.wd1.oreilly [Already applied to 2+ jobs from this company]" at bounding box center [234, 311] width 73 height 44
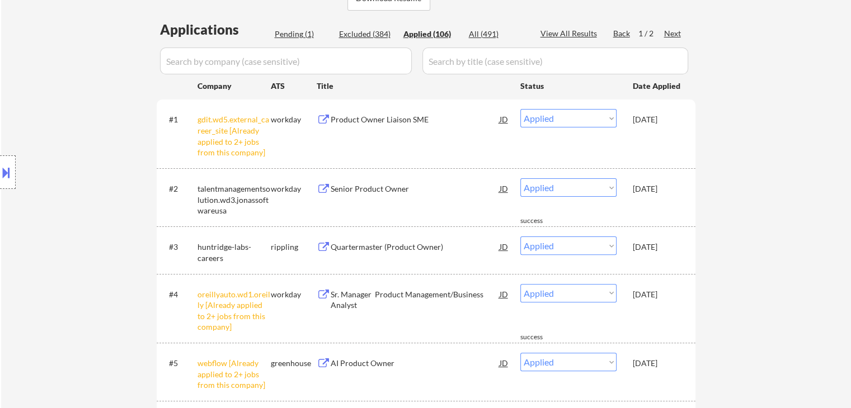
scroll to position [0, 0]
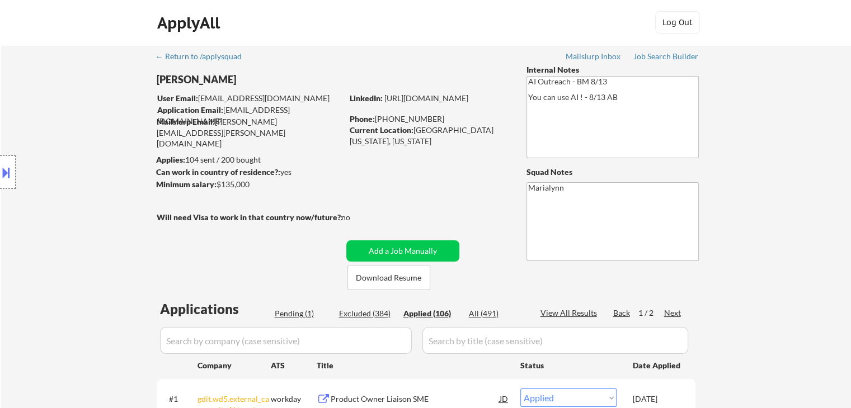
click at [295, 312] on div "Pending (1)" at bounding box center [303, 313] width 56 height 11
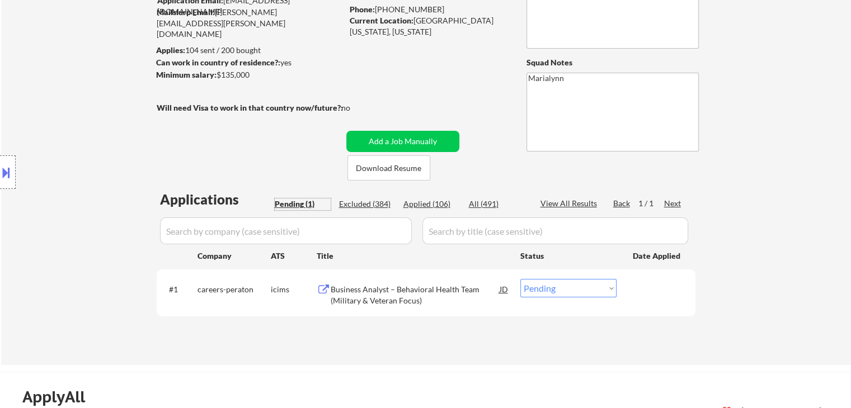
scroll to position [224, 0]
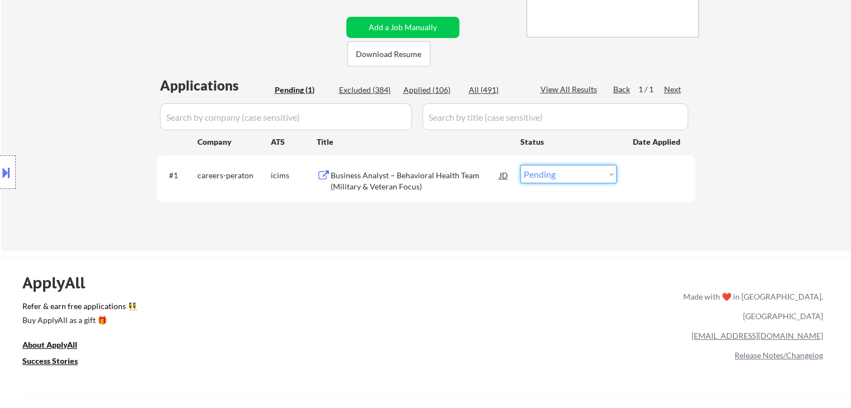
click at [543, 179] on select "Choose an option... Pending Applied Excluded (Questions) Excluded (Expired) Exc…" at bounding box center [568, 174] width 96 height 18
select select ""applied""
click at [520, 165] on select "Choose an option... Pending Applied Excluded (Questions) Excluded (Expired) Exc…" at bounding box center [568, 174] width 96 height 18
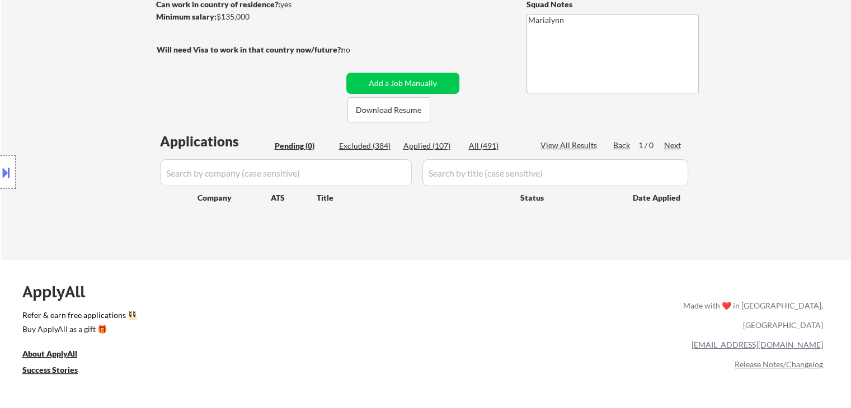
scroll to position [112, 0]
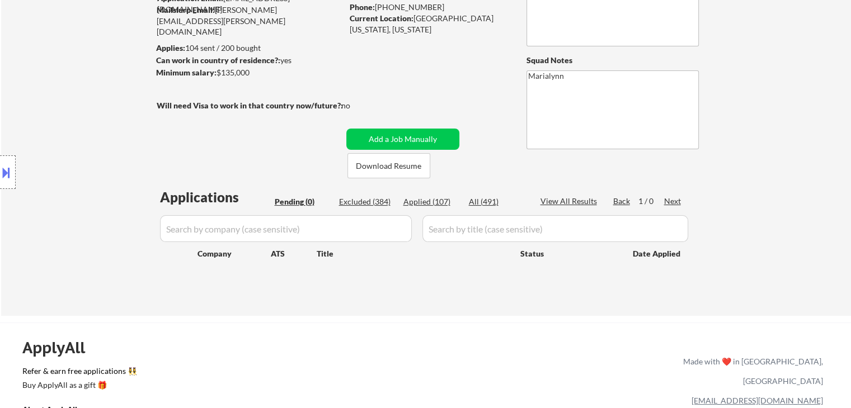
drag, startPoint x: 444, startPoint y: 200, endPoint x: 437, endPoint y: 197, distance: 7.5
click at [444, 200] on div "Applied (107)" at bounding box center [431, 201] width 56 height 11
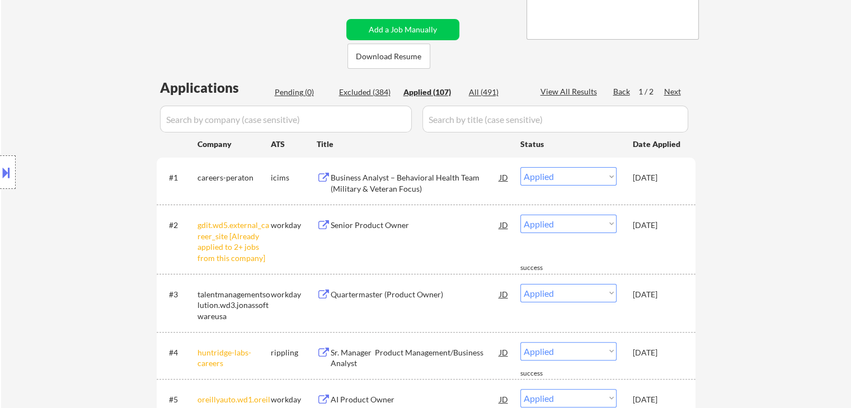
scroll to position [224, 0]
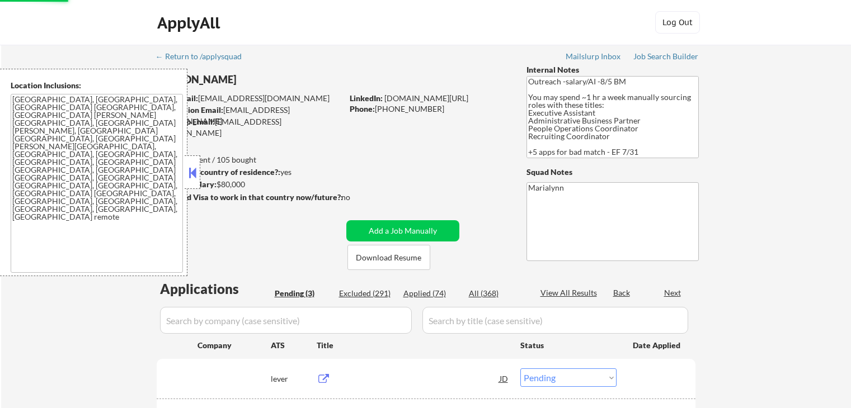
select select ""pending""
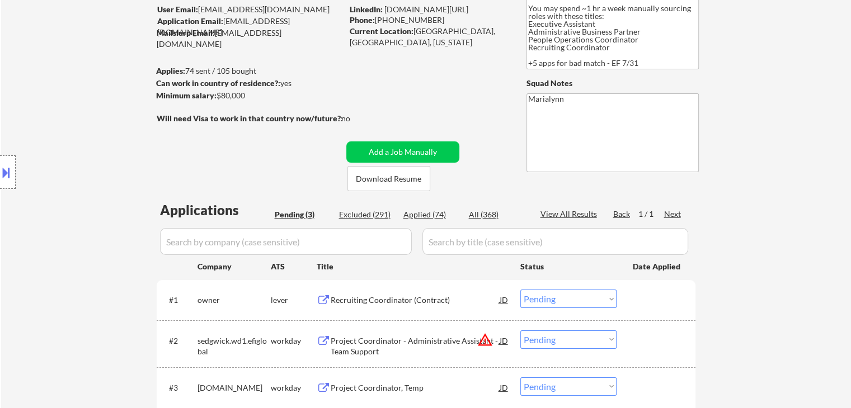
scroll to position [112, 0]
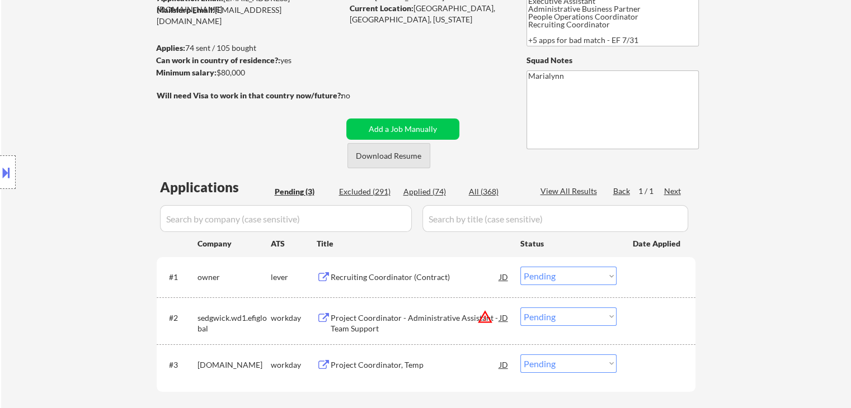
click at [396, 159] on button "Download Resume" at bounding box center [388, 155] width 83 height 25
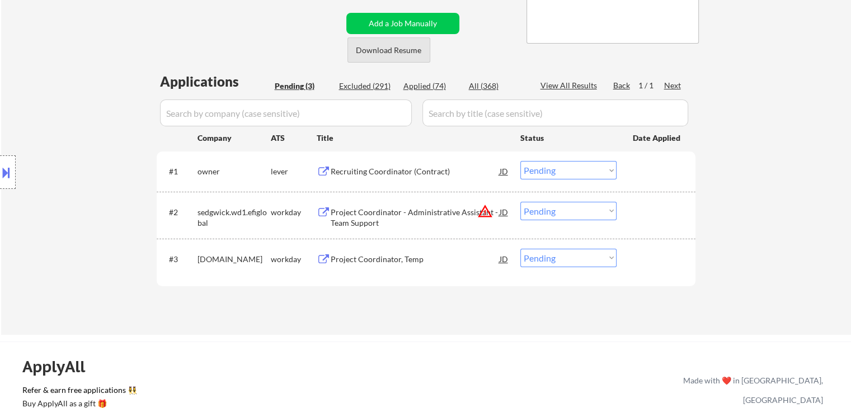
scroll to position [224, 0]
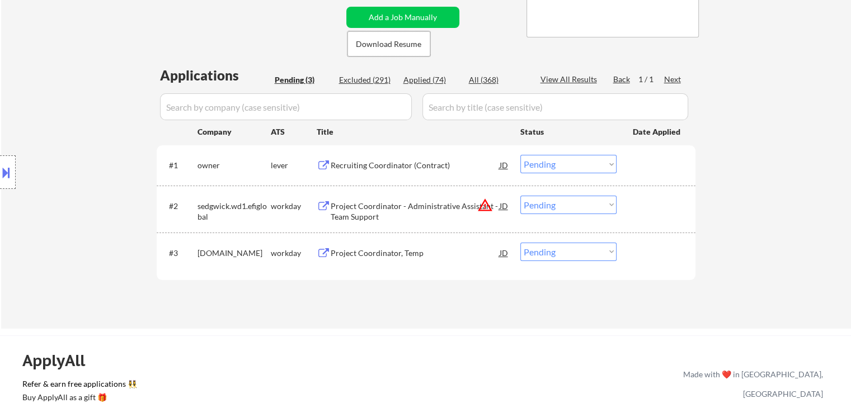
click at [377, 249] on div "Project Coordinator, Temp" at bounding box center [415, 253] width 169 height 11
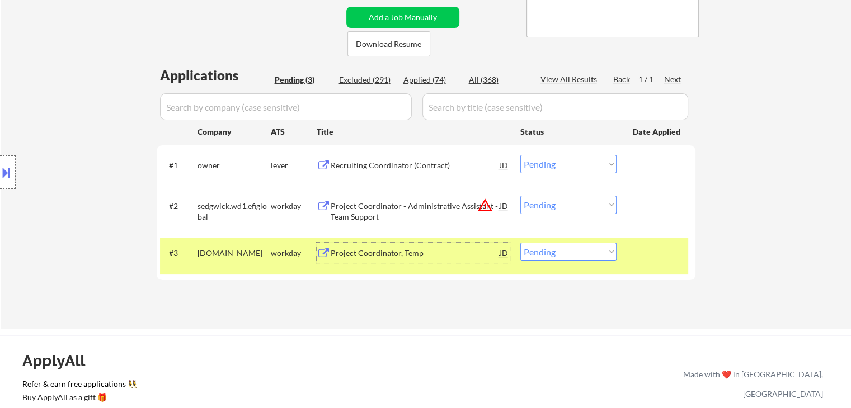
click at [546, 255] on select "Choose an option... Pending Applied Excluded (Questions) Excluded (Expired) Exc…" at bounding box center [568, 252] width 96 height 18
select select ""excluded__bad_match_""
click at [520, 243] on select "Choose an option... Pending Applied Excluded (Questions) Excluded (Expired) Exc…" at bounding box center [568, 252] width 96 height 18
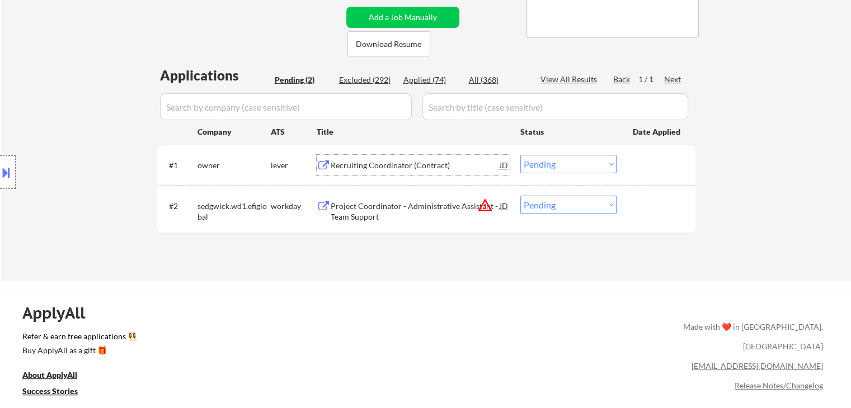
click at [389, 170] on div "Recruiting Coordinator (Contract)" at bounding box center [415, 165] width 169 height 11
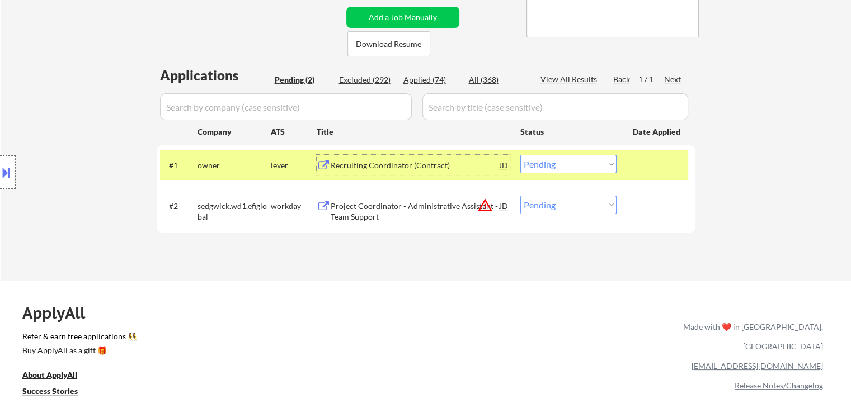
click at [307, 107] on input "input" at bounding box center [286, 106] width 252 height 27
paste input "collegeboard"
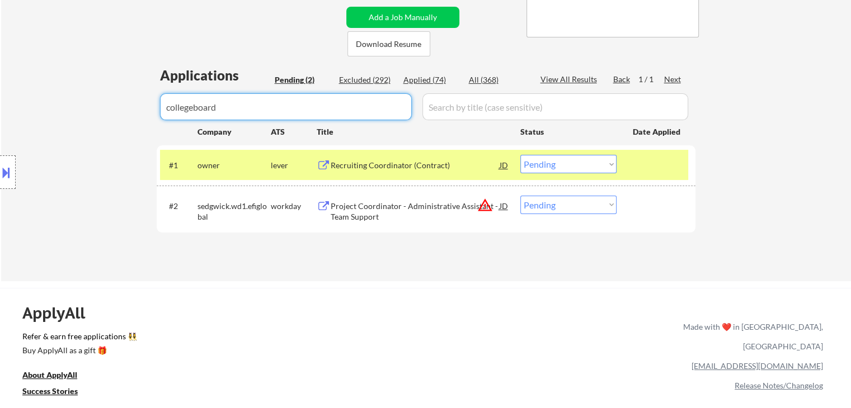
type input "collegeboard"
click at [365, 81] on div "Excluded (292)" at bounding box center [367, 79] width 56 height 11
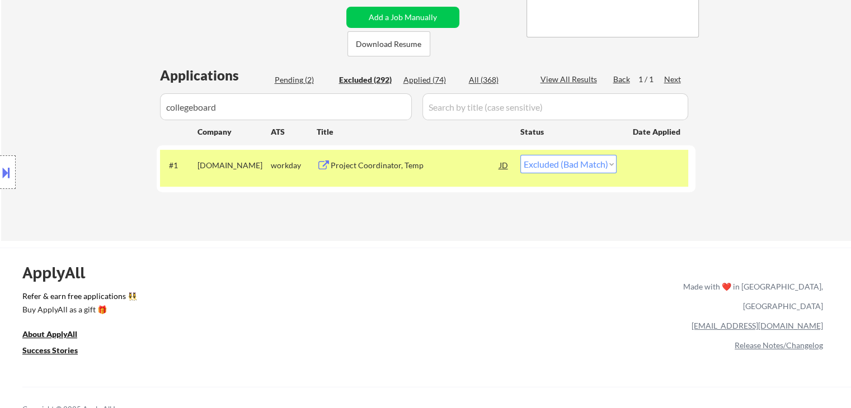
click at [560, 164] on select "Choose an option... Pending Applied Excluded (Questions) Excluded (Expired) Exc…" at bounding box center [568, 164] width 96 height 18
select select ""excluded__salary_""
click at [520, 155] on select "Choose an option... Pending Applied Excluded (Questions) Excluded (Expired) Exc…" at bounding box center [568, 164] width 96 height 18
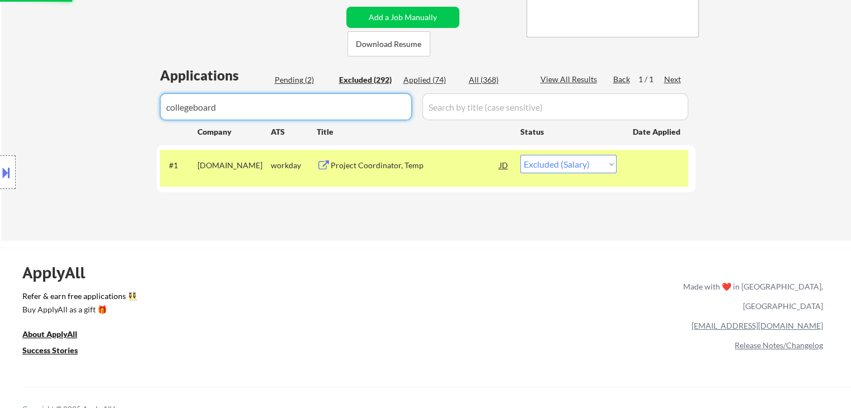
drag, startPoint x: 283, startPoint y: 112, endPoint x: 15, endPoint y: 122, distance: 267.6
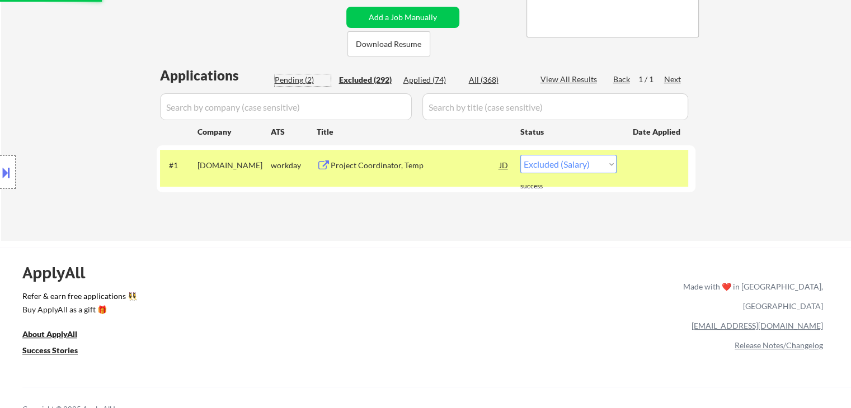
click at [295, 78] on div "Pending (2)" at bounding box center [303, 79] width 56 height 11
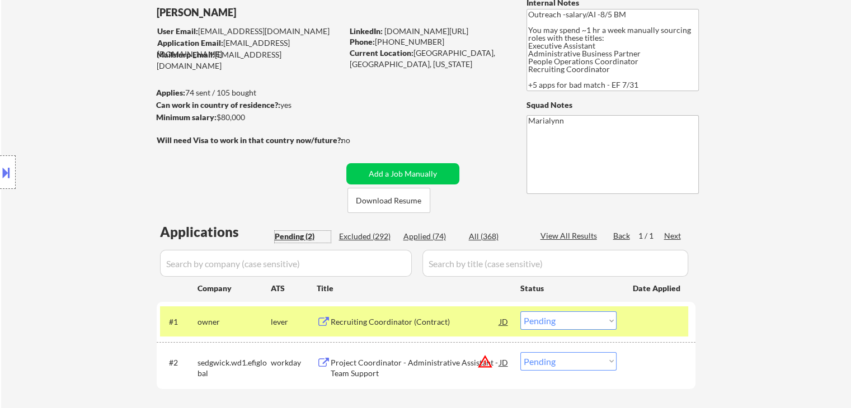
scroll to position [168, 0]
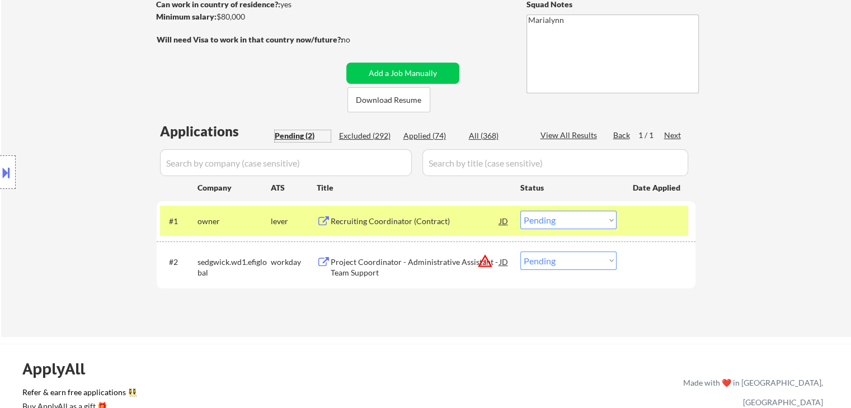
click at [578, 224] on select "Choose an option... Pending Applied Excluded (Questions) Excluded (Expired) Exc…" at bounding box center [568, 220] width 96 height 18
click at [520, 211] on select "Choose an option... Pending Applied Excluded (Questions) Excluded (Expired) Exc…" at bounding box center [568, 220] width 96 height 18
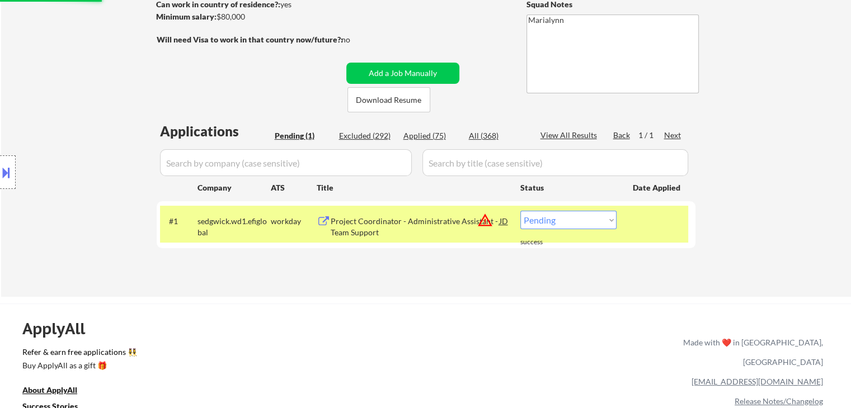
click at [324, 224] on button at bounding box center [324, 222] width 14 height 11
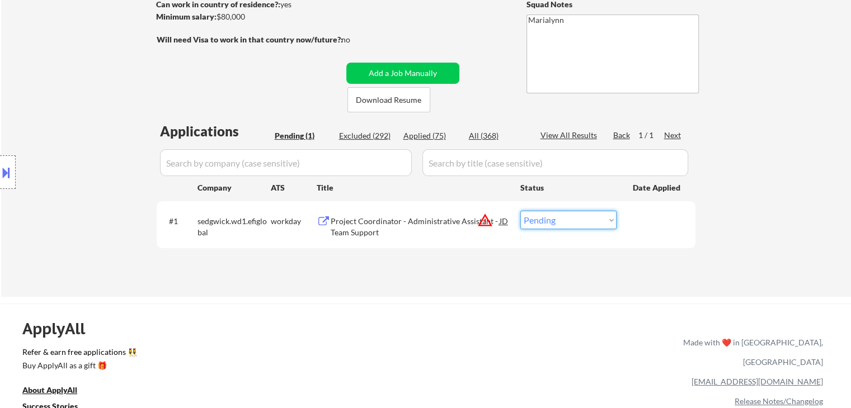
drag, startPoint x: 574, startPoint y: 223, endPoint x: 576, endPoint y: 229, distance: 6.4
click at [574, 223] on select "Choose an option... Pending Applied Excluded (Questions) Excluded (Expired) Exc…" at bounding box center [568, 220] width 96 height 18
select select ""excluded__salary_""
click at [520, 211] on select "Choose an option... Pending Applied Excluded (Questions) Excluded (Expired) Exc…" at bounding box center [568, 220] width 96 height 18
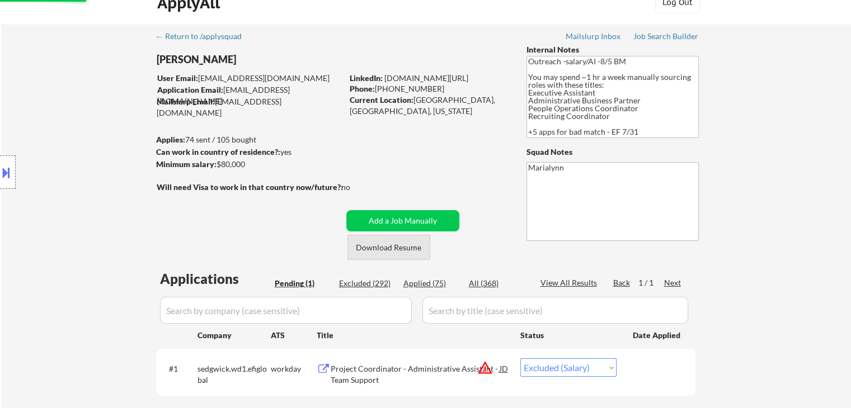
scroll to position [0, 0]
